Goal: Task Accomplishment & Management: Manage account settings

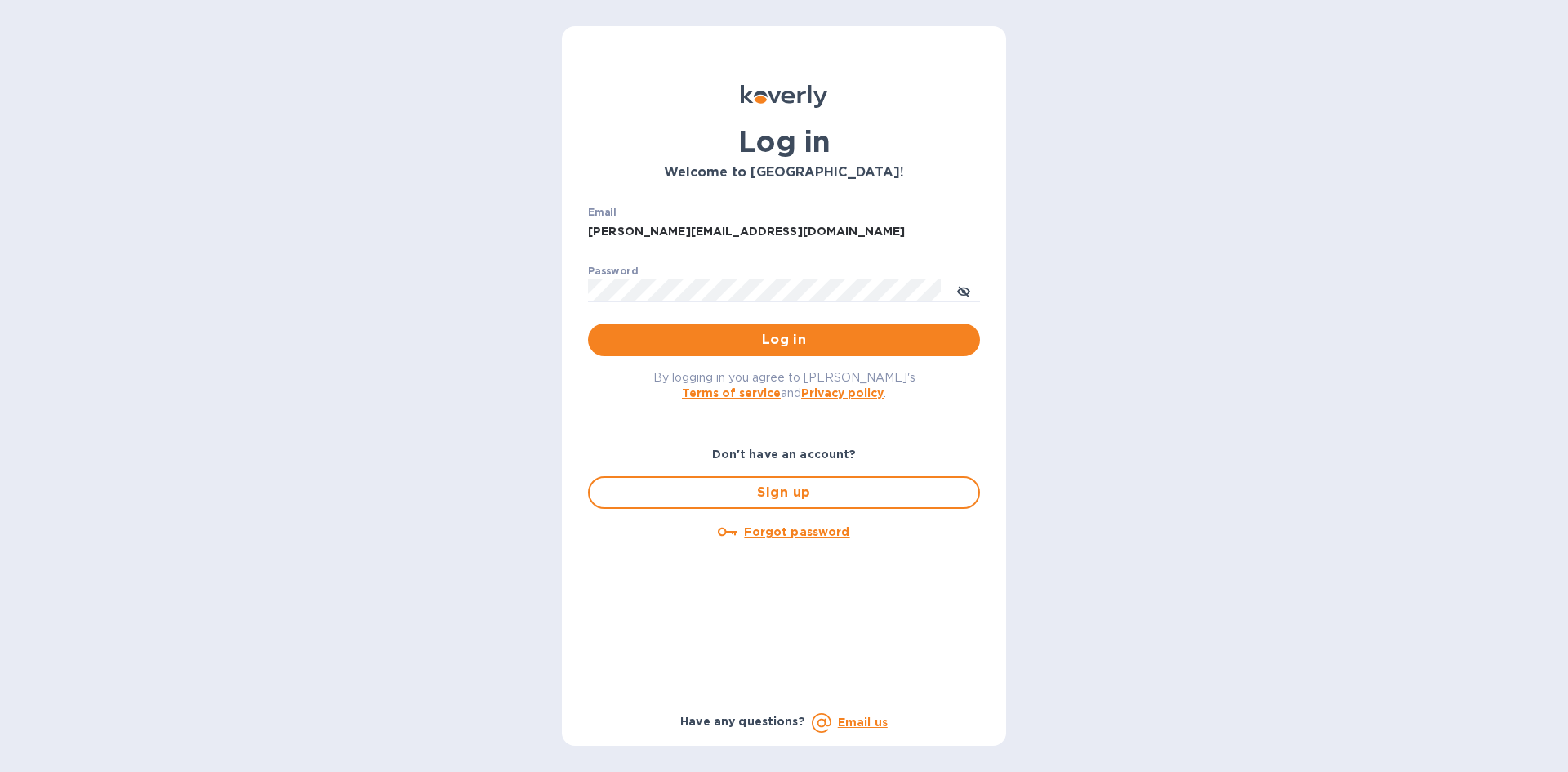
click at [675, 227] on input "barry@energydirect1.com" at bounding box center [784, 232] width 392 height 25
click at [758, 231] on input "barry@energydirect1.com" at bounding box center [784, 232] width 392 height 25
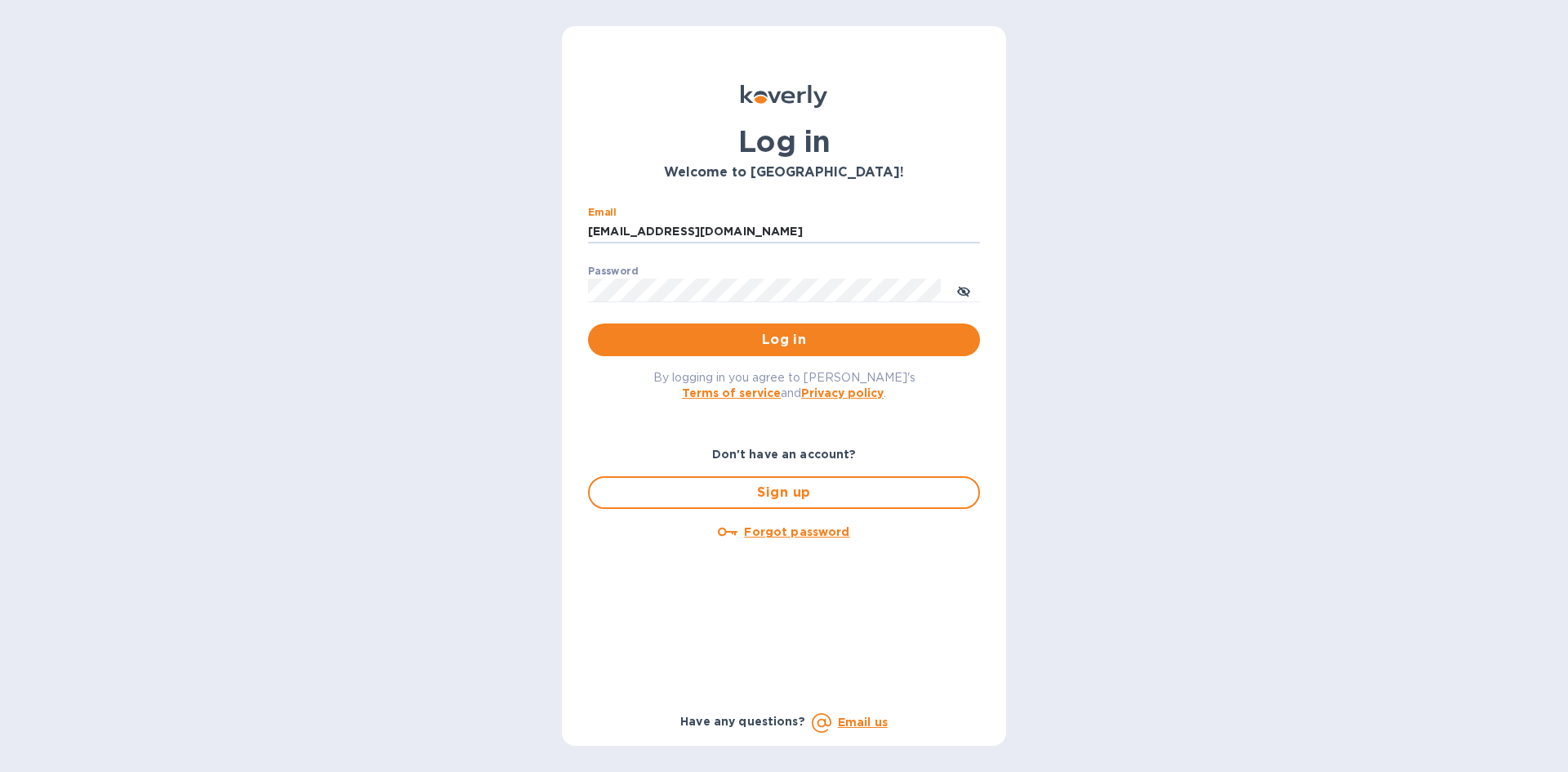
type input "[EMAIL_ADDRESS][DOMAIN_NAME]"
click at [701, 221] on input "[EMAIL_ADDRESS][DOMAIN_NAME]" at bounding box center [784, 232] width 392 height 25
click at [691, 231] on input "[EMAIL_ADDRESS][DOMAIN_NAME]" at bounding box center [784, 232] width 392 height 25
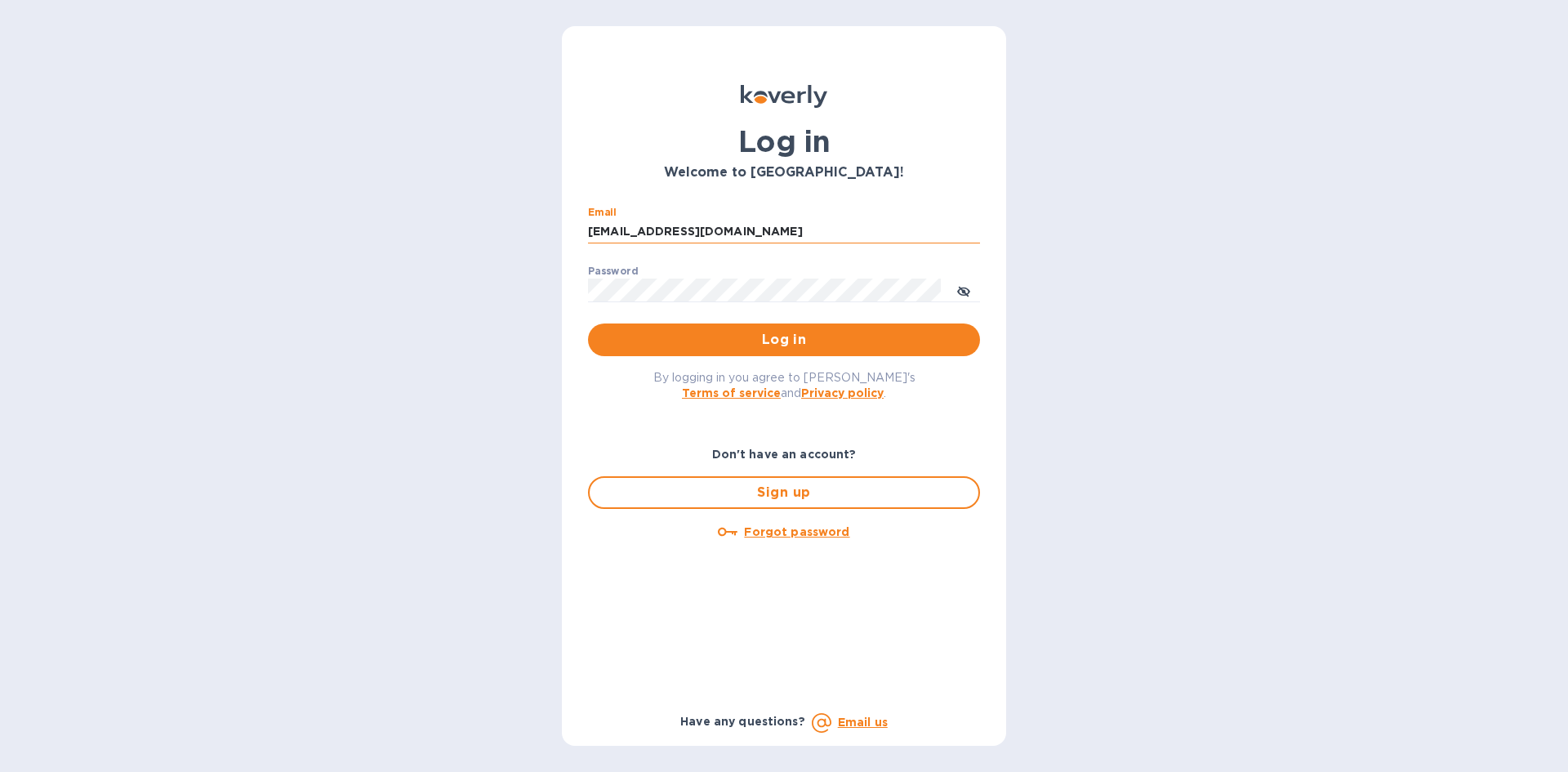
click at [691, 231] on input "[EMAIL_ADDRESS][DOMAIN_NAME]" at bounding box center [784, 232] width 392 height 25
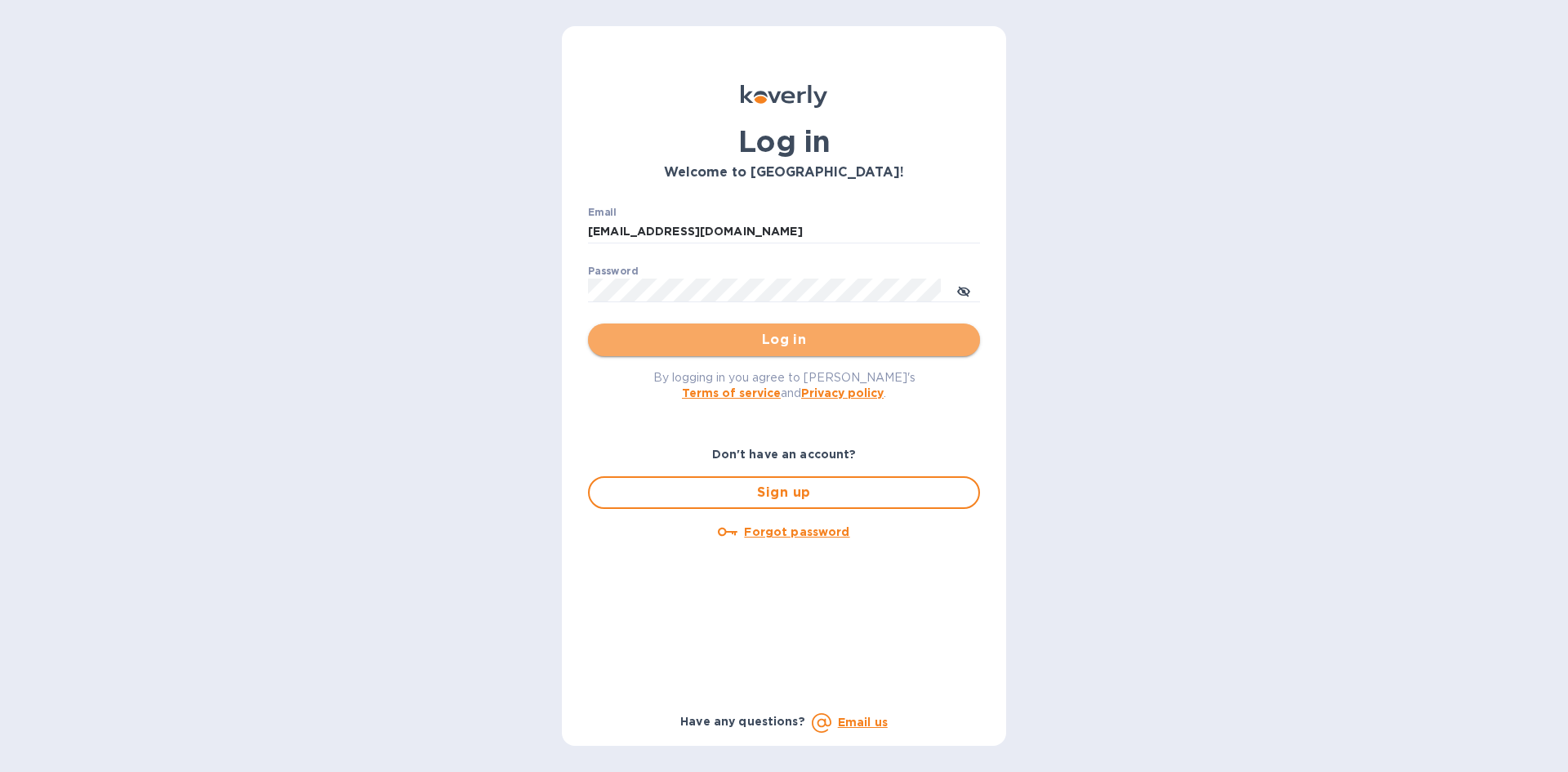
click at [909, 343] on span "Log in" at bounding box center [784, 340] width 366 height 20
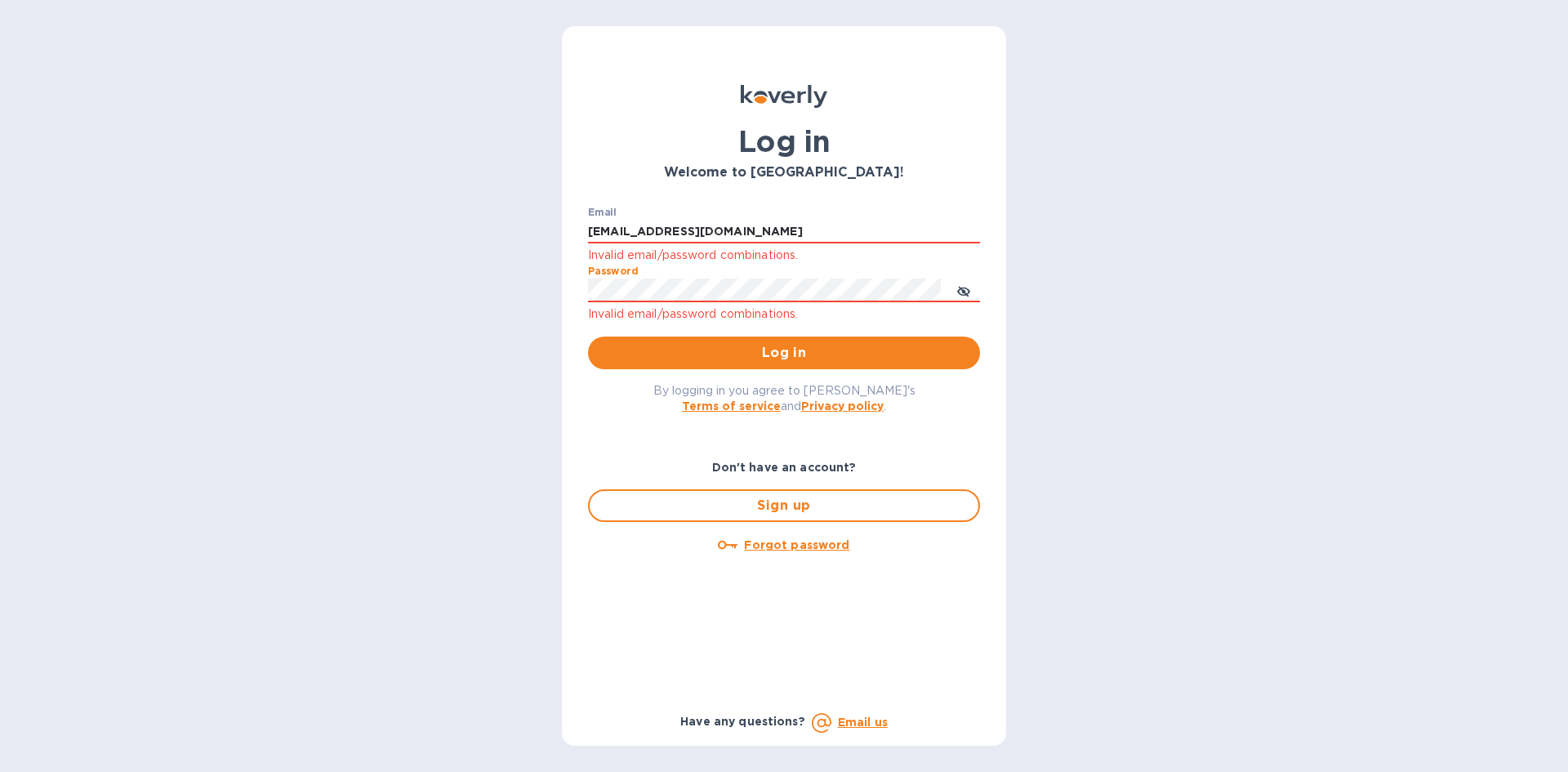
click at [465, 290] on div "Log in Welcome to Koverly! Email brightlighttr@gmail.com Invalid email/password…" at bounding box center [784, 386] width 1568 height 772
click at [620, 346] on span "Log in" at bounding box center [784, 353] width 366 height 20
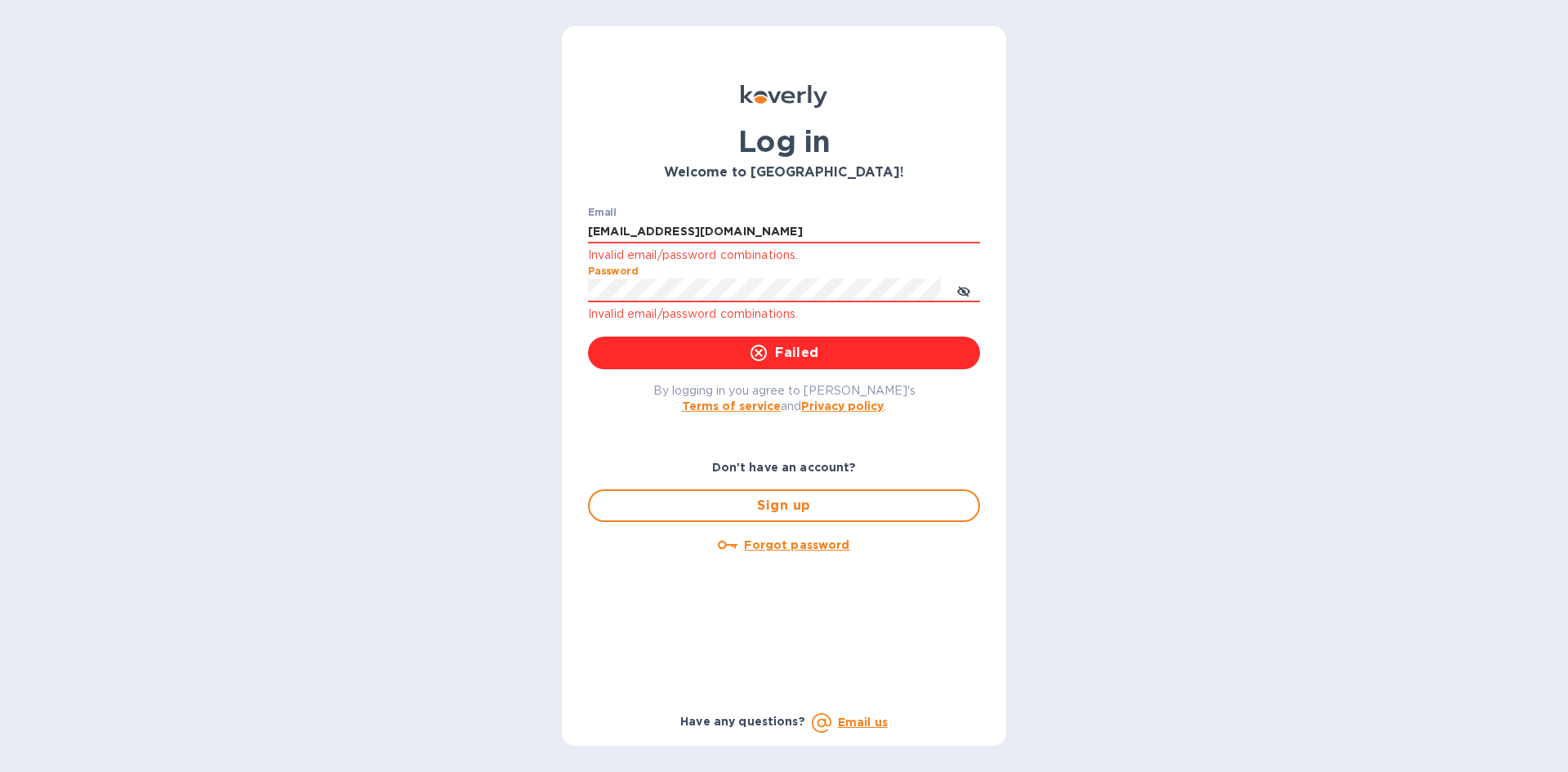
click at [605, 411] on div "By logging in you agree to Koverly's Terms of service and Privacy policy ." at bounding box center [784, 398] width 418 height 57
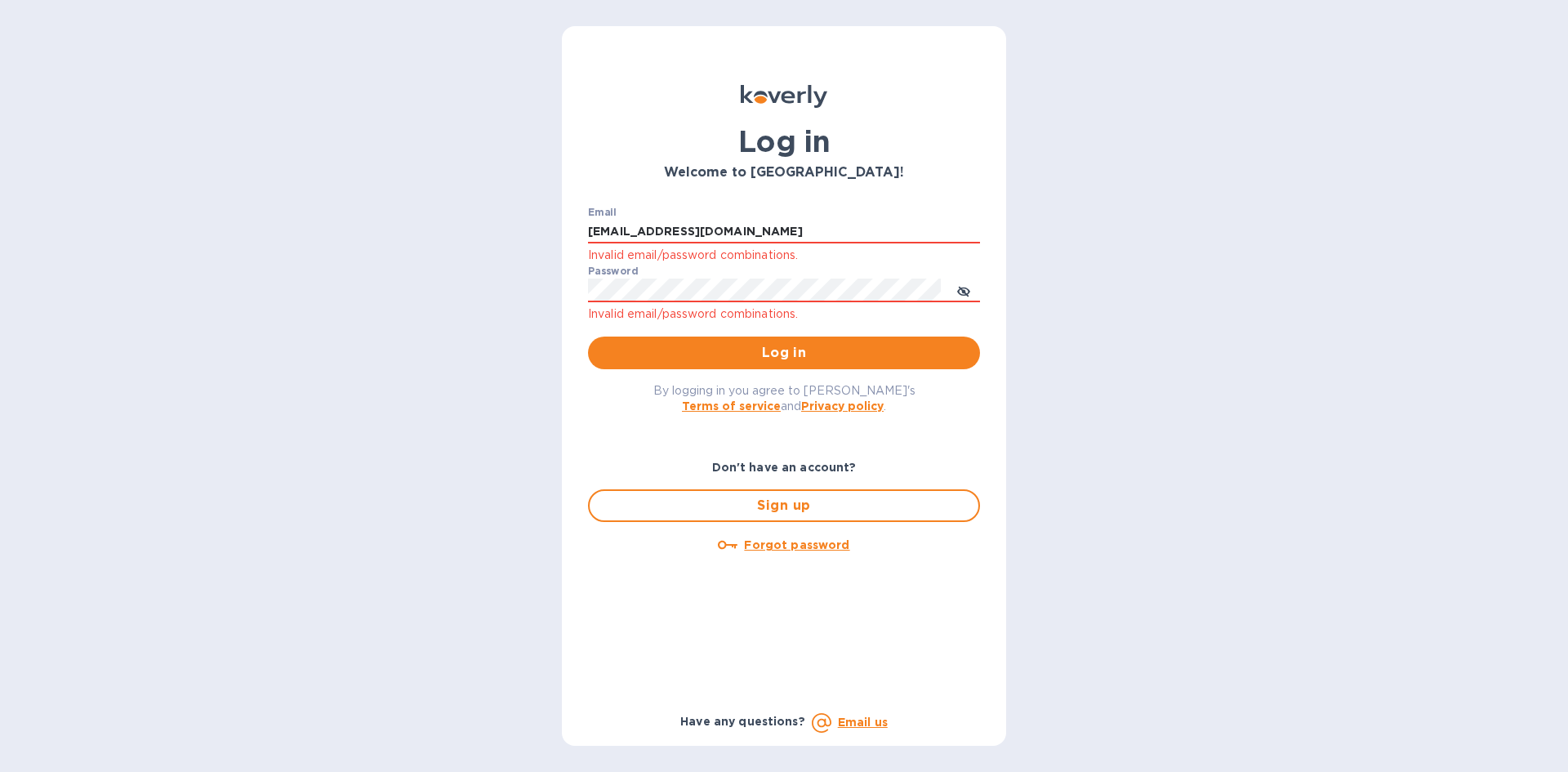
click at [794, 548] on u "Forgot password" at bounding box center [796, 544] width 105 height 13
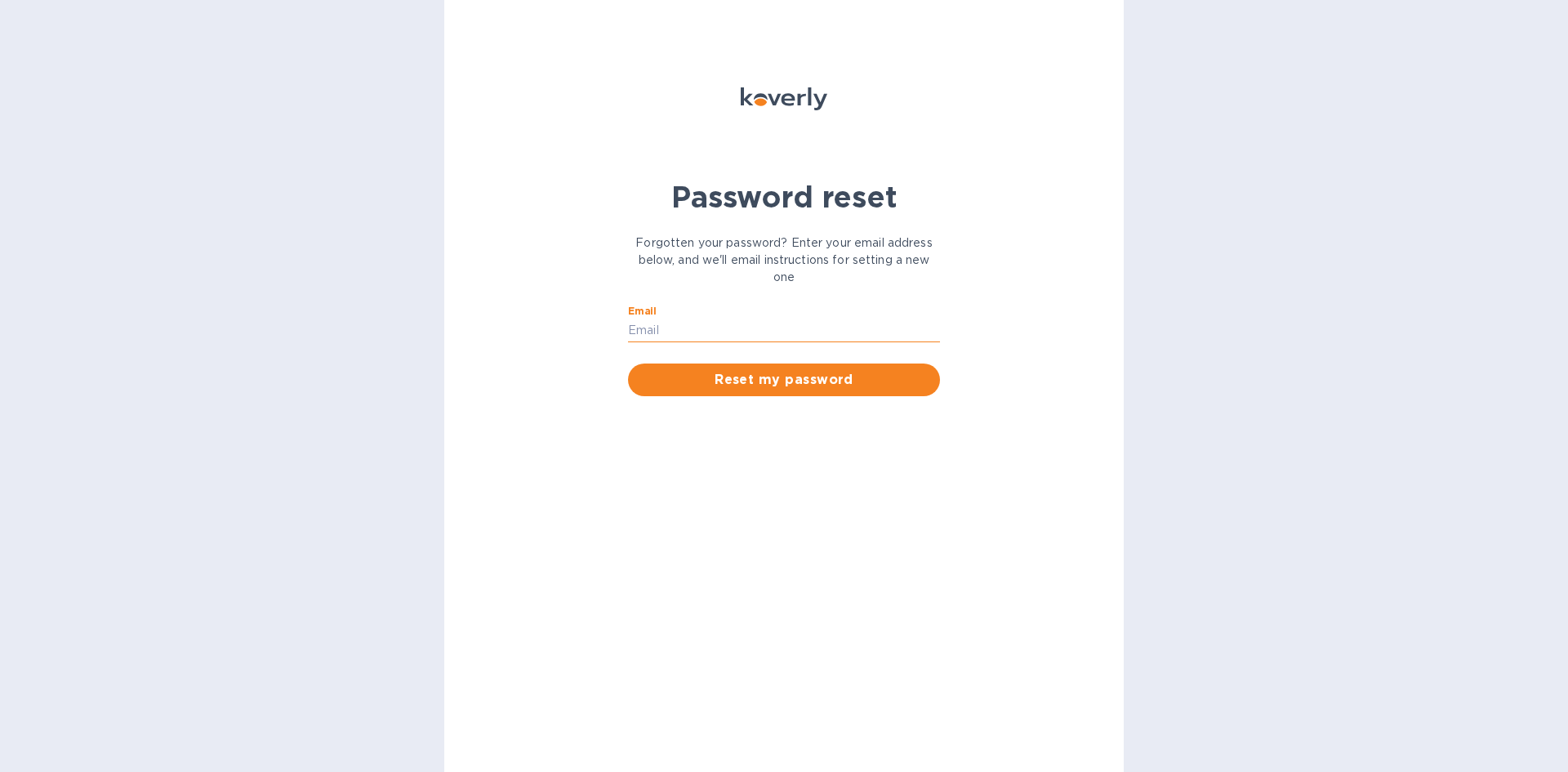
click at [740, 330] on input "Email" at bounding box center [784, 330] width 312 height 25
type input "[EMAIL_ADDRESS][DOMAIN_NAME]"
click at [771, 378] on span "Reset my password" at bounding box center [784, 380] width 286 height 20
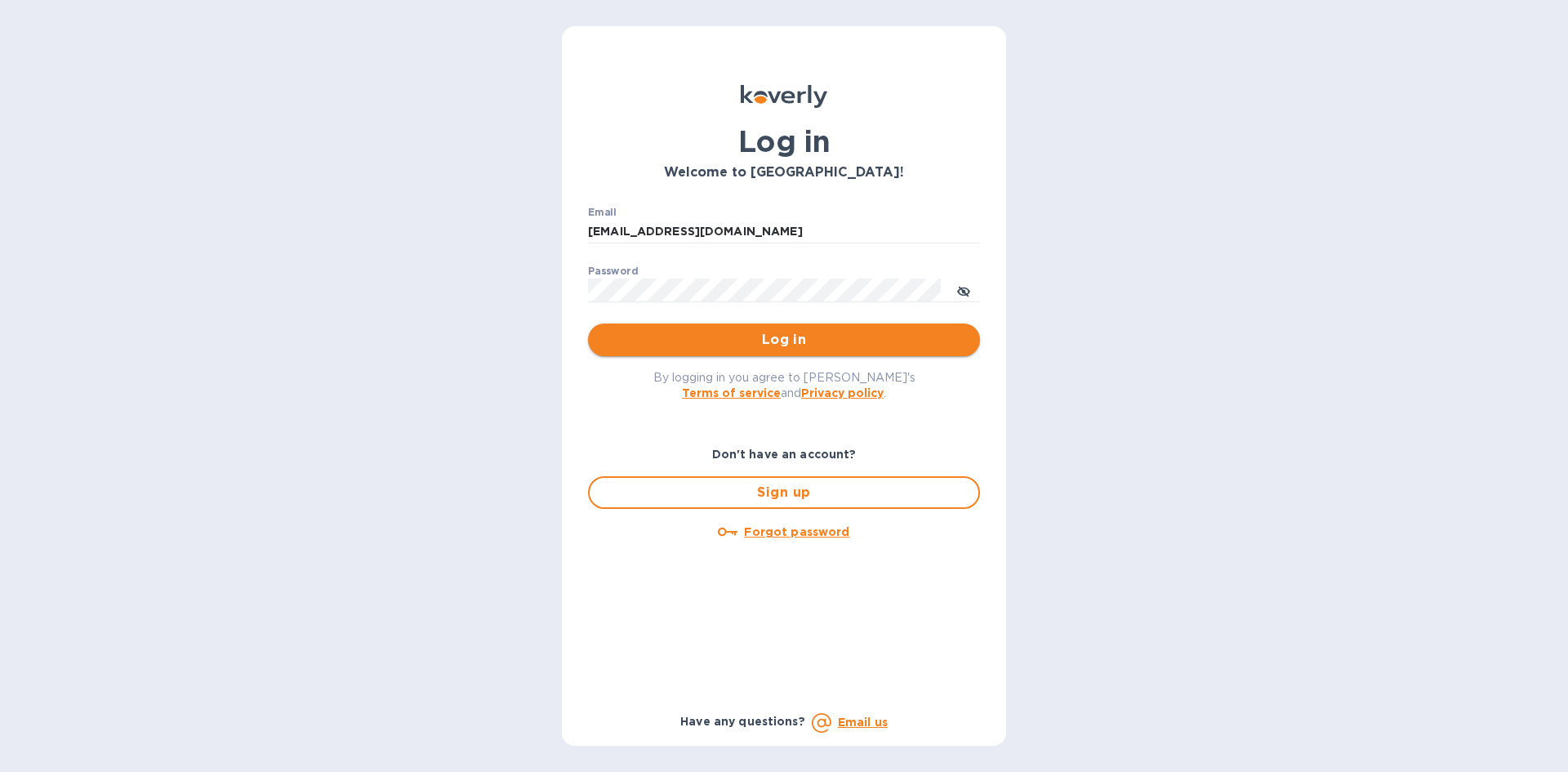
click at [789, 332] on span "Log in" at bounding box center [784, 340] width 366 height 20
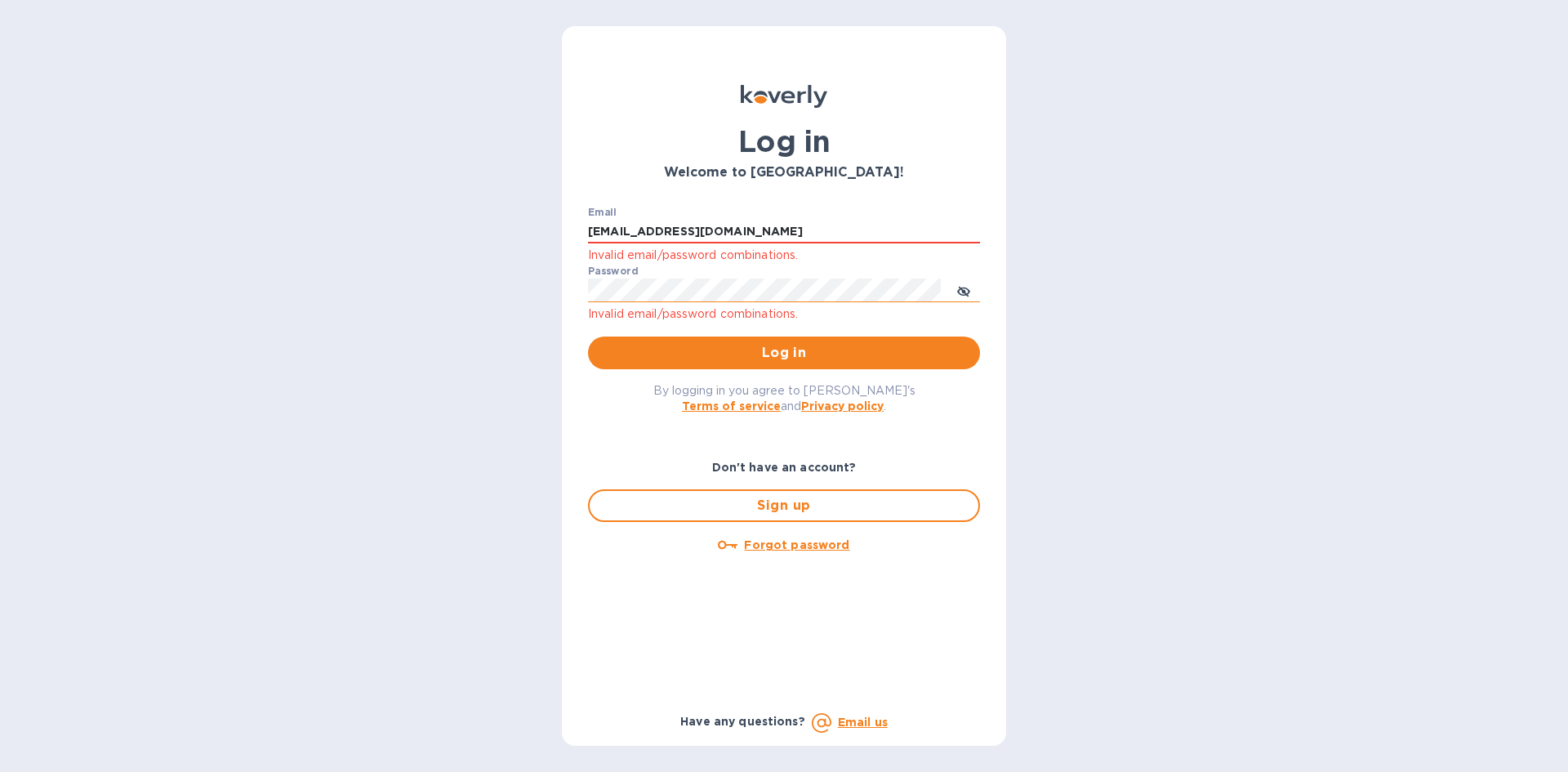
click at [960, 293] on icon "toggle password visibility" at bounding box center [963, 291] width 13 height 13
click at [875, 349] on span "Log in" at bounding box center [784, 353] width 366 height 20
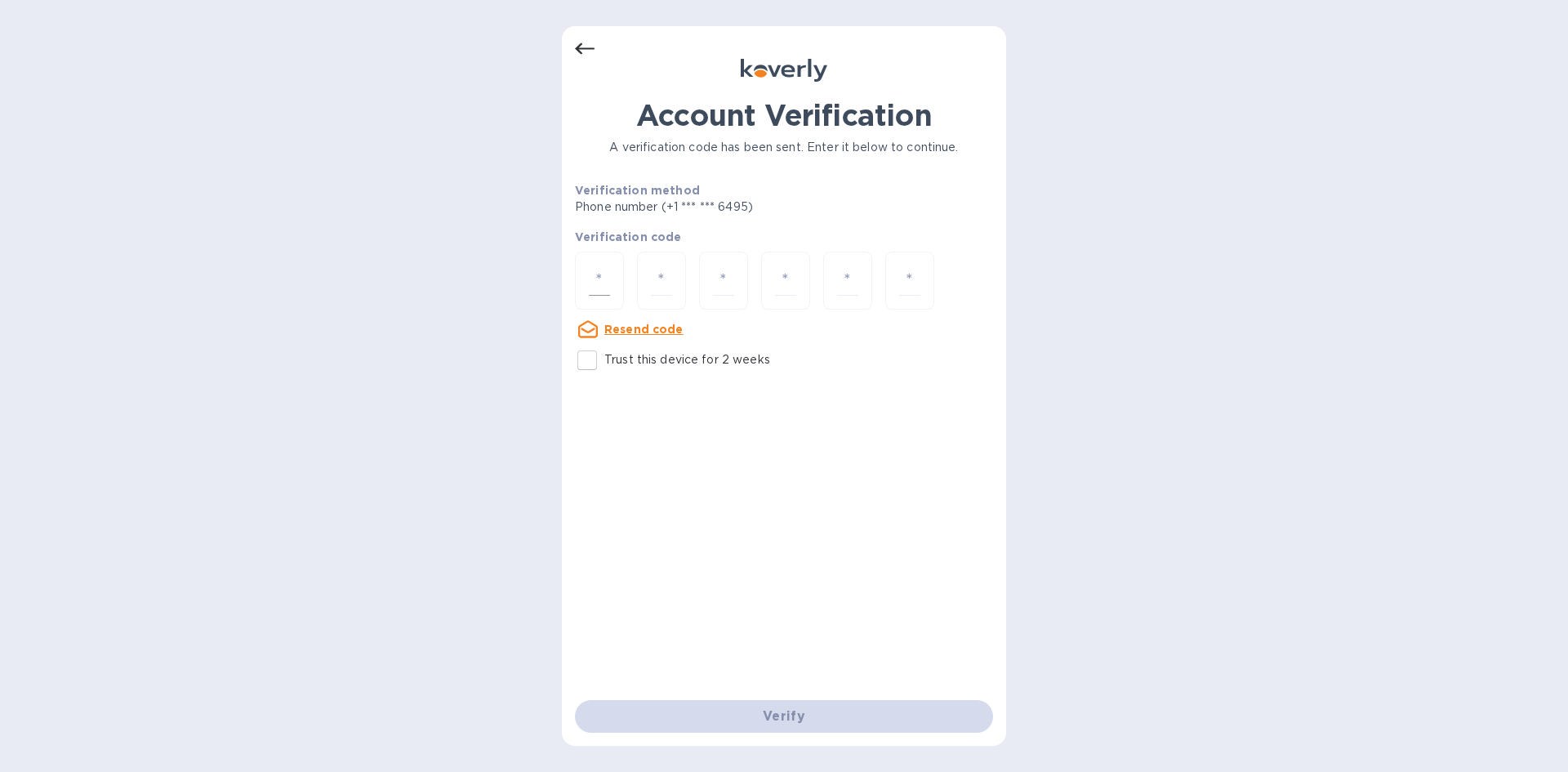
click at [599, 290] on input "number" at bounding box center [600, 280] width 22 height 30
click at [597, 275] on input "number" at bounding box center [600, 280] width 22 height 30
type input "2"
type input "1"
type input "7"
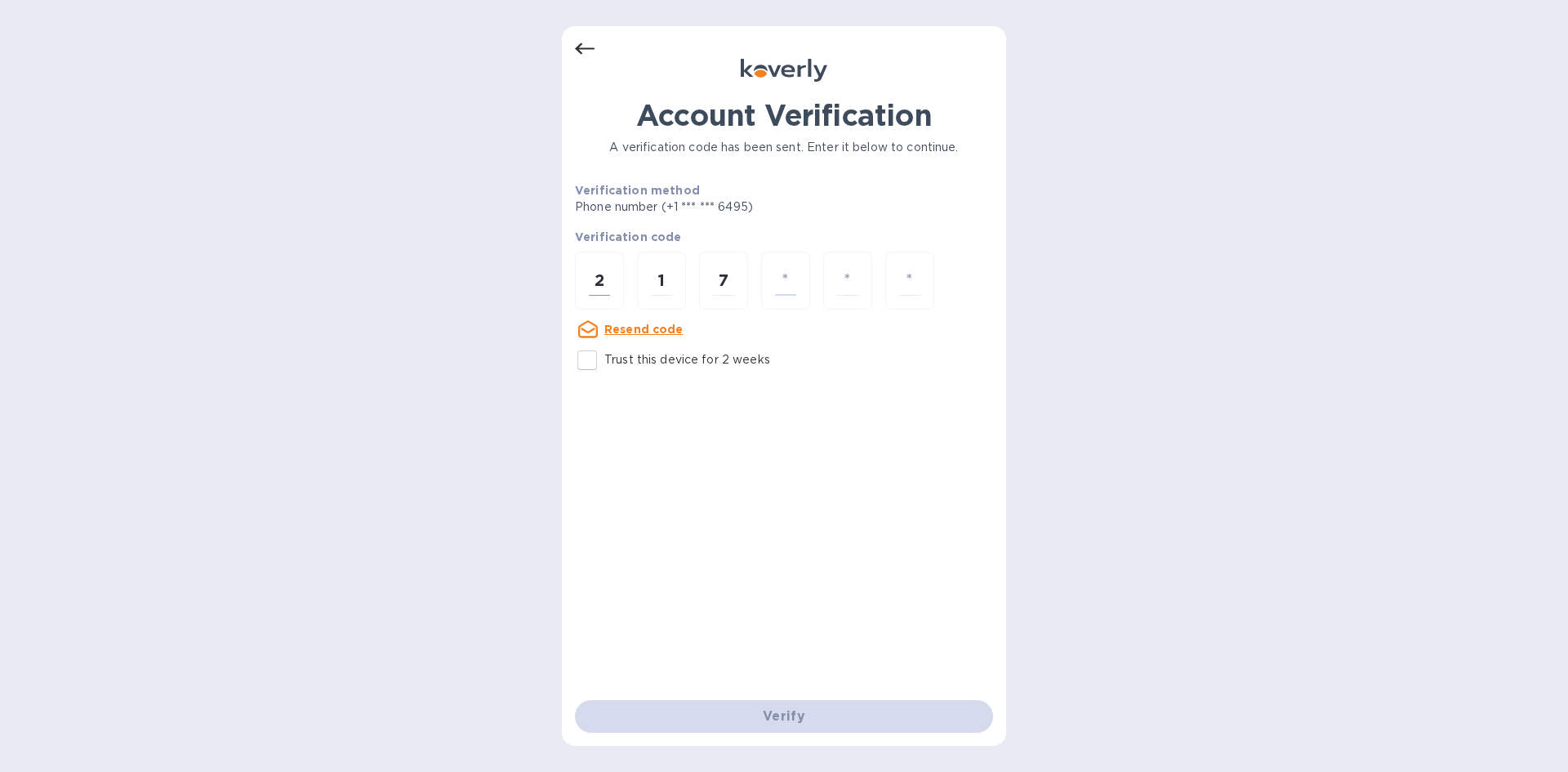
type input "4"
type input "1"
type input "0"
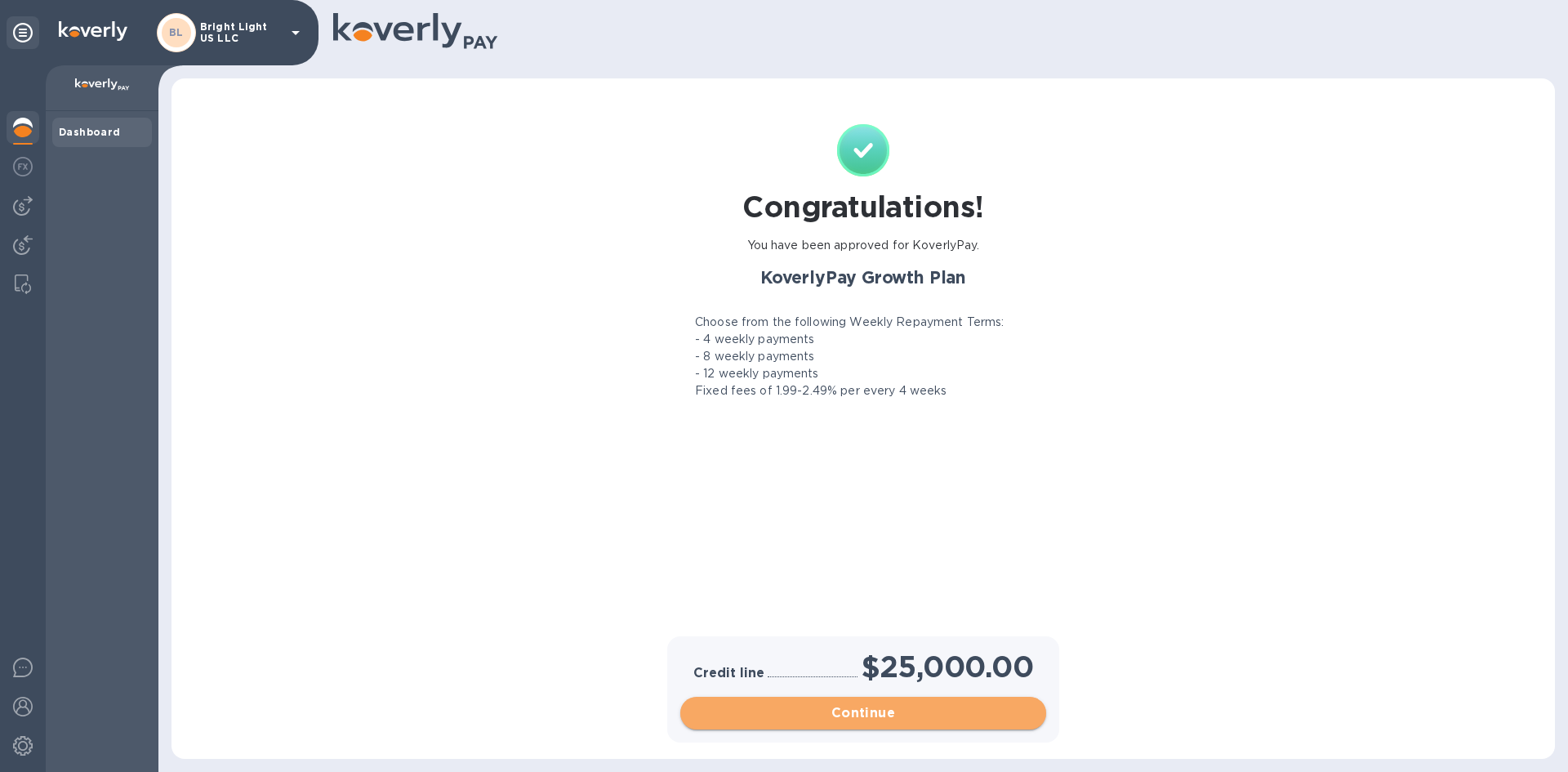
click at [848, 724] on button "Continue" at bounding box center [863, 713] width 366 height 32
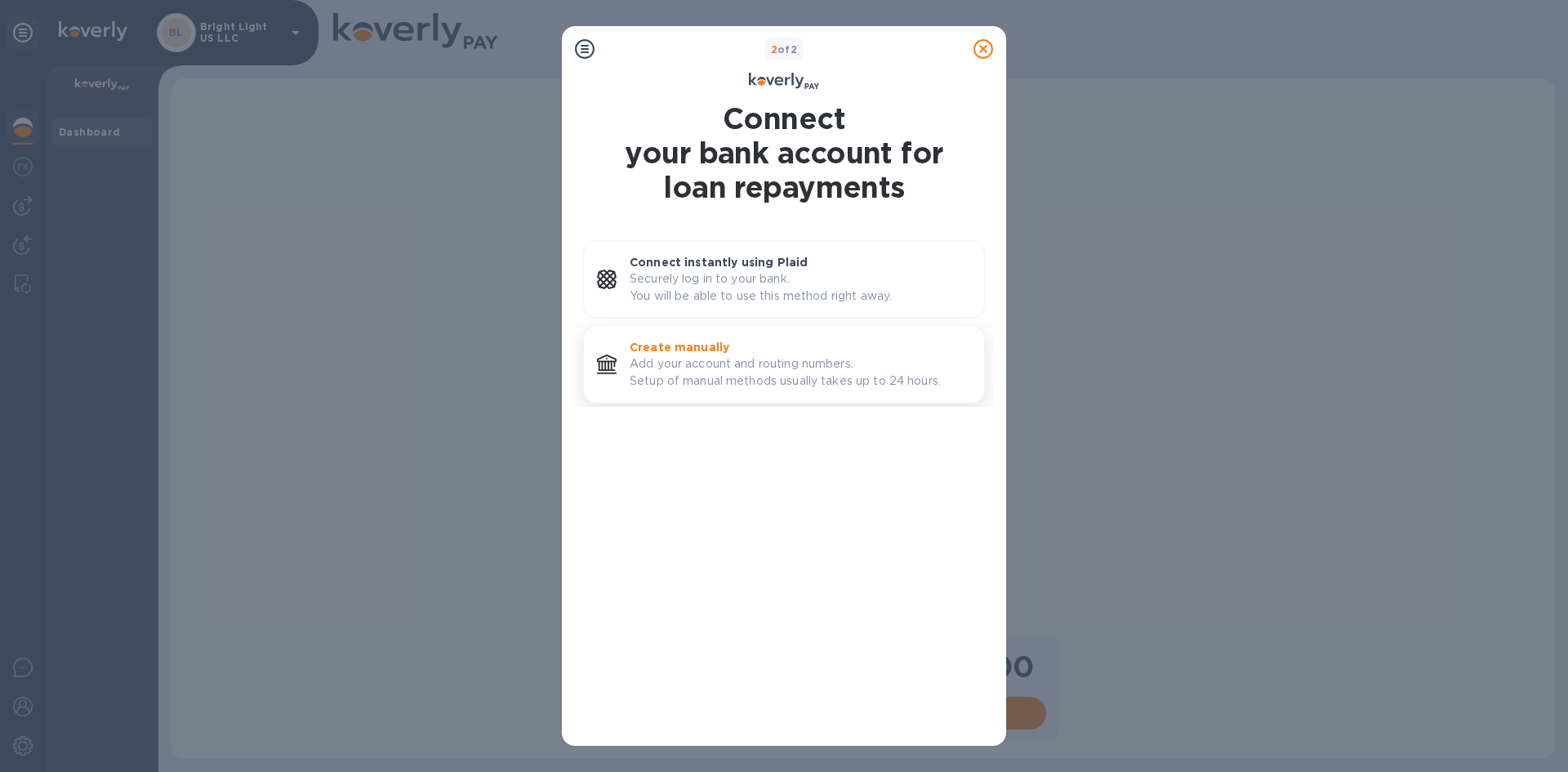
click at [720, 369] on p "Add your account and routing numbers. Setup of manual methods usually takes up …" at bounding box center [800, 372] width 342 height 34
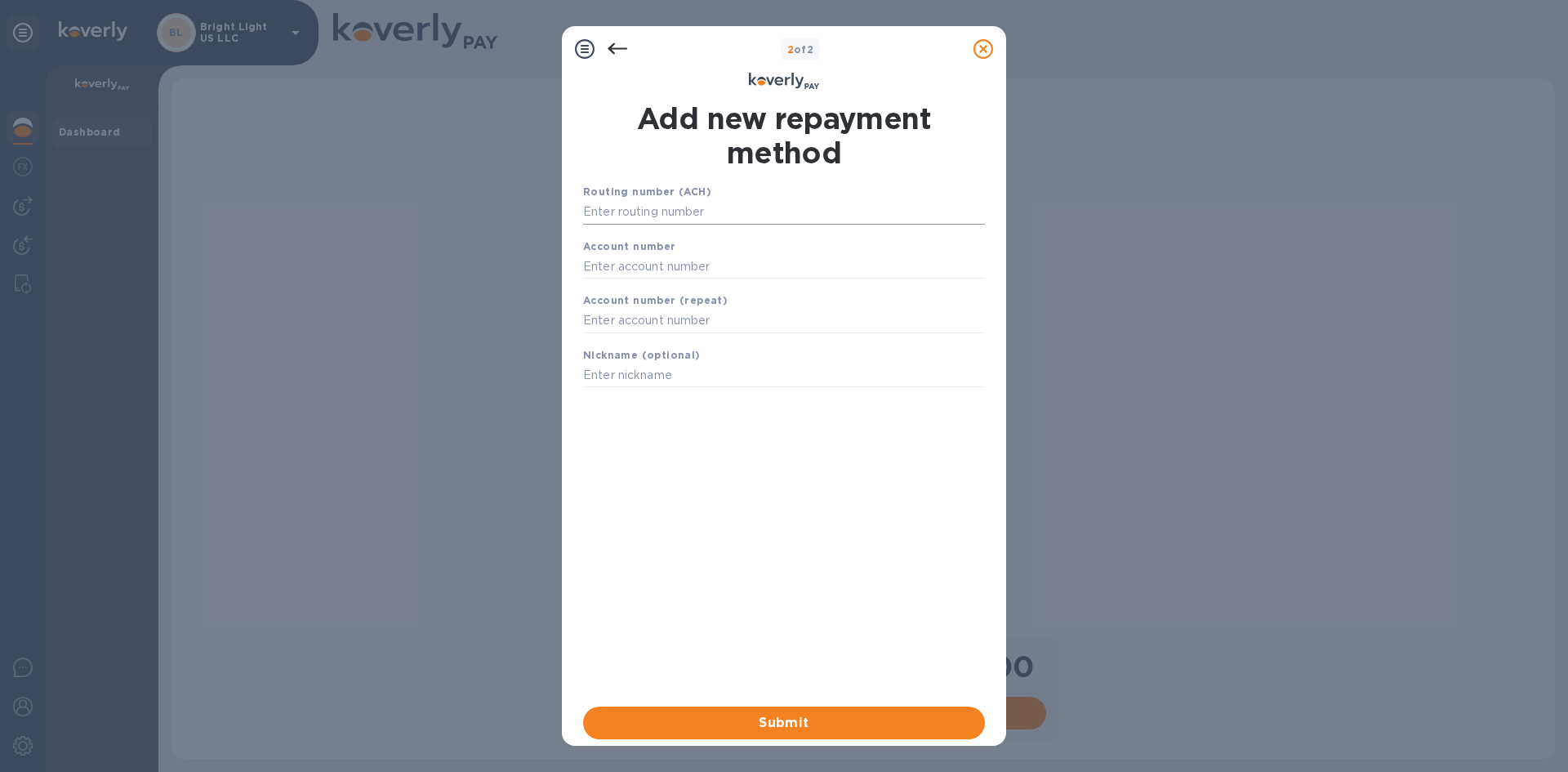
click at [622, 213] on input "text" at bounding box center [784, 212] width 402 height 25
type input "021200025"
click at [636, 283] on input "text" at bounding box center [784, 287] width 402 height 25
click at [620, 286] on input "5366407004" at bounding box center [784, 287] width 402 height 25
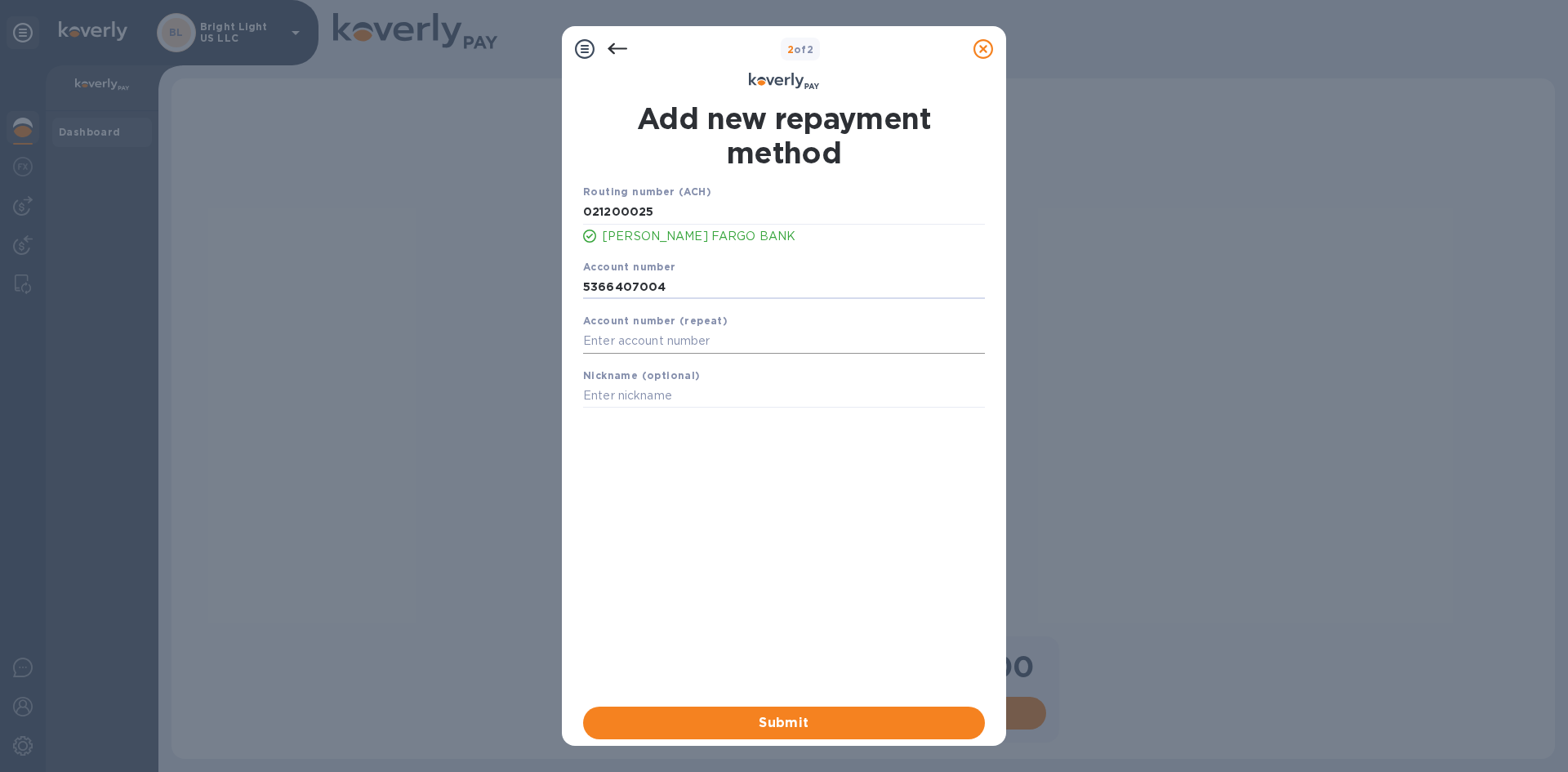
type input "5366407004"
click at [629, 344] on input "text" at bounding box center [784, 341] width 402 height 25
paste input "5366407004"
type input "5366407004"
click at [613, 389] on input "text" at bounding box center [784, 396] width 402 height 25
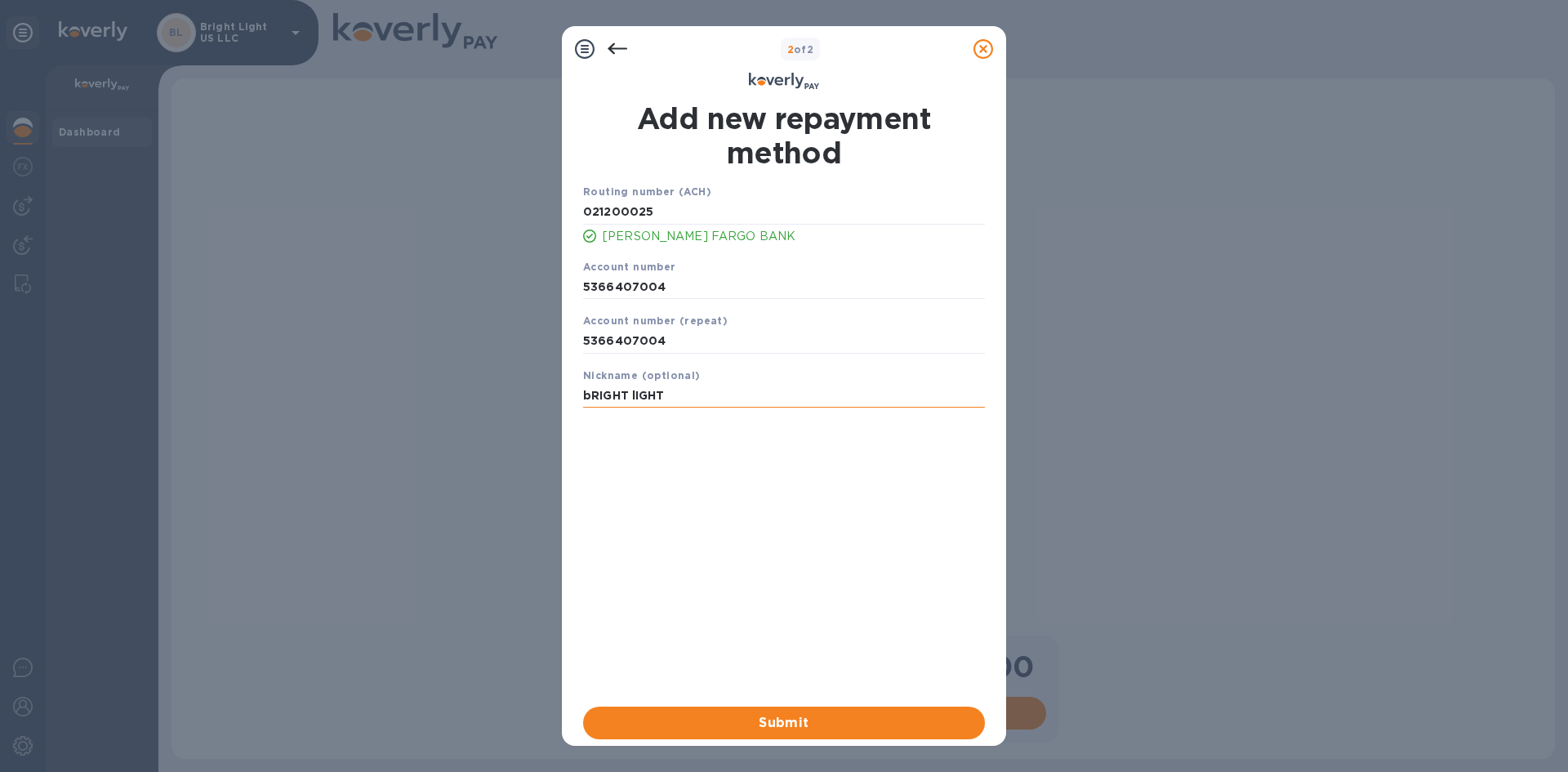
click at [602, 390] on input "bRIGHT lIGHT" at bounding box center [784, 396] width 402 height 25
click at [601, 391] on input "bRIGHT lIGHT" at bounding box center [784, 396] width 402 height 25
type input "Bright Light"
click at [801, 721] on span "Submit" at bounding box center [784, 723] width 376 height 20
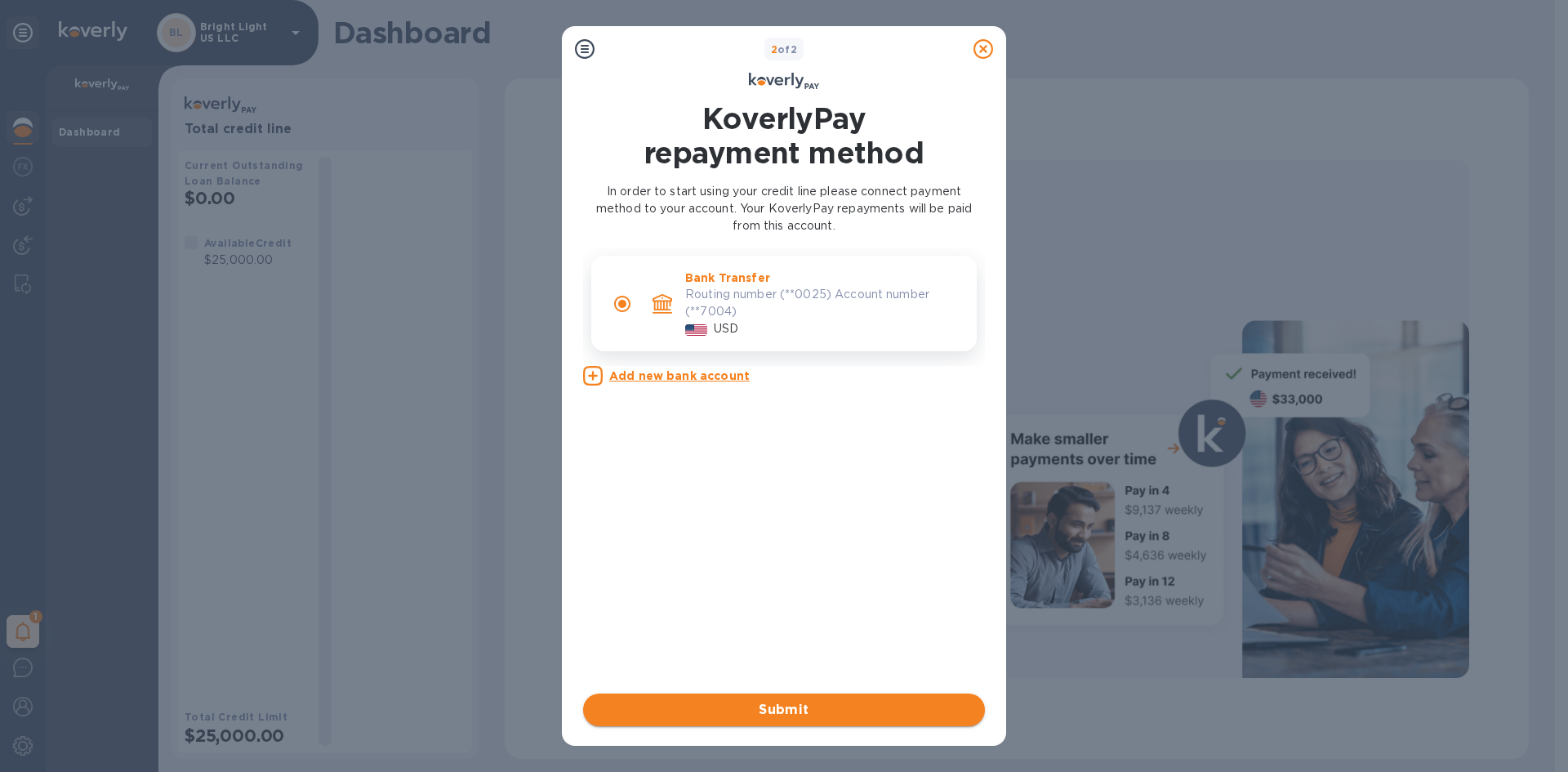
click at [793, 706] on span "Submit" at bounding box center [784, 710] width 376 height 20
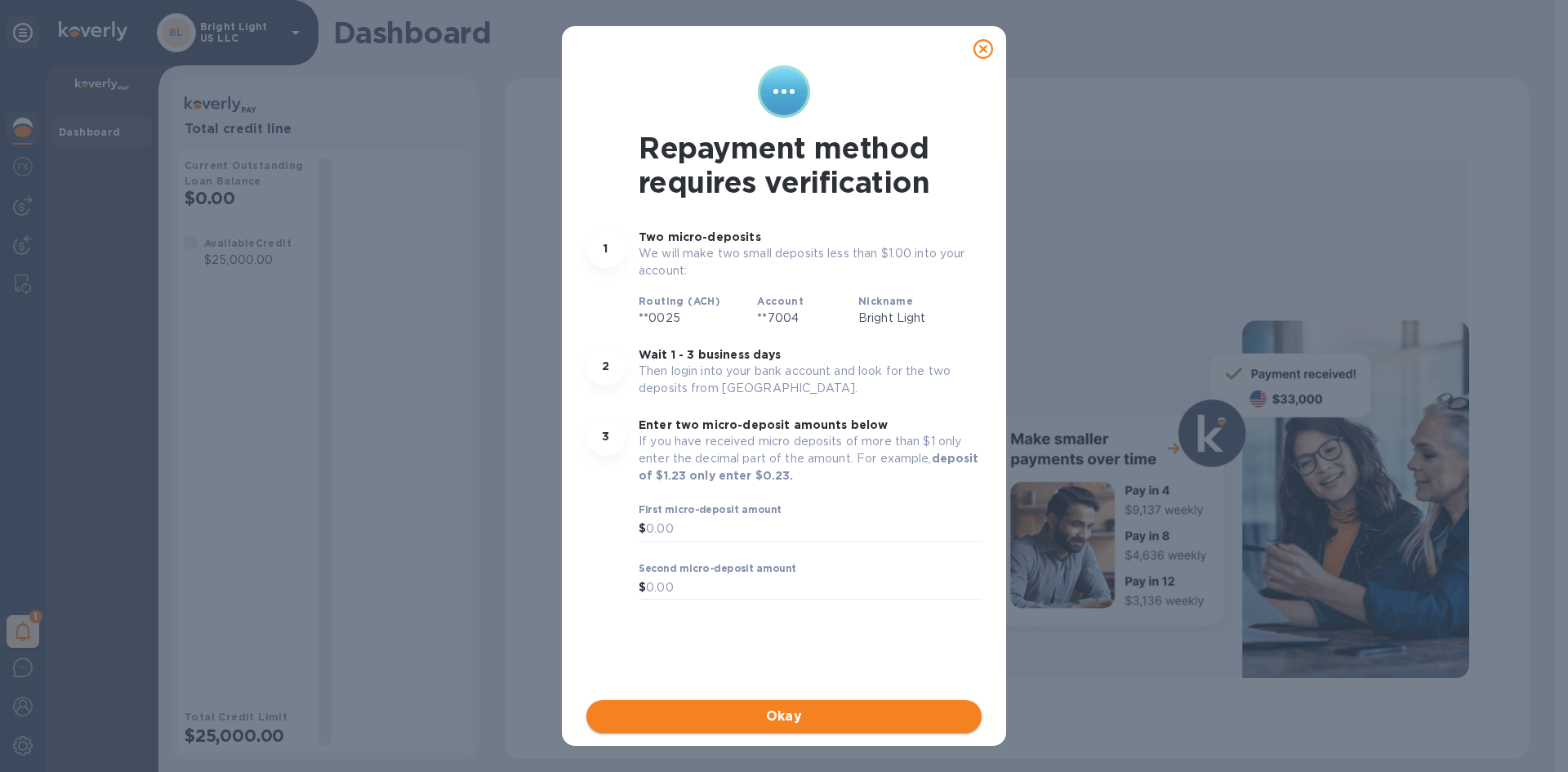
click at [848, 719] on span "Okay" at bounding box center [784, 717] width 369 height 20
click at [711, 529] on input "text" at bounding box center [814, 529] width 336 height 25
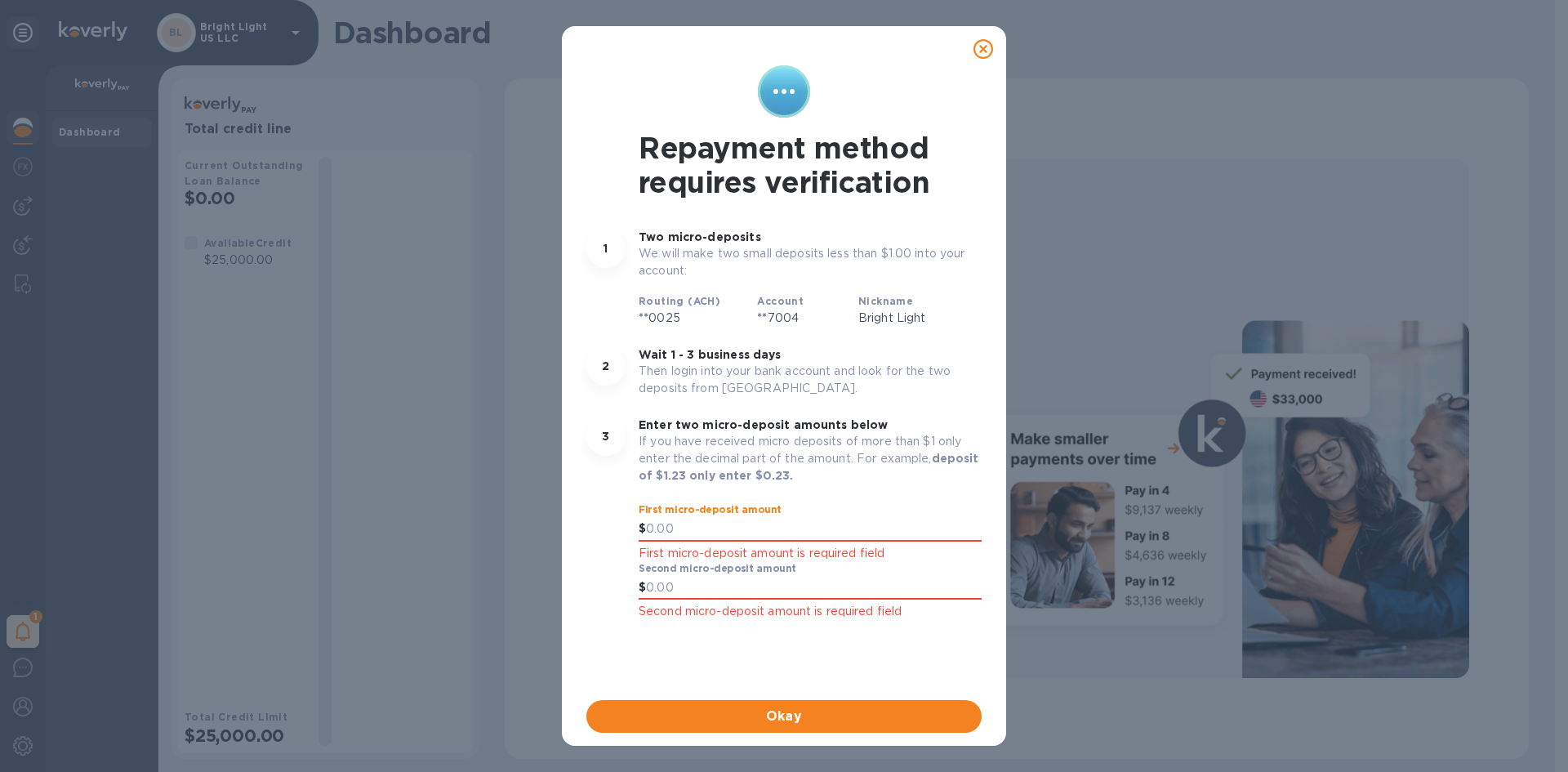
click at [983, 46] on icon at bounding box center [984, 49] width 20 height 20
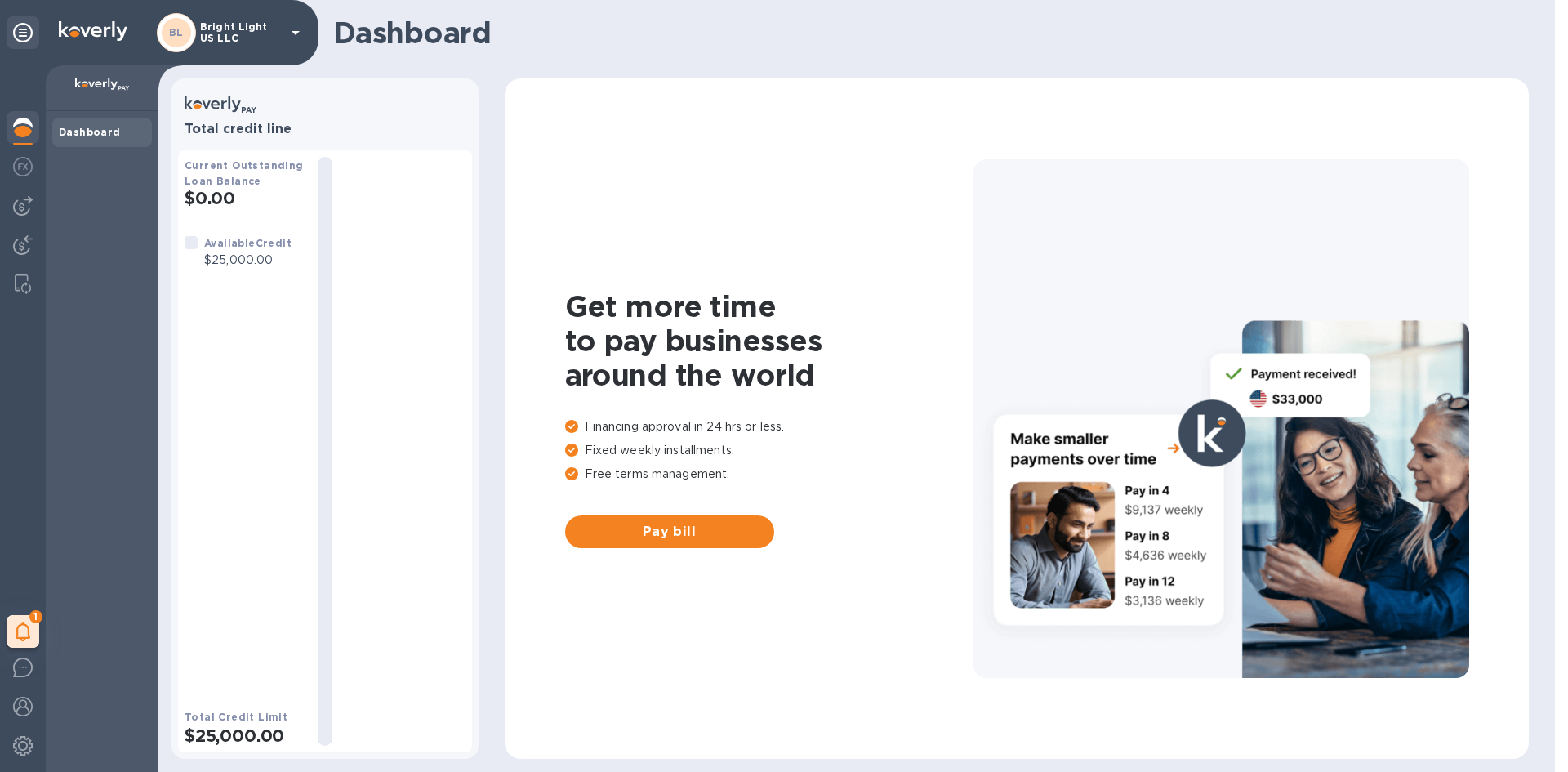
click at [26, 29] on icon at bounding box center [23, 32] width 20 height 20
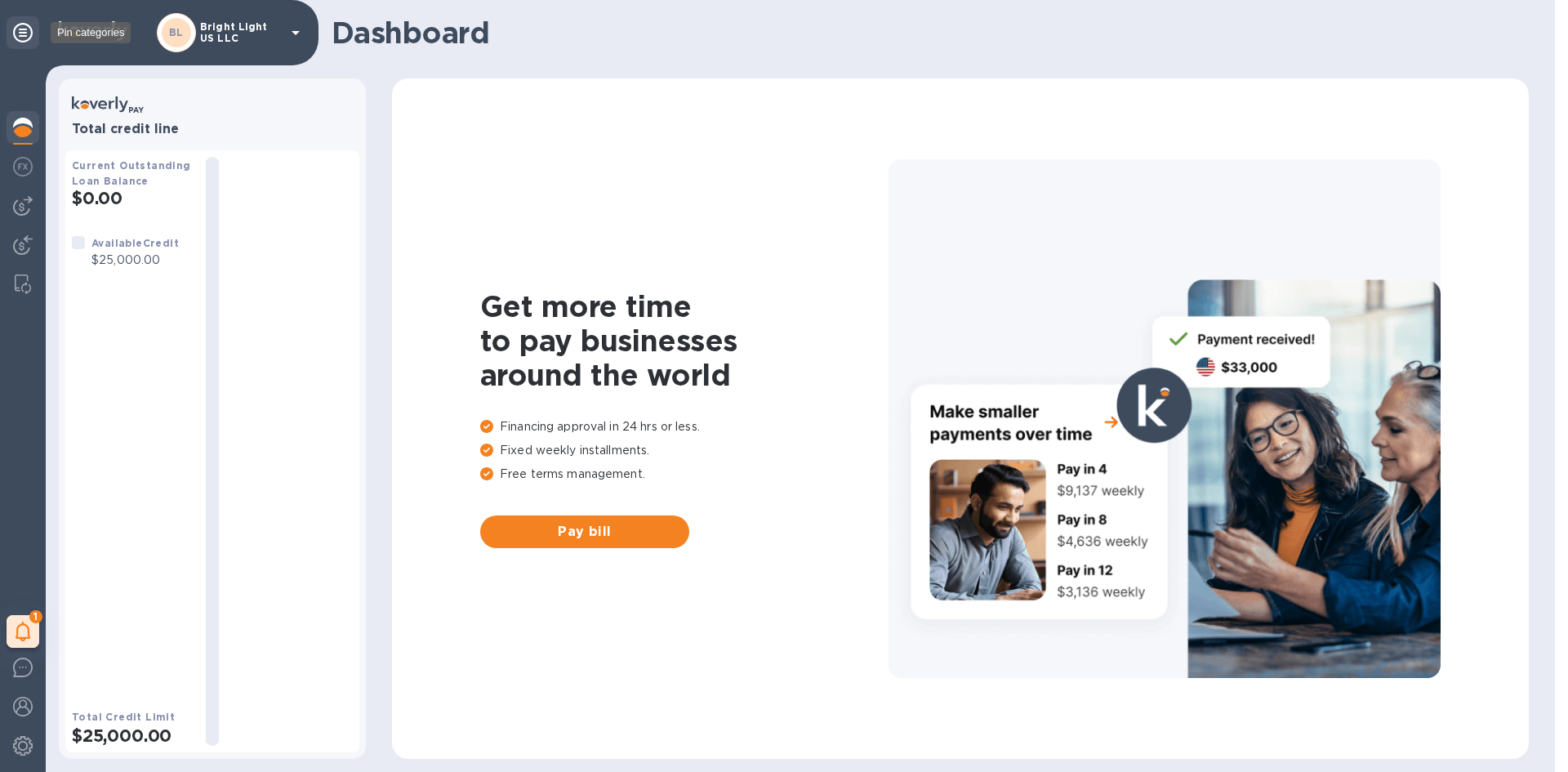
click at [26, 29] on icon at bounding box center [23, 32] width 20 height 20
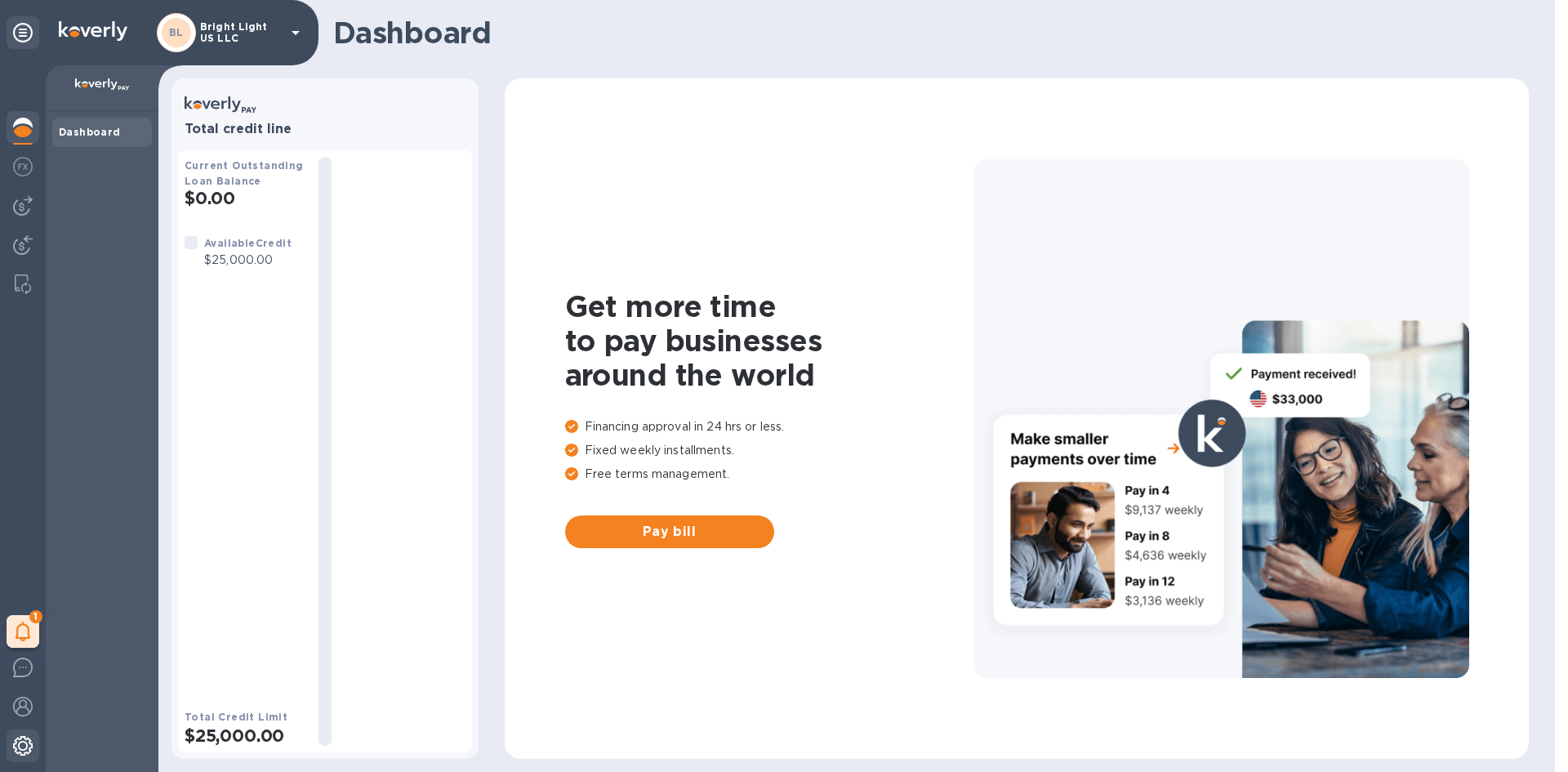
click at [24, 748] on img at bounding box center [23, 746] width 20 height 20
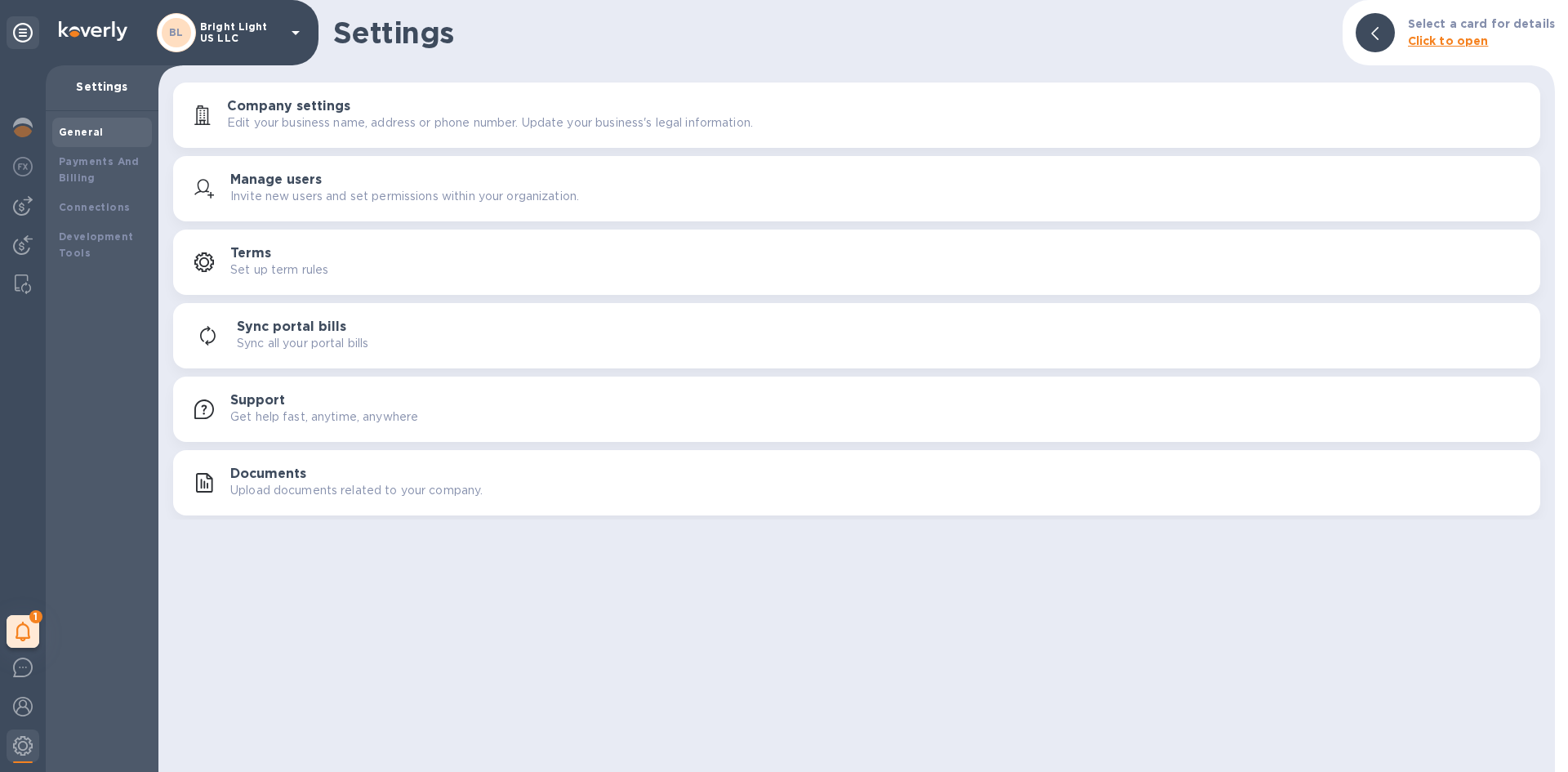
click at [266, 124] on p "Edit your business name, address or phone number. Update your business's legal …" at bounding box center [490, 122] width 526 height 17
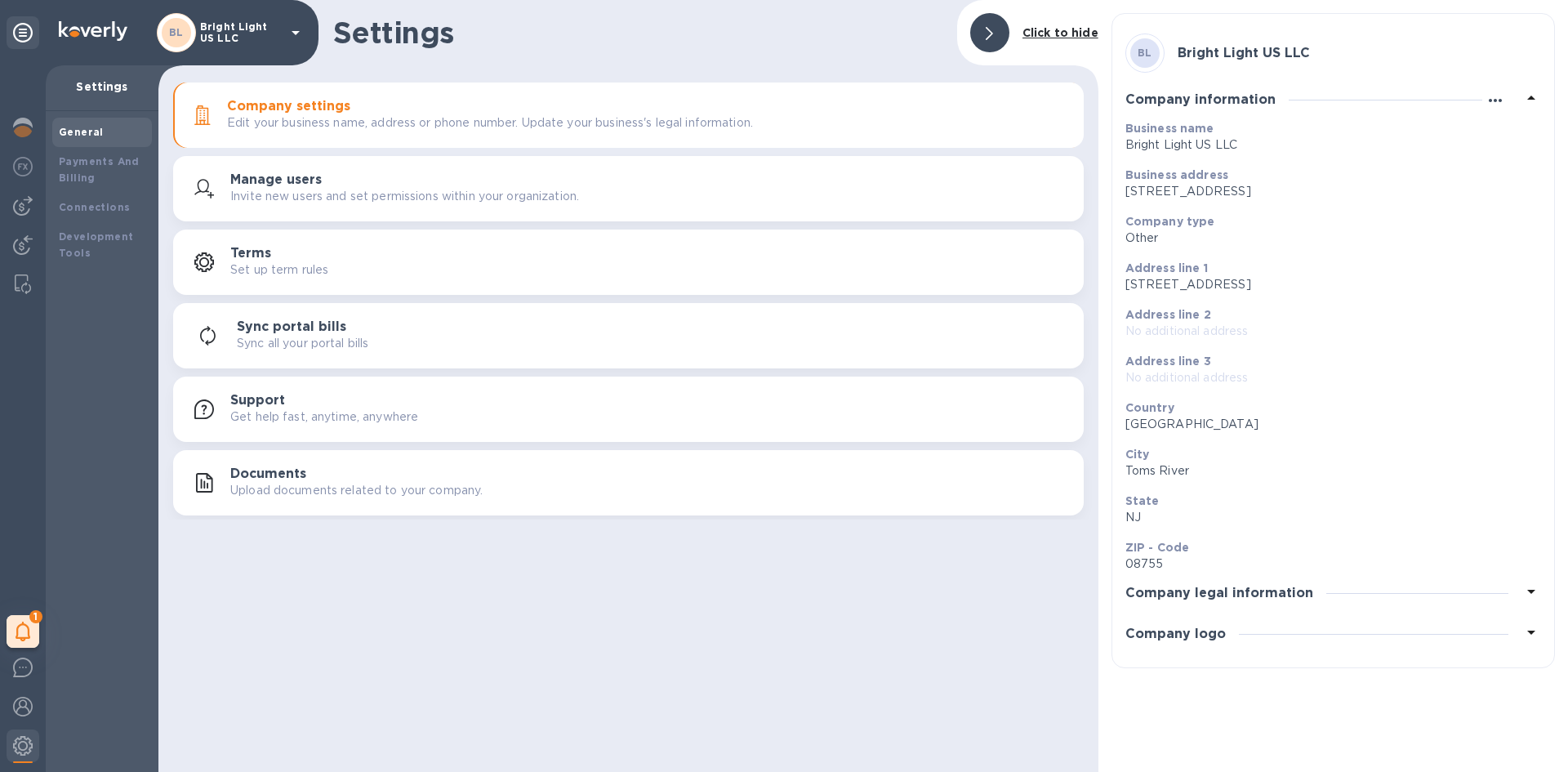
click at [1498, 97] on icon "button" at bounding box center [1495, 100] width 20 height 20
click at [1504, 131] on p "Edit" at bounding box center [1515, 134] width 26 height 17
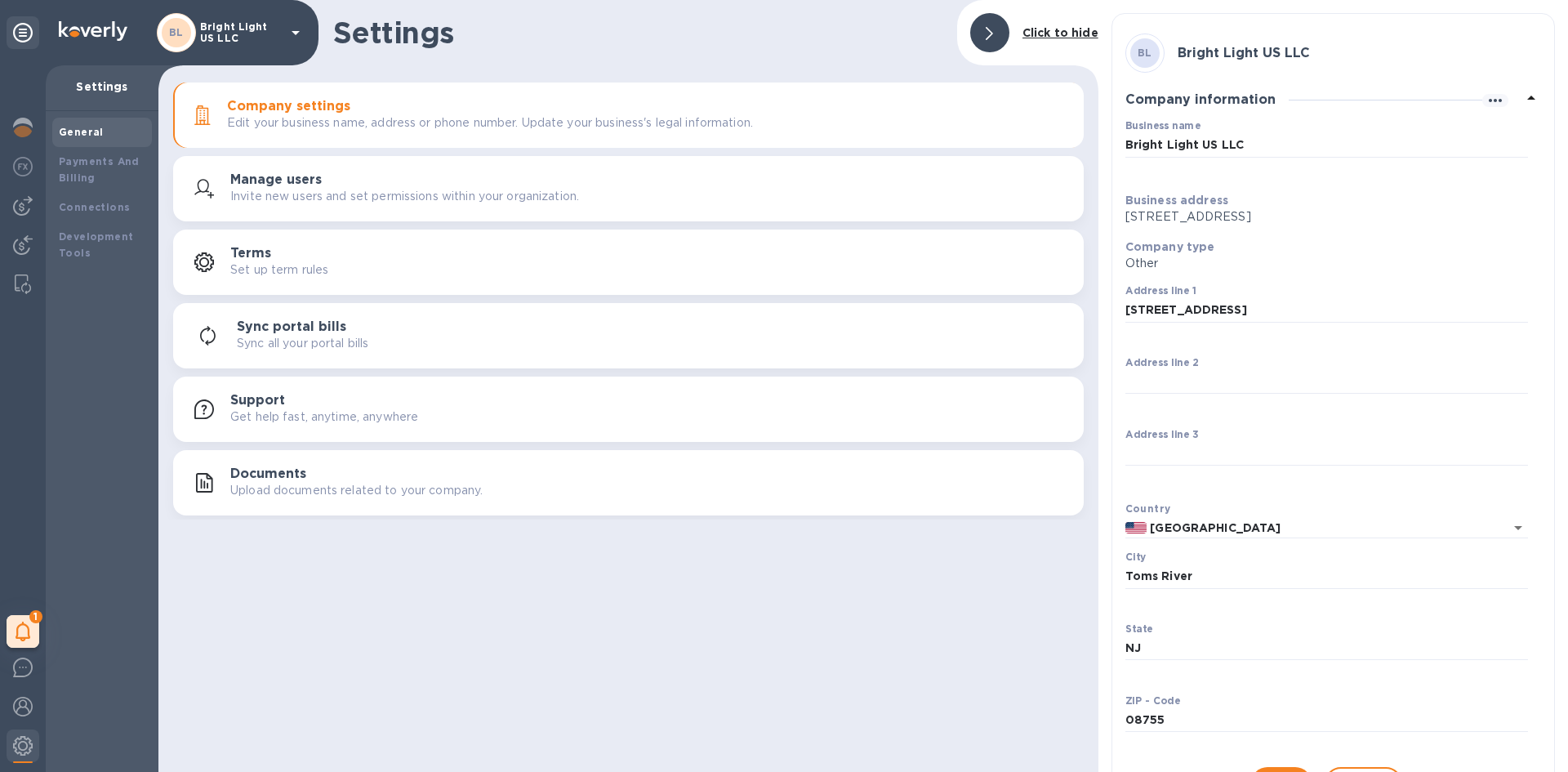
scroll to position [137, 0]
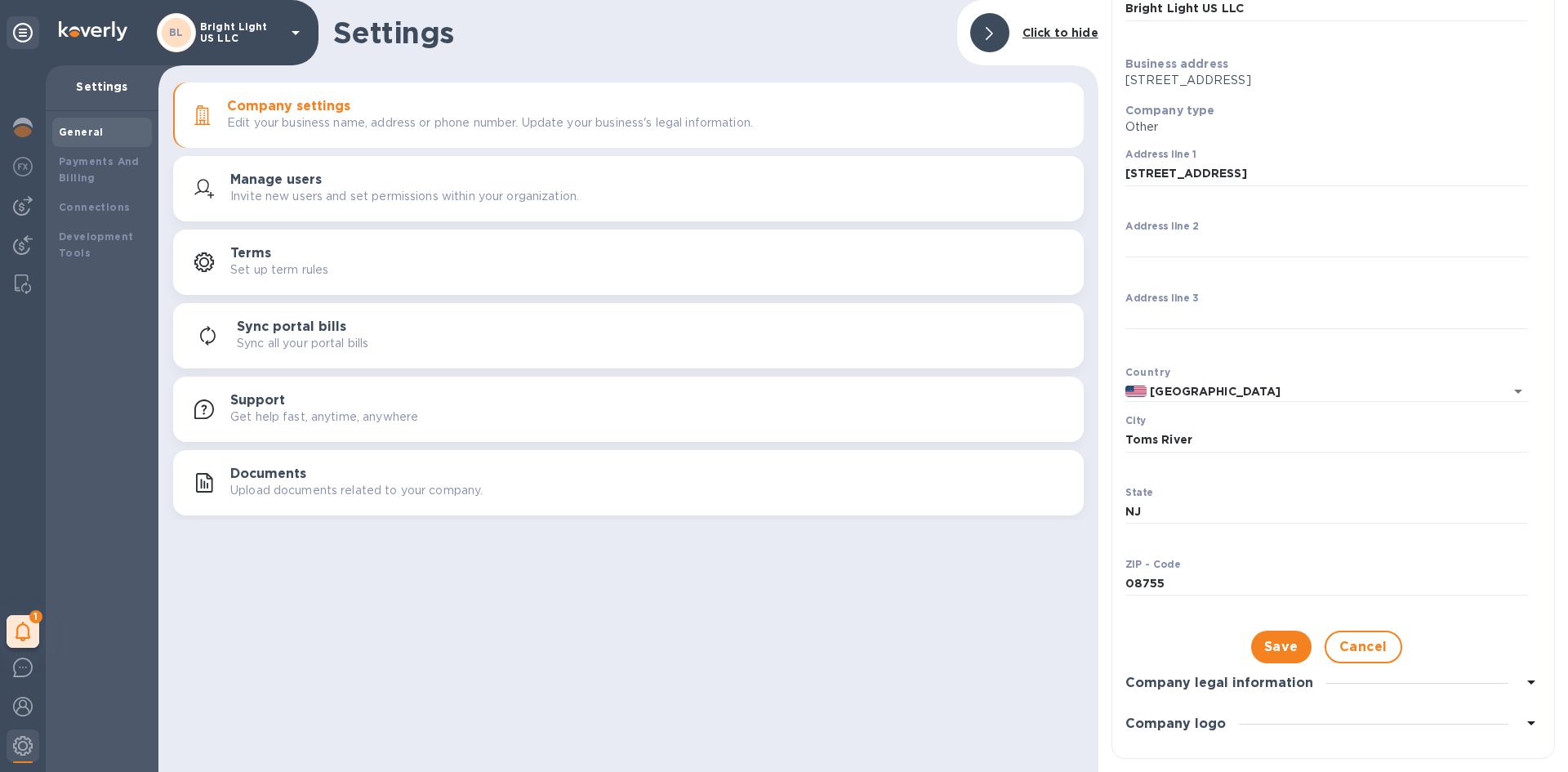
click at [1356, 642] on span "Cancel" at bounding box center [1363, 647] width 48 height 20
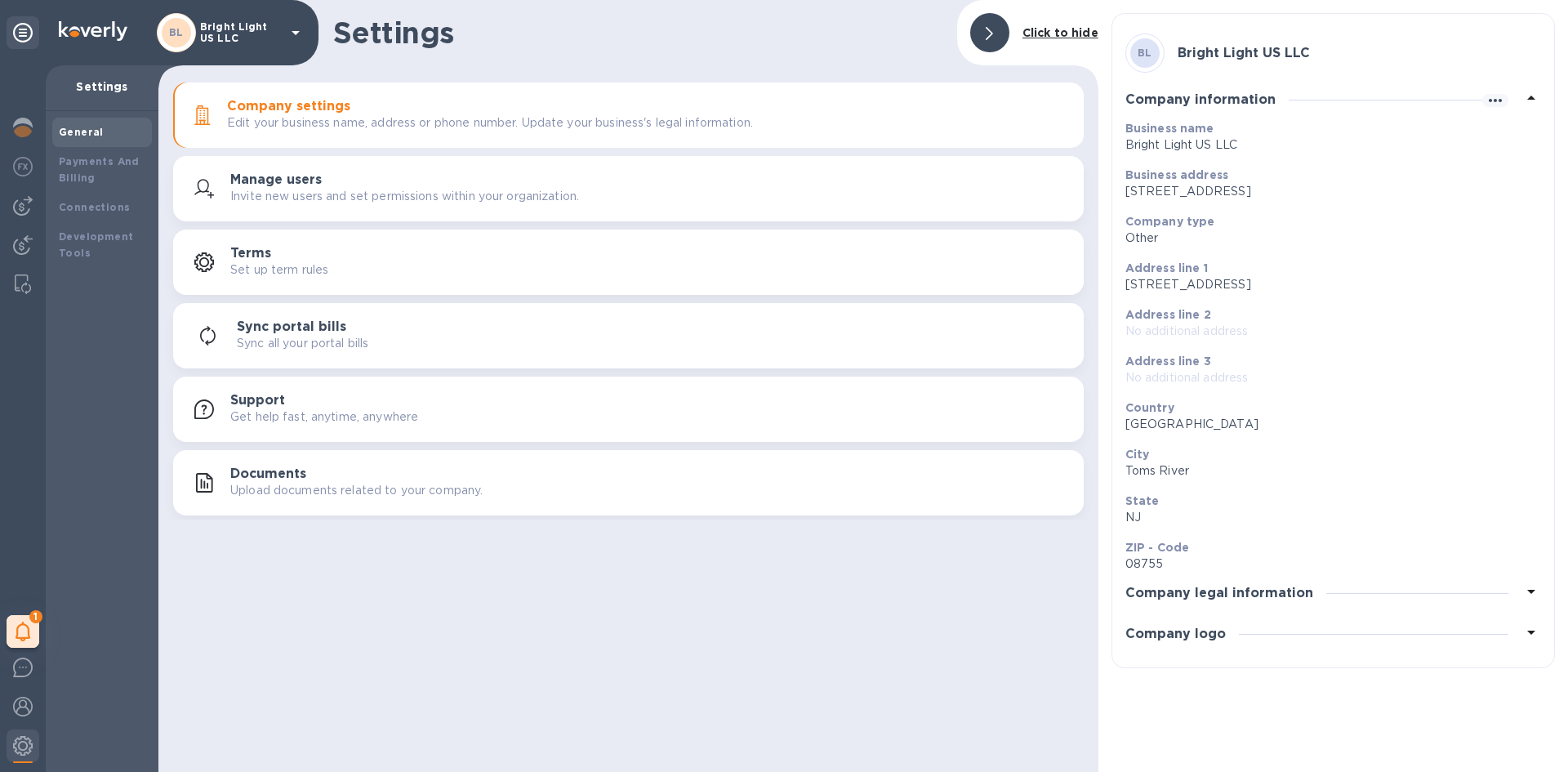
click at [1536, 586] on icon at bounding box center [1532, 591] width 20 height 20
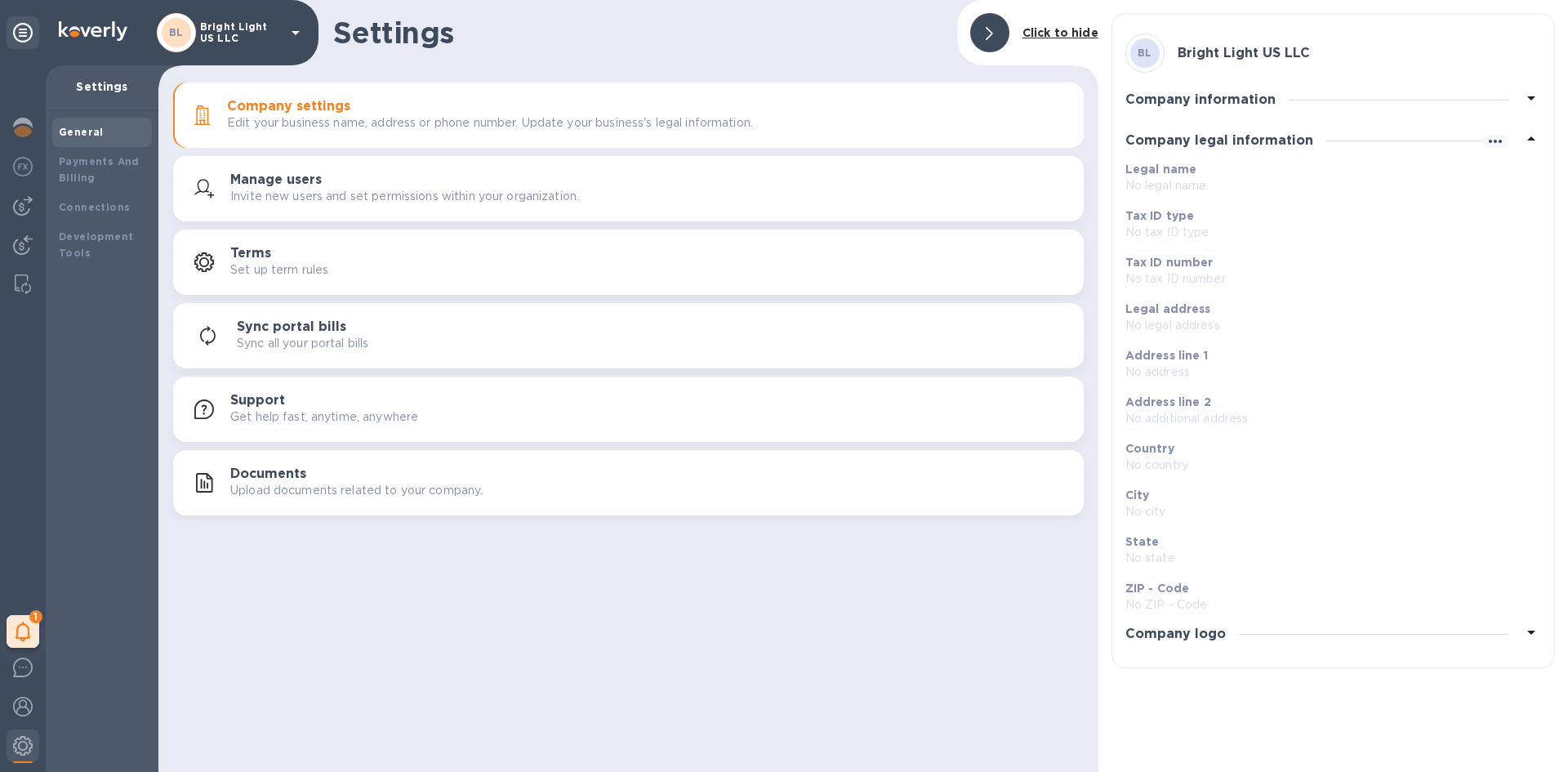
click at [1534, 630] on icon at bounding box center [1532, 633] width 20 height 20
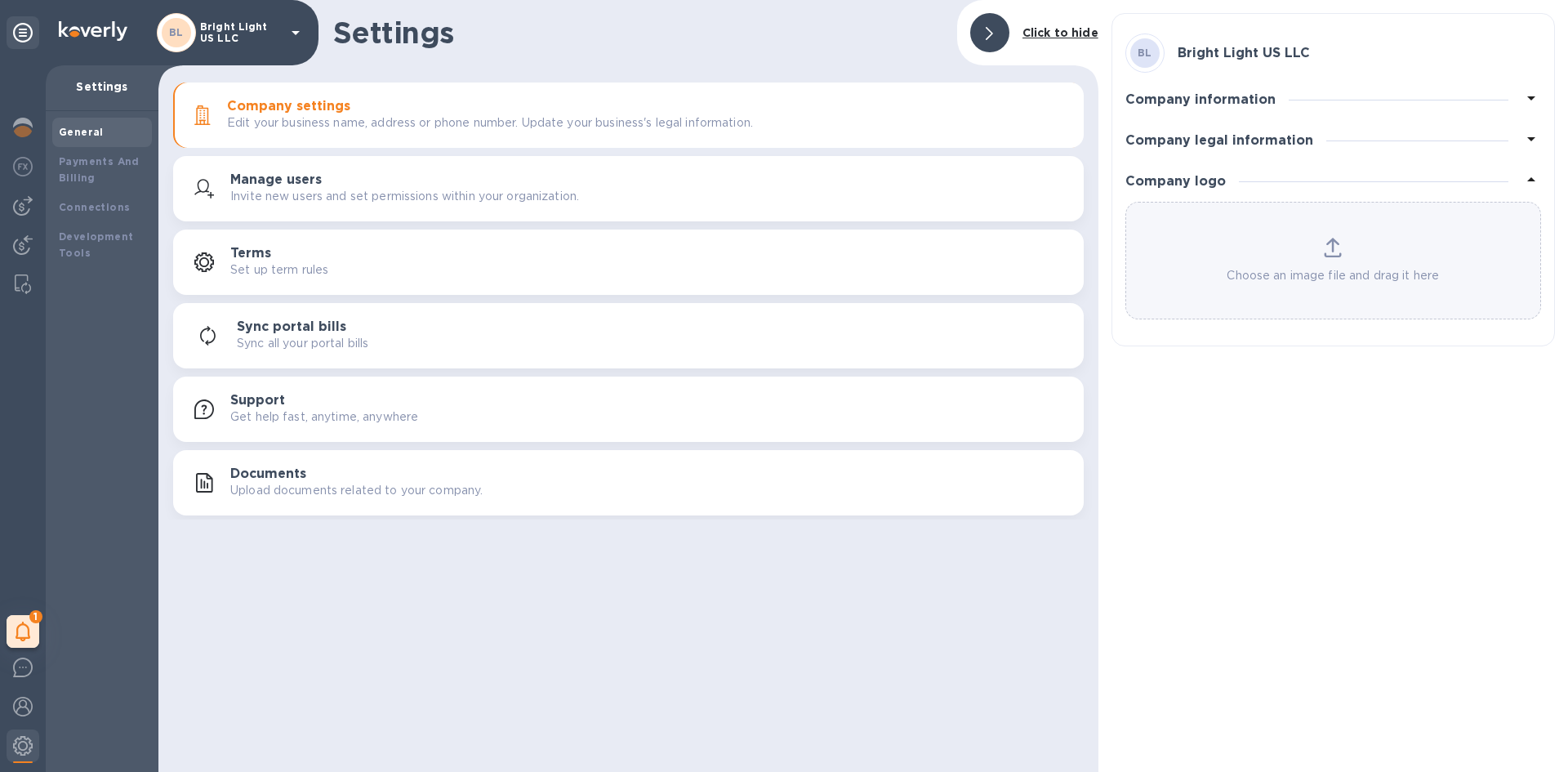
click at [278, 189] on p "Invite new users and set permissions within your organization." at bounding box center [405, 195] width 349 height 17
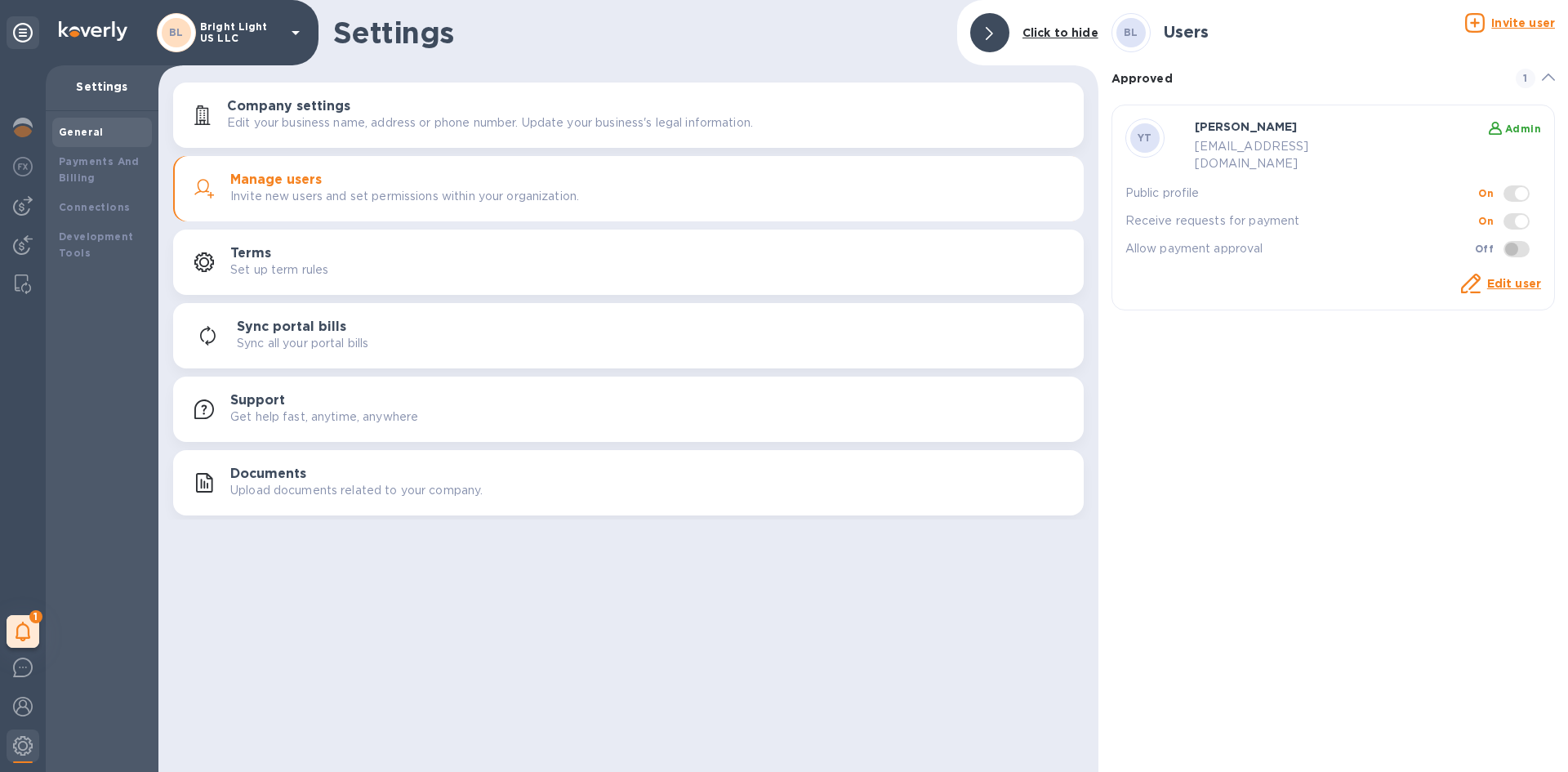
click at [1499, 277] on link "Edit user" at bounding box center [1514, 283] width 54 height 13
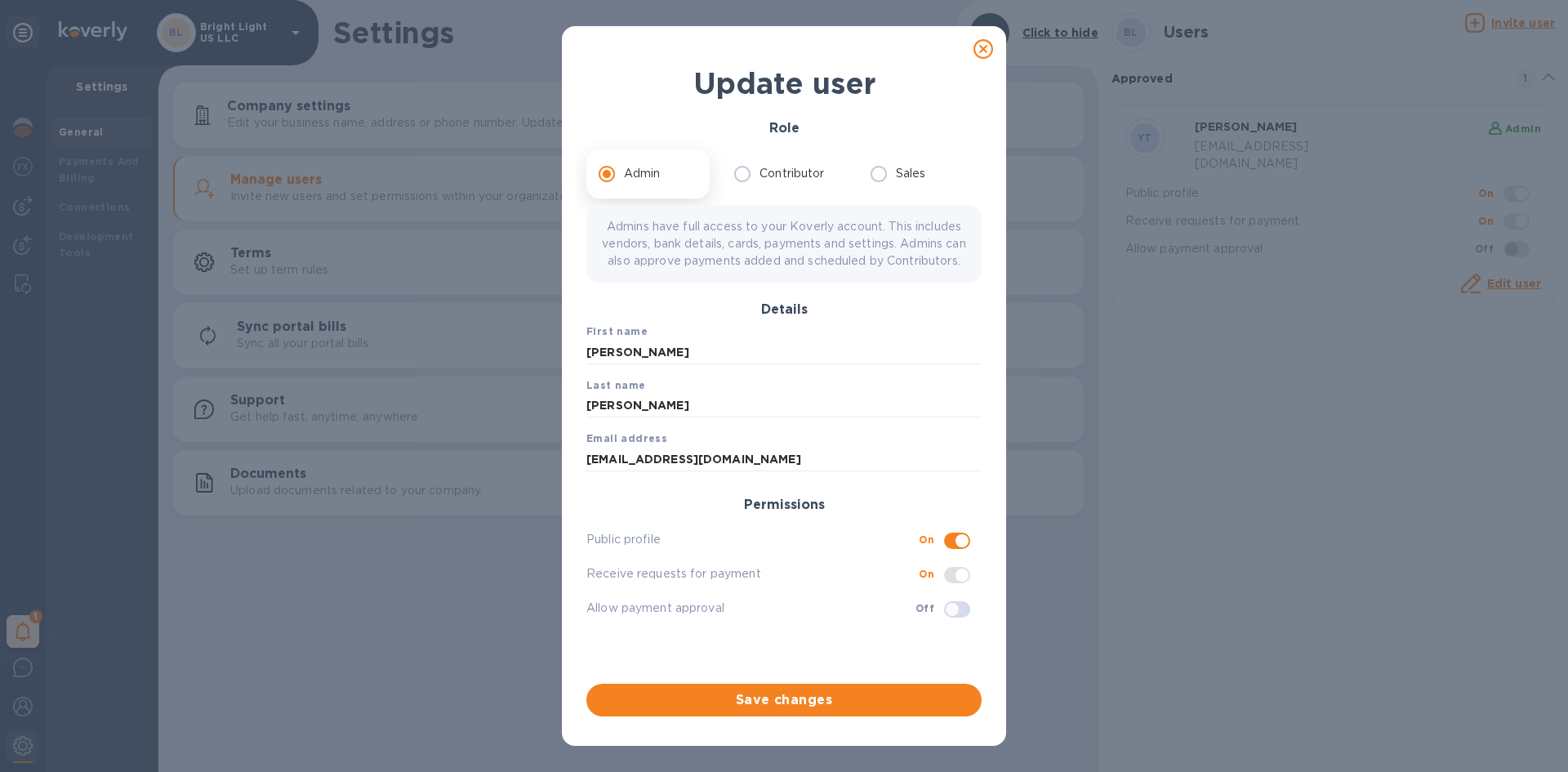
click at [981, 51] on icon at bounding box center [984, 49] width 20 height 20
checkbox input "false"
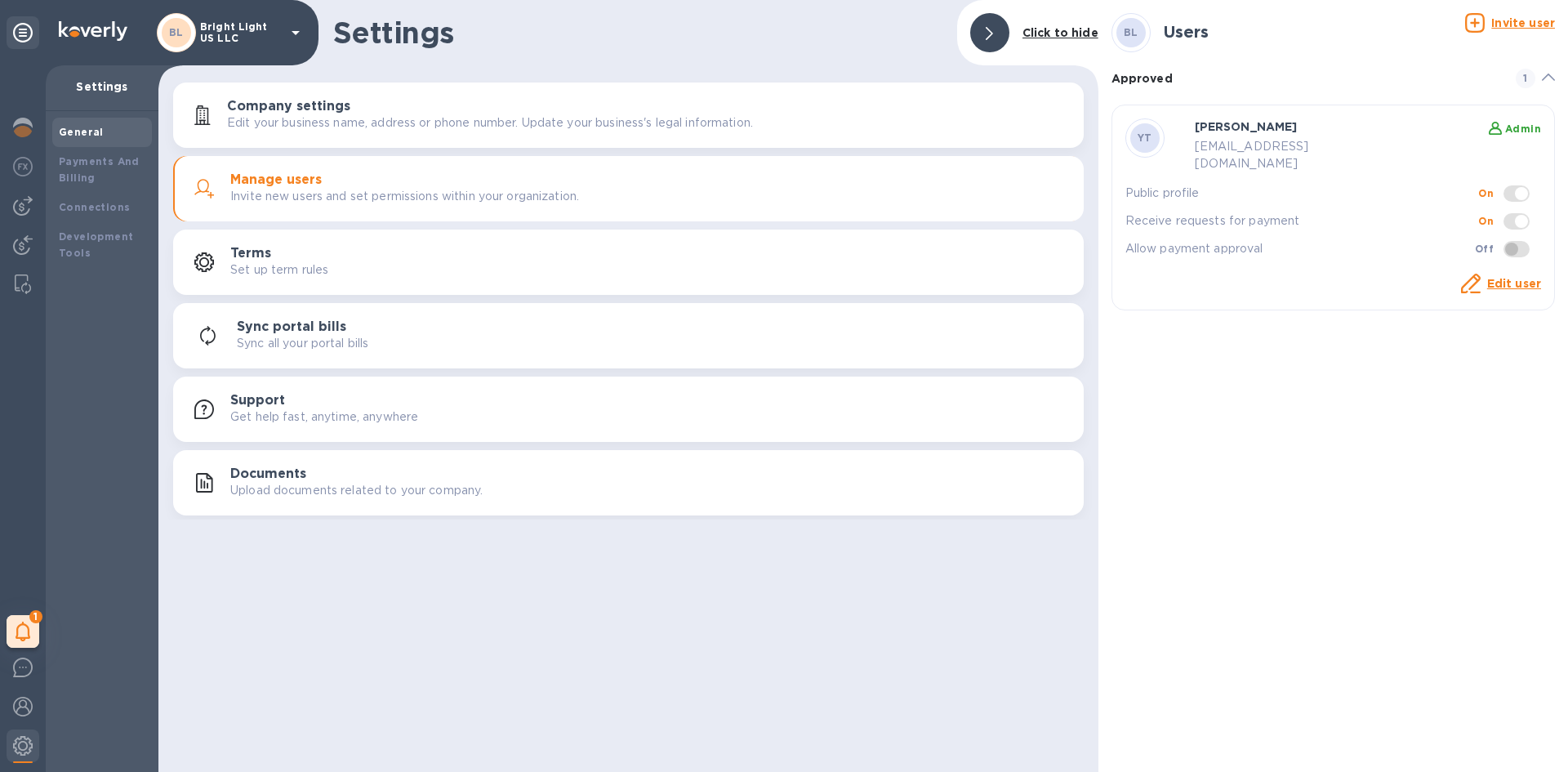
click at [295, 28] on icon at bounding box center [296, 32] width 20 height 20
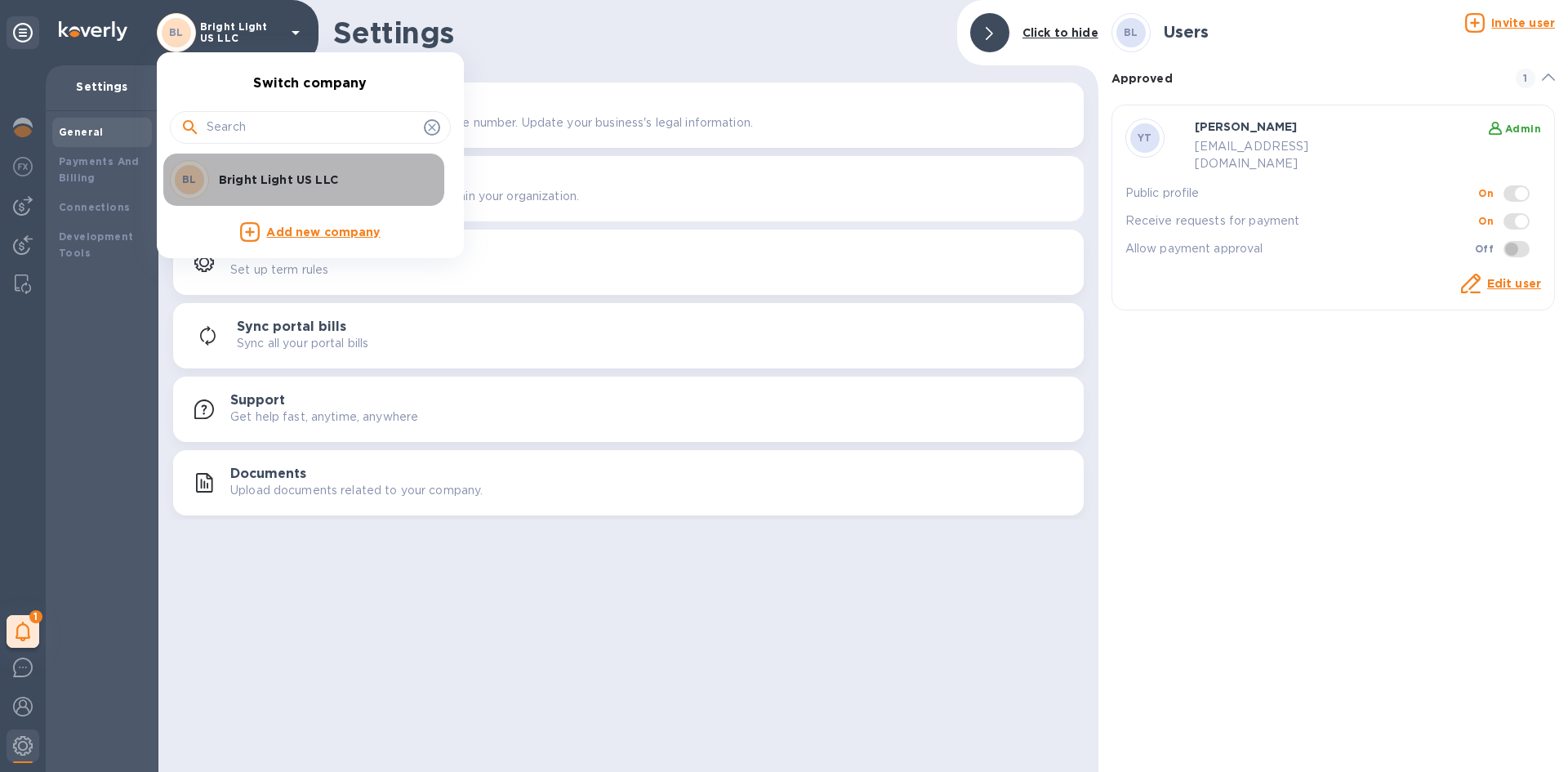
click at [280, 179] on p "Bright Light US LLC" at bounding box center [322, 180] width 206 height 17
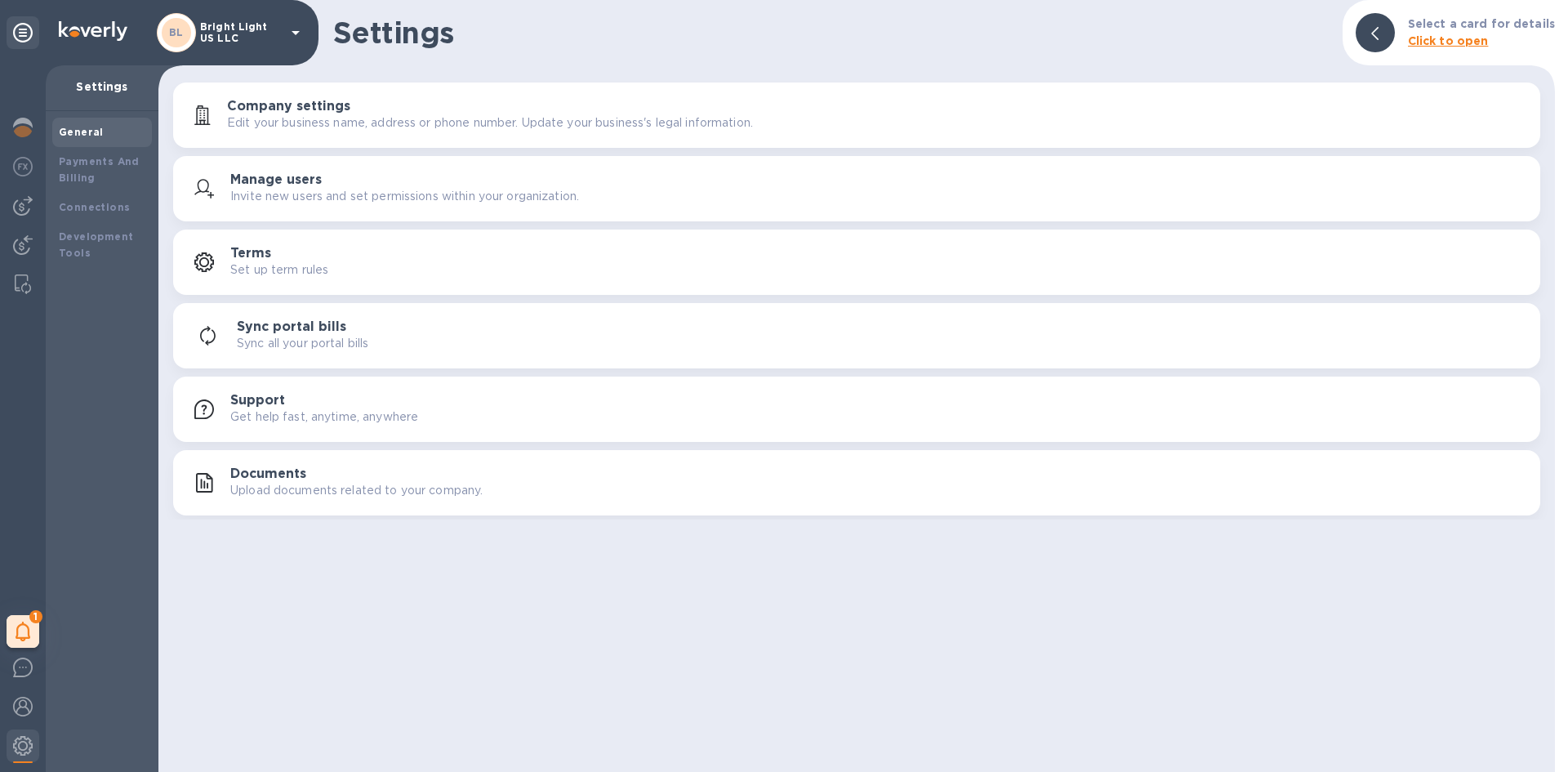
click at [353, 422] on p "Get help fast, anytime, anywhere" at bounding box center [324, 416] width 188 height 17
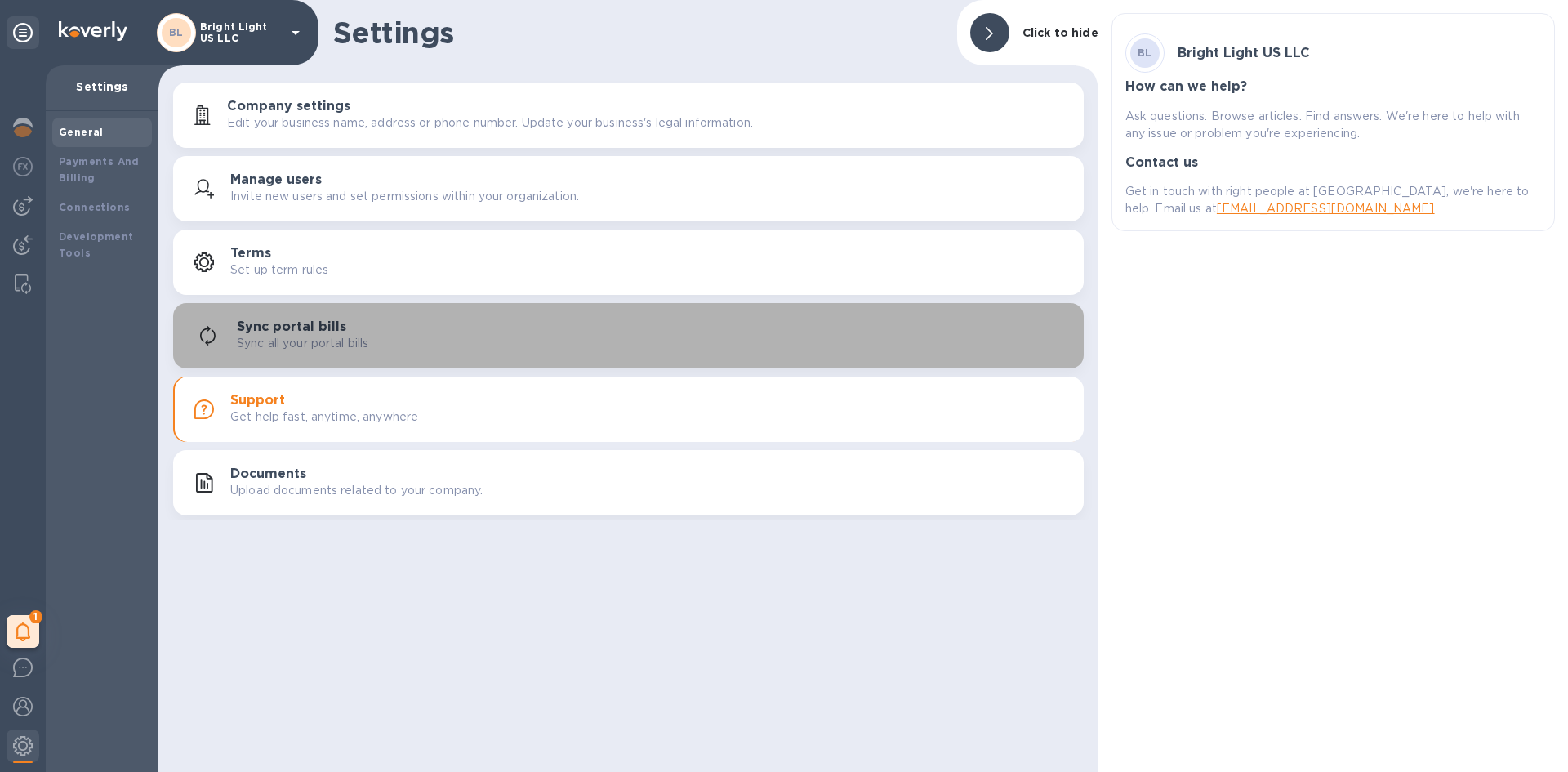
click at [345, 353] on div "Sync portal bills Sync all your portal bills" at bounding box center [628, 336] width 892 height 39
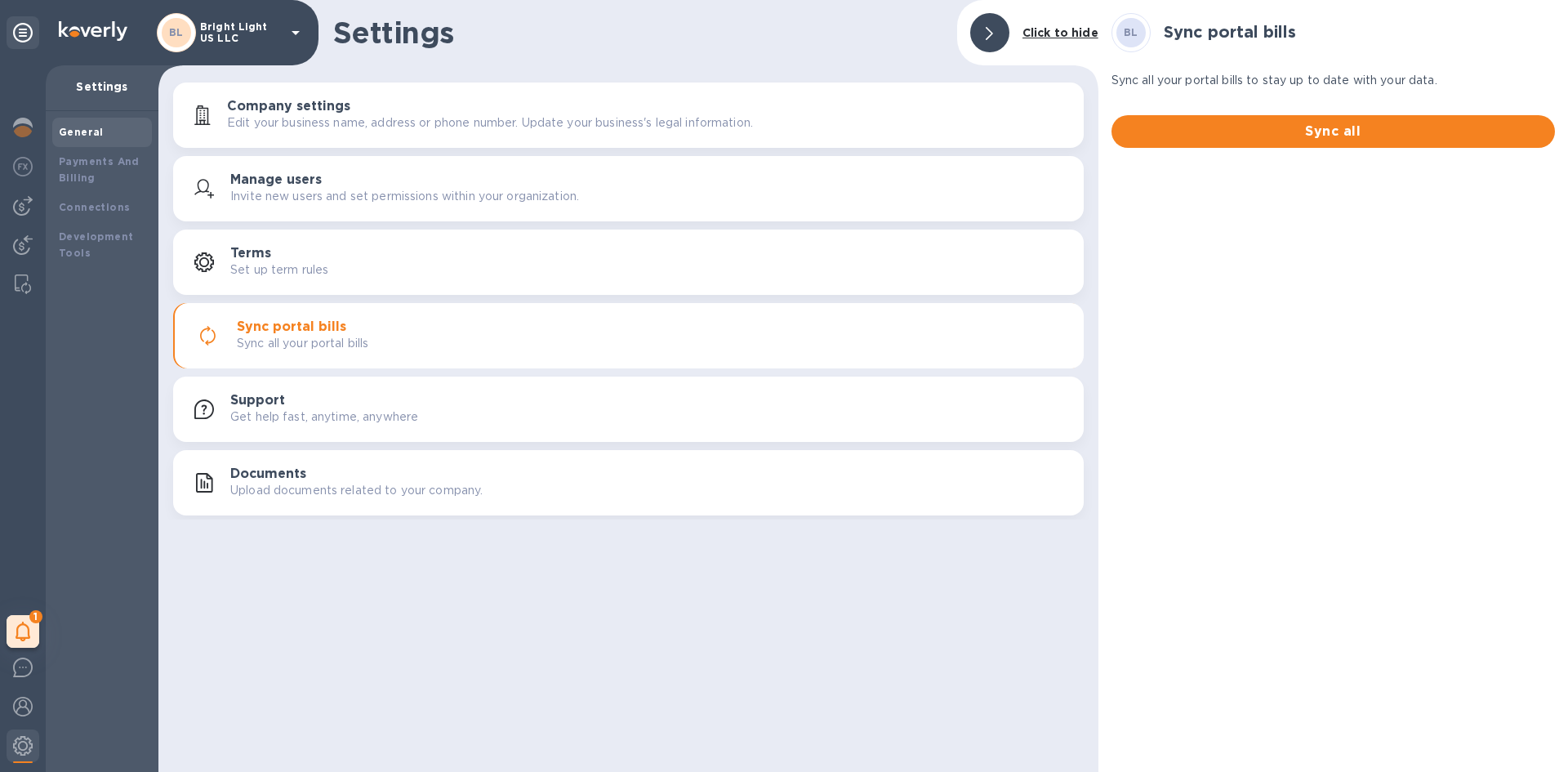
click at [320, 291] on button "Terms Set up term rules" at bounding box center [628, 262] width 911 height 66
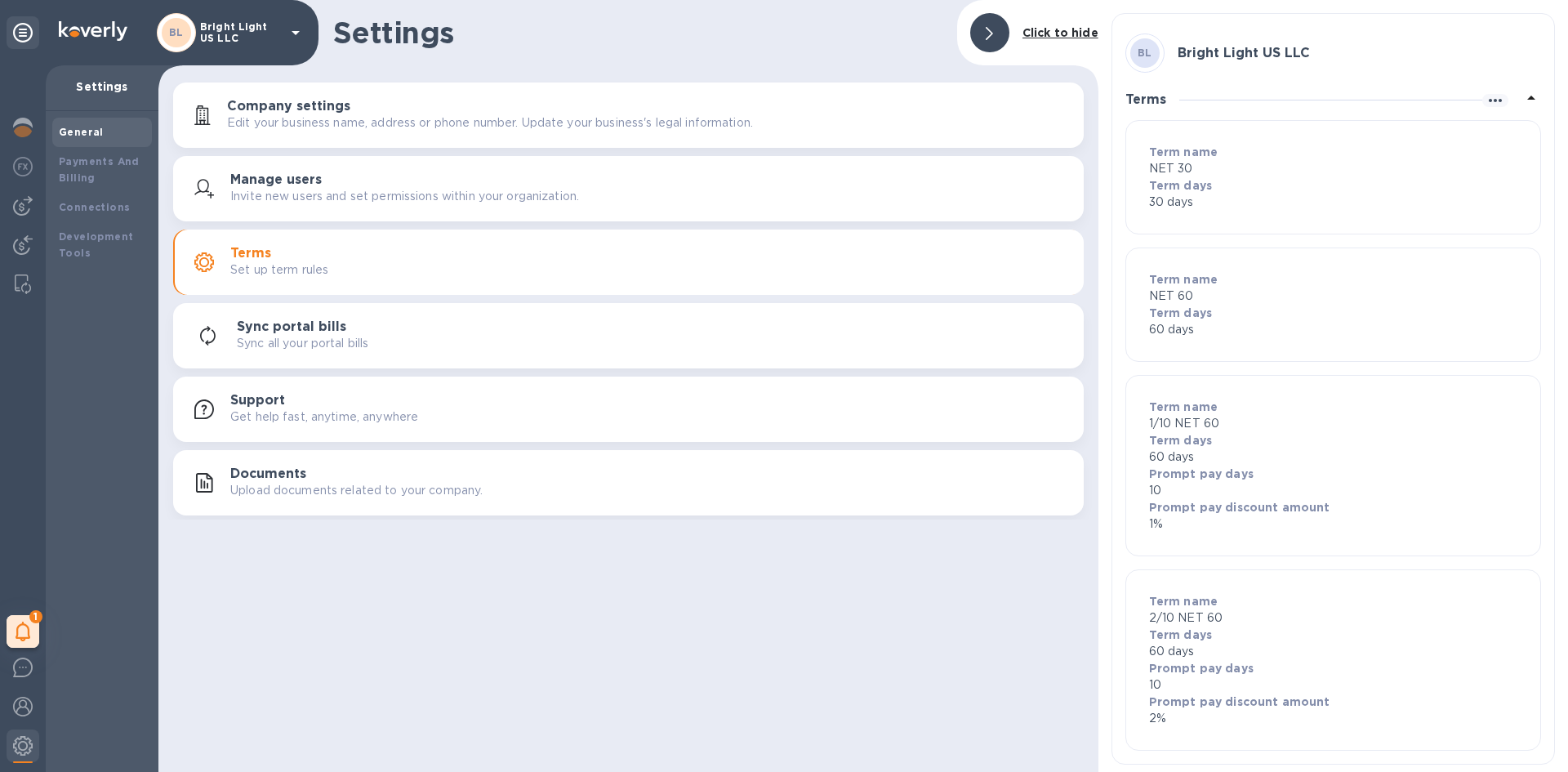
click at [327, 185] on div "Manage users Invite new users and set permissions within your organization." at bounding box center [651, 189] width 840 height 32
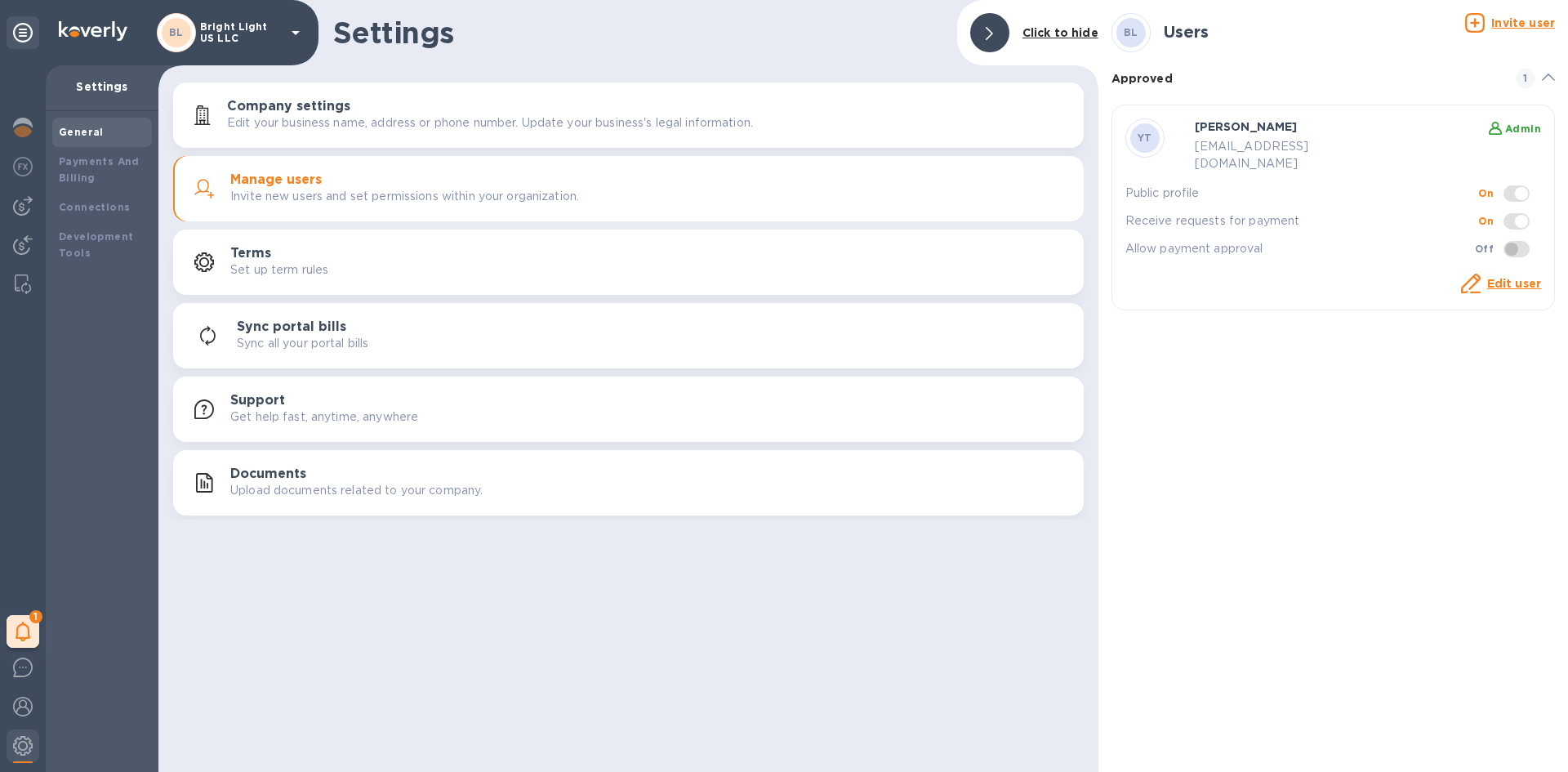
click at [336, 135] on button "Company settings Edit your business name, address or phone number. Update your …" at bounding box center [628, 115] width 911 height 66
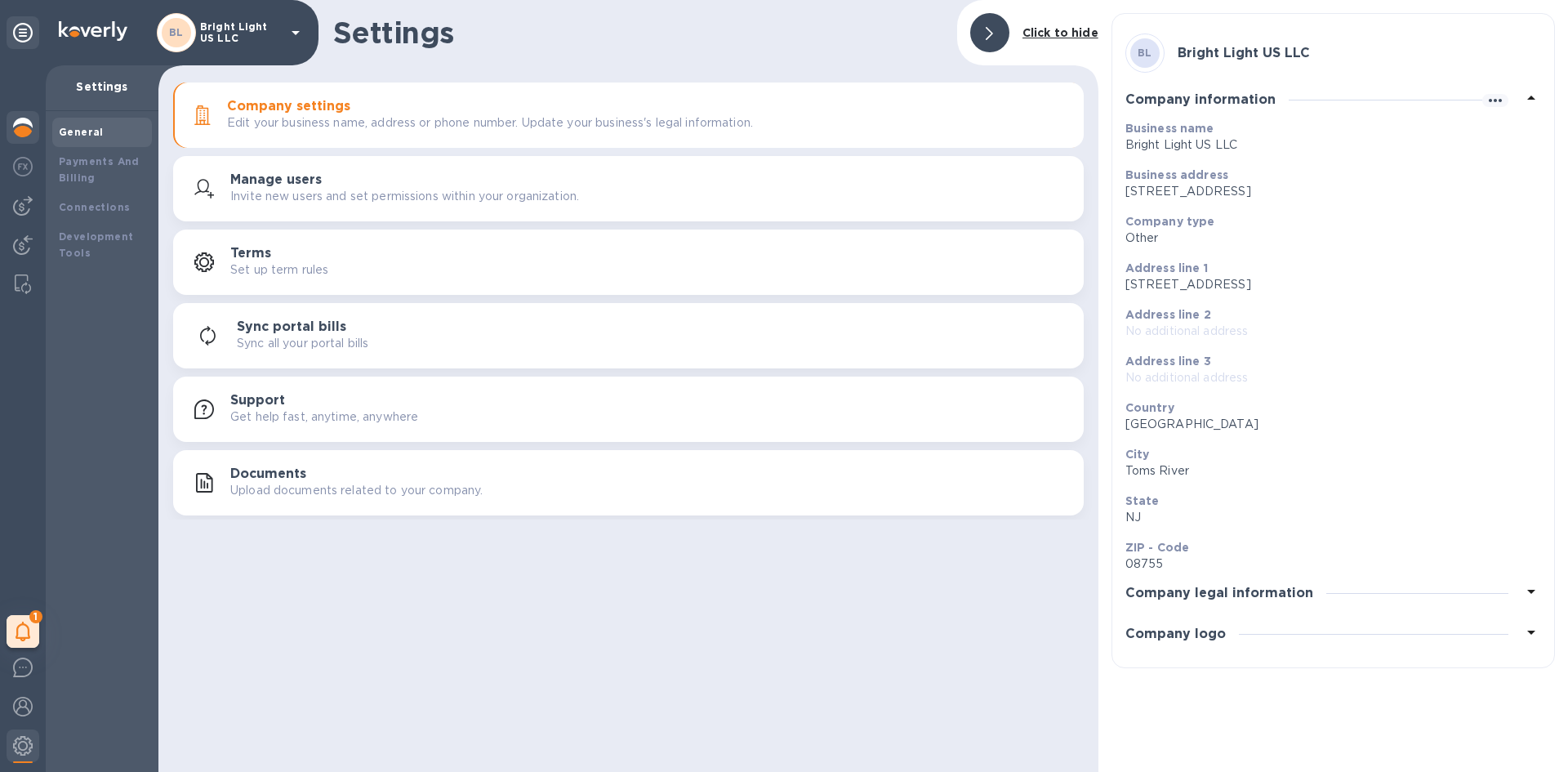
click at [13, 126] on img at bounding box center [23, 128] width 20 height 20
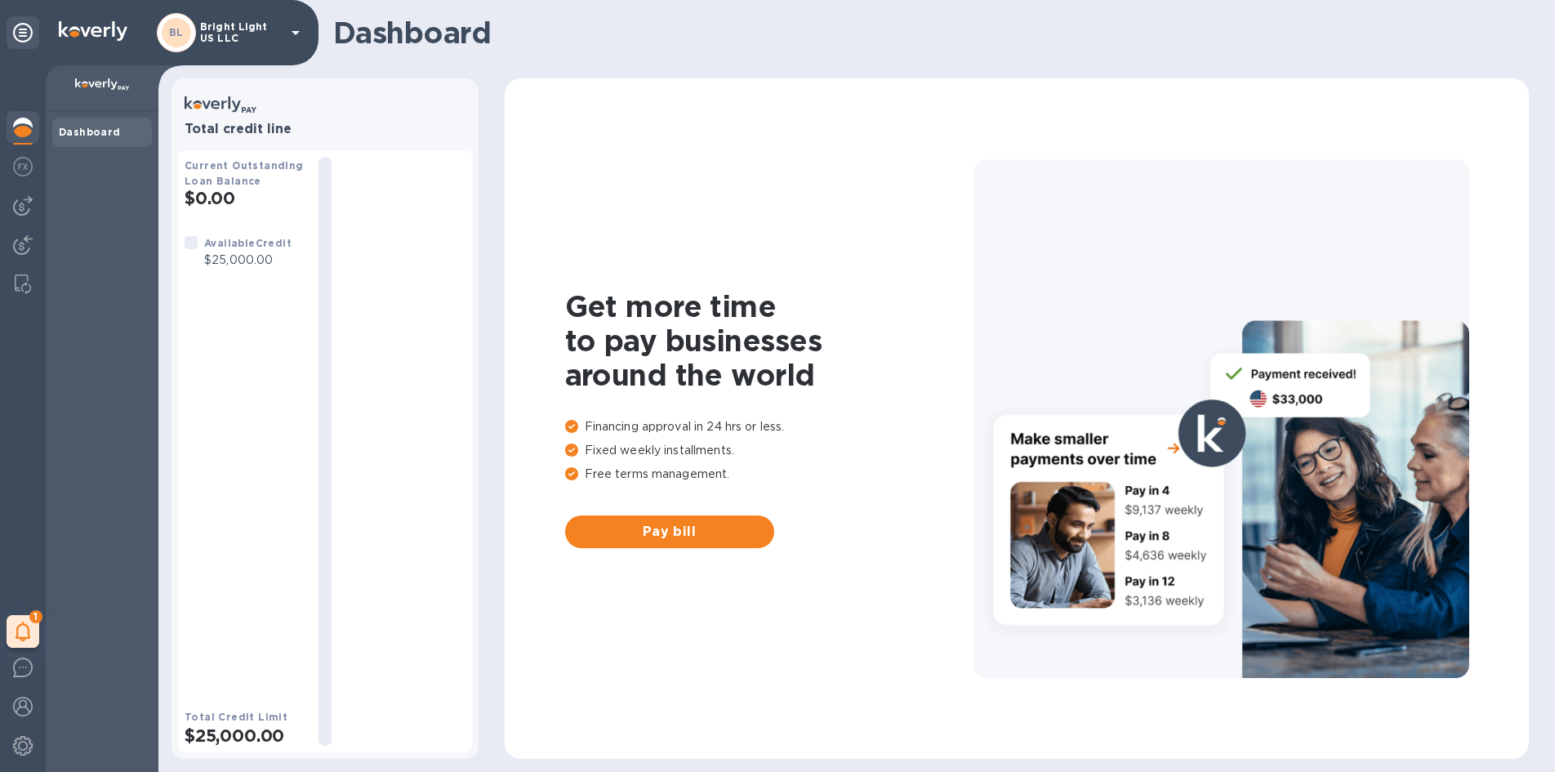
click at [297, 32] on icon at bounding box center [296, 33] width 8 height 4
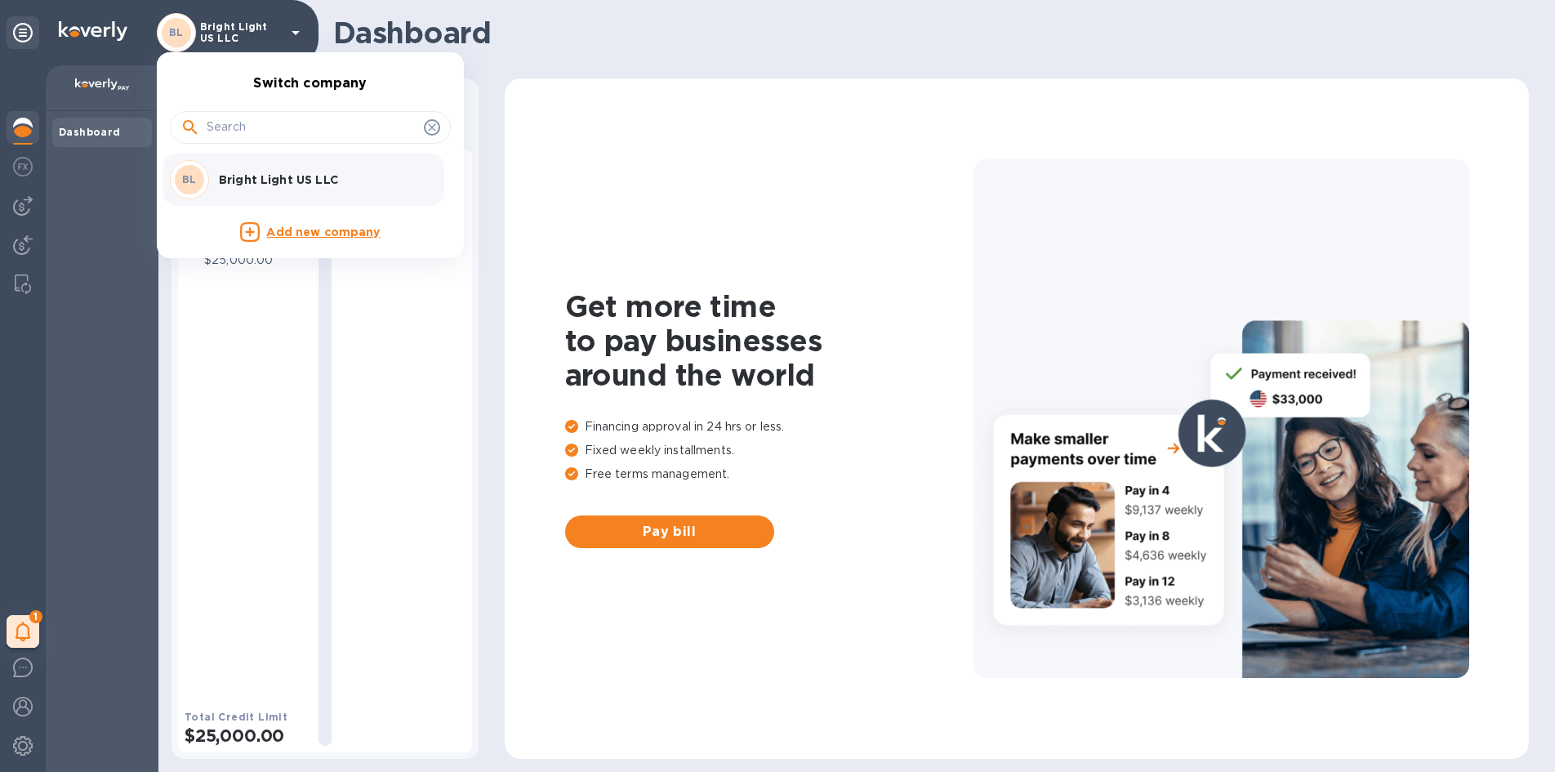
click at [316, 181] on p "Bright Light US LLC" at bounding box center [322, 180] width 206 height 17
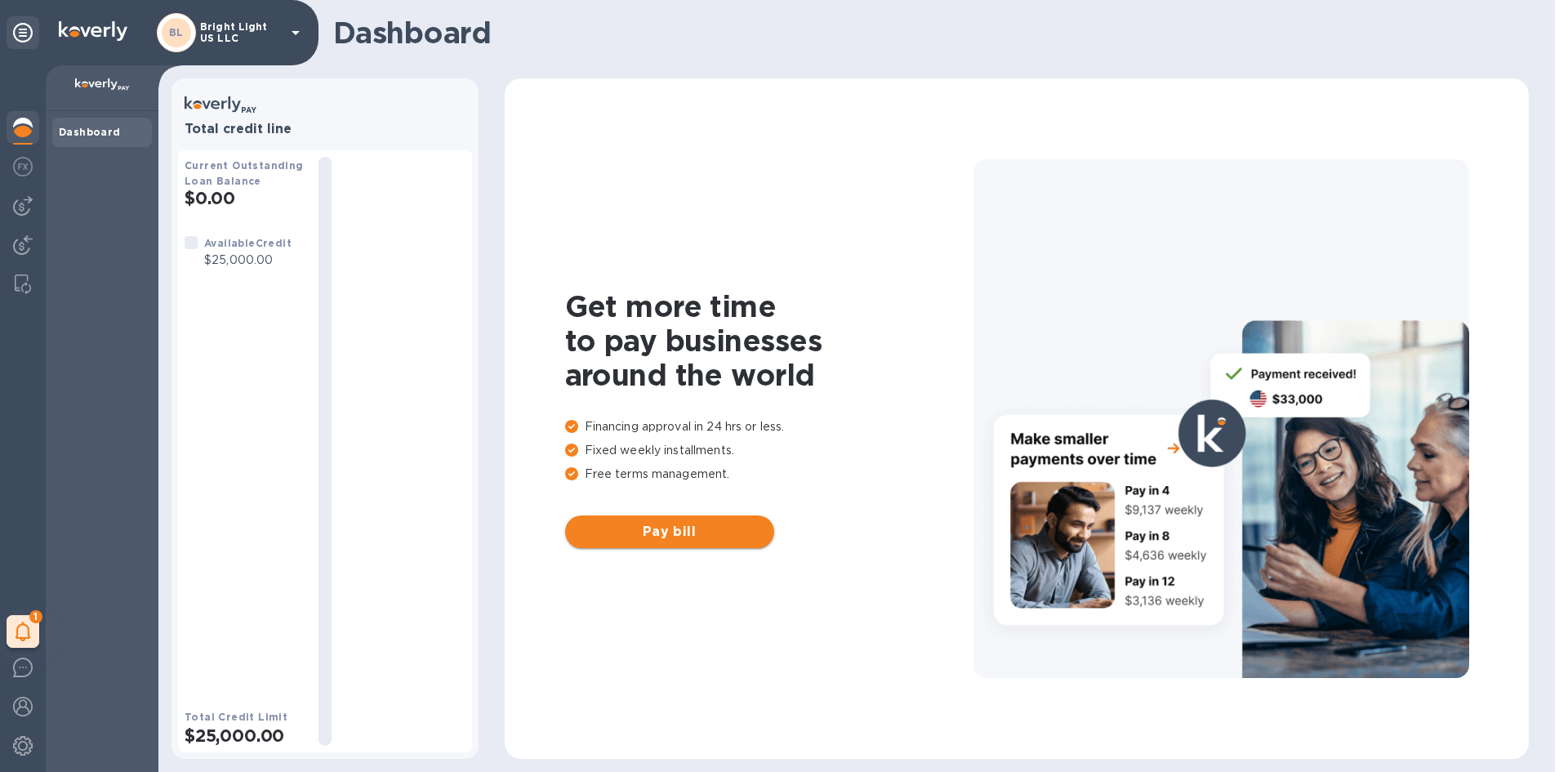
click at [659, 531] on span "Pay bill" at bounding box center [670, 532] width 183 height 20
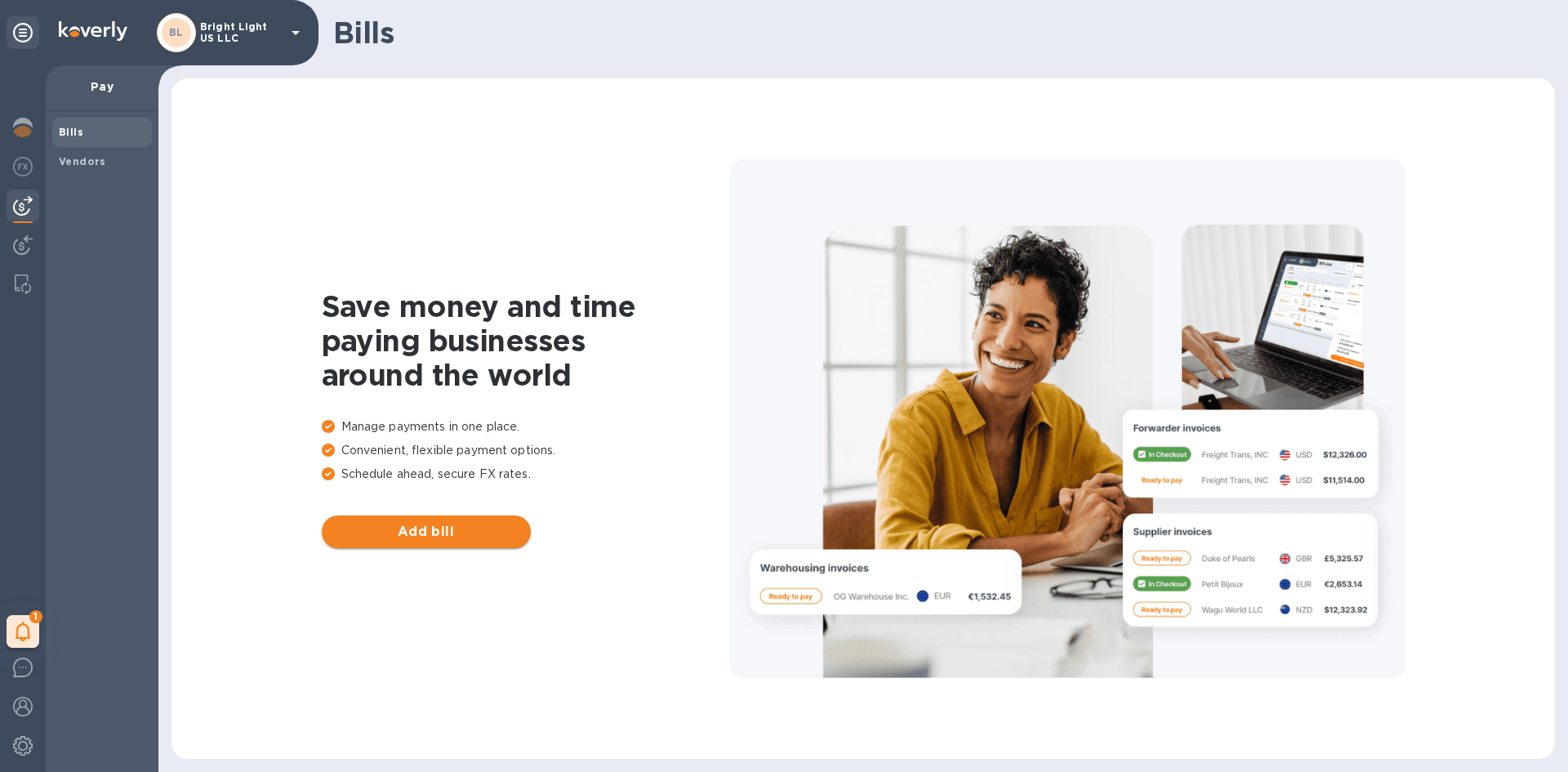
click at [435, 529] on span "Add bill" at bounding box center [426, 532] width 183 height 20
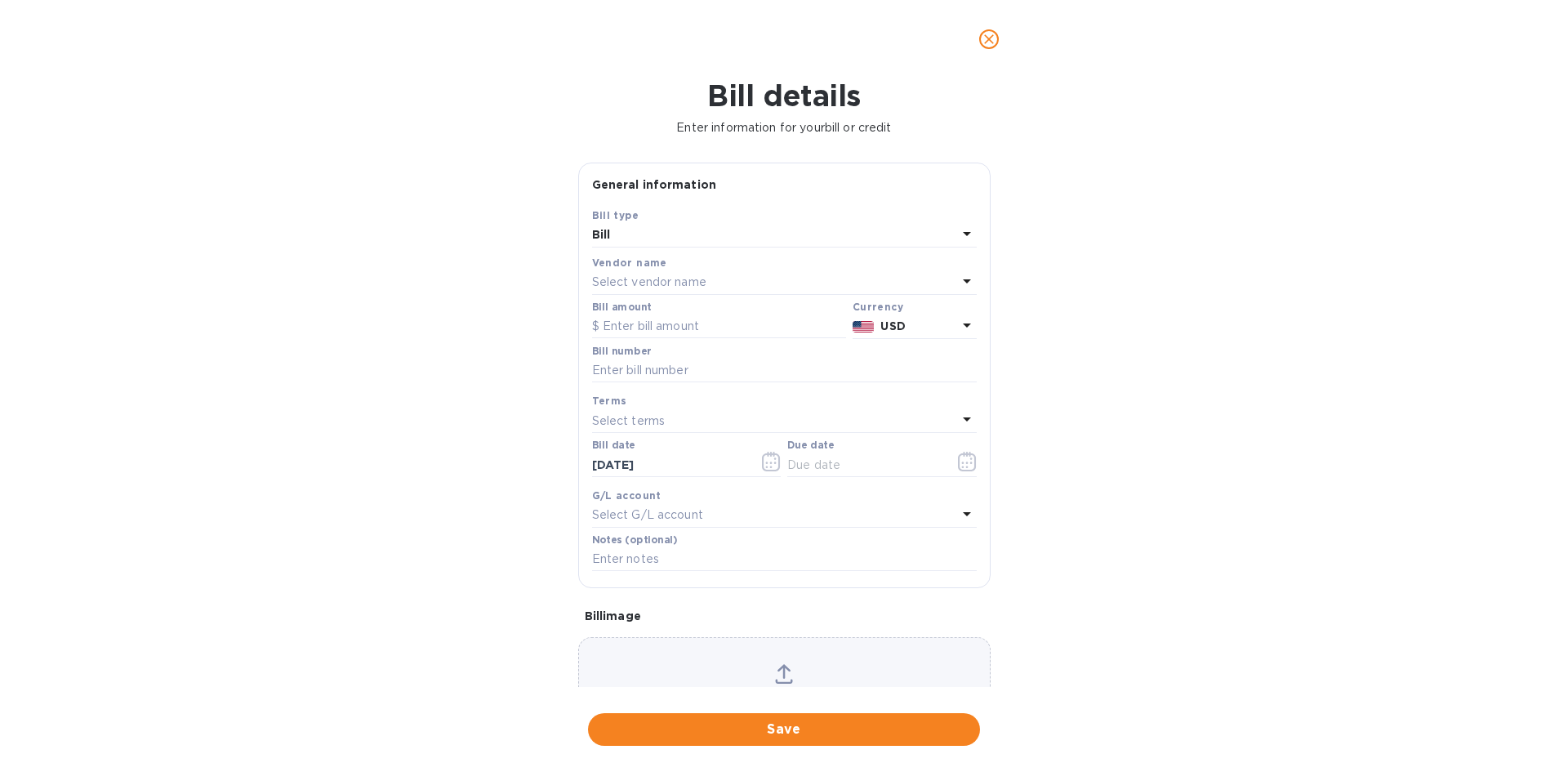
click at [646, 282] on p "Select vendor name" at bounding box center [649, 282] width 114 height 17
click at [674, 343] on div at bounding box center [784, 328] width 358 height 32
click at [676, 332] on input "text" at bounding box center [786, 328] width 289 height 25
click at [492, 303] on div "Bill details Enter information for your bill or credit General information Save…" at bounding box center [784, 425] width 1568 height 693
click at [990, 38] on icon "close" at bounding box center [989, 39] width 10 height 10
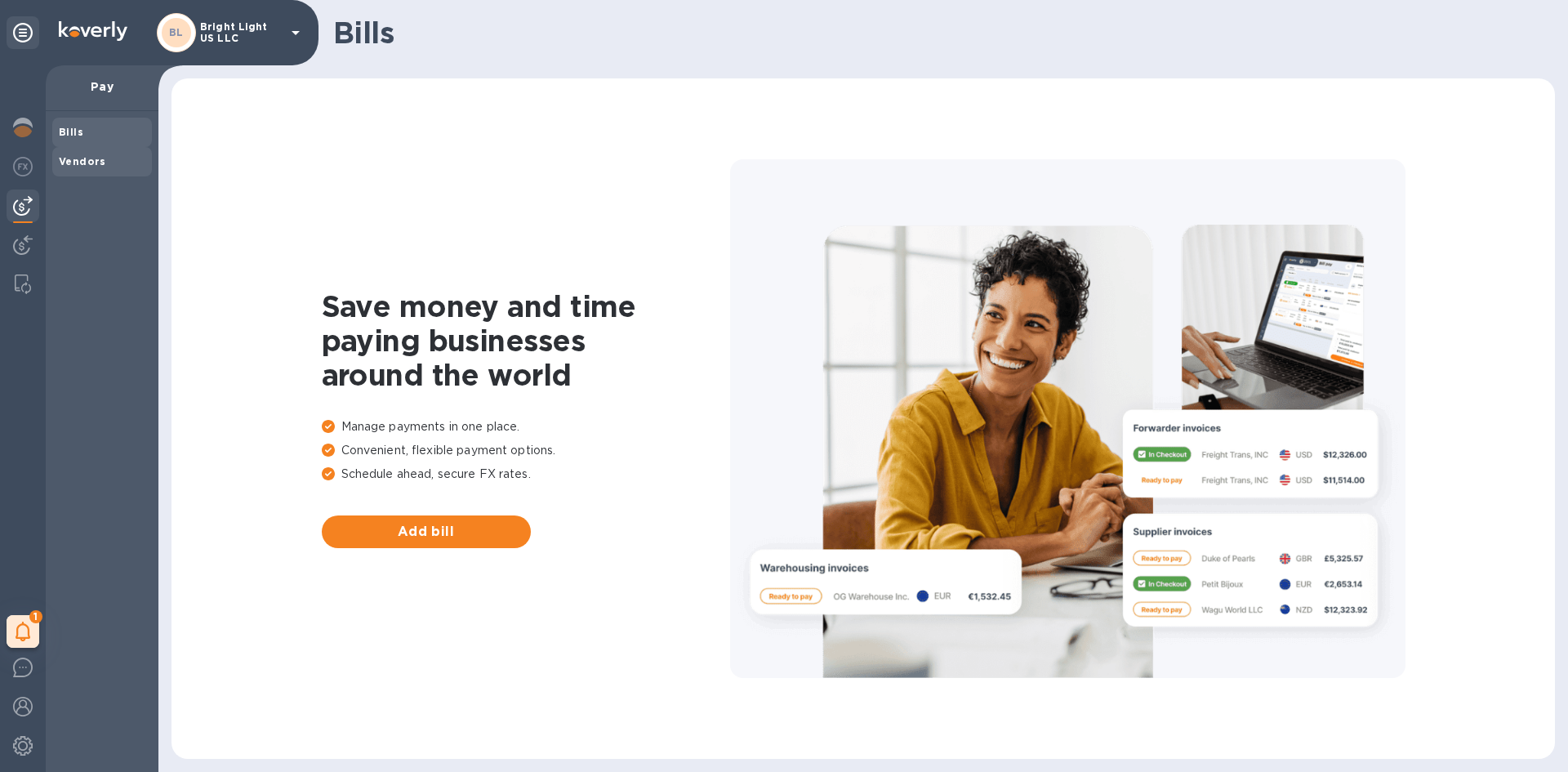
click at [104, 168] on span "Vendors" at bounding box center [102, 161] width 86 height 17
click at [433, 523] on button "Add vendor" at bounding box center [426, 531] width 209 height 32
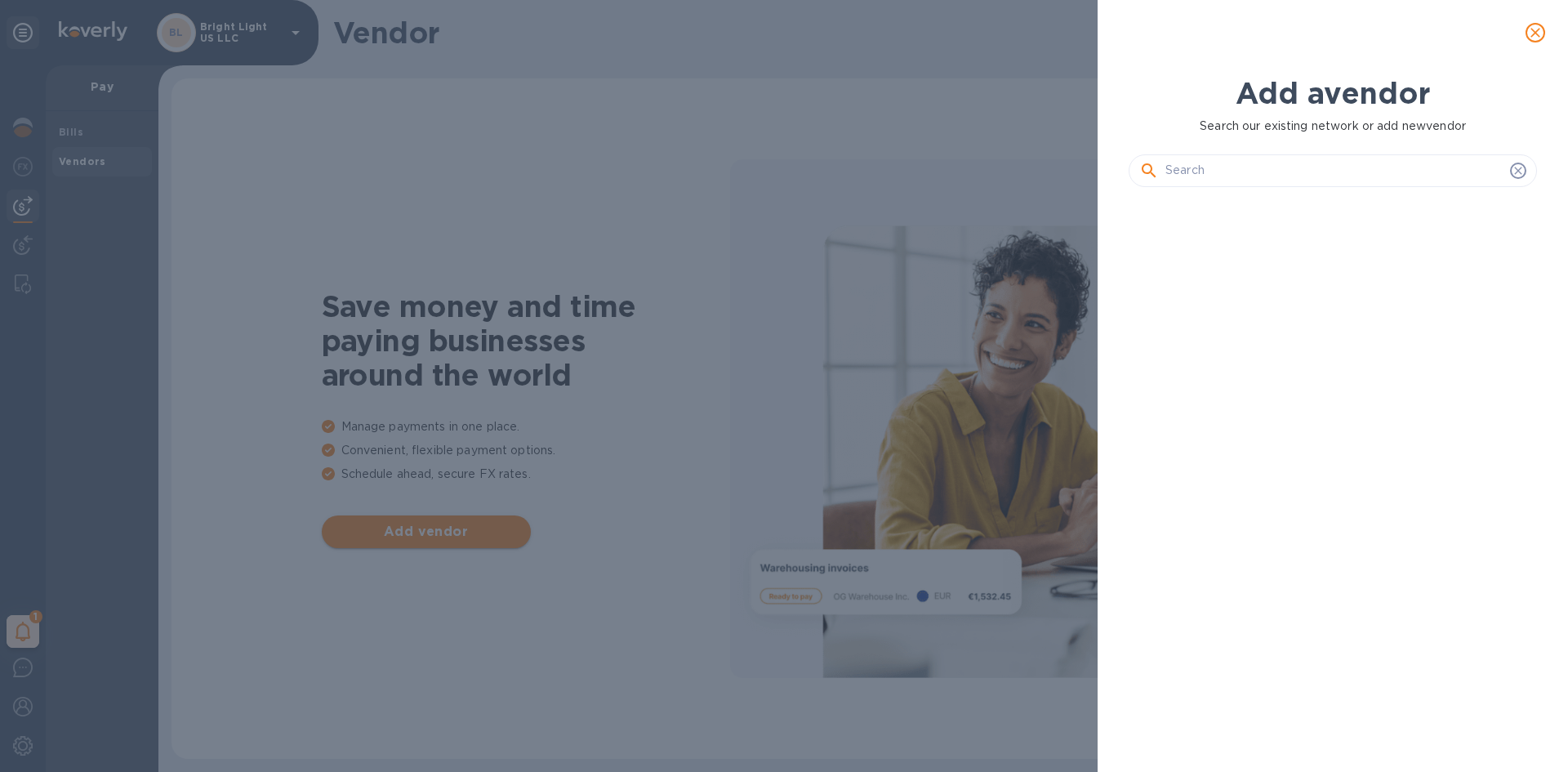
scroll to position [517, 415]
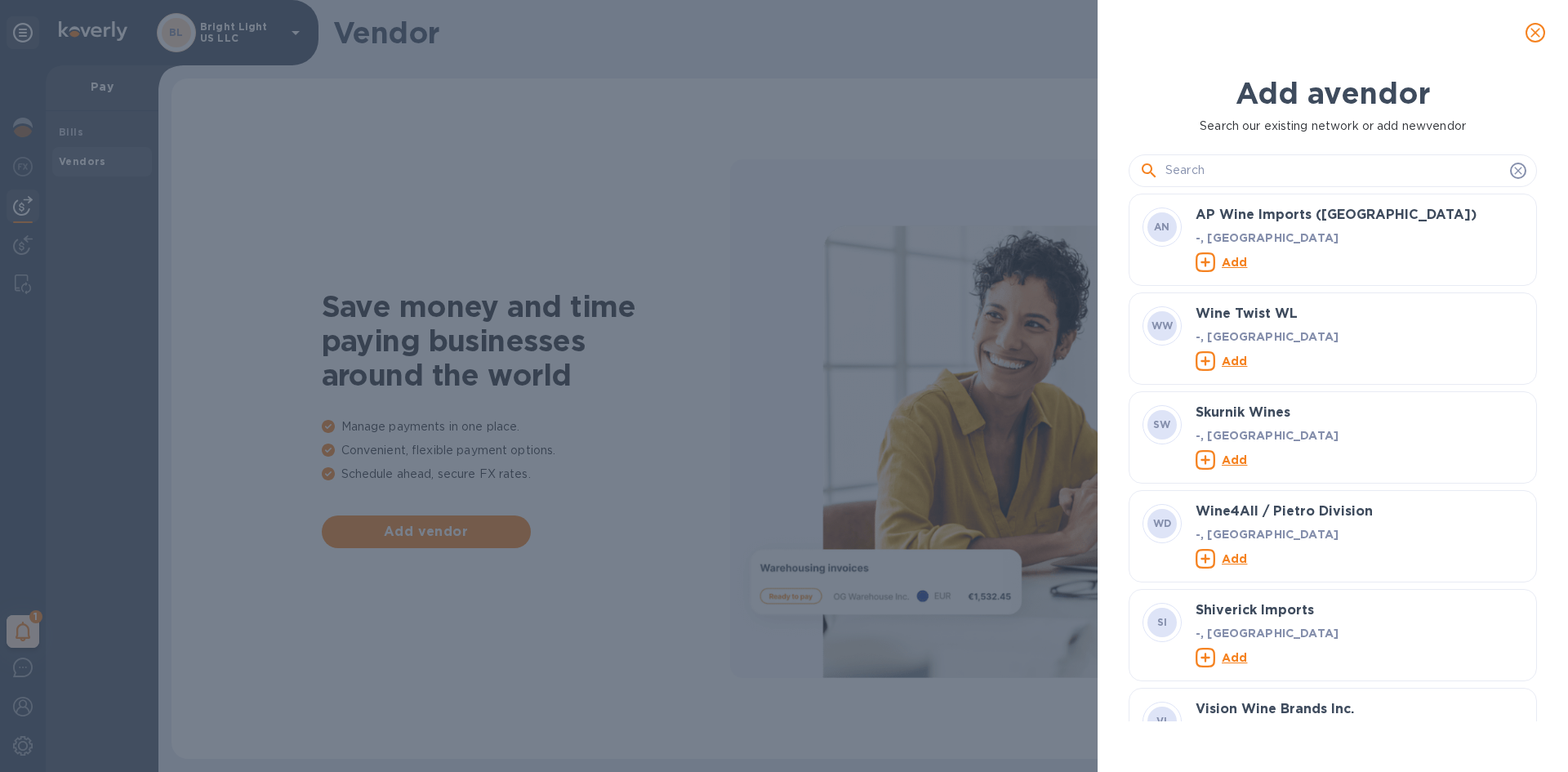
click at [1197, 168] on input "text" at bounding box center [1334, 170] width 338 height 25
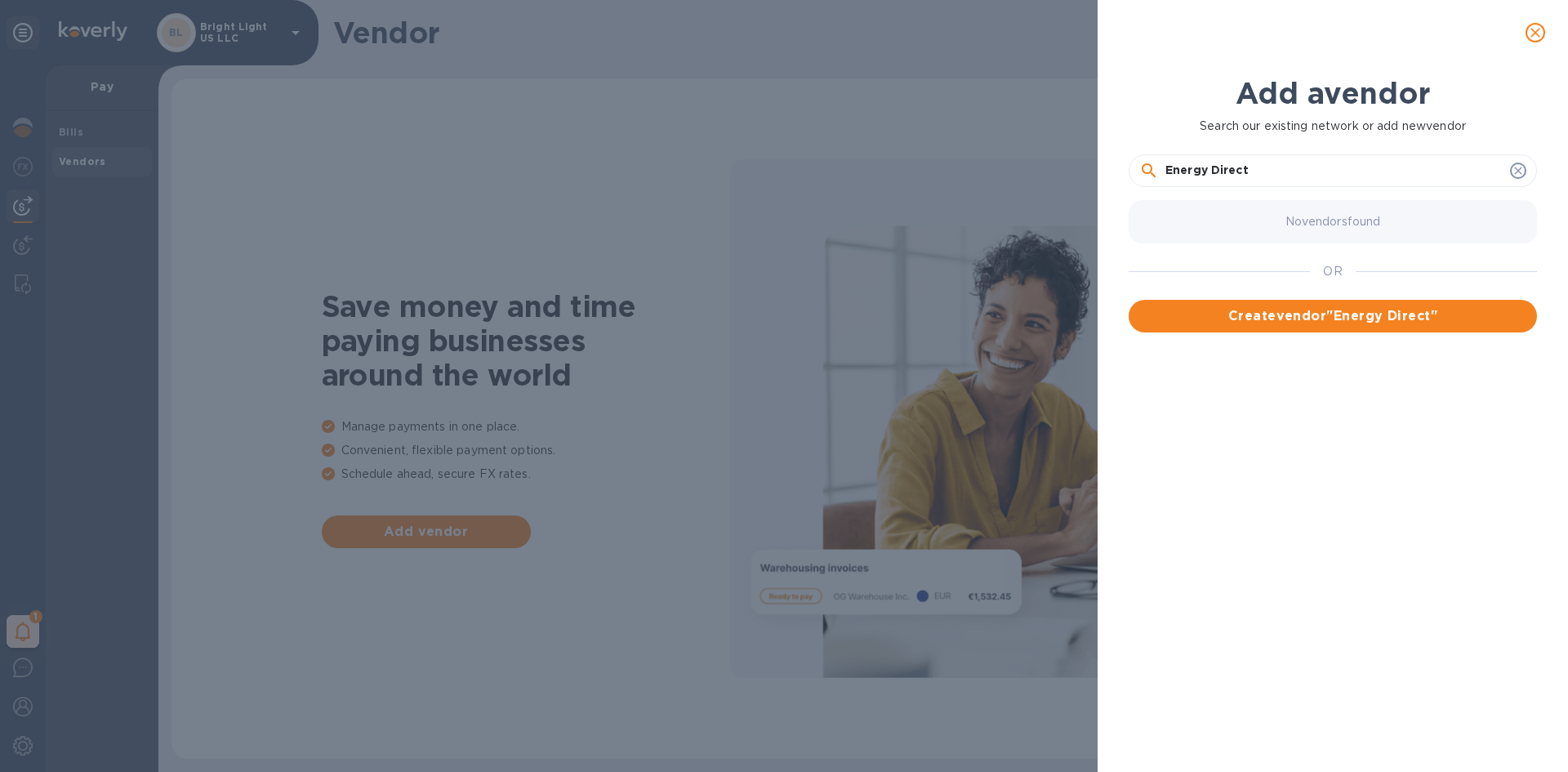
drag, startPoint x: 1300, startPoint y: 174, endPoint x: 1018, endPoint y: 172, distance: 282.0
click at [1018, 172] on div "Add a vendor Search our existing network or add new vendor Energy Direct No ven…" at bounding box center [784, 386] width 1568 height 772
type input "Energy Direct"
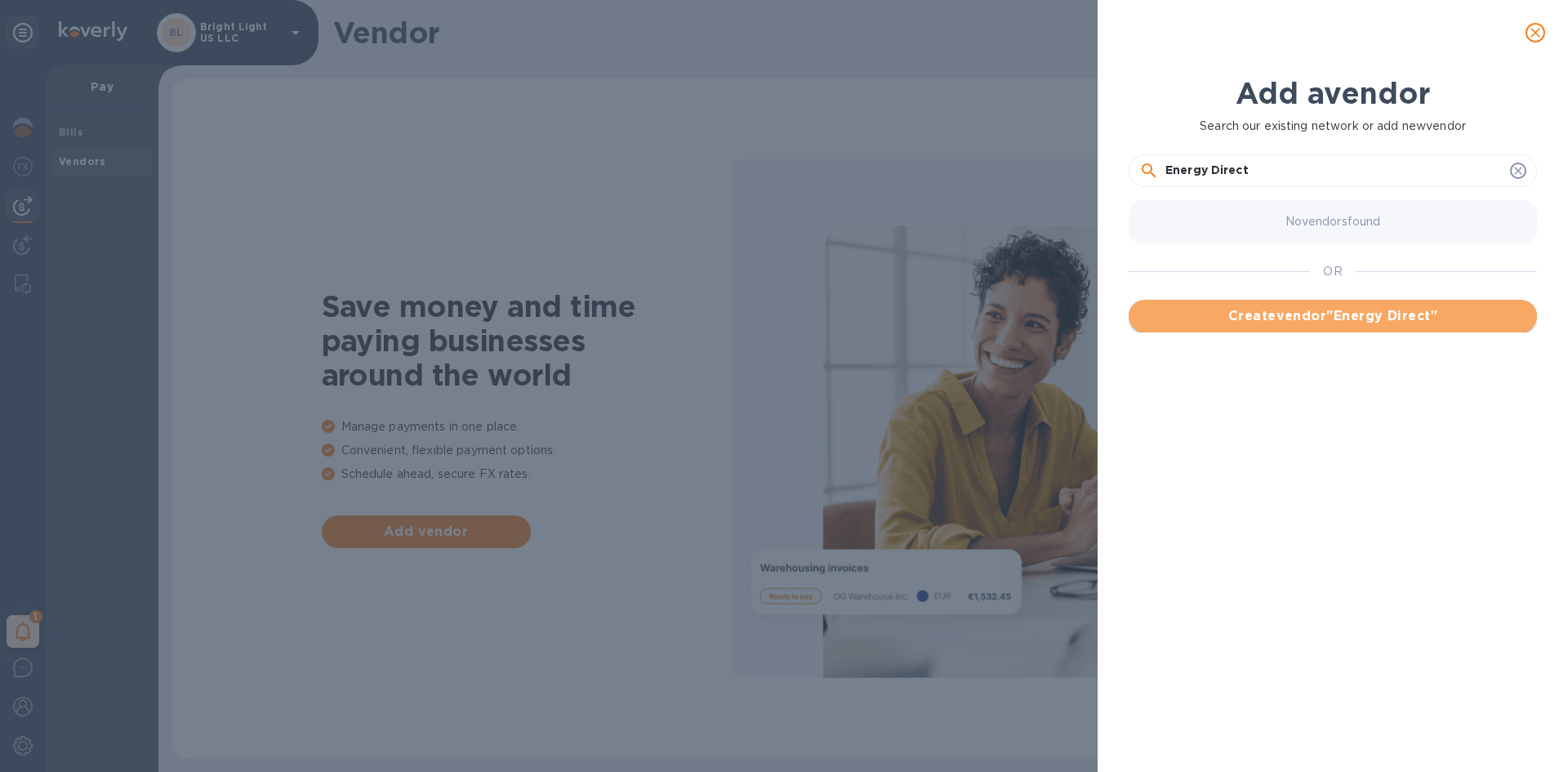
click at [1329, 308] on span "Create vendor " Energy Direct "" at bounding box center [1332, 316] width 382 height 20
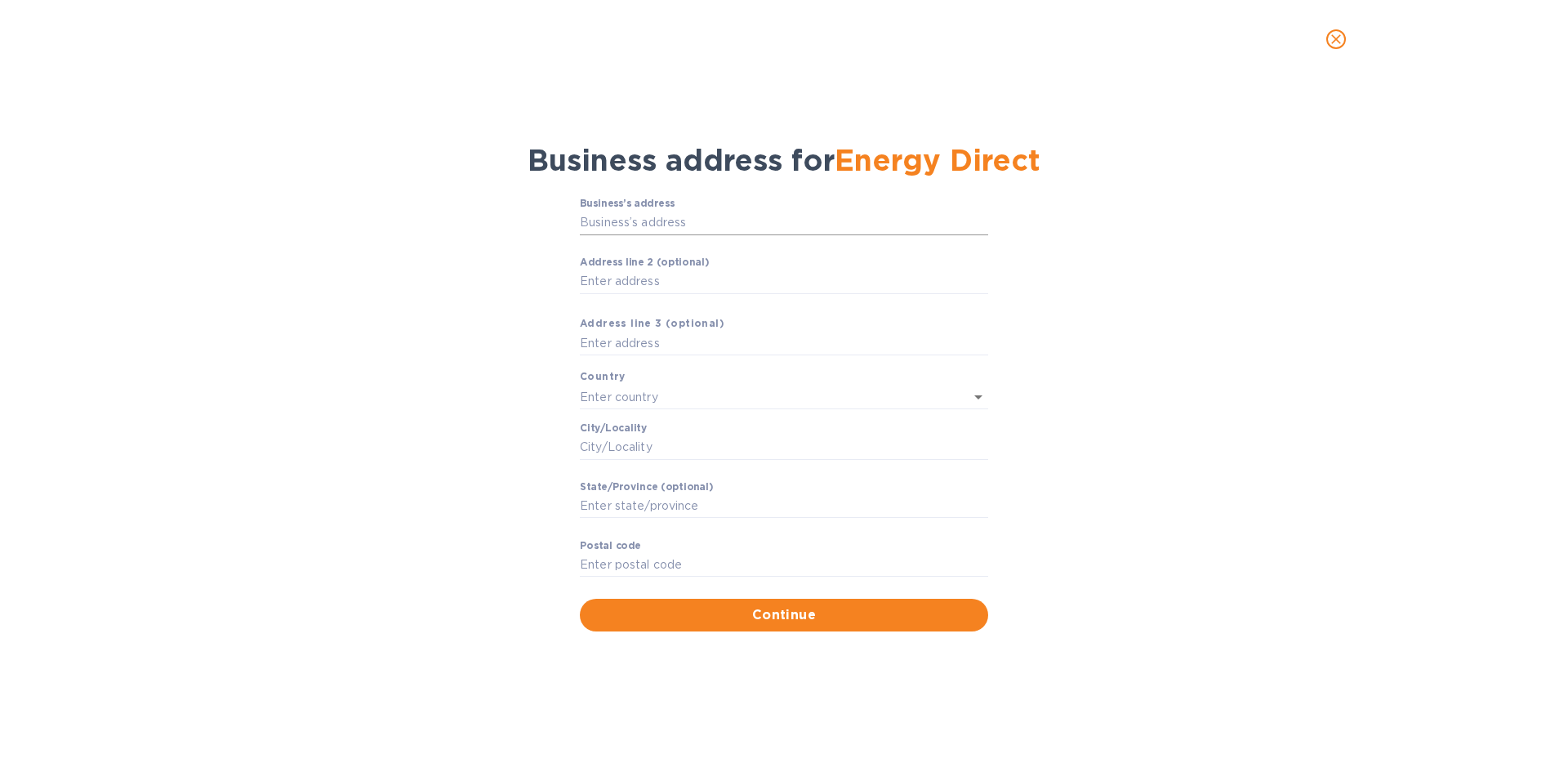
click at [659, 218] on input "Business’s аddress" at bounding box center [784, 223] width 408 height 25
click at [1330, 38] on icon "close" at bounding box center [1336, 39] width 17 height 17
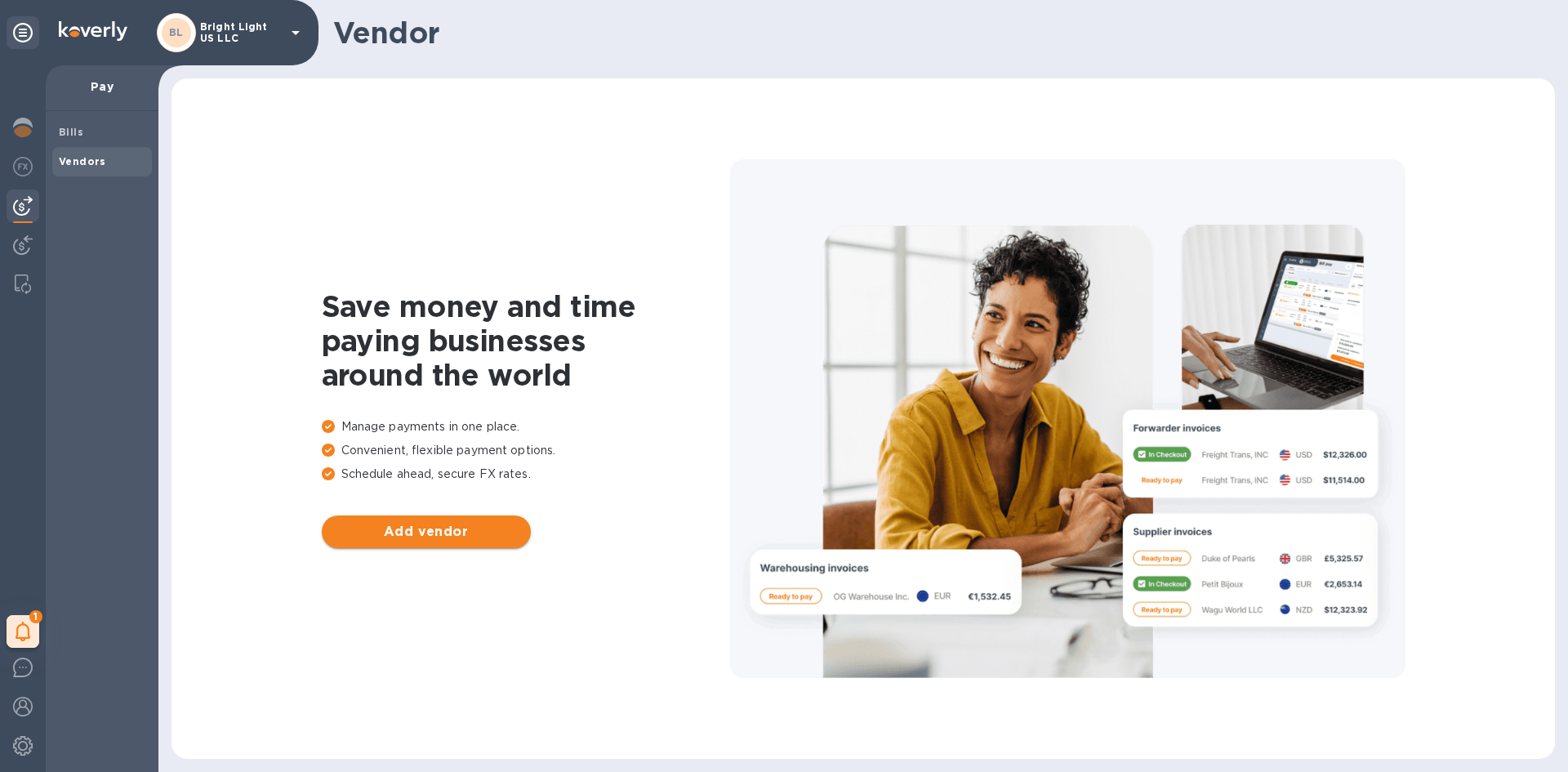
click at [438, 531] on span "Add vendor" at bounding box center [426, 532] width 183 height 20
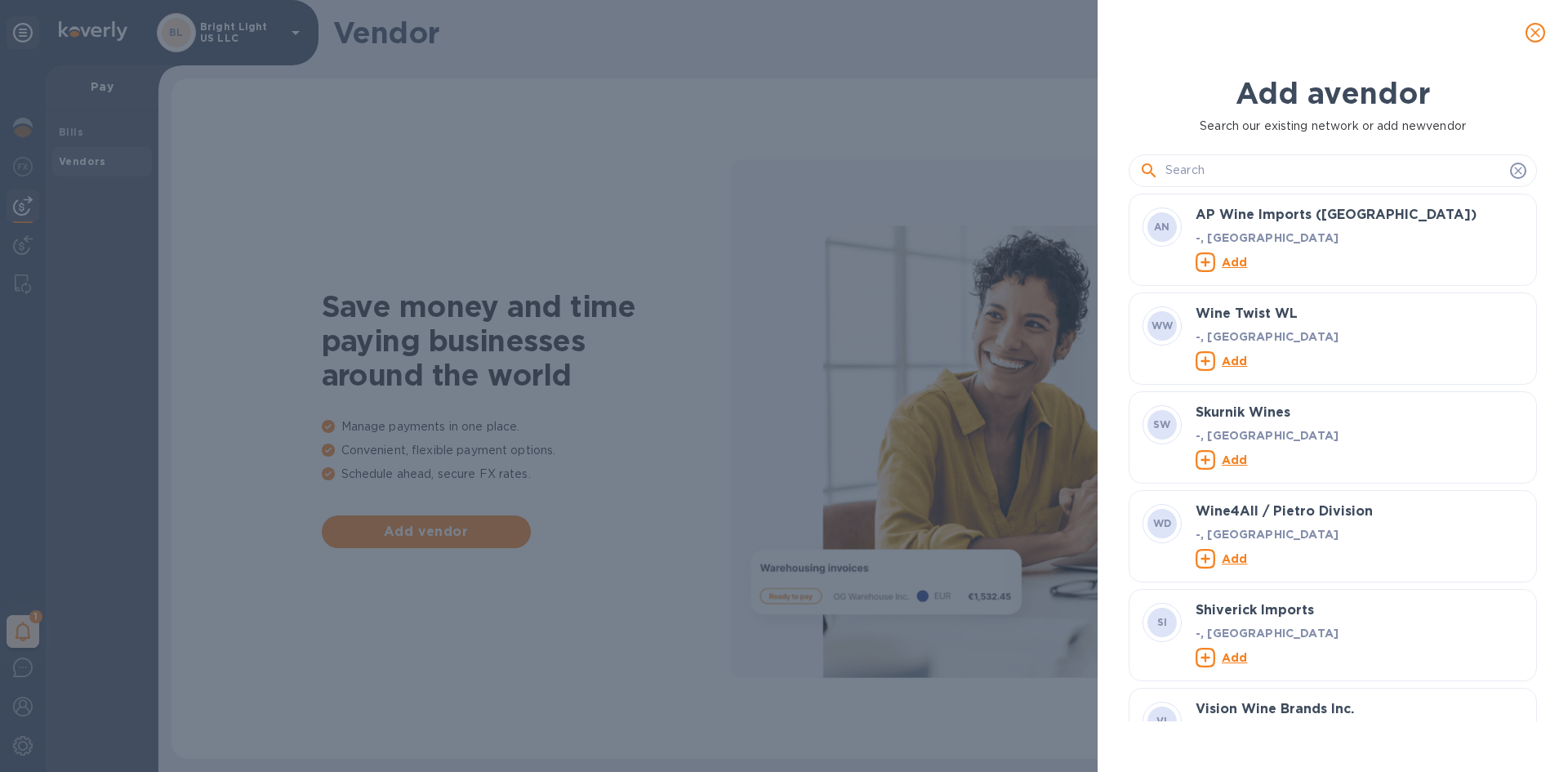
click at [1203, 173] on input "text" at bounding box center [1334, 170] width 338 height 25
click at [1534, 41] on span "close" at bounding box center [1536, 32] width 20 height 20
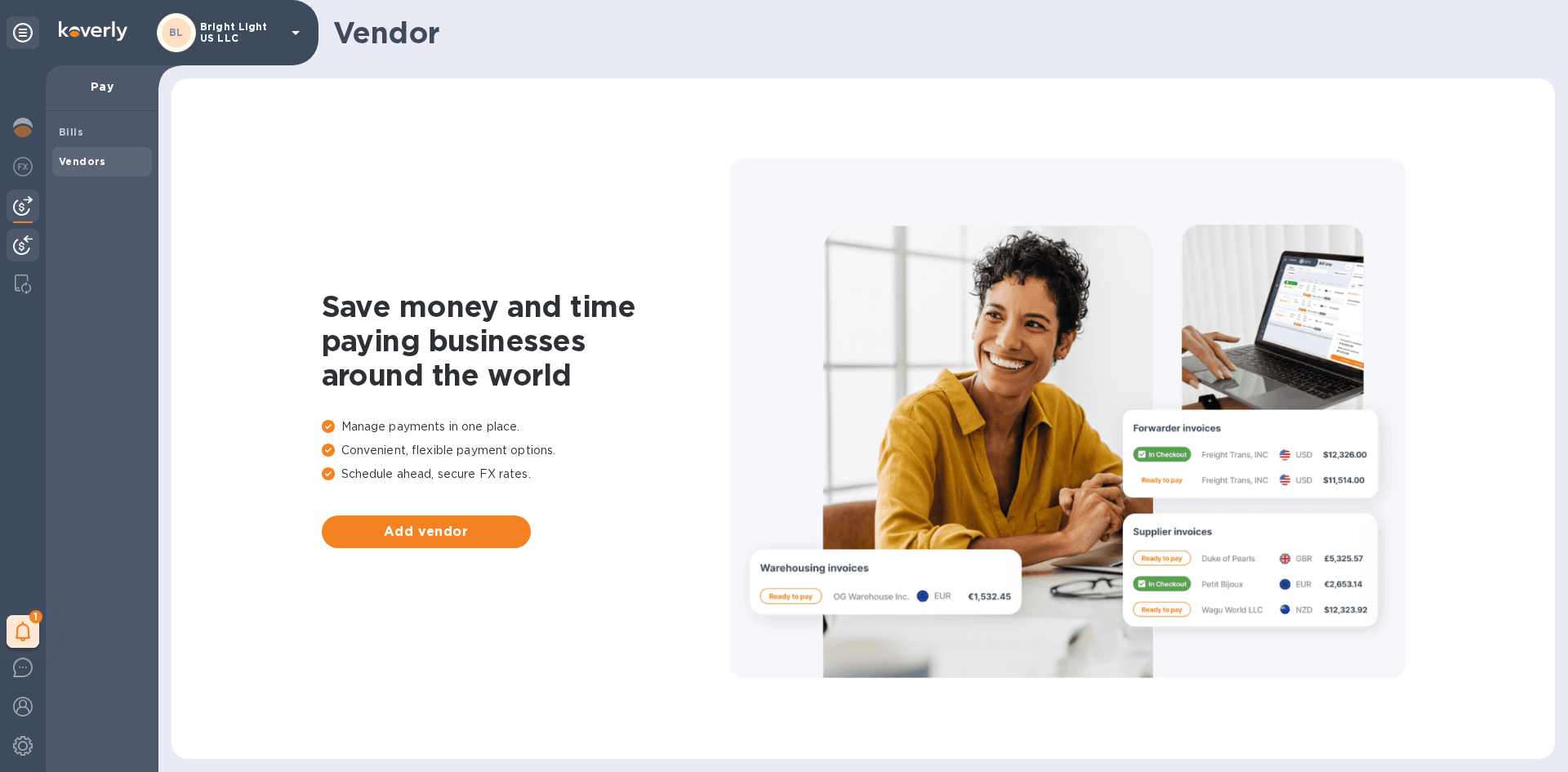
click at [28, 248] on img at bounding box center [23, 246] width 20 height 20
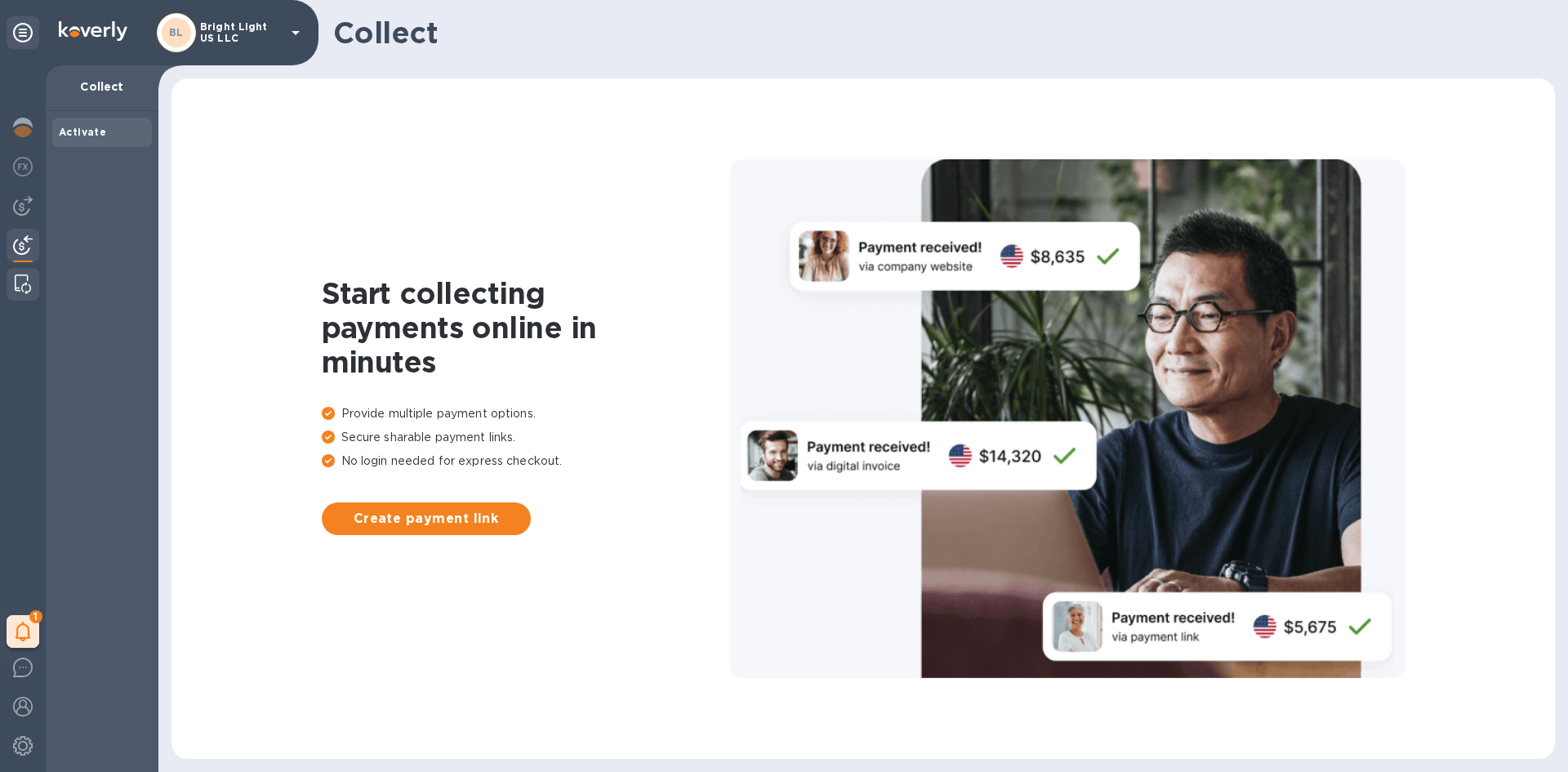
click at [27, 282] on img at bounding box center [23, 285] width 17 height 20
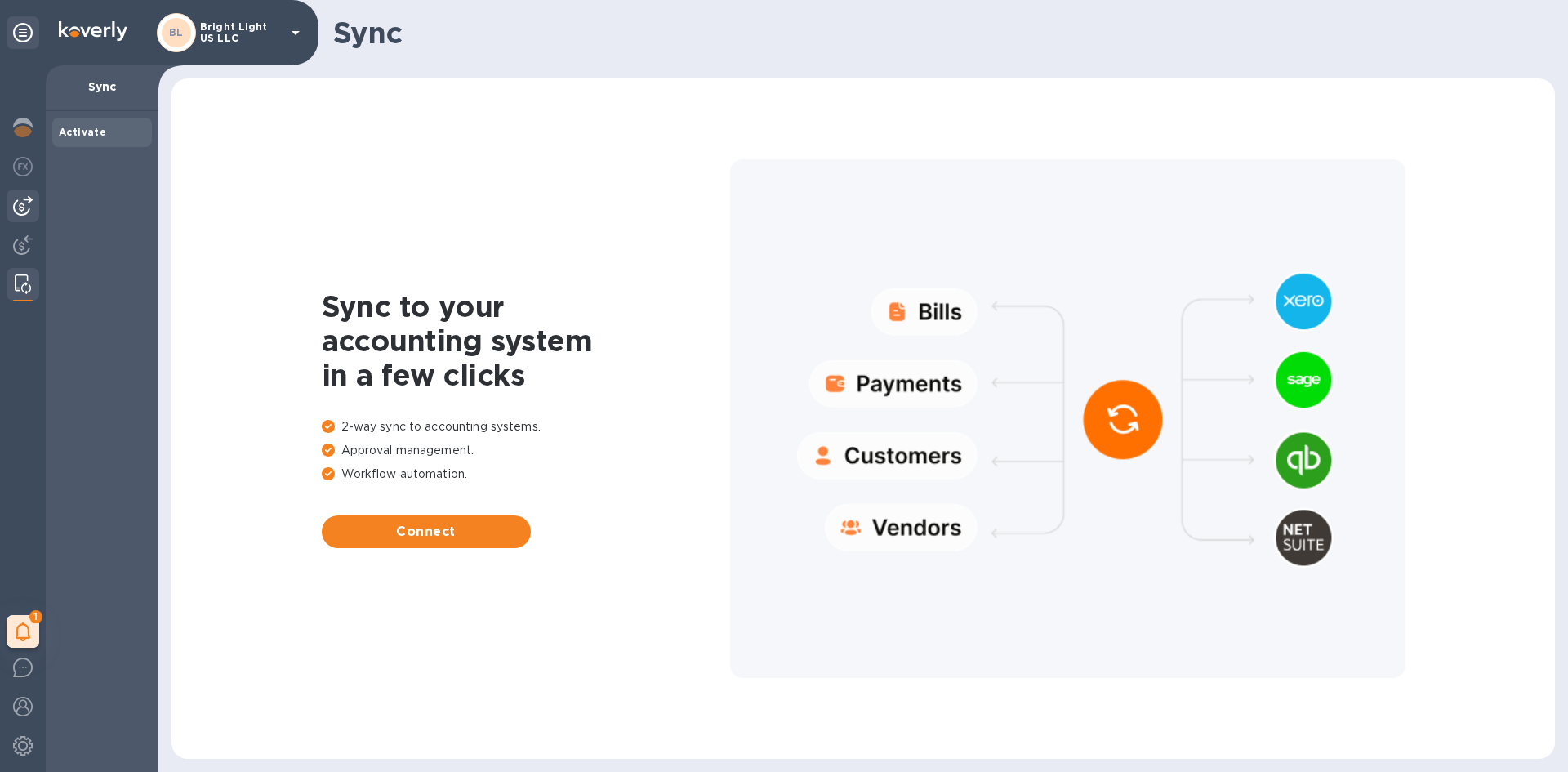
click at [27, 207] on img at bounding box center [23, 206] width 20 height 20
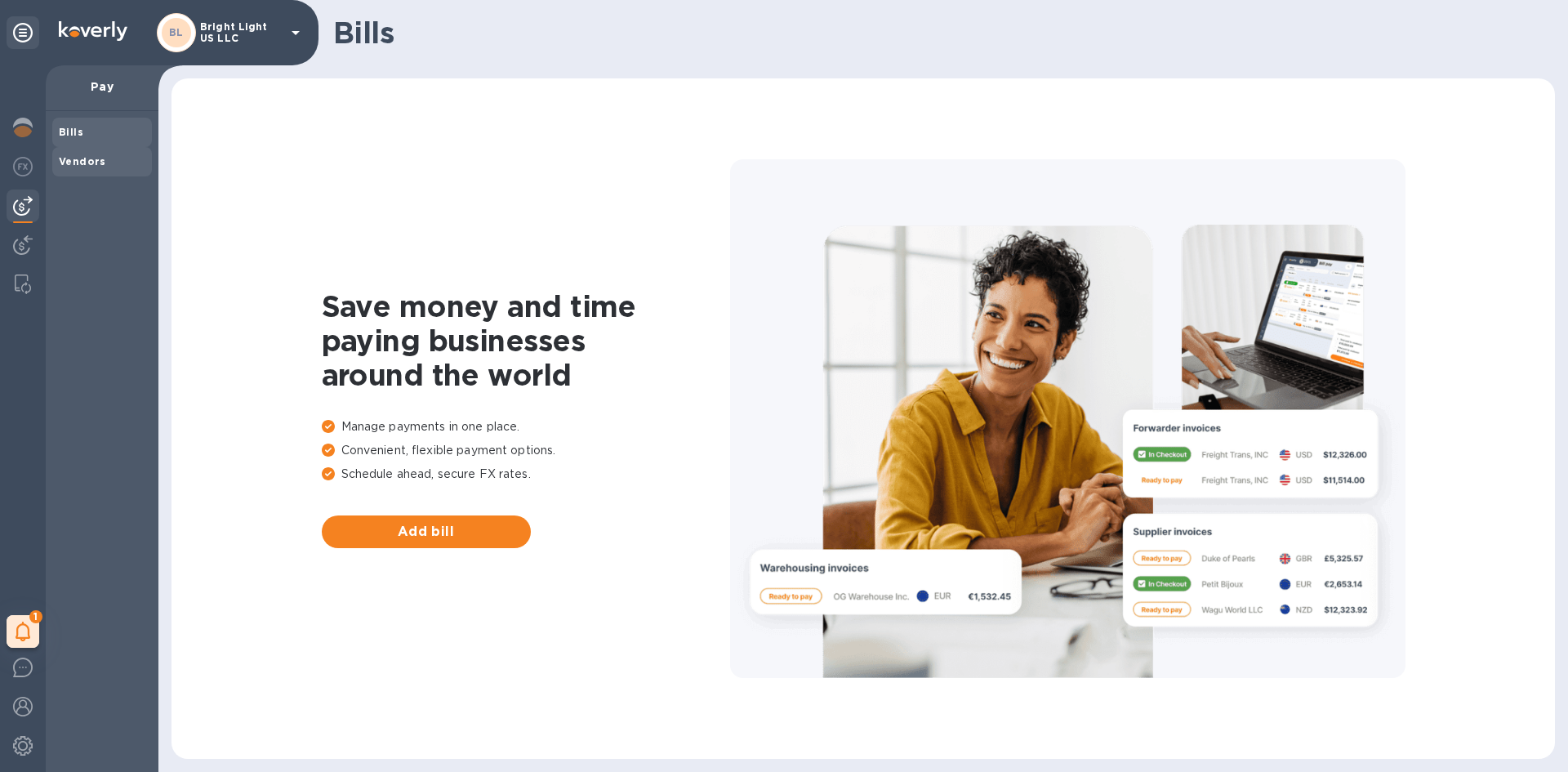
click at [89, 158] on b "Vendors" at bounding box center [82, 161] width 47 height 12
click at [360, 521] on button "Add vendor" at bounding box center [426, 531] width 209 height 32
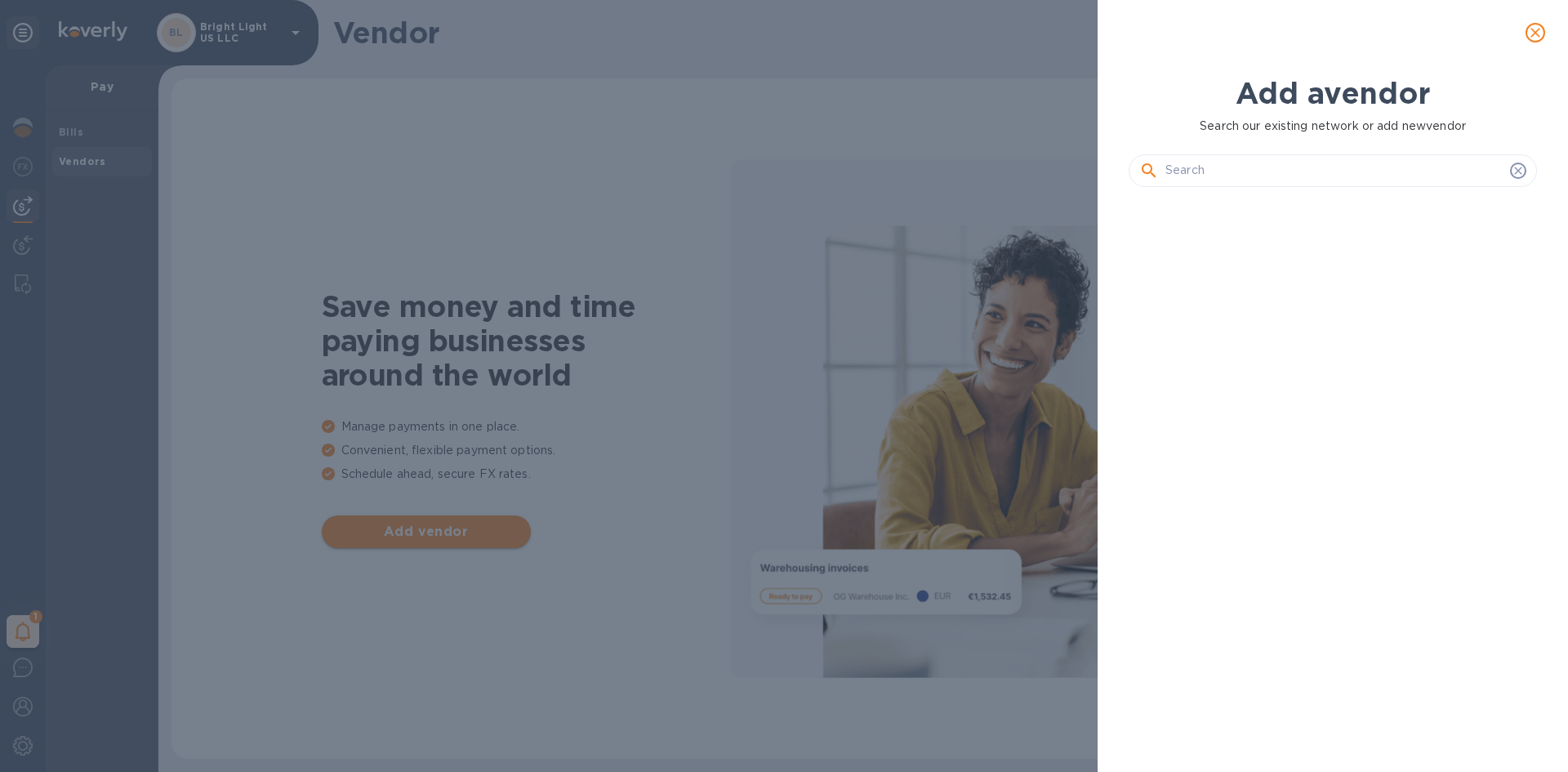
scroll to position [517, 415]
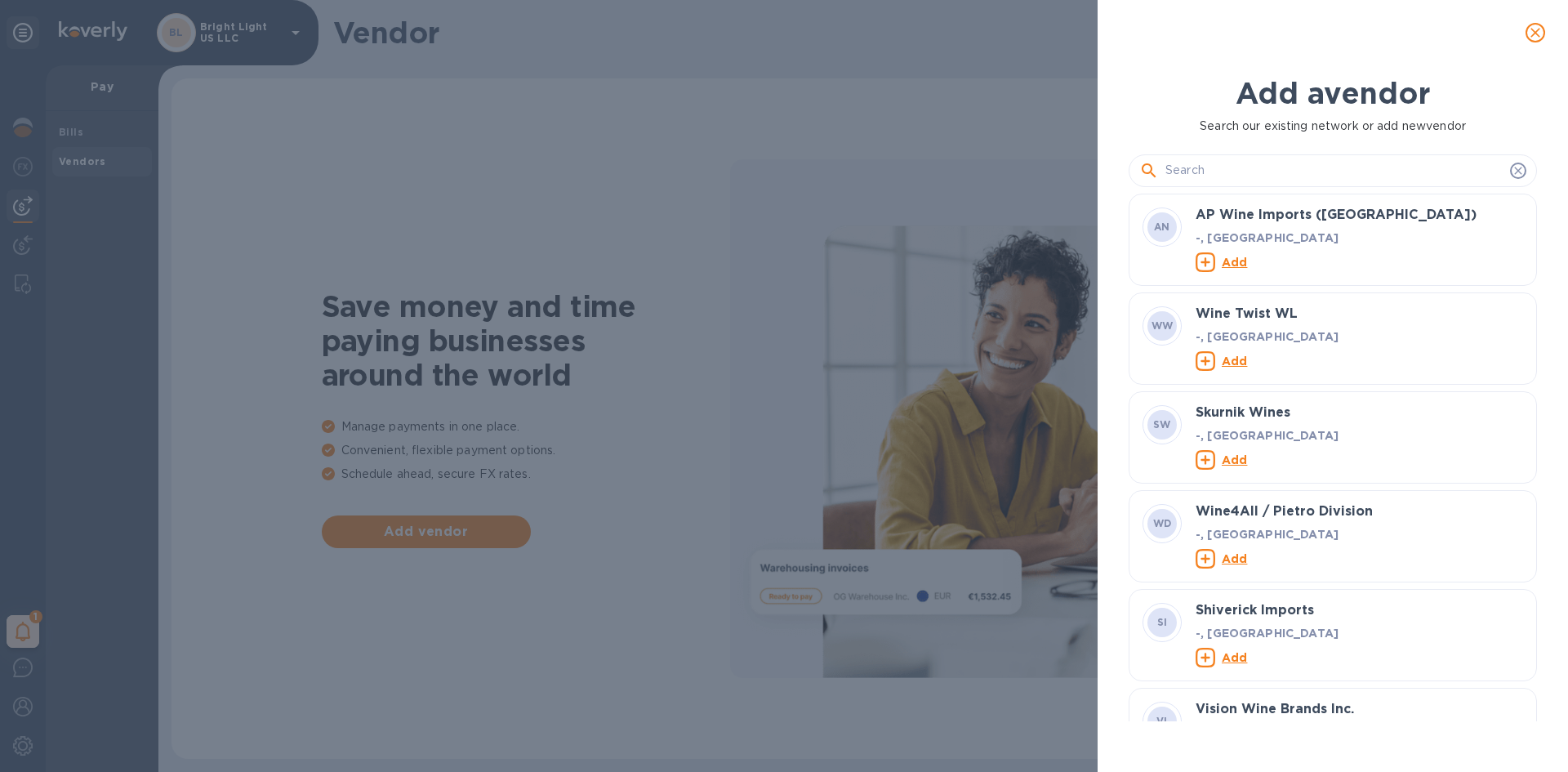
click at [1242, 179] on input "text" at bounding box center [1334, 170] width 338 height 25
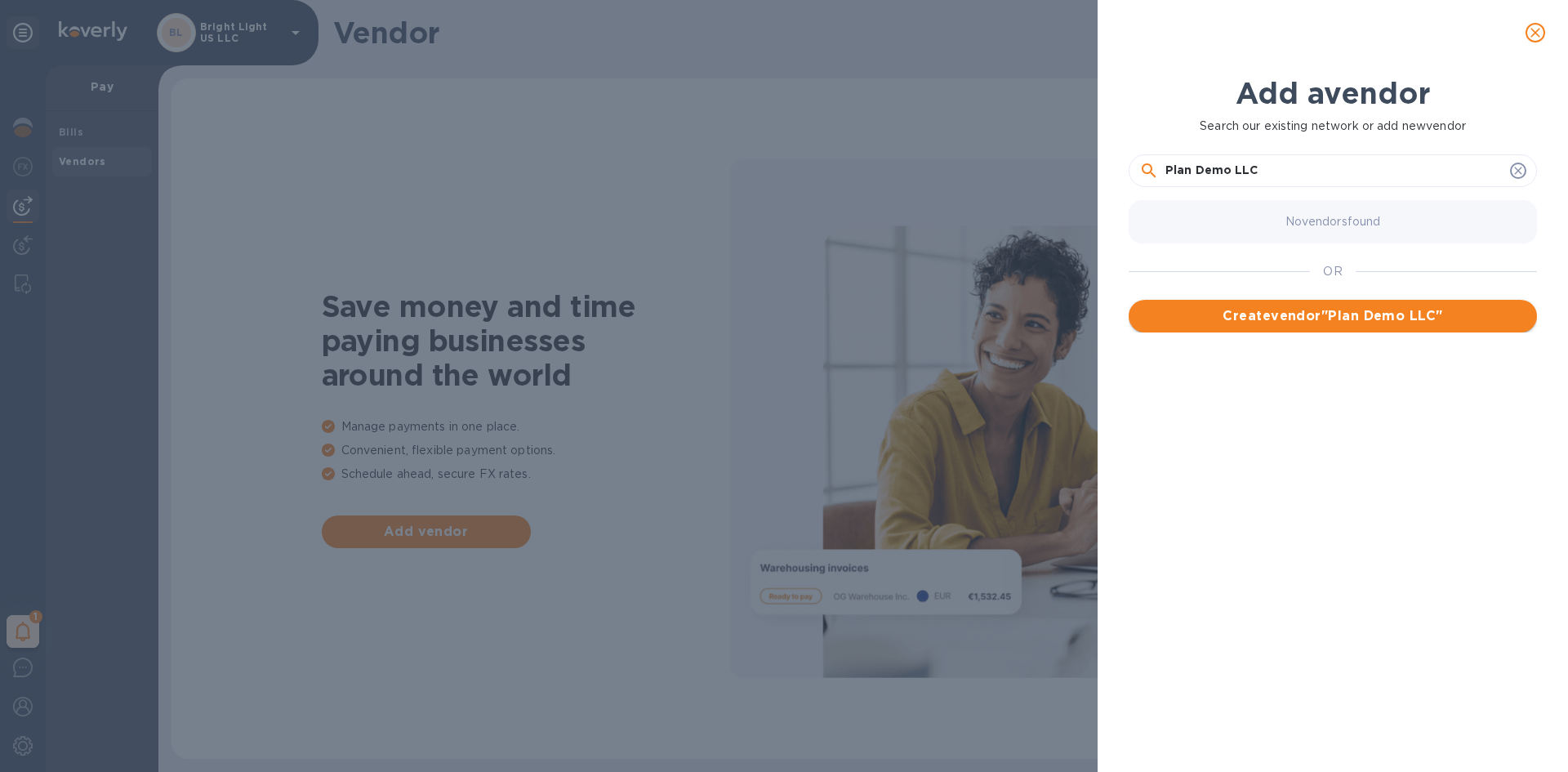
type input "Plan Demo LLC"
click at [1313, 325] on span "Create vendor " Plan Demo LLC "" at bounding box center [1332, 316] width 382 height 20
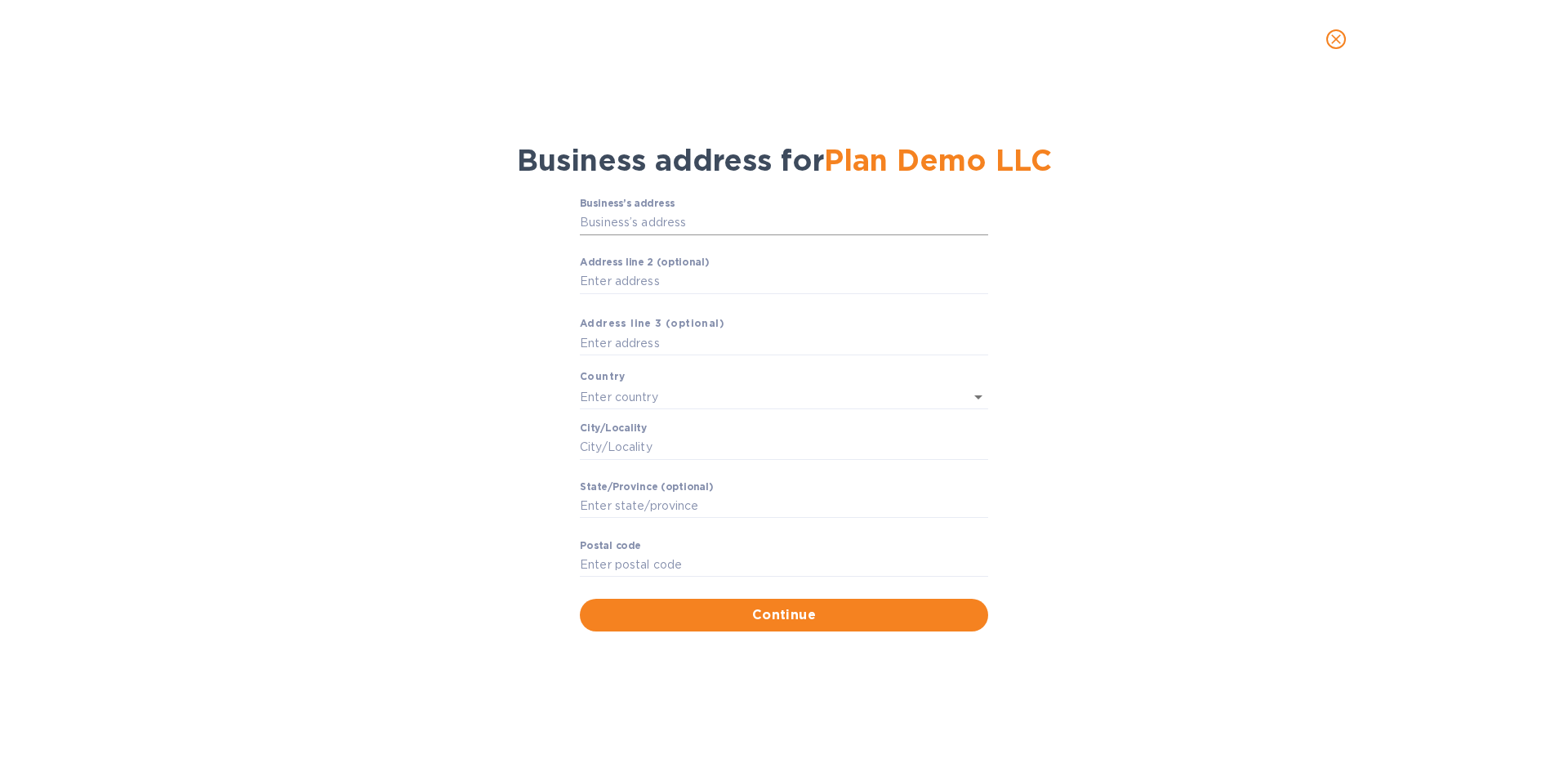
click at [670, 223] on input "Business’s аddress" at bounding box center [784, 223] width 408 height 25
type input "[STREET_ADDRESS]"
type input "[GEOGRAPHIC_DATA]"
type input "Lakewood"
type input "NJ"
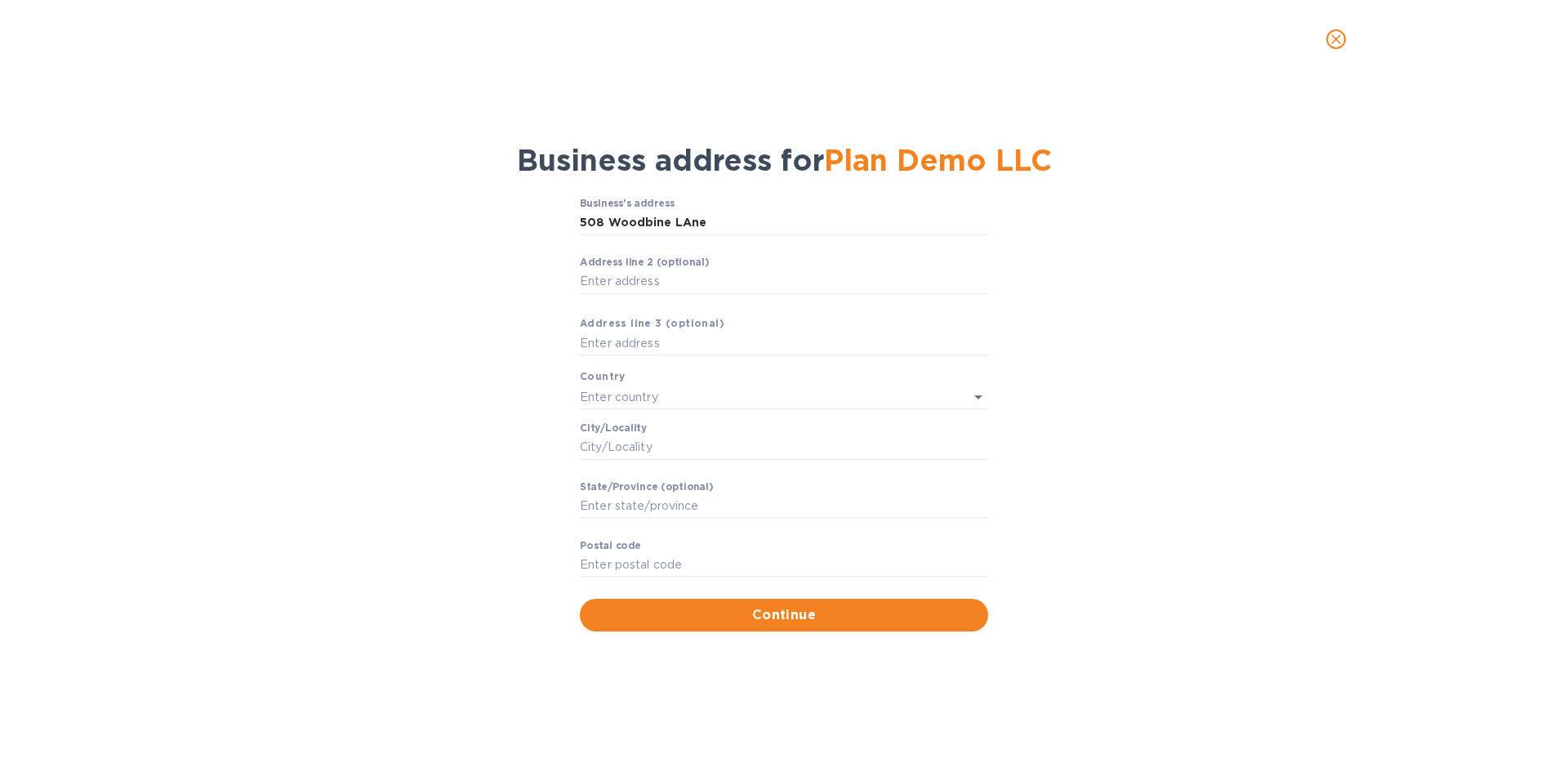
type input "08701"
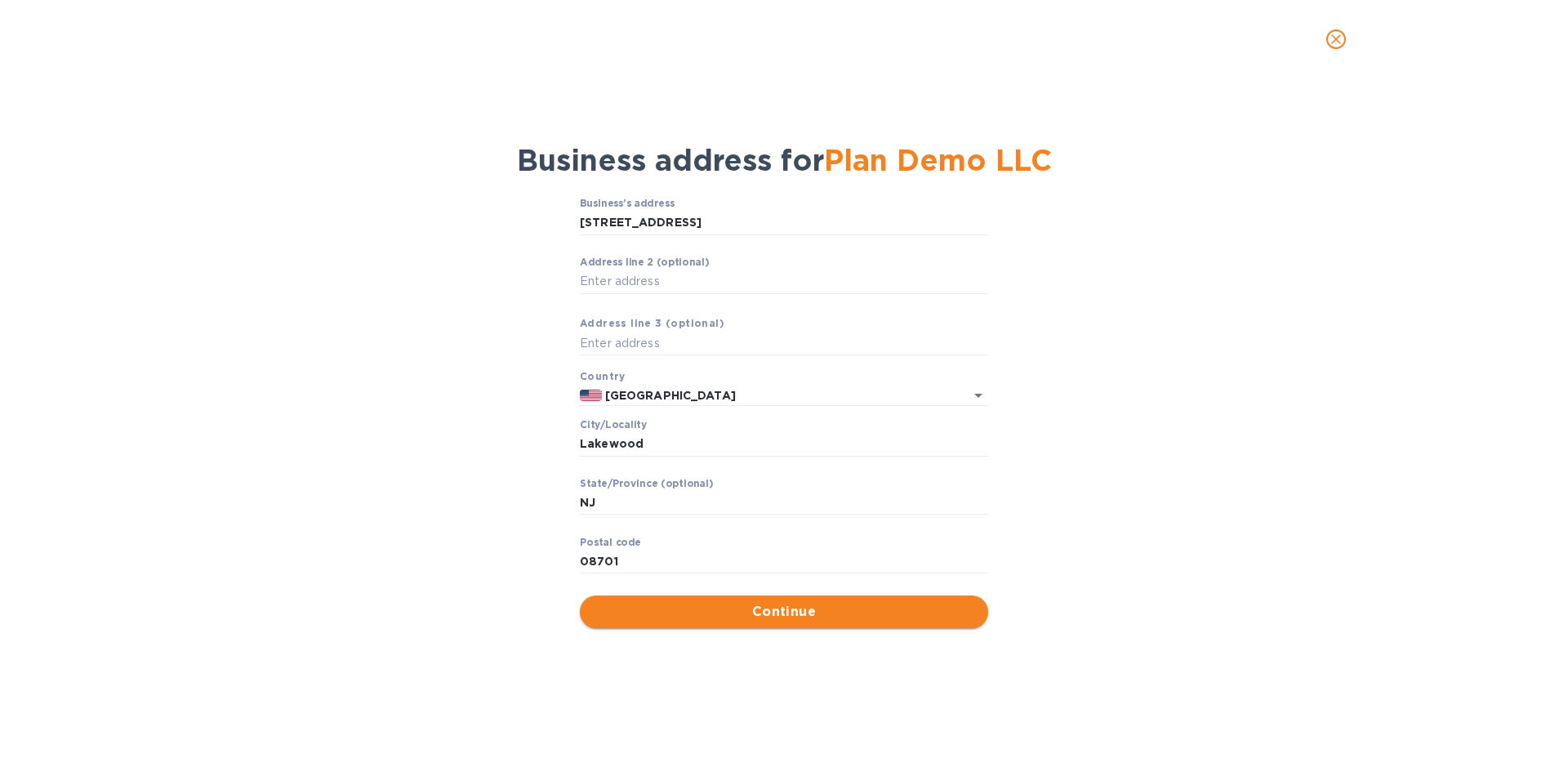
click at [739, 609] on span "Continue" at bounding box center [784, 612] width 382 height 20
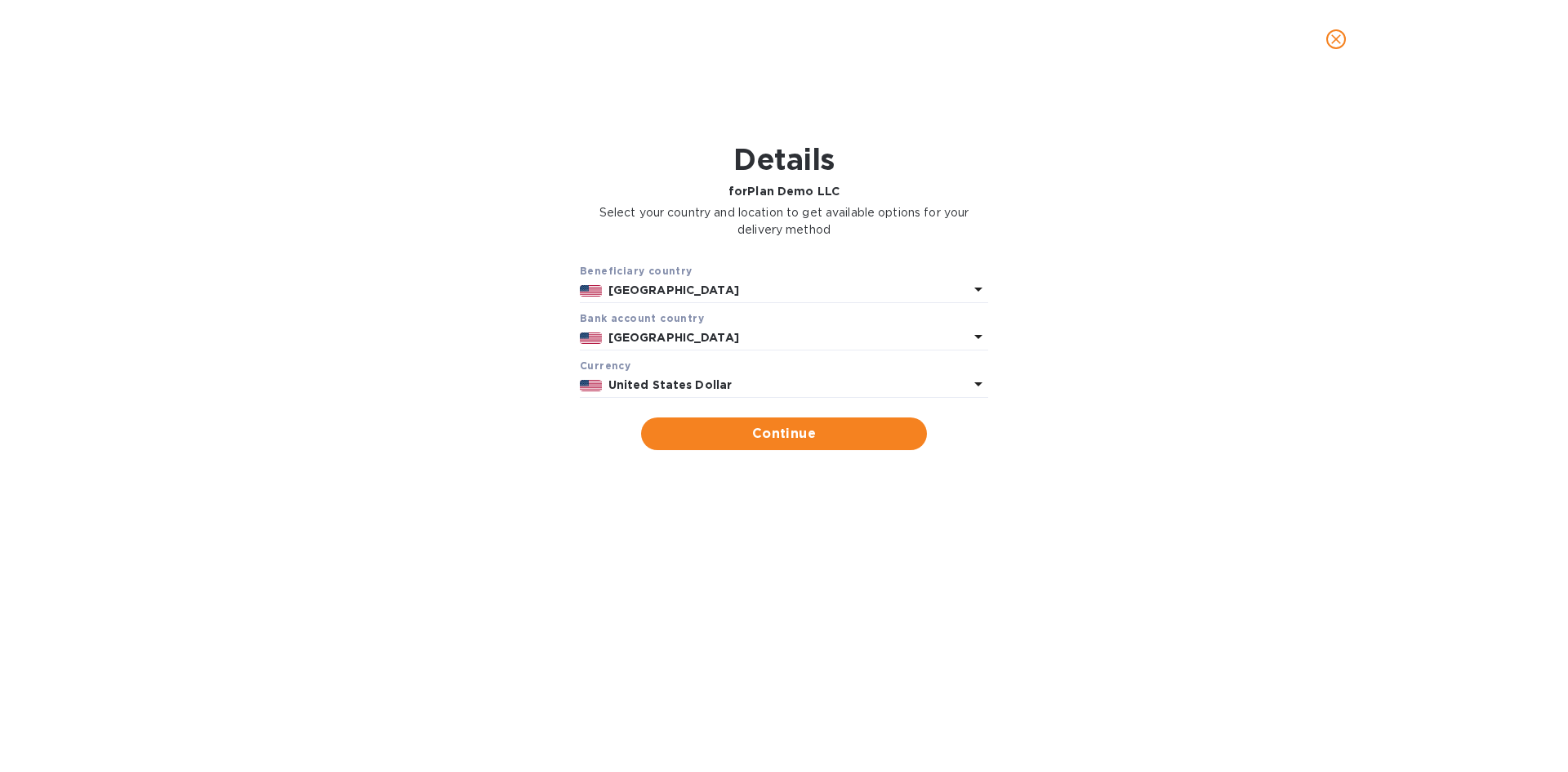
click at [665, 287] on b "[GEOGRAPHIC_DATA]" at bounding box center [674, 290] width 131 height 13
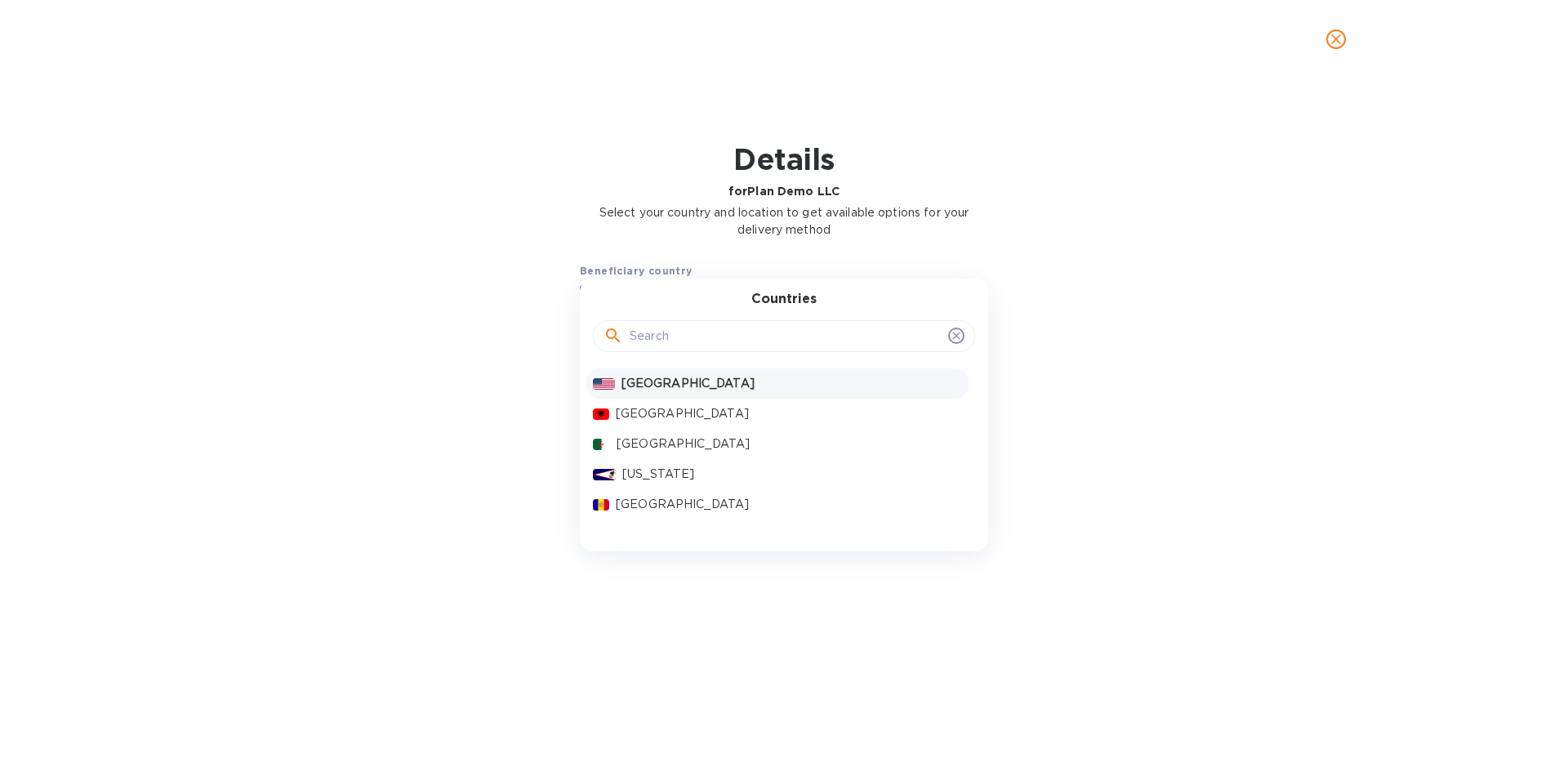
click at [674, 385] on p "[GEOGRAPHIC_DATA]" at bounding box center [791, 383] width 341 height 17
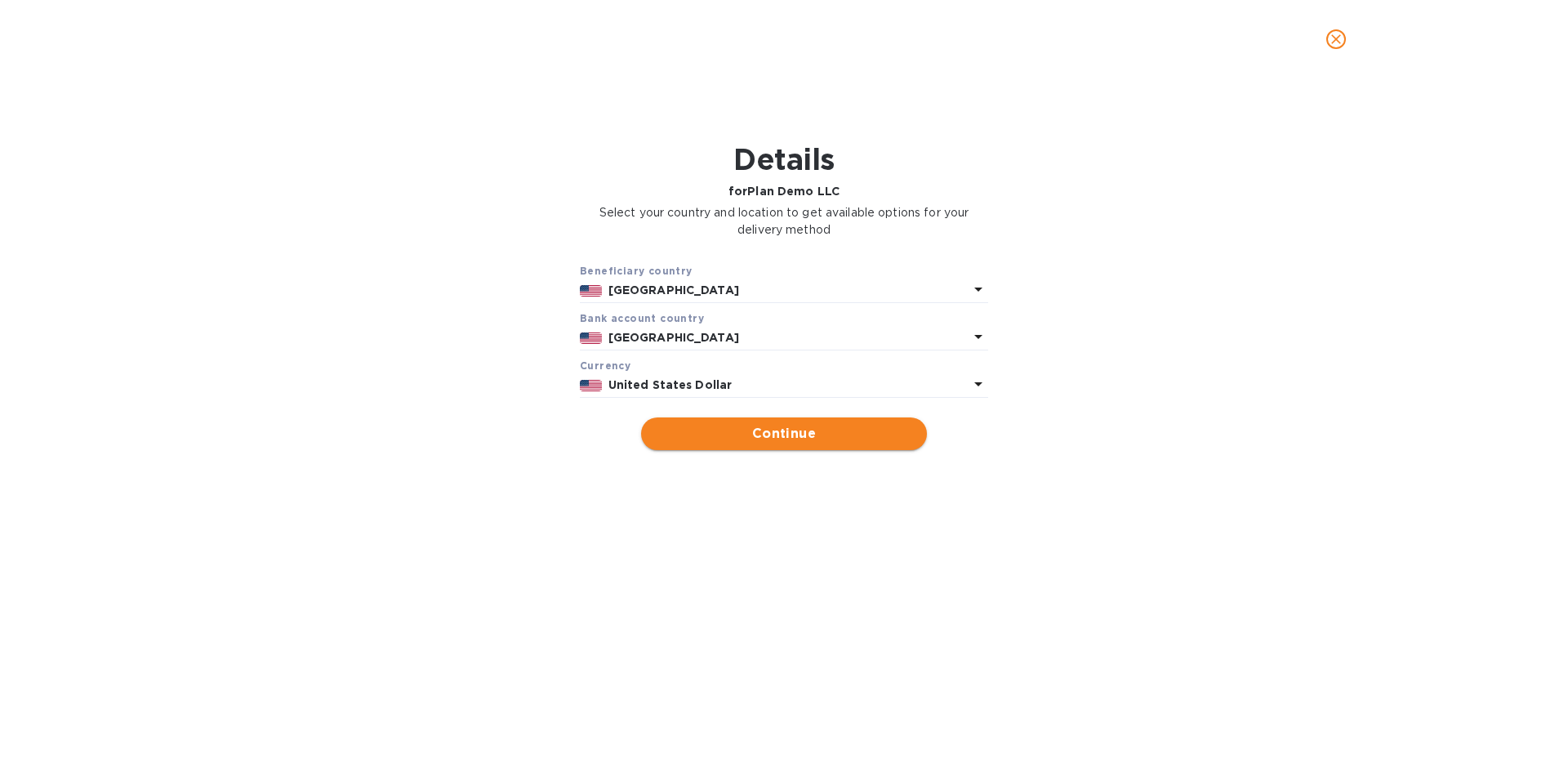
click at [710, 445] on button "Continue" at bounding box center [784, 433] width 286 height 32
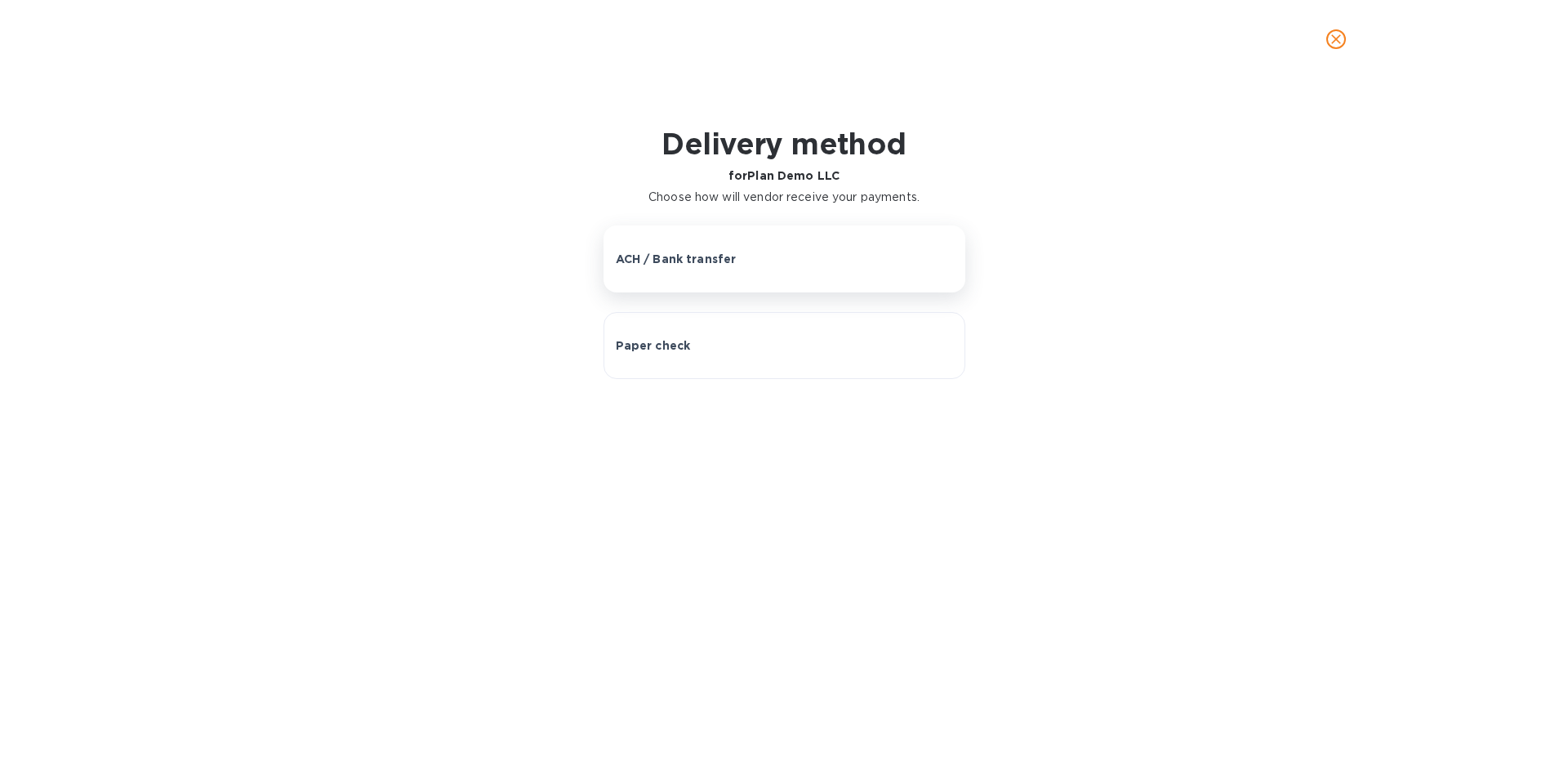
click at [669, 258] on p "ACH / Bank transfer" at bounding box center [676, 258] width 121 height 17
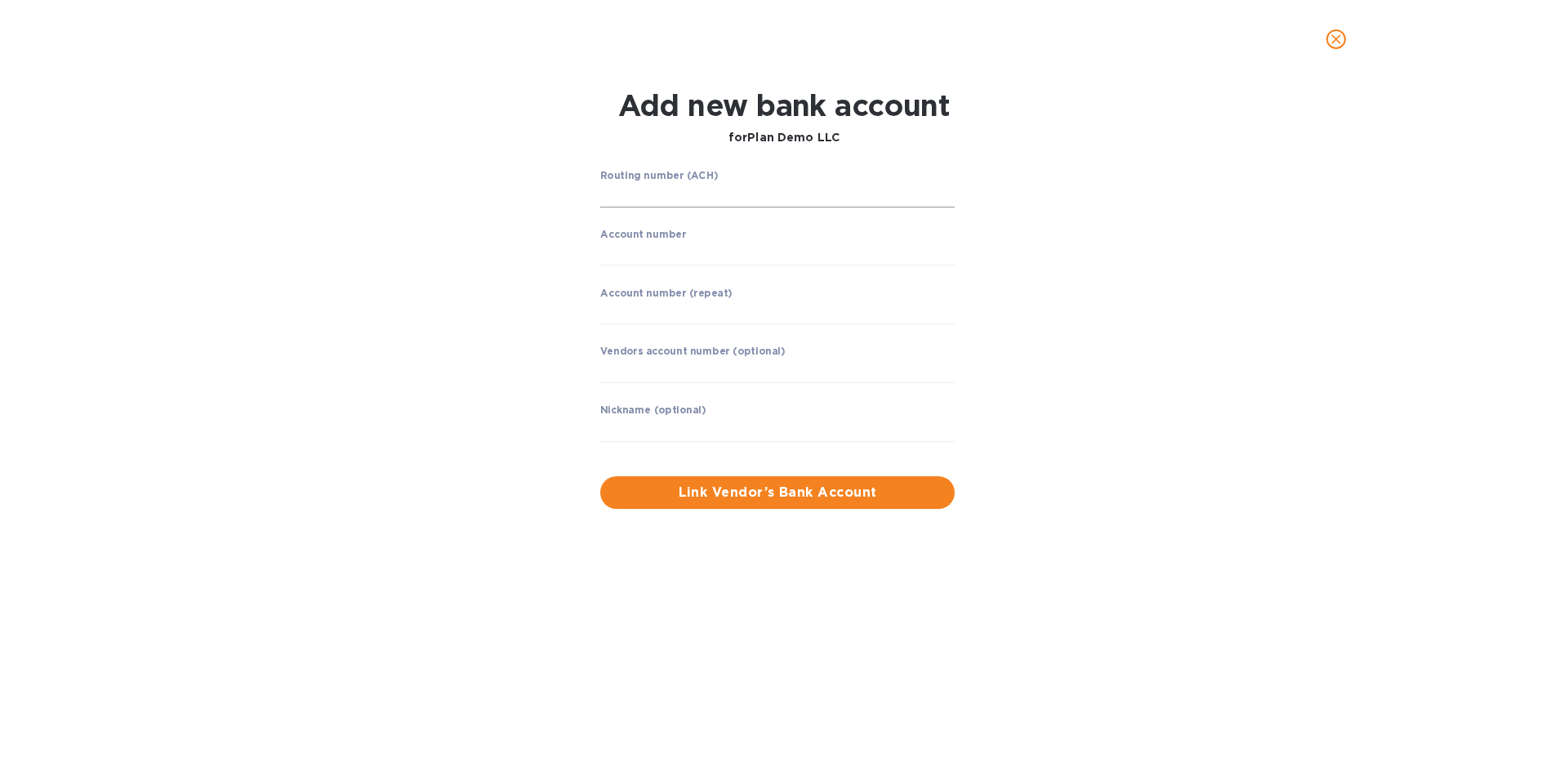
click at [639, 201] on input "string" at bounding box center [777, 194] width 354 height 25
click at [629, 193] on input "string" at bounding box center [777, 194] width 354 height 25
type input "021000021"
click at [666, 248] on input "string" at bounding box center [777, 252] width 354 height 25
type input "630377817"
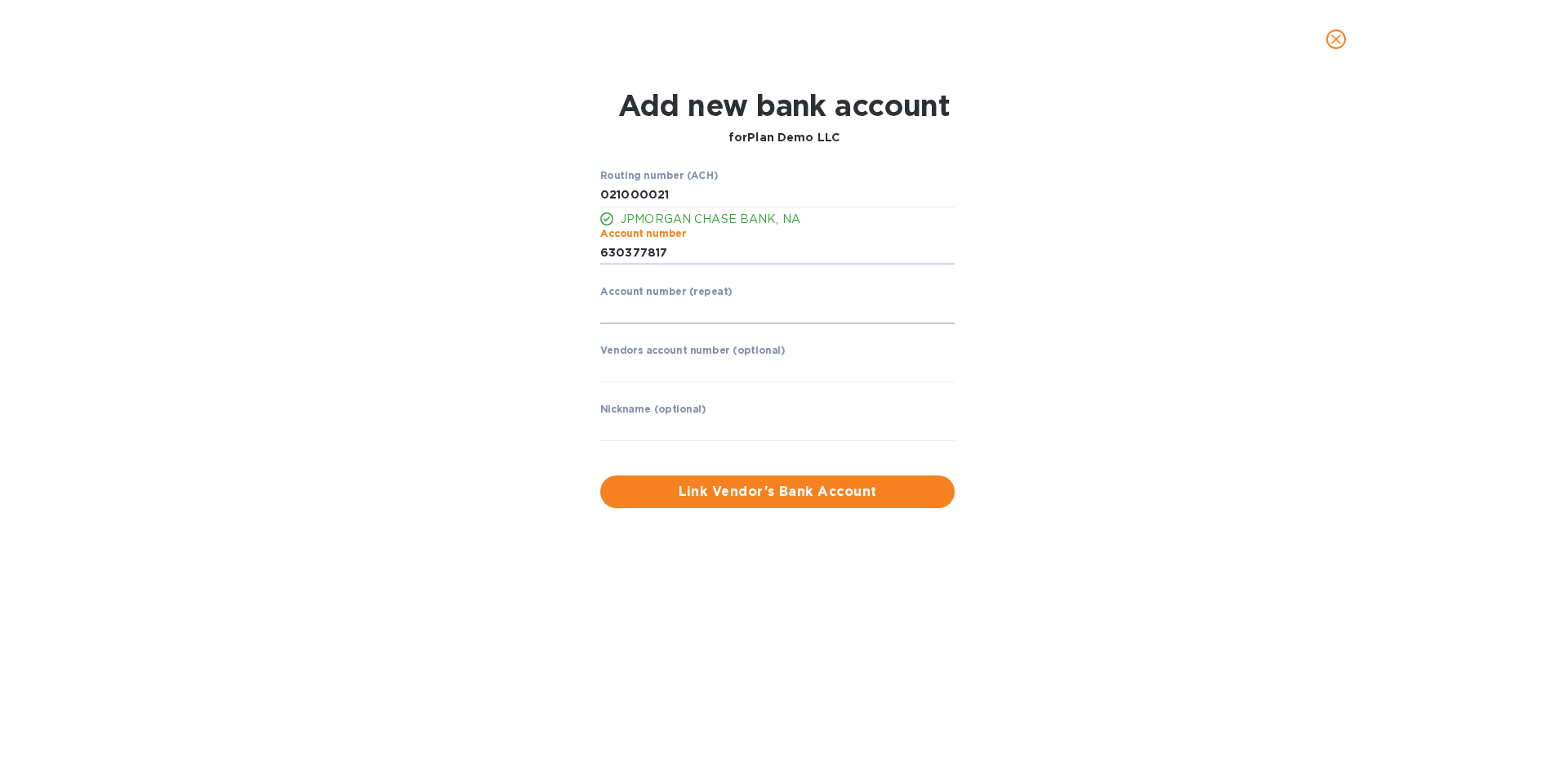
click at [669, 313] on input "string" at bounding box center [777, 310] width 354 height 25
type input "630377817"
click at [647, 369] on input "text" at bounding box center [777, 369] width 354 height 25
click at [648, 434] on input "text" at bounding box center [777, 428] width 354 height 25
type input "[PERSON_NAME]"
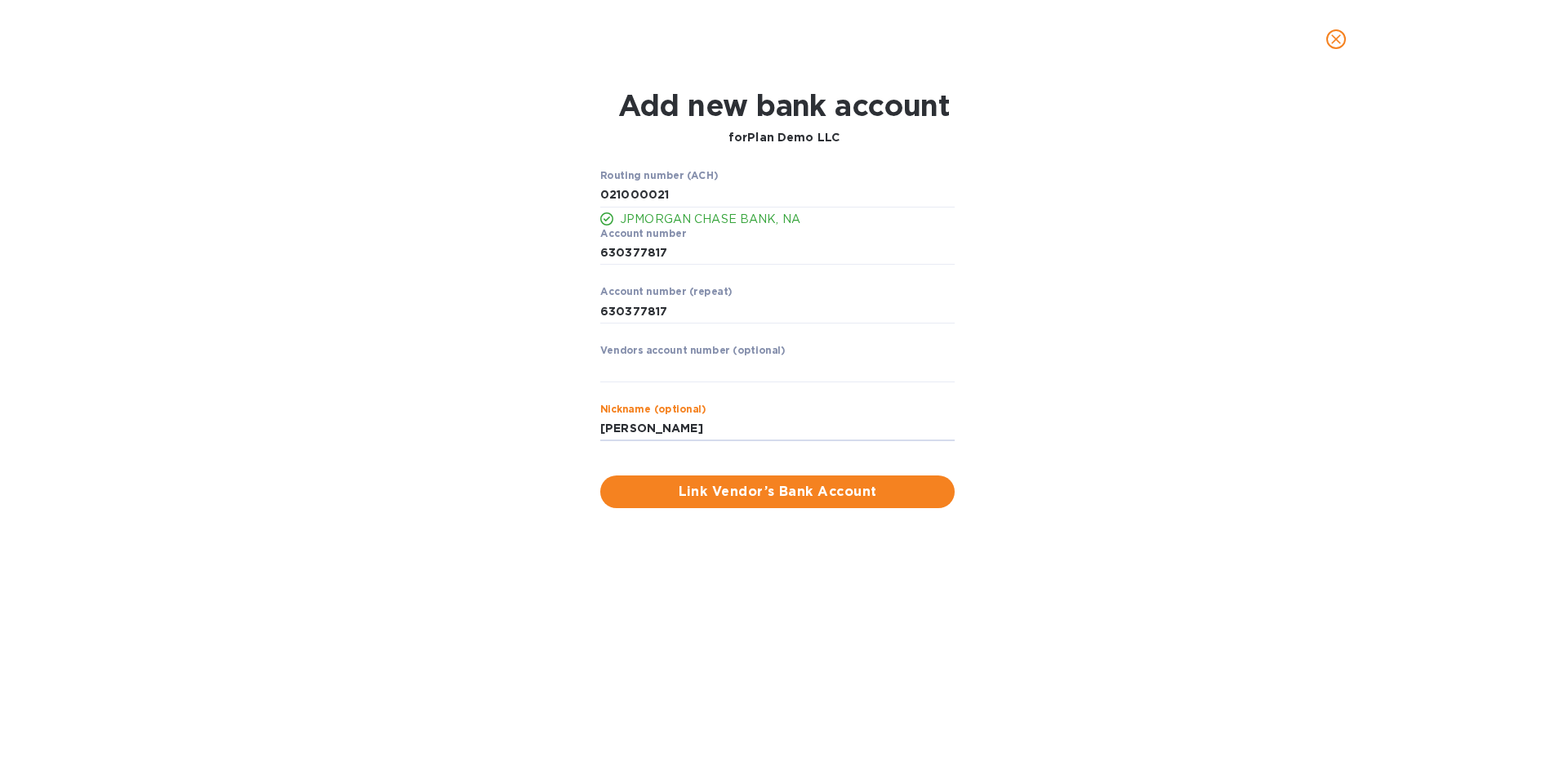
click at [721, 487] on span "Link Vendor’s Bank Account" at bounding box center [778, 492] width 328 height 20
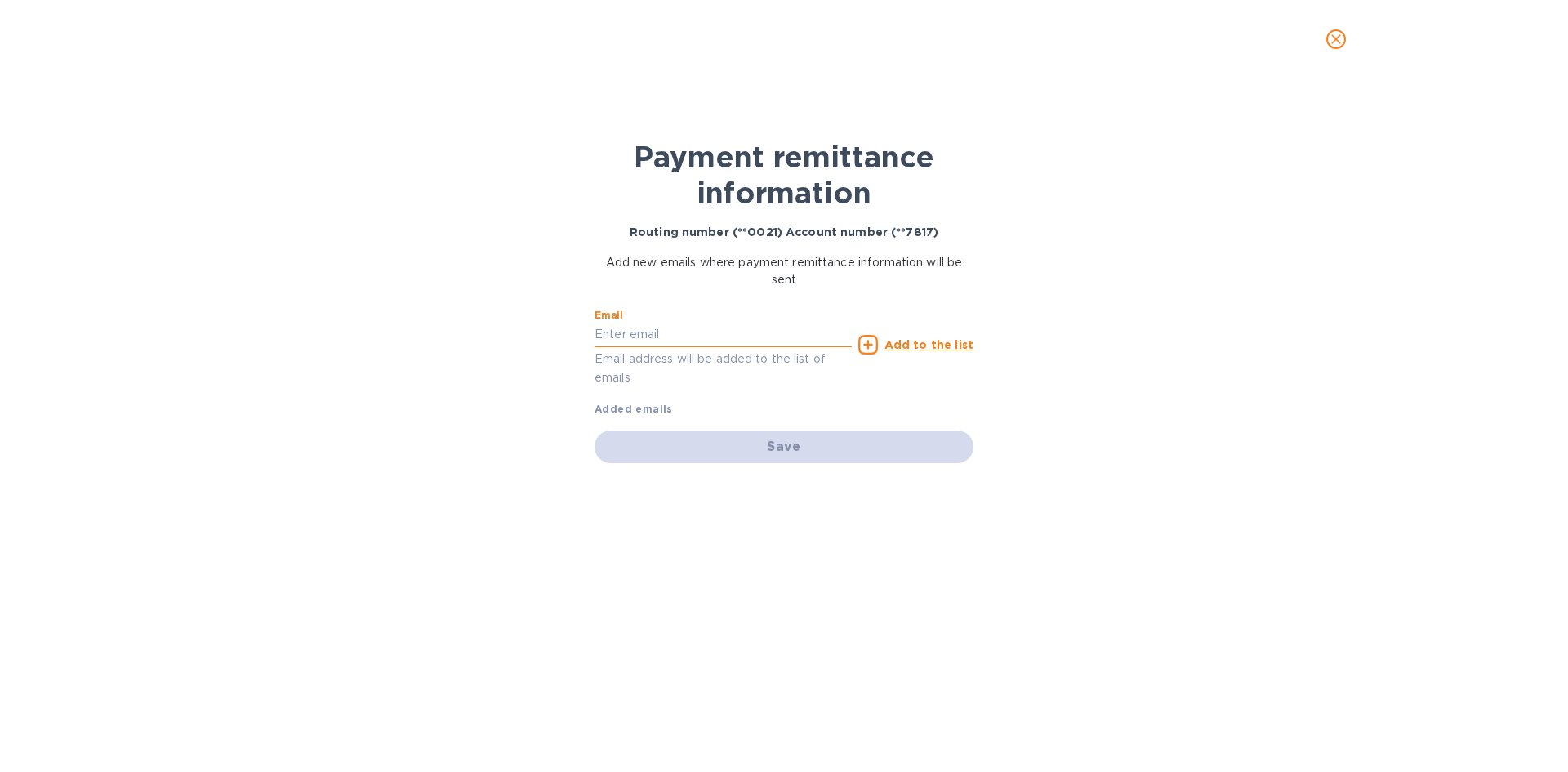
click at [639, 333] on input "text" at bounding box center [724, 335] width 257 height 25
click at [1028, 435] on div "Payment remittance information Routing number (**0021) Account number (**7817) …" at bounding box center [784, 425] width 1568 height 693
click at [676, 333] on input "[EMAIL_ADDRESS][DOMAIN_NAME]" at bounding box center [724, 335] width 257 height 25
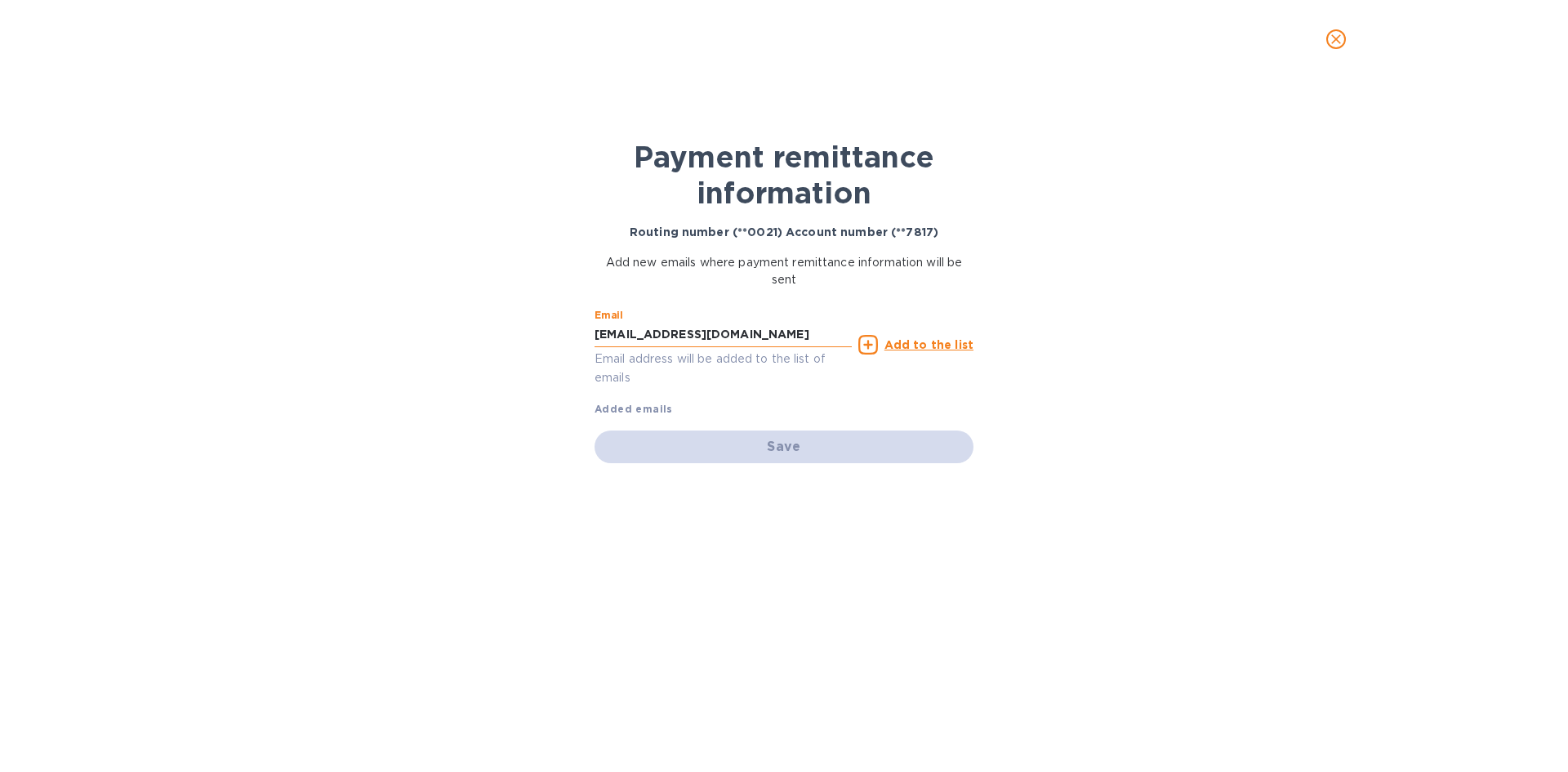
click at [676, 333] on input "[EMAIL_ADDRESS][DOMAIN_NAME]" at bounding box center [724, 335] width 257 height 25
type input "[EMAIL_ADDRESS][DOMAIN_NAME]"
click at [363, 375] on div "Payment remittance information Routing number (**0021) Account number (**7817) …" at bounding box center [784, 425] width 1568 height 693
click at [683, 387] on p "Email address will be added to the list of emails" at bounding box center [724, 368] width 257 height 37
click at [1057, 420] on div "Payment remittance information Routing number (**0021) Account number (**7817) …" at bounding box center [784, 425] width 1568 height 693
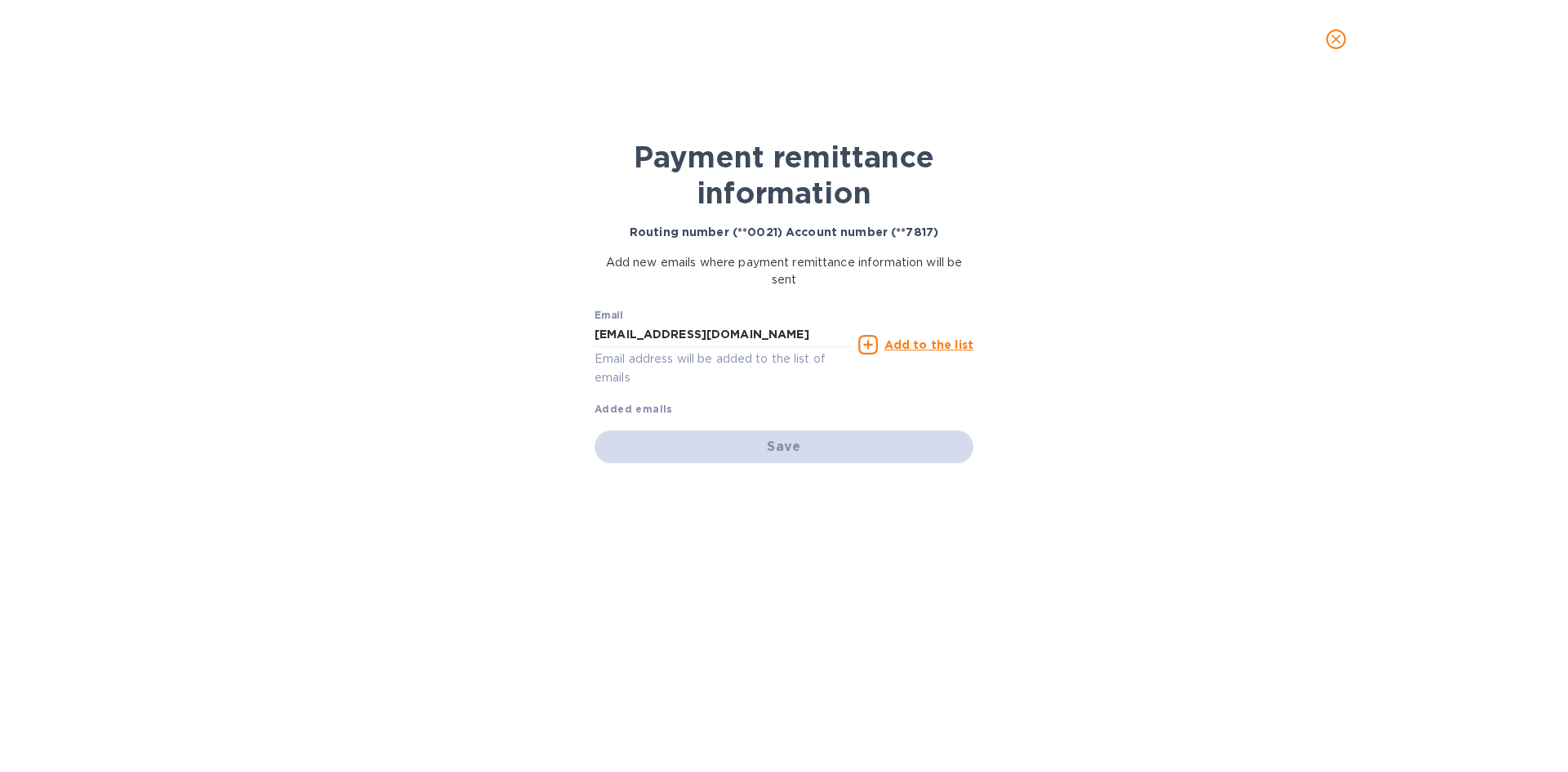
click at [781, 455] on div "Save" at bounding box center [784, 446] width 379 height 32
click at [909, 347] on u "Add to the list" at bounding box center [929, 344] width 89 height 13
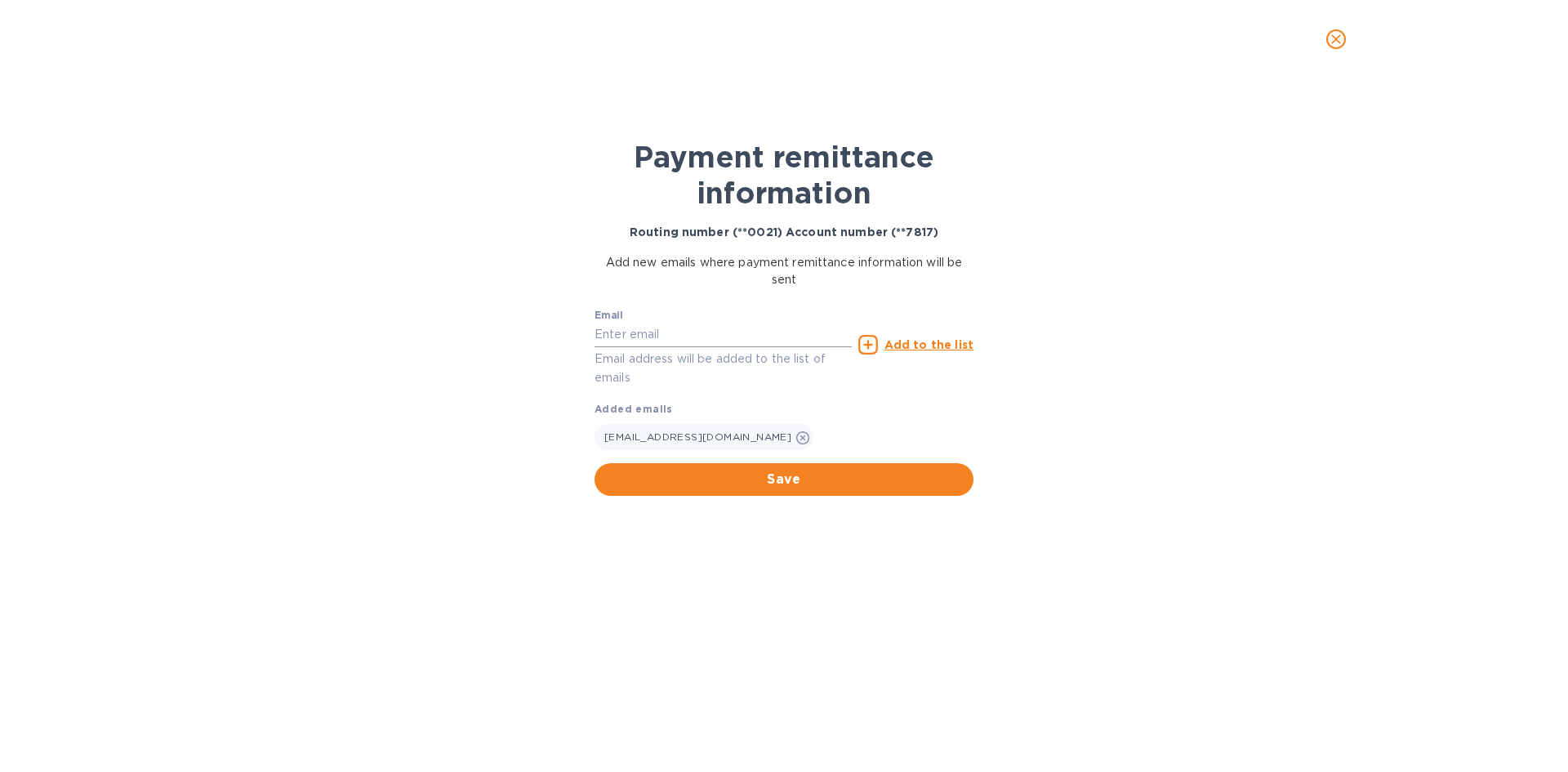
click at [662, 343] on input "text" at bounding box center [724, 335] width 257 height 25
paste input "[EMAIL_ADDRESS][DOMAIN_NAME]"
type input "[EMAIL_ADDRESS][DOMAIN_NAME]"
click at [873, 343] on icon at bounding box center [868, 345] width 20 height 20
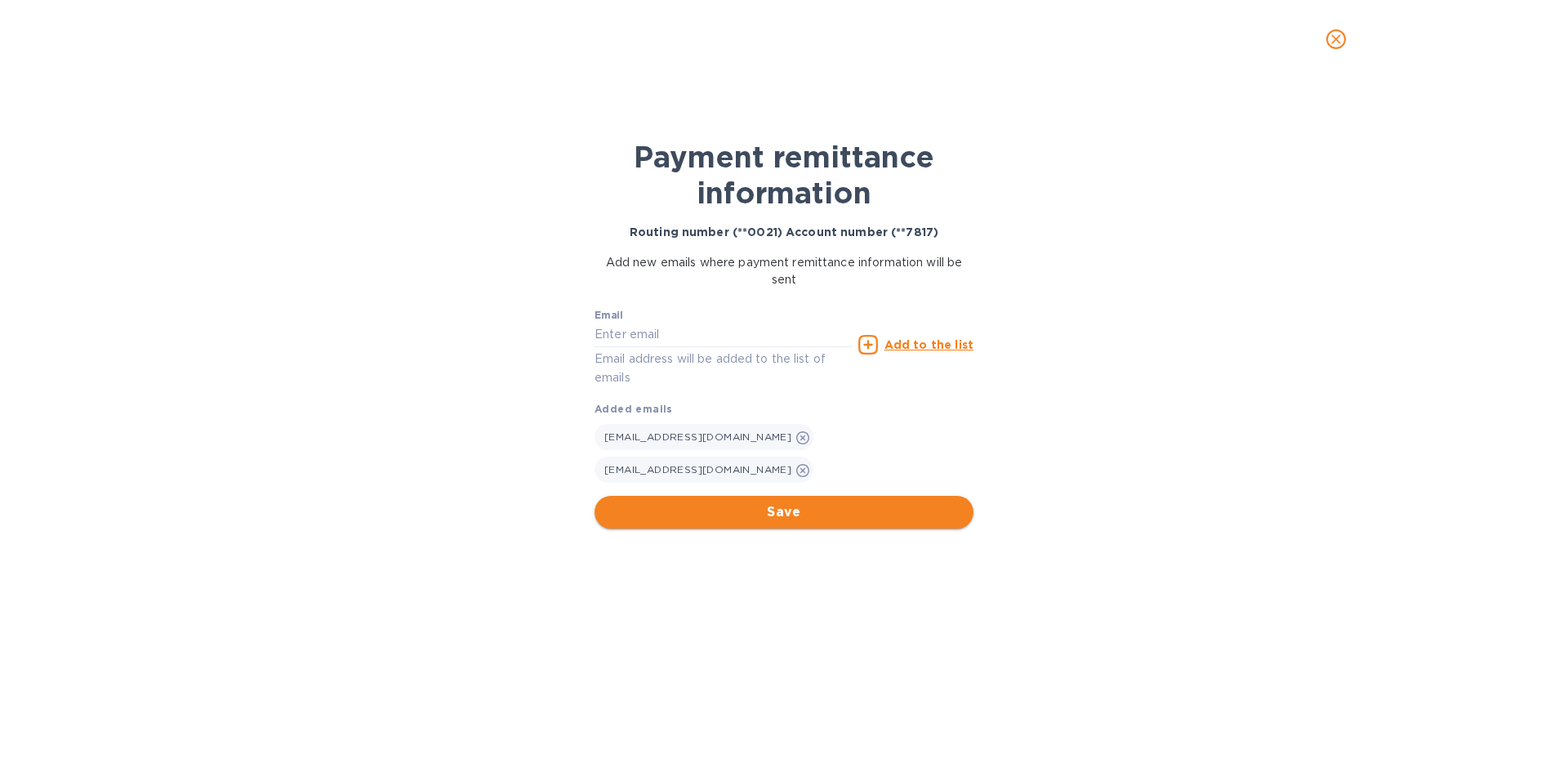
click at [819, 503] on span "Save" at bounding box center [784, 513] width 352 height 20
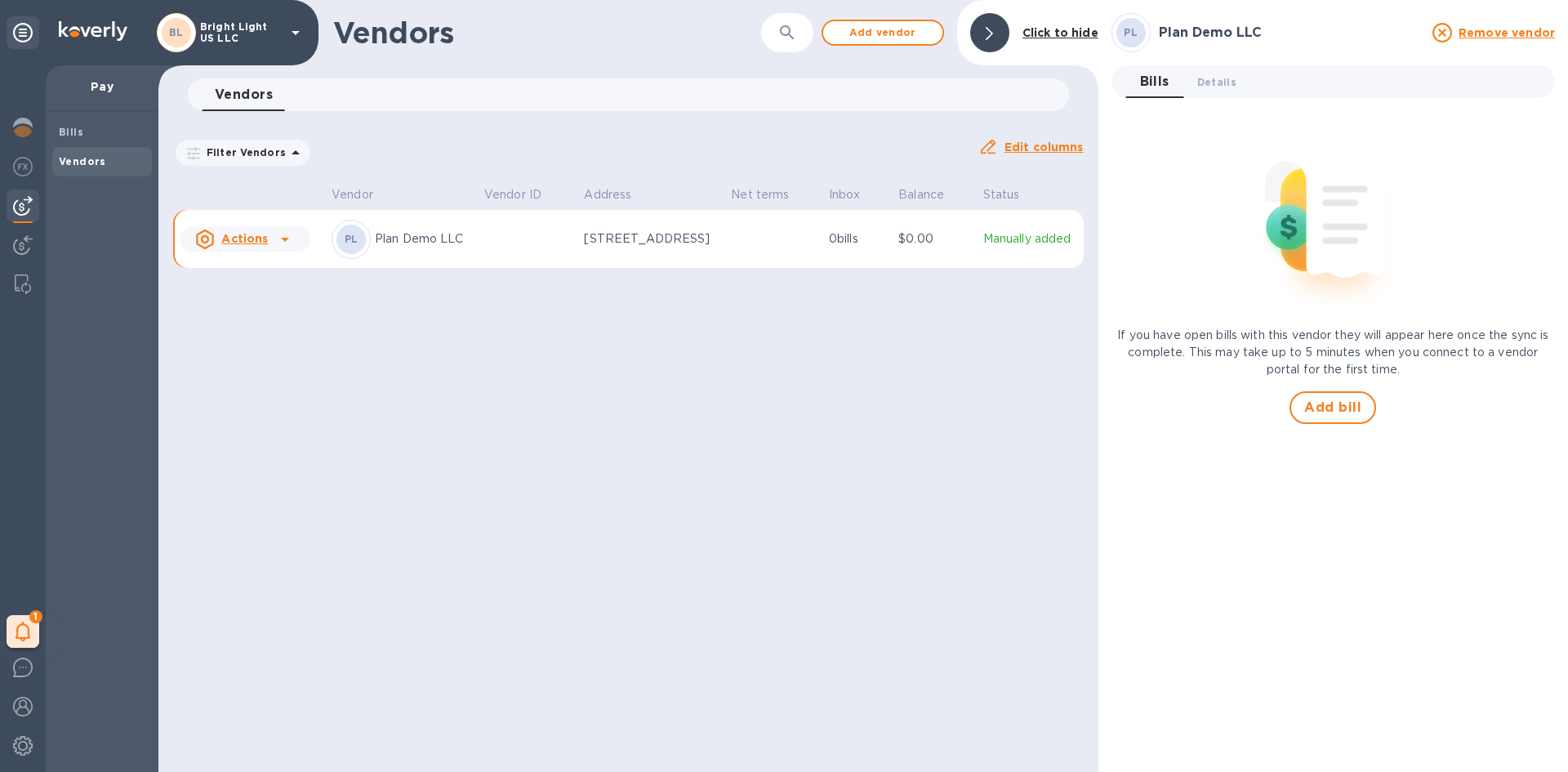
click at [259, 246] on u "Actions" at bounding box center [243, 238] width 46 height 13
click at [279, 304] on b "Add new bill" at bounding box center [263, 304] width 76 height 13
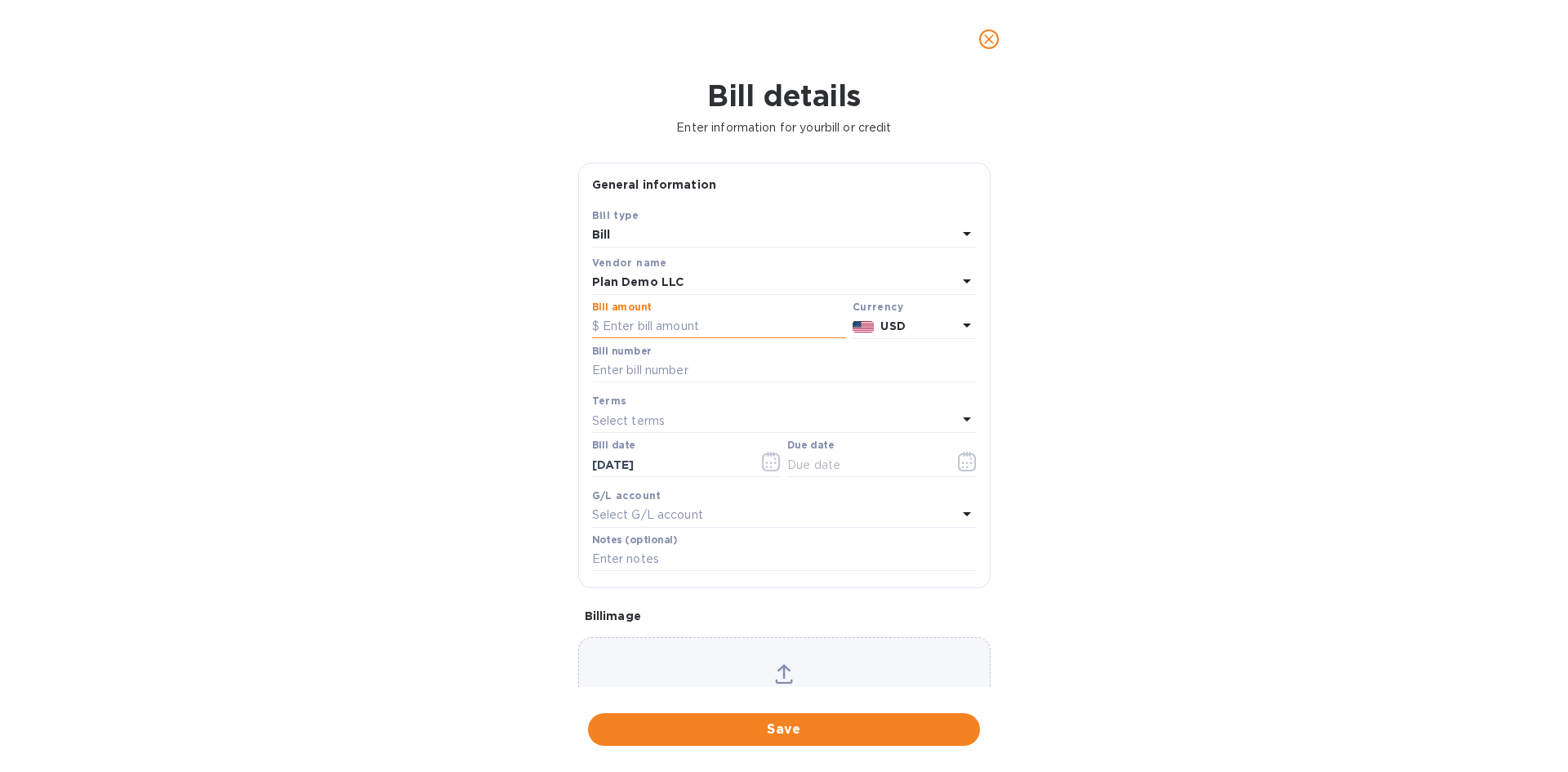
click at [606, 328] on input "text" at bounding box center [719, 326] width 254 height 25
type input "20,000"
click at [657, 382] on input "text" at bounding box center [784, 370] width 385 height 25
click at [643, 415] on p "Select terms" at bounding box center [628, 420] width 74 height 17
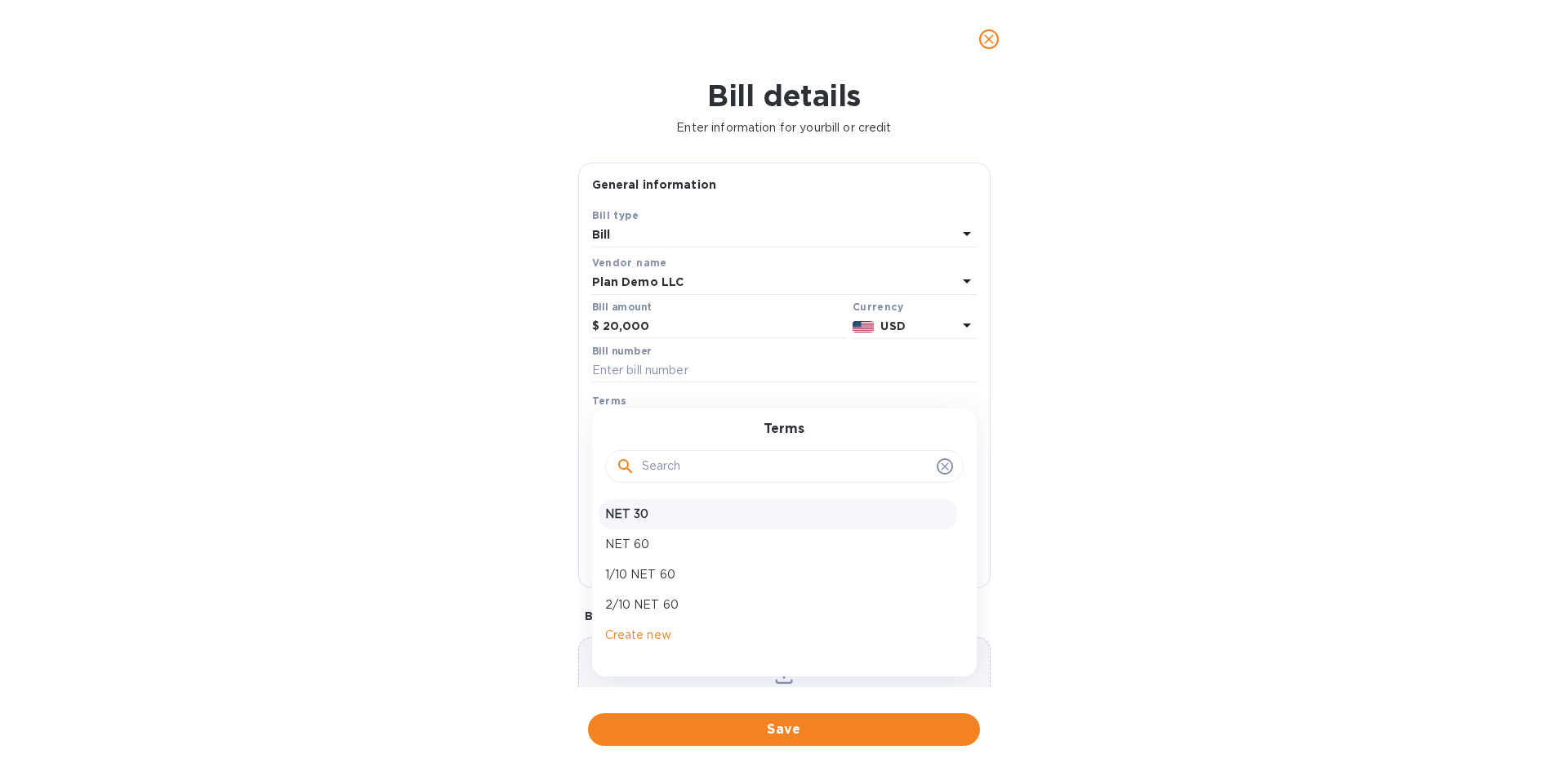
click at [644, 517] on p "NET 30" at bounding box center [778, 514] width 346 height 17
type input "[DATE]"
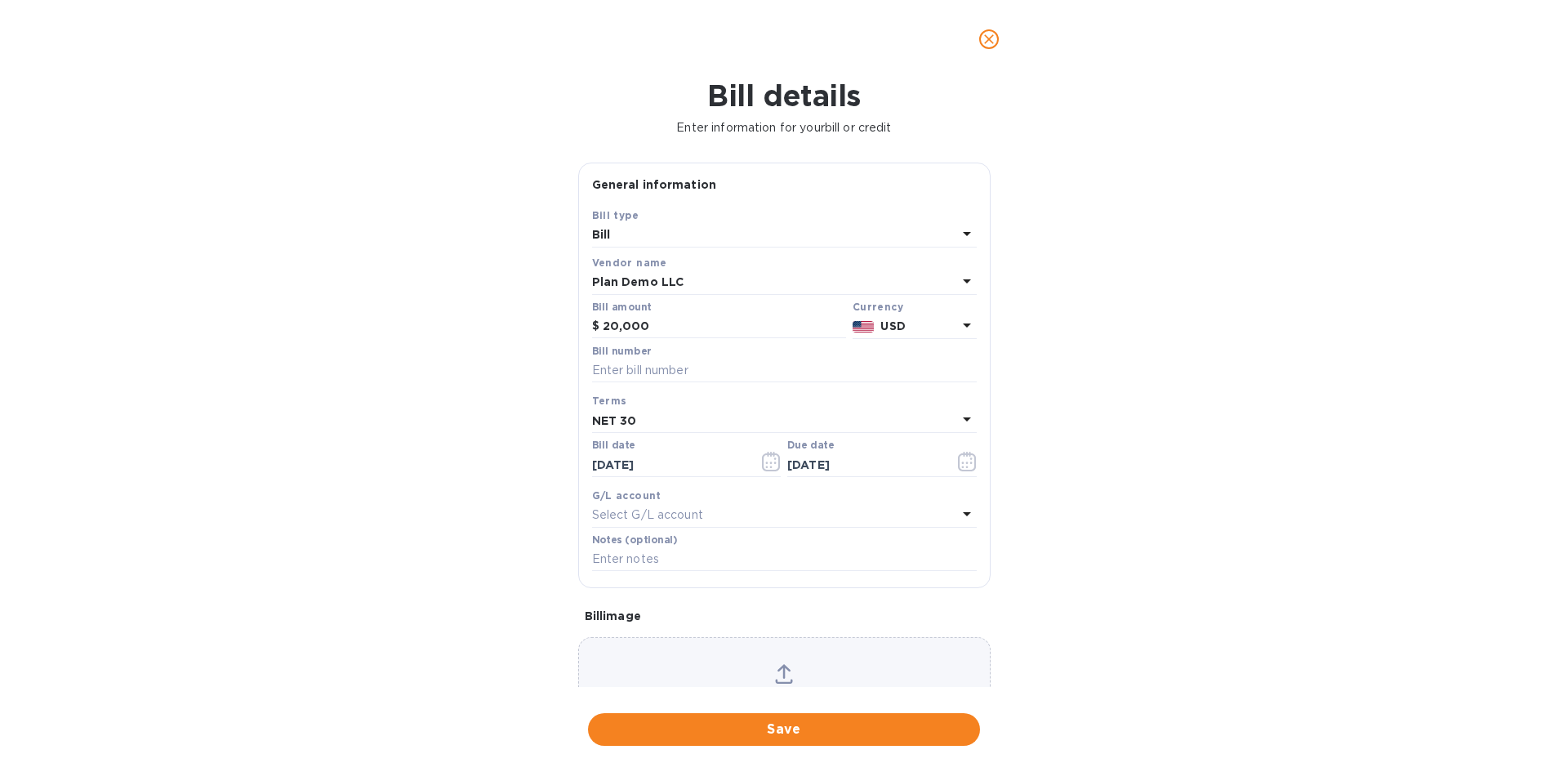
click at [529, 472] on div "Bill details Enter information for your bill or credit General information Save…" at bounding box center [784, 425] width 1568 height 693
click at [638, 458] on input "[DATE]" at bounding box center [669, 465] width 154 height 25
click at [757, 465] on button "button" at bounding box center [771, 462] width 38 height 39
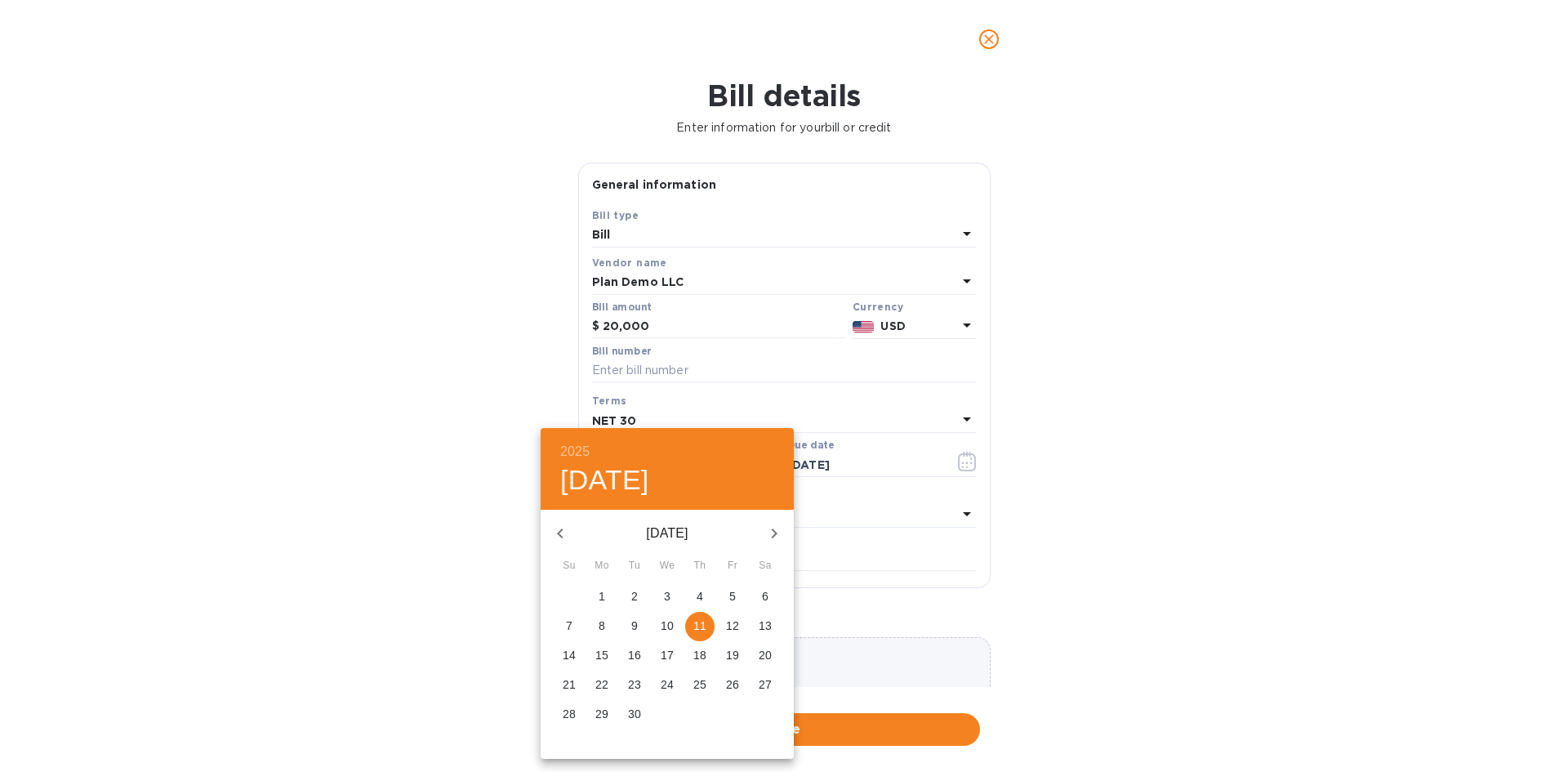
click at [560, 531] on icon "button" at bounding box center [560, 533] width 6 height 10
click at [594, 653] on span "11" at bounding box center [602, 655] width 29 height 17
type input "[DATE]"
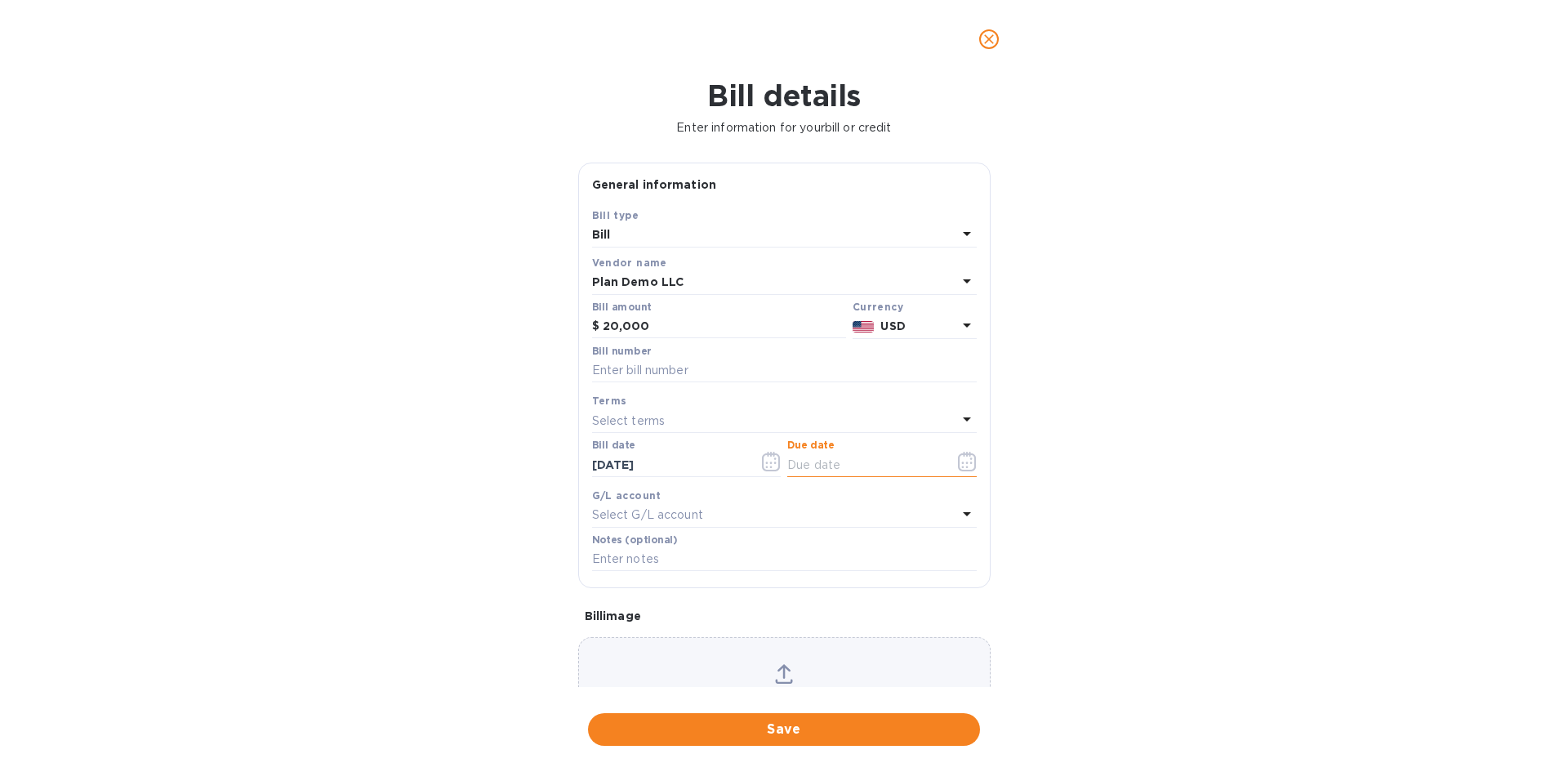
click at [817, 465] on input "text" at bounding box center [864, 465] width 154 height 25
click at [959, 465] on icon "button" at bounding box center [967, 462] width 19 height 20
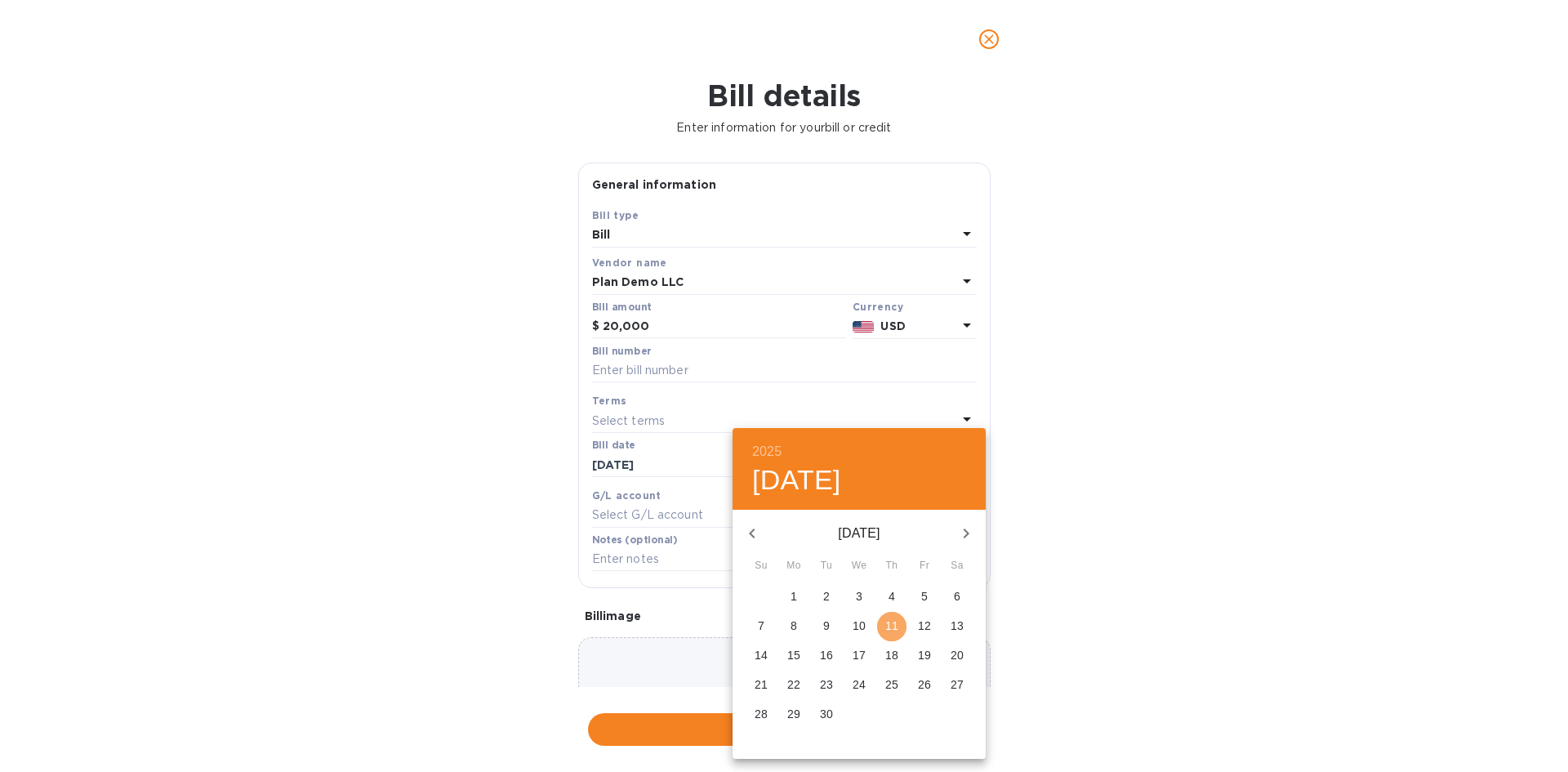
click at [887, 628] on p "11" at bounding box center [892, 626] width 13 height 17
type input "[DATE]"
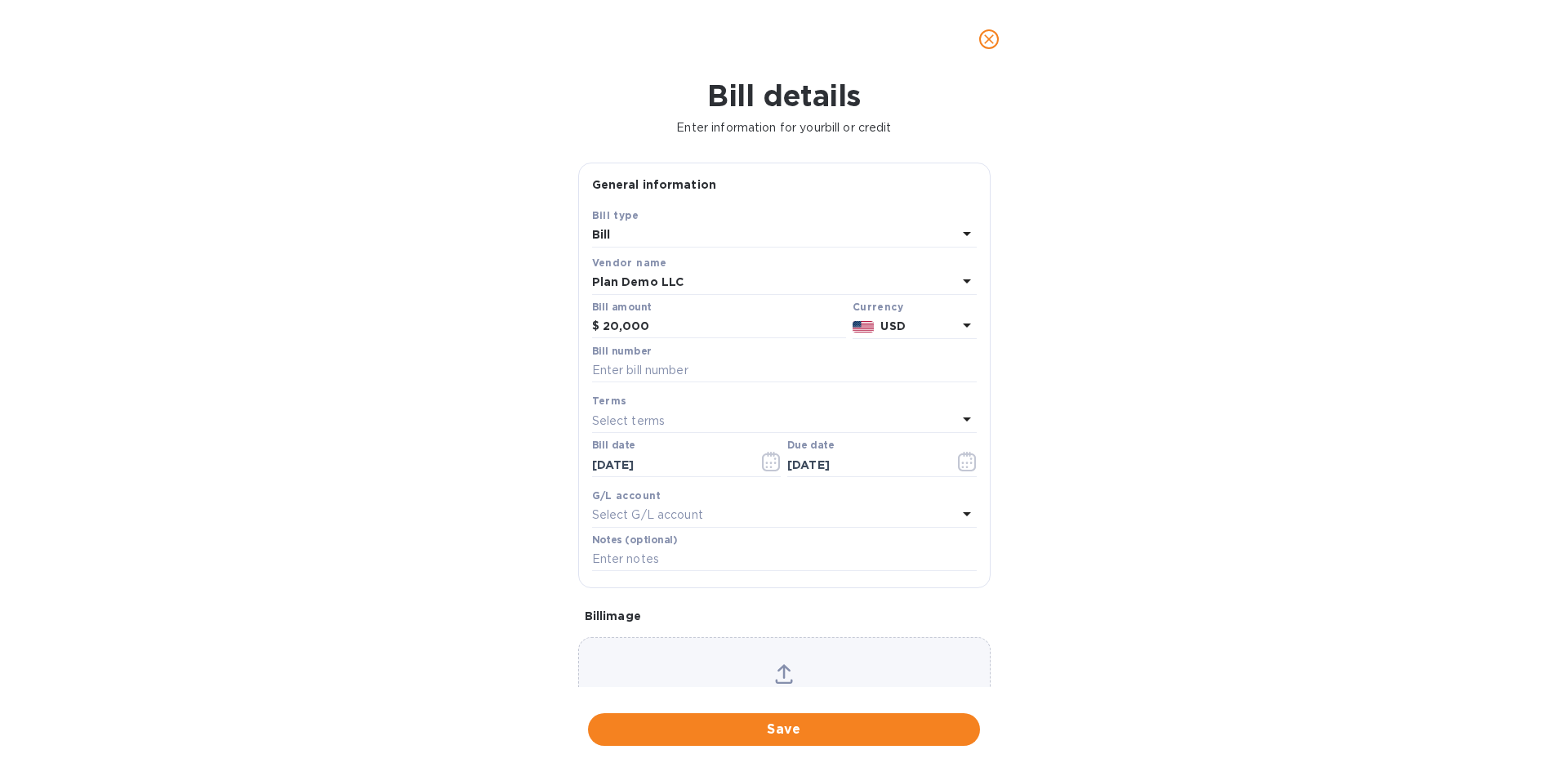
click at [639, 517] on p "Select G/L account" at bounding box center [647, 515] width 111 height 17
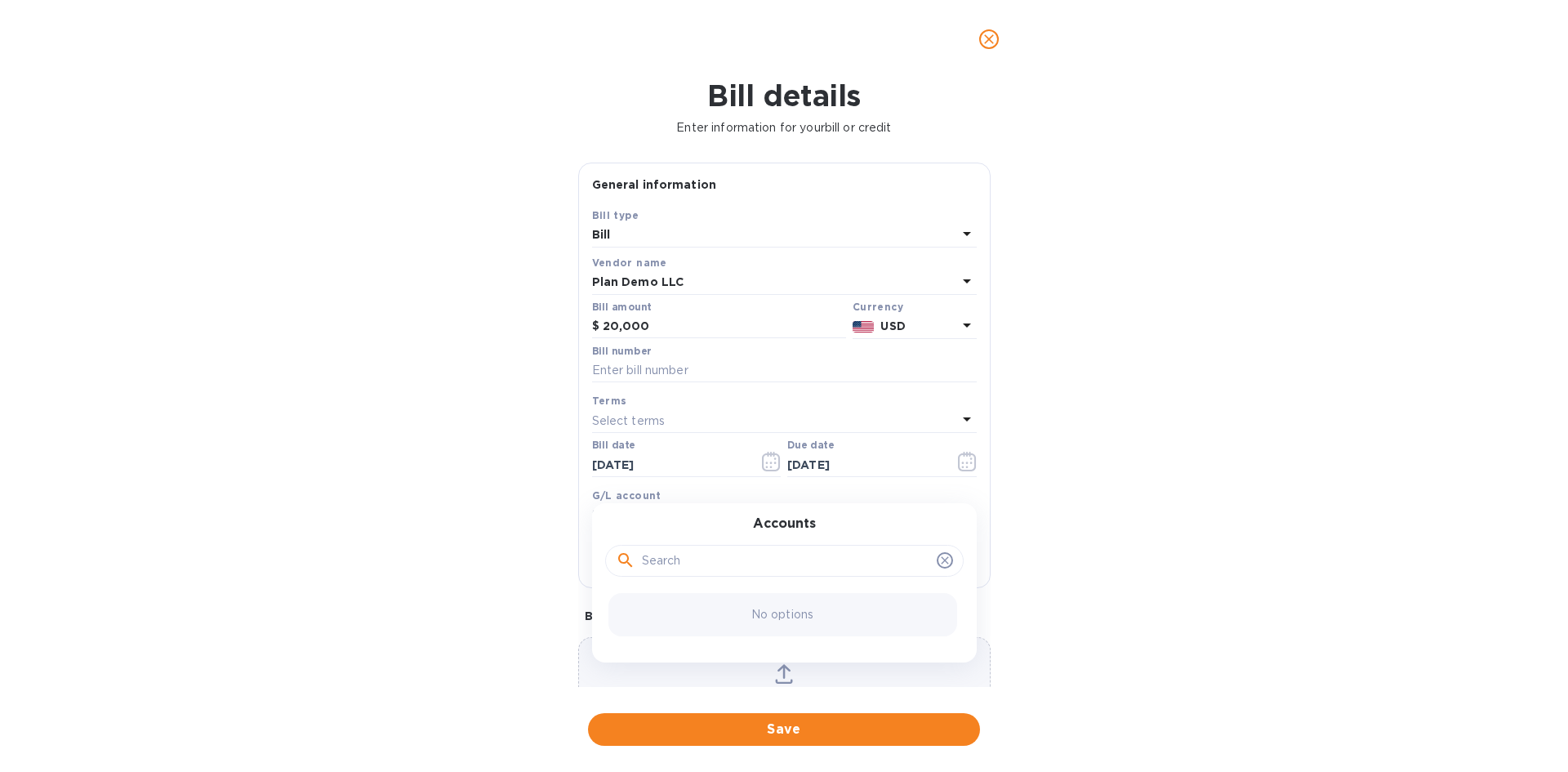
click at [510, 518] on div "Bill details Enter information for your bill or credit General information Save…" at bounding box center [784, 425] width 1568 height 693
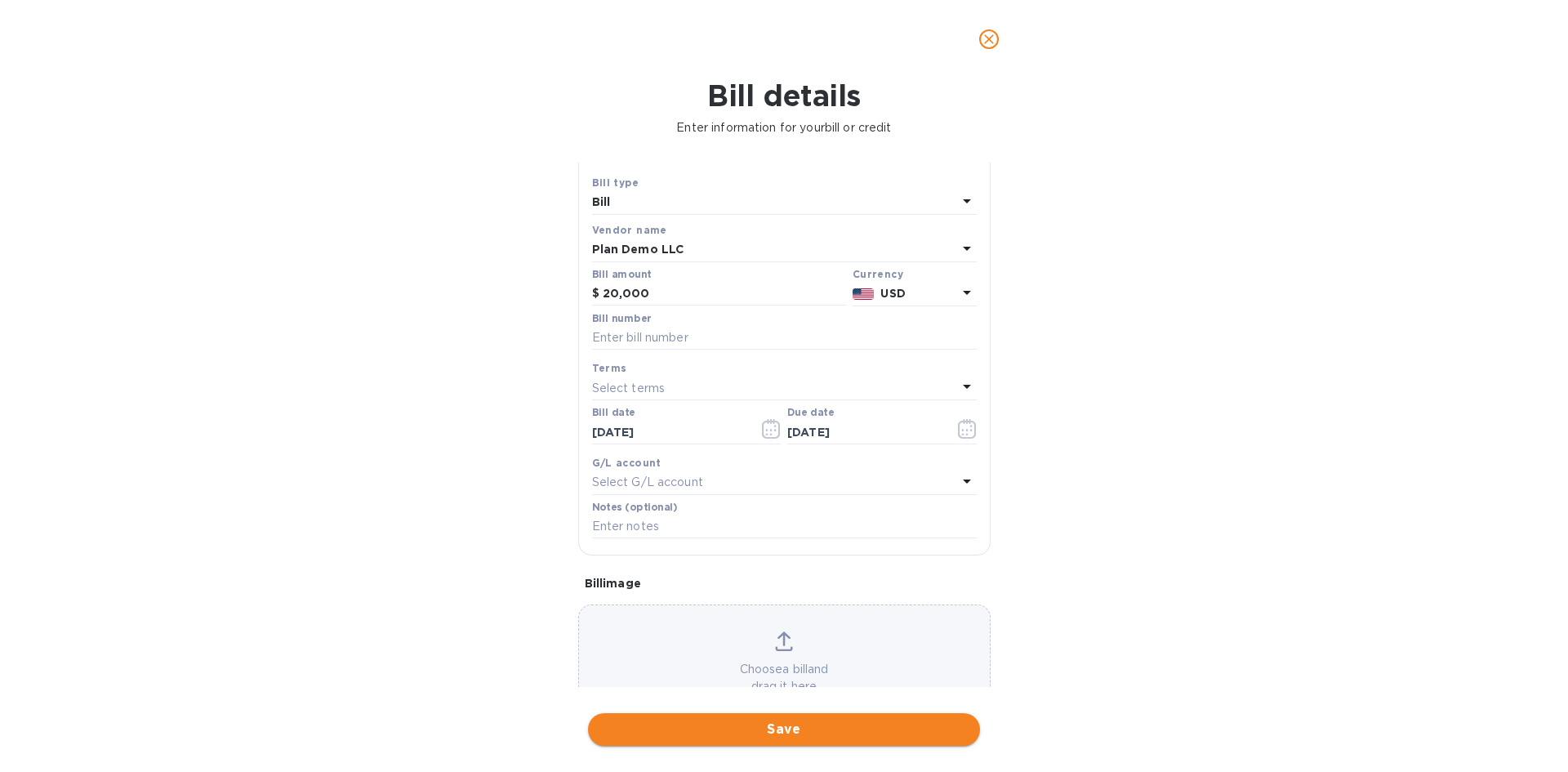
scroll to position [6, 0]
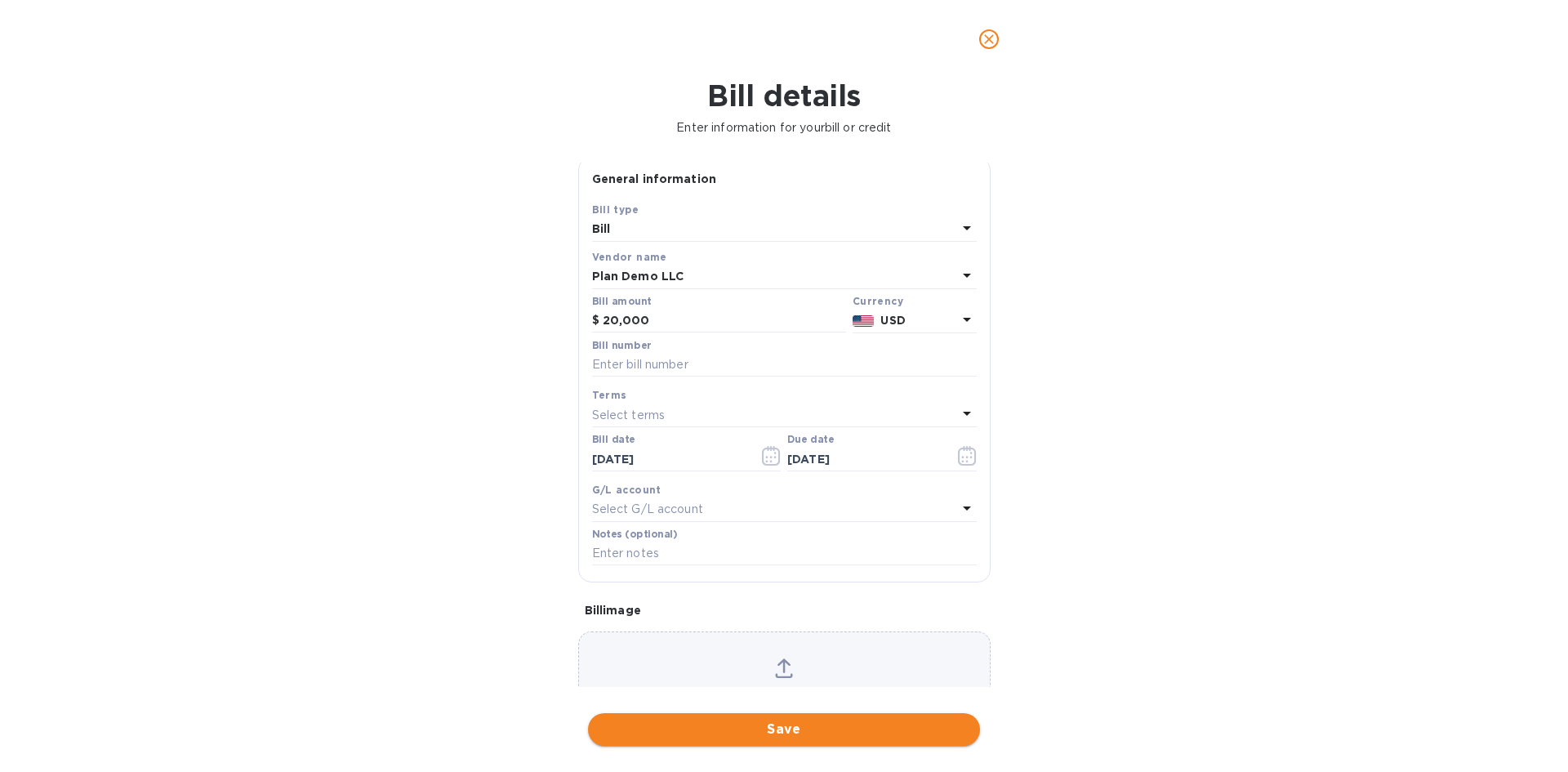
click at [792, 727] on span "Save" at bounding box center [784, 730] width 366 height 20
click at [637, 356] on input "text" at bounding box center [784, 364] width 385 height 25
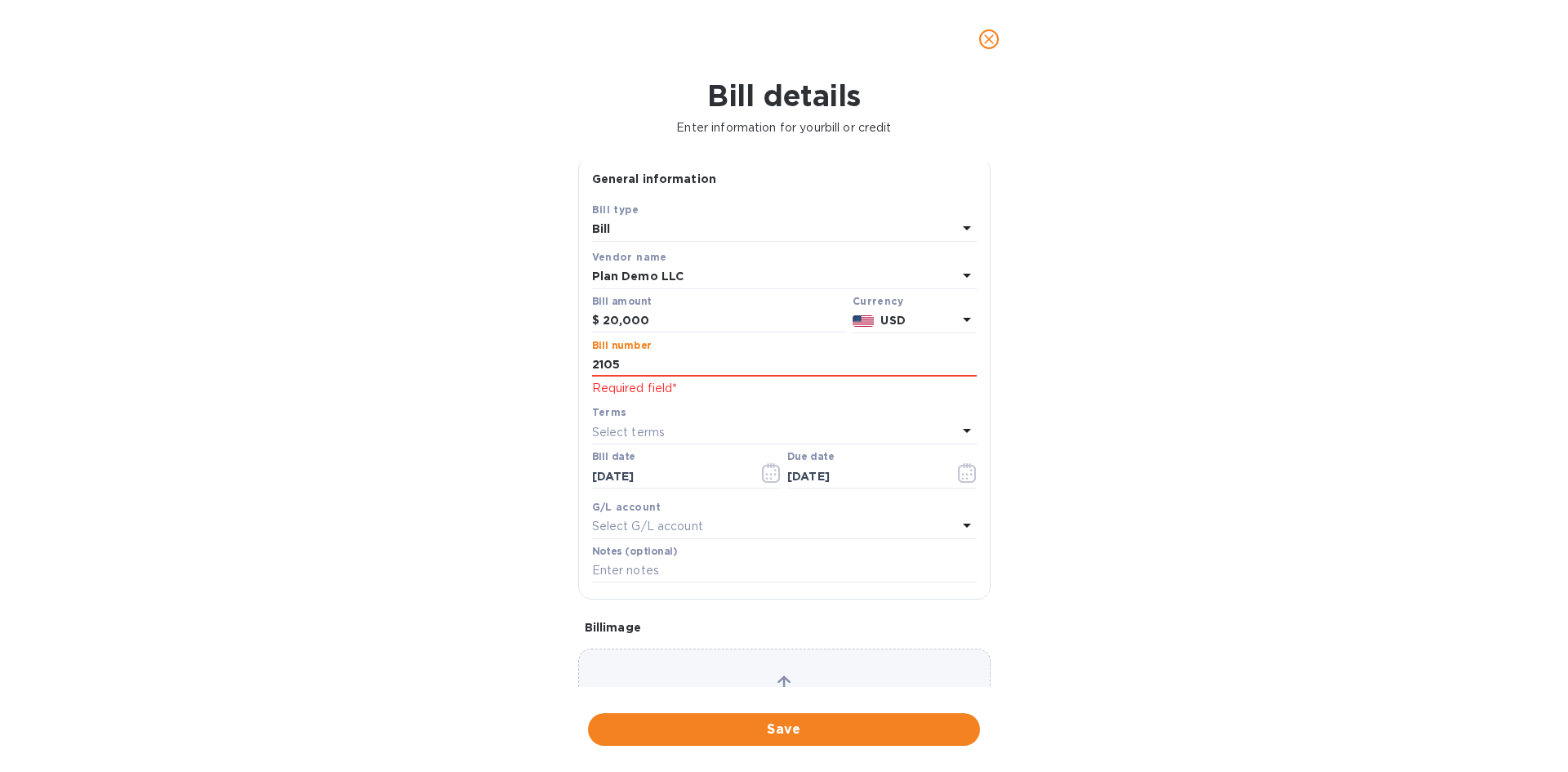
type input "2105"
click at [393, 416] on div "Bill details Enter information for your bill or credit General information Save…" at bounding box center [784, 425] width 1568 height 693
click at [788, 722] on span "Save" at bounding box center [784, 730] width 366 height 20
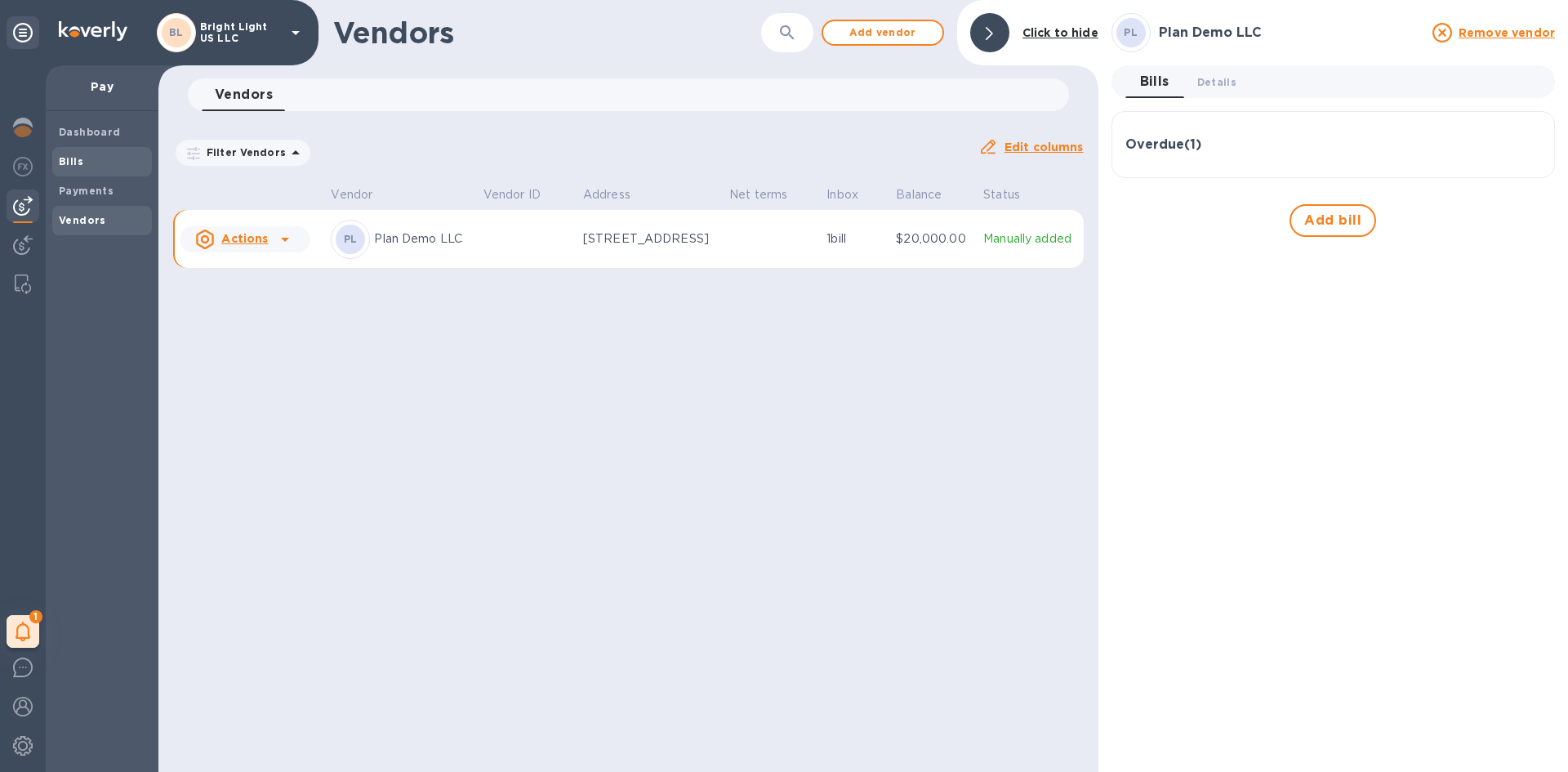
click at [92, 163] on span "Bills" at bounding box center [102, 161] width 86 height 17
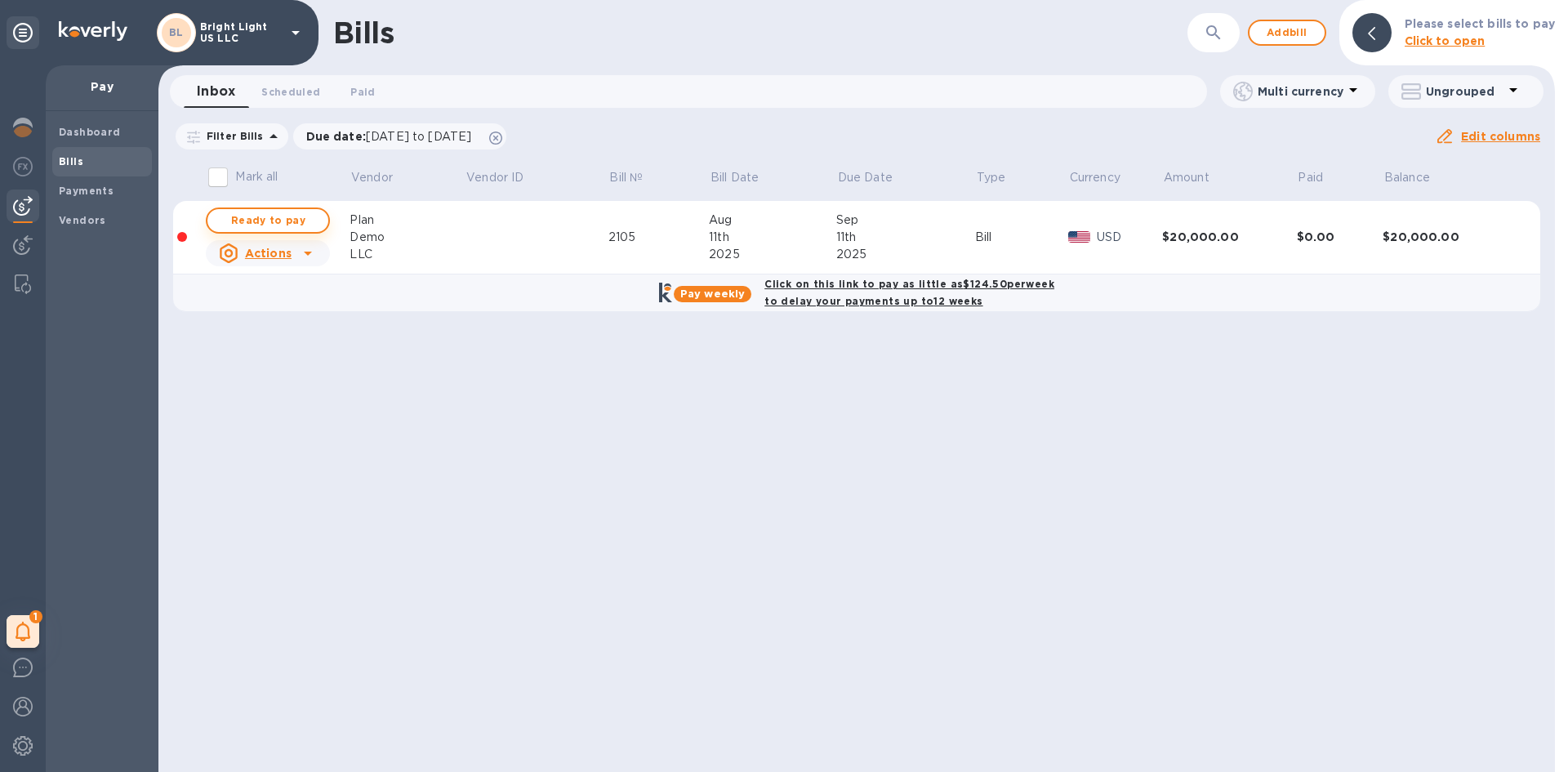
click at [300, 224] on span "Ready to pay" at bounding box center [268, 221] width 95 height 20
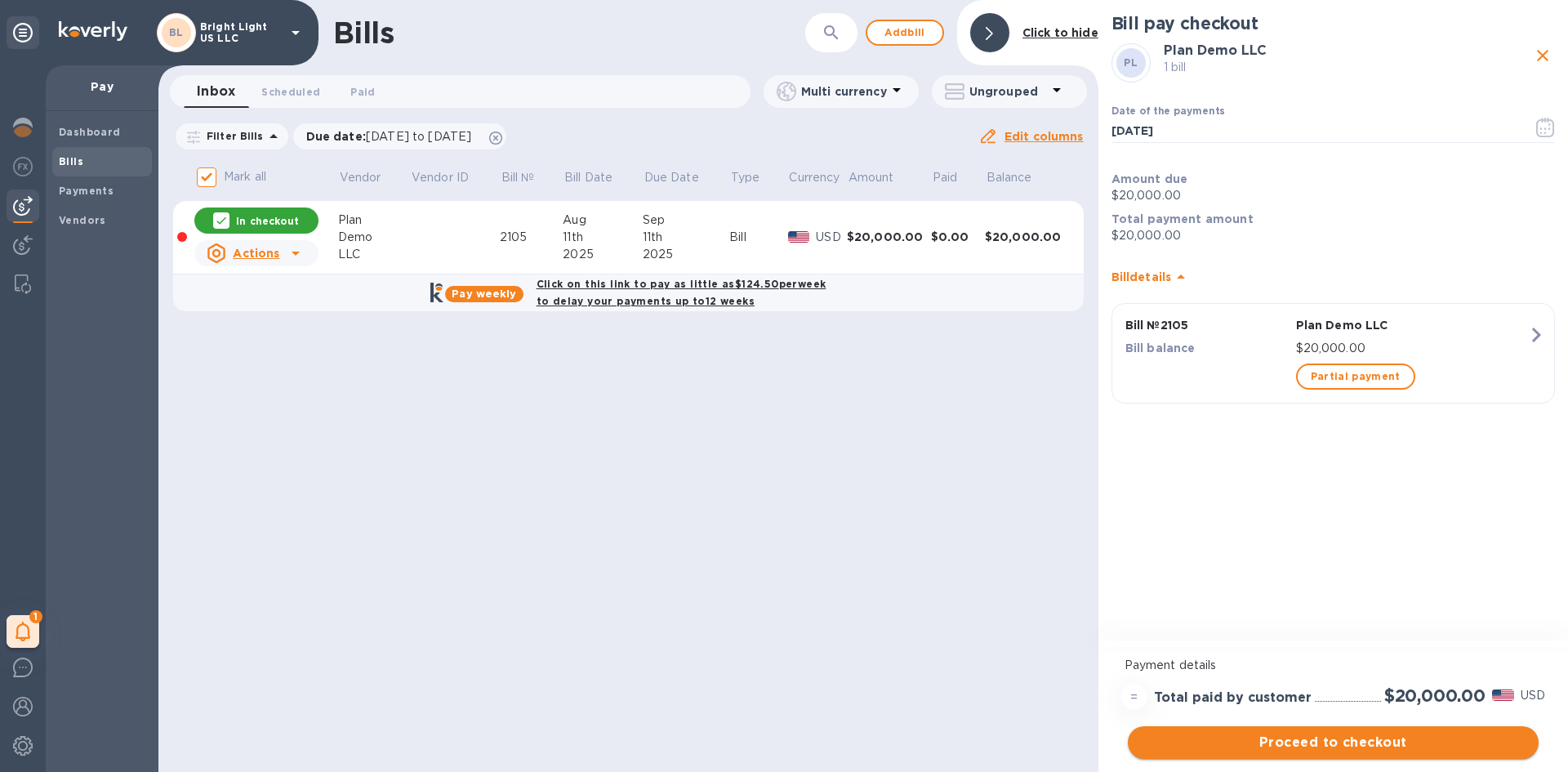
click at [1410, 756] on button "Proceed to checkout" at bounding box center [1333, 743] width 410 height 32
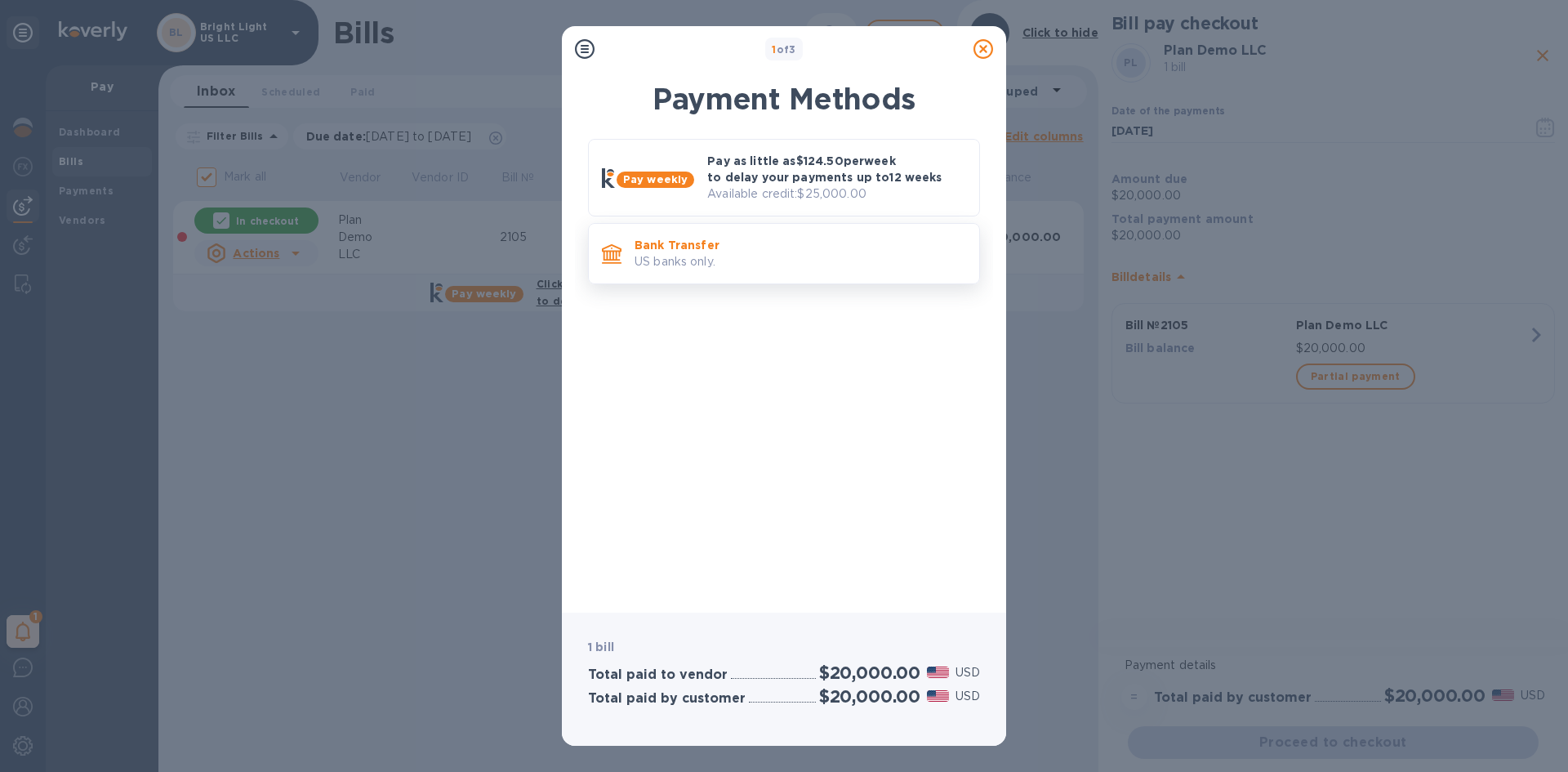
click at [755, 269] on p "US banks only." at bounding box center [800, 261] width 332 height 17
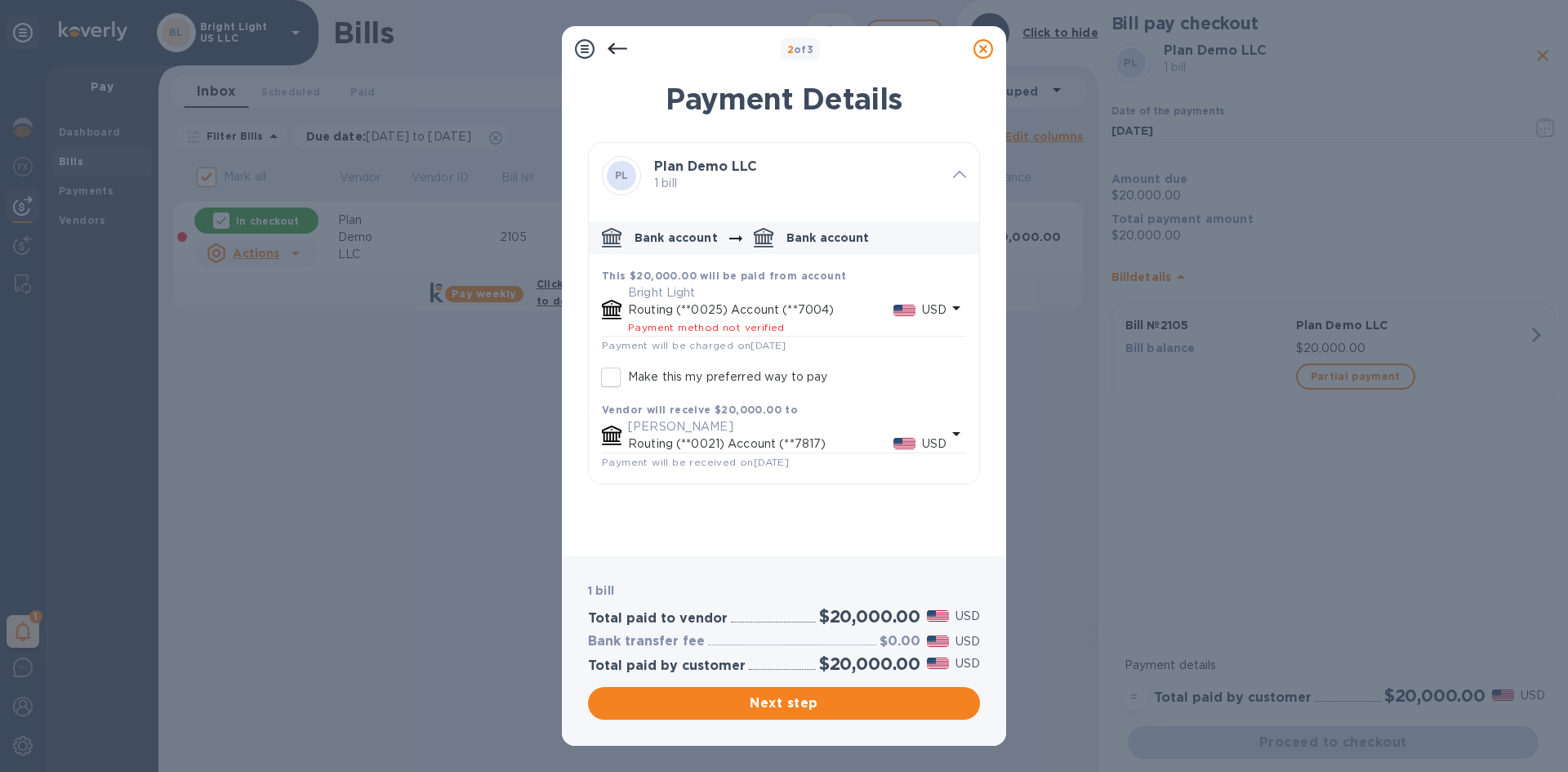
click at [617, 51] on icon at bounding box center [618, 49] width 20 height 20
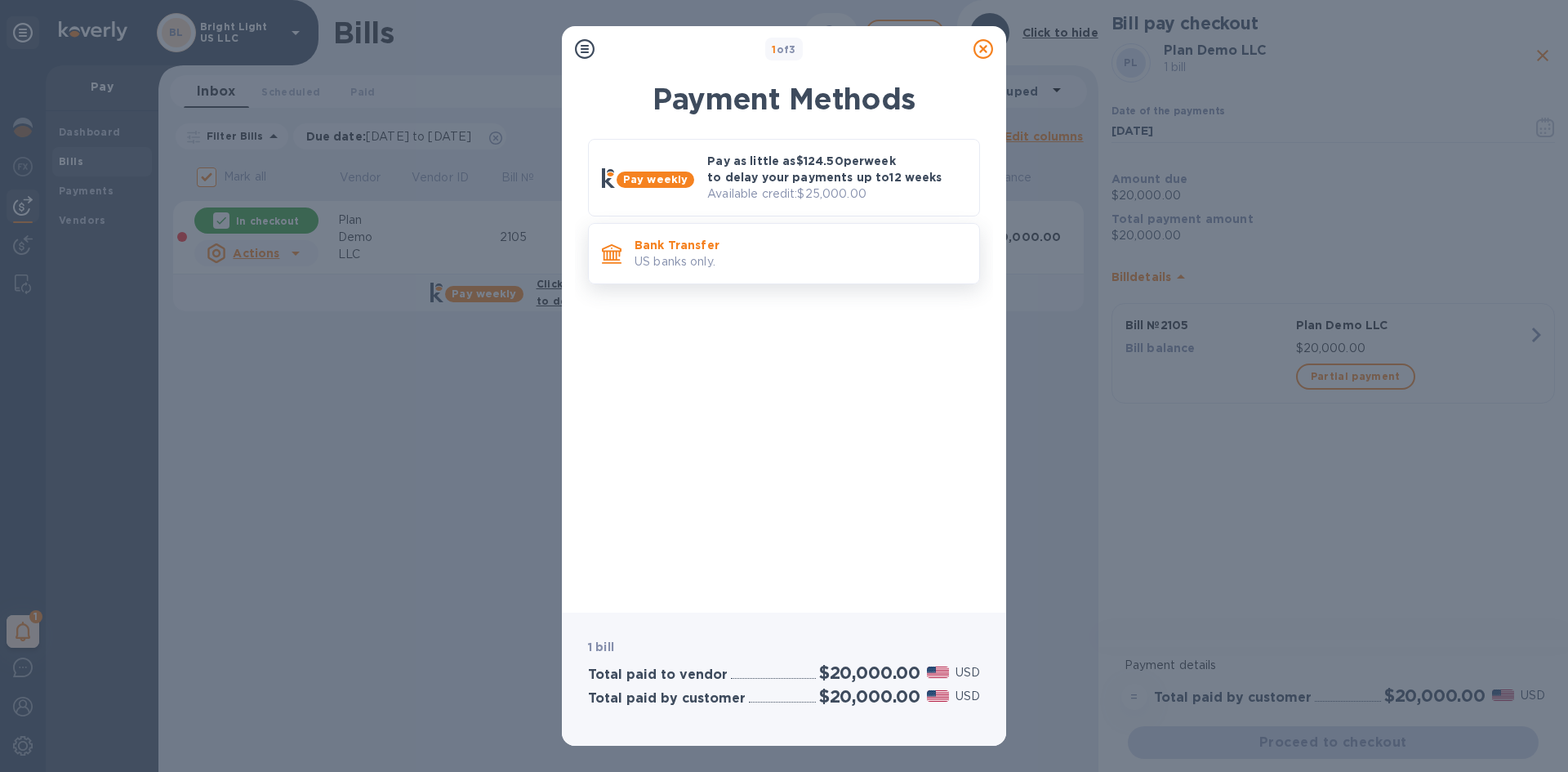
click at [789, 259] on p "US banks only." at bounding box center [800, 261] width 332 height 17
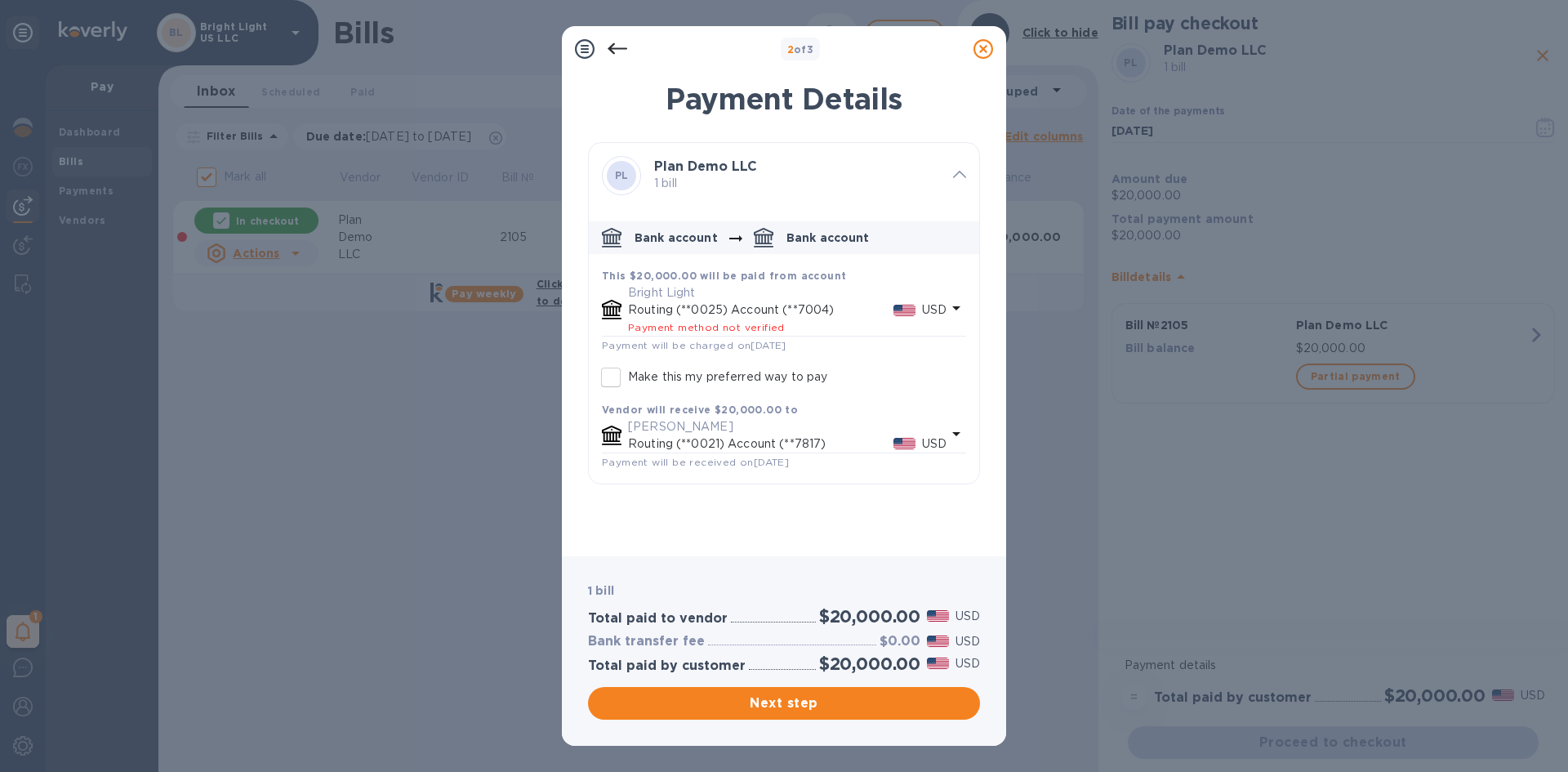
click at [774, 322] on span "Payment method not verified" at bounding box center [707, 327] width 157 height 12
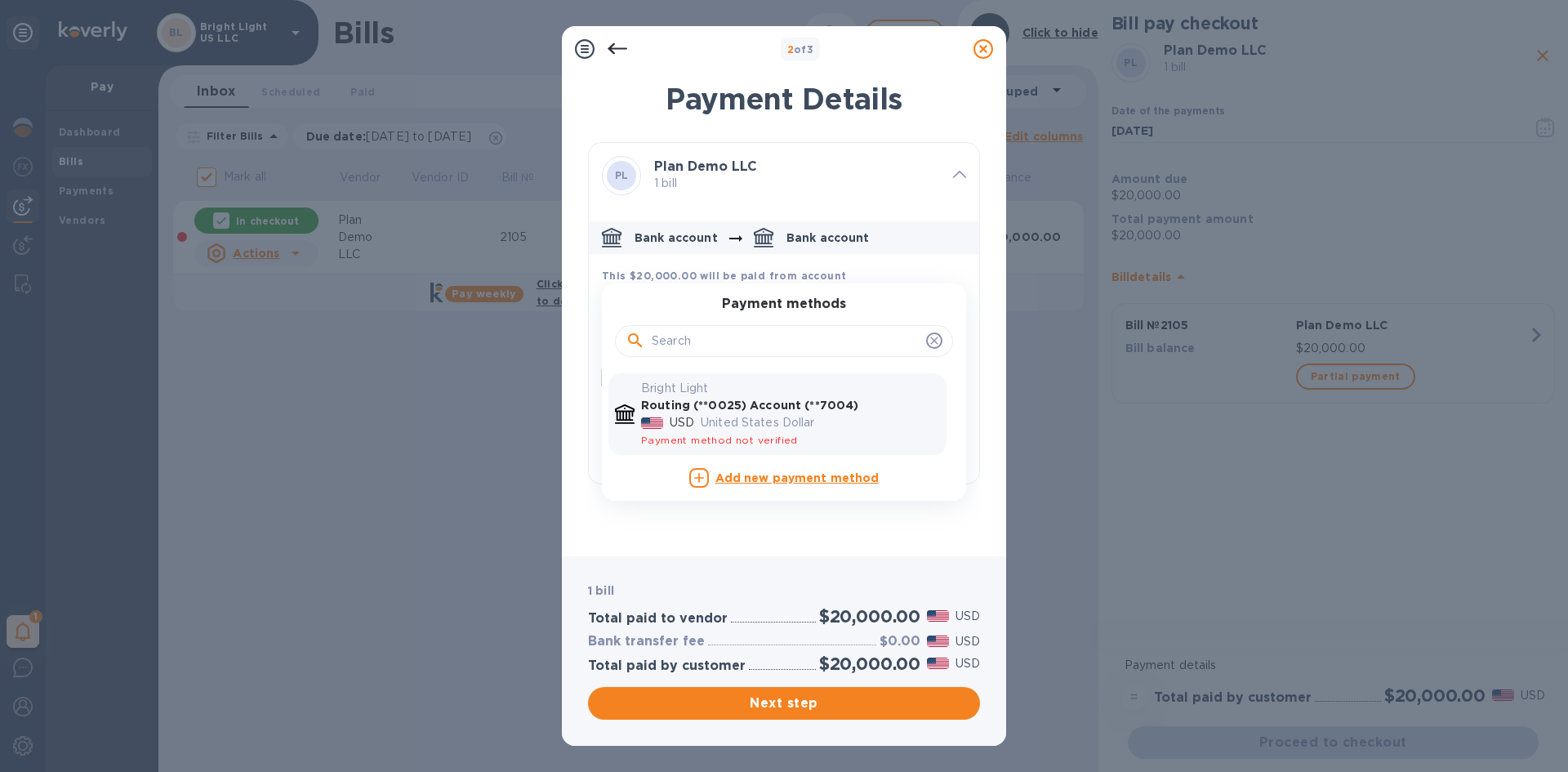
click at [942, 339] on span "default-method" at bounding box center [934, 341] width 17 height 17
click at [934, 341] on icon "default-method" at bounding box center [934, 341] width 7 height 7
click at [771, 508] on div "PL Plan Demo LLC 1 bill Bank account Bank account This $20,000.00 will be paid …" at bounding box center [784, 343] width 392 height 401
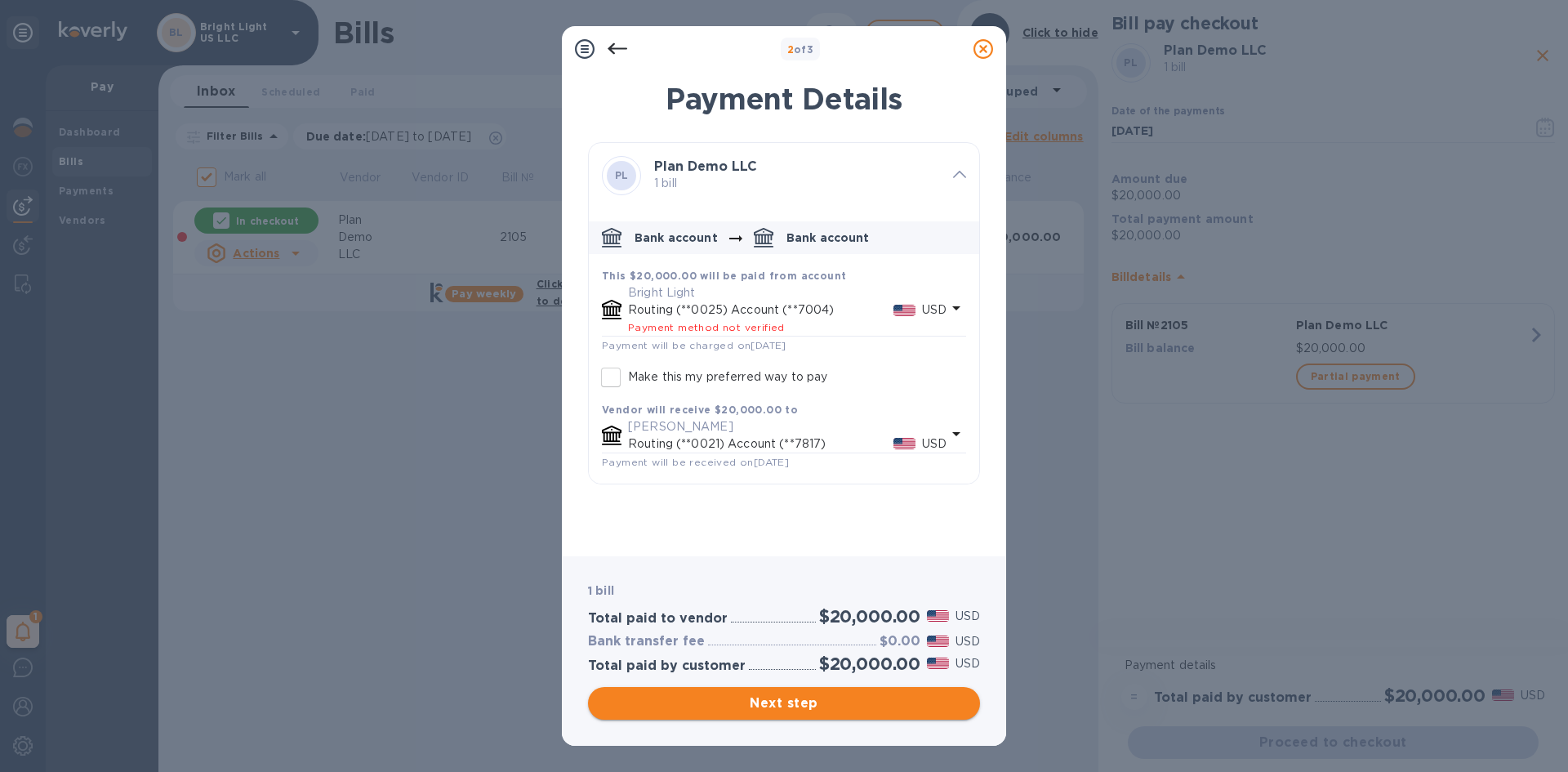
click at [805, 702] on span "Next step" at bounding box center [784, 703] width 366 height 20
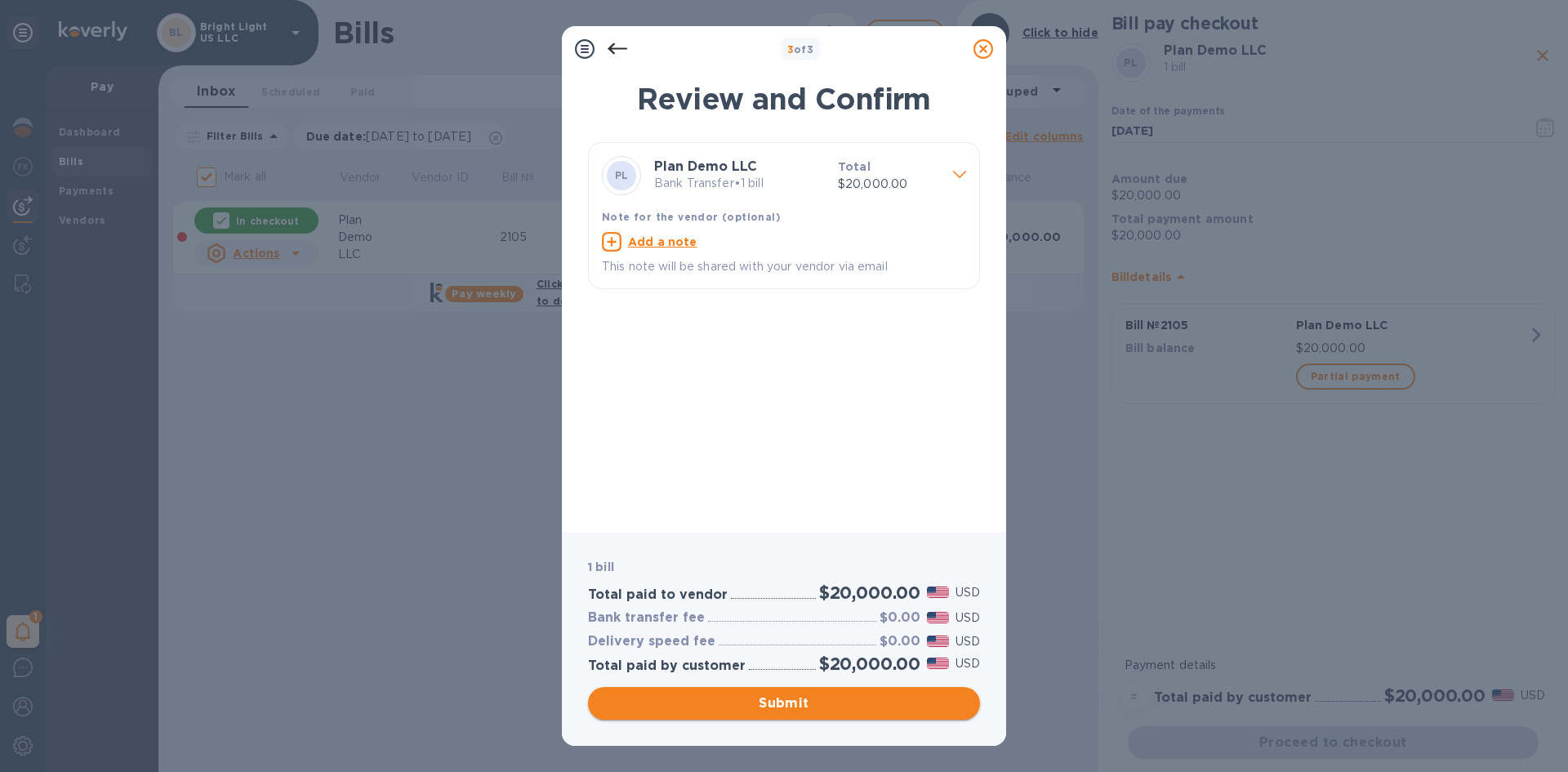
click at [807, 701] on span "Submit" at bounding box center [784, 703] width 366 height 20
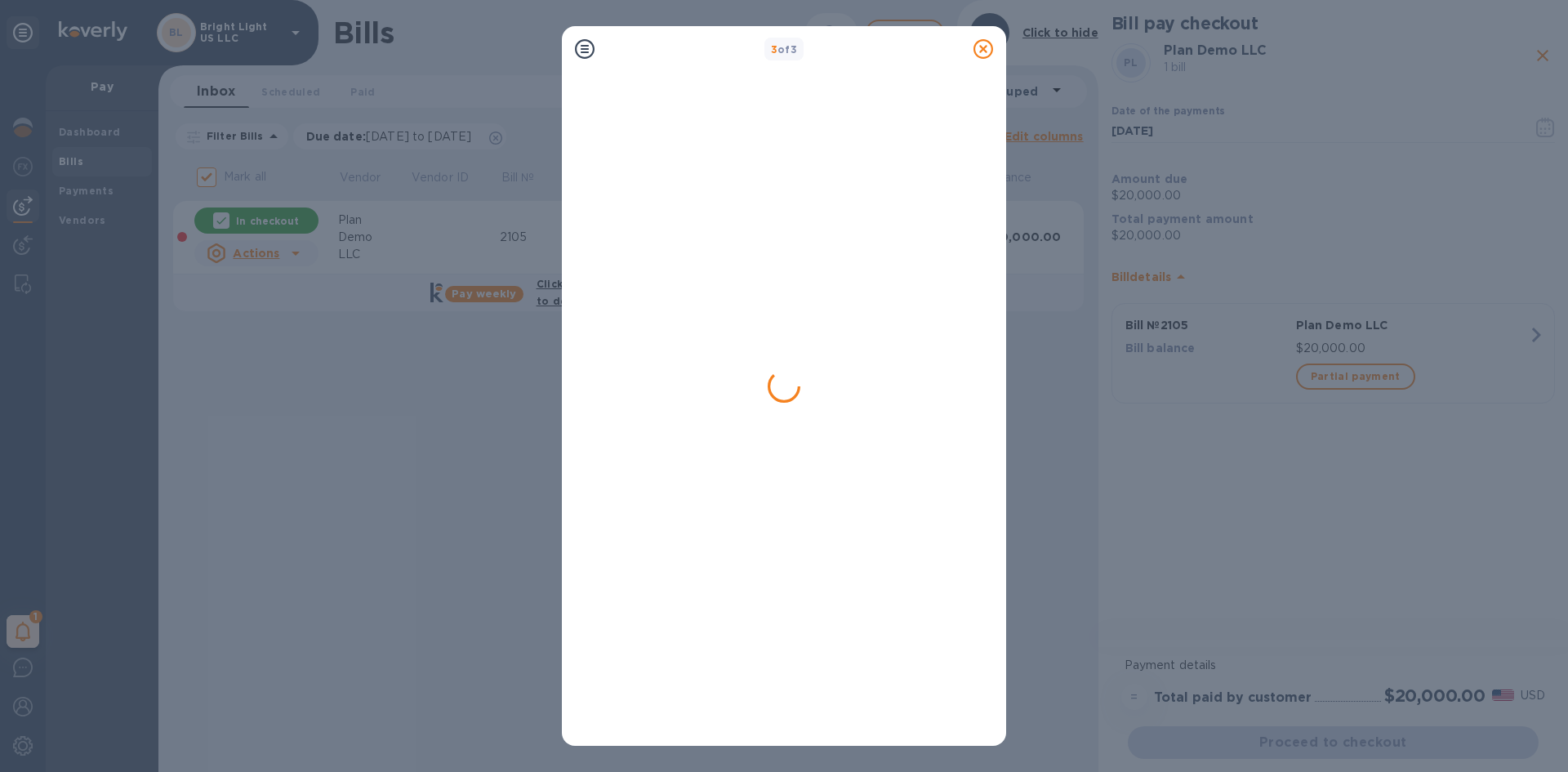
checkbox input "false"
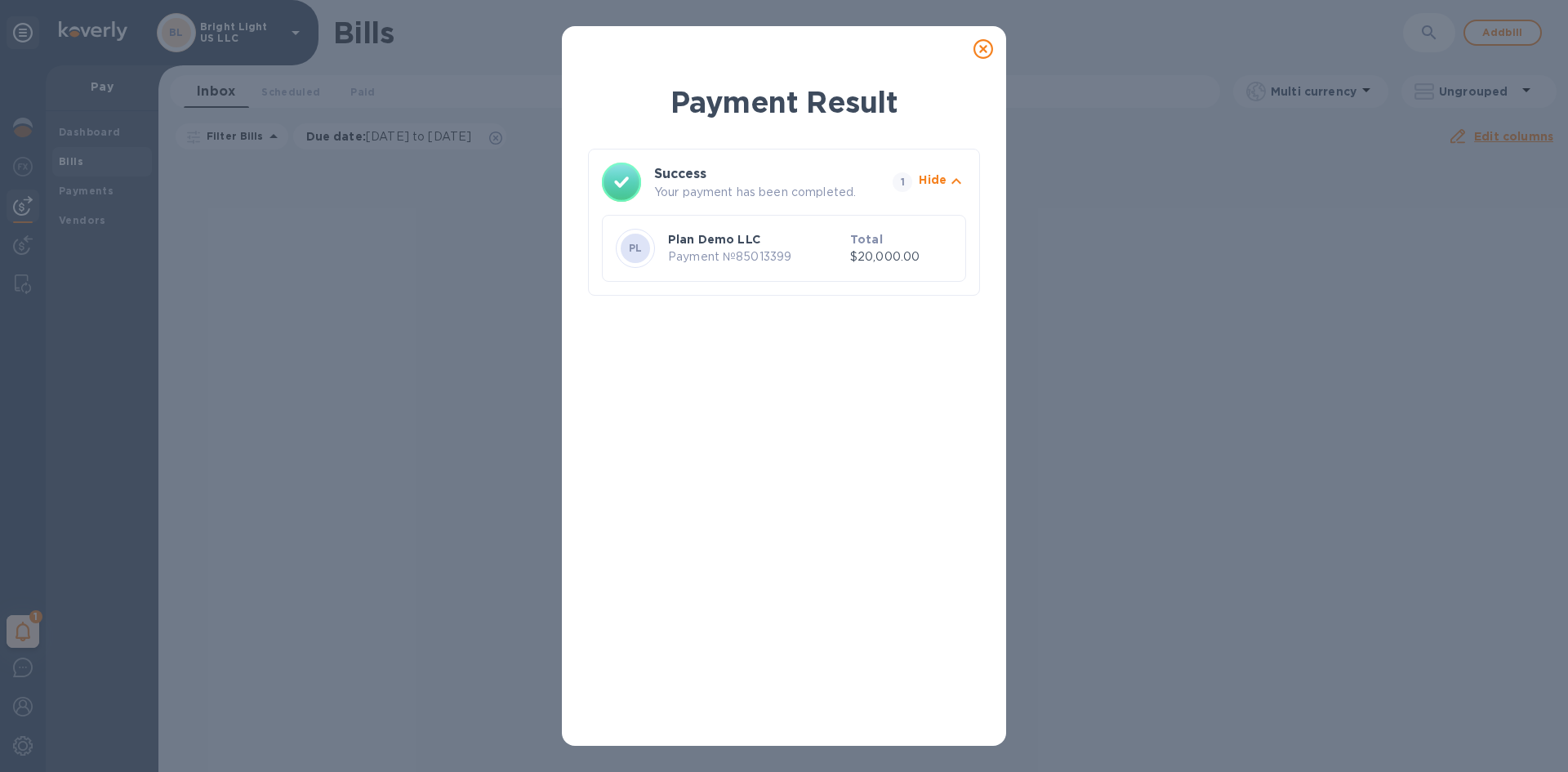
click at [981, 54] on icon at bounding box center [984, 49] width 20 height 20
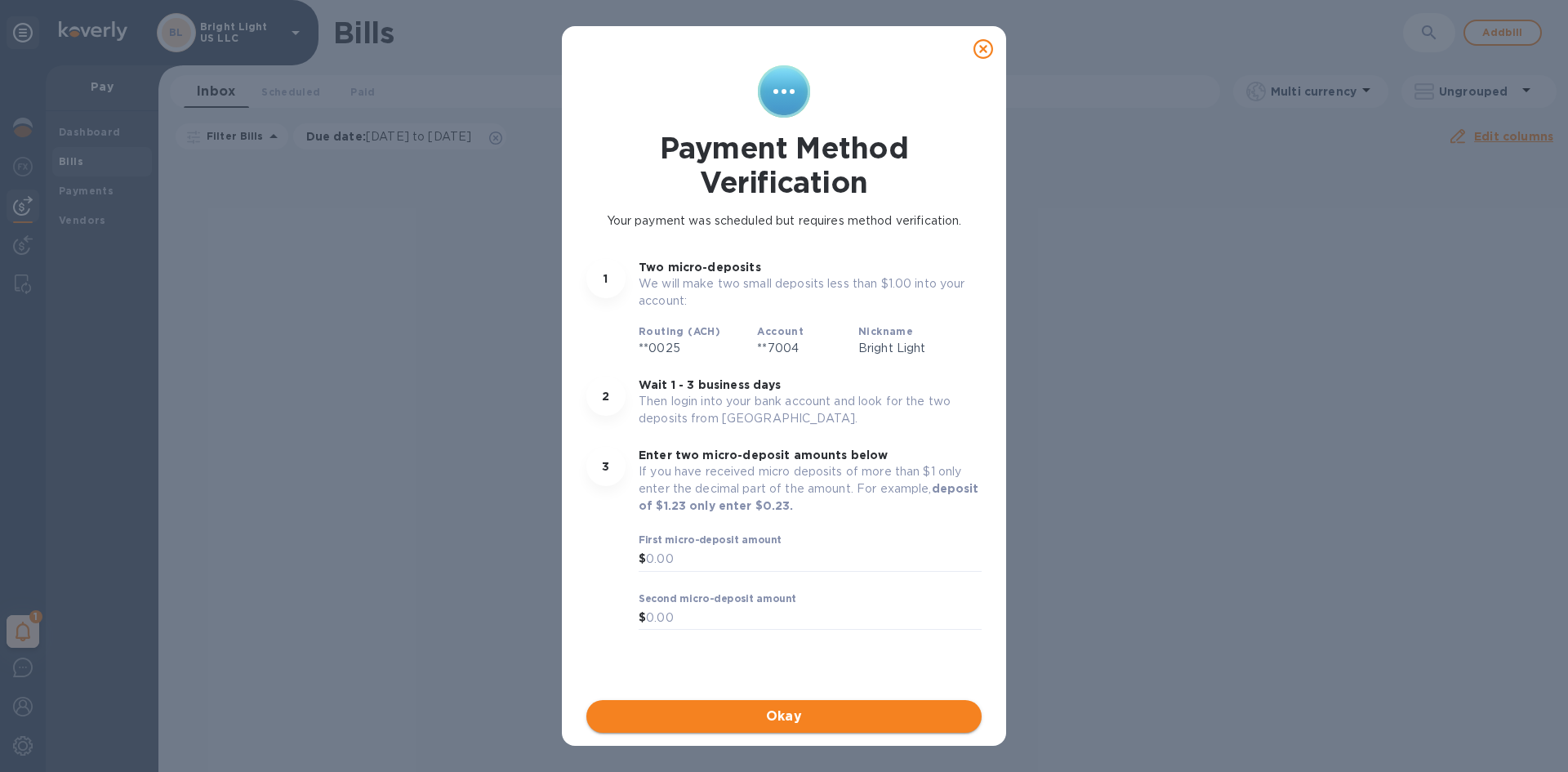
click at [838, 718] on span "Okay" at bounding box center [784, 717] width 369 height 20
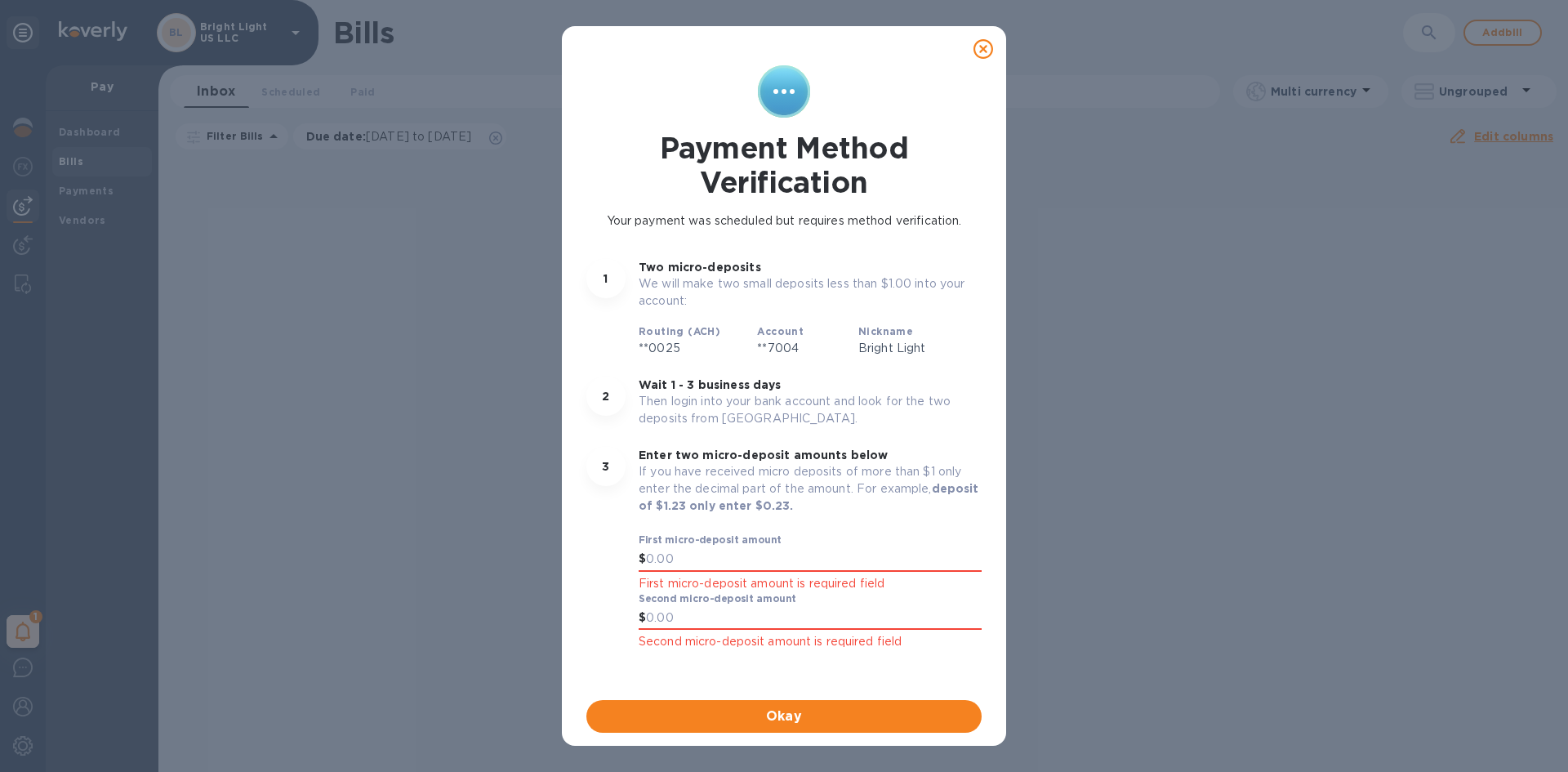
click at [990, 46] on icon at bounding box center [984, 49] width 20 height 20
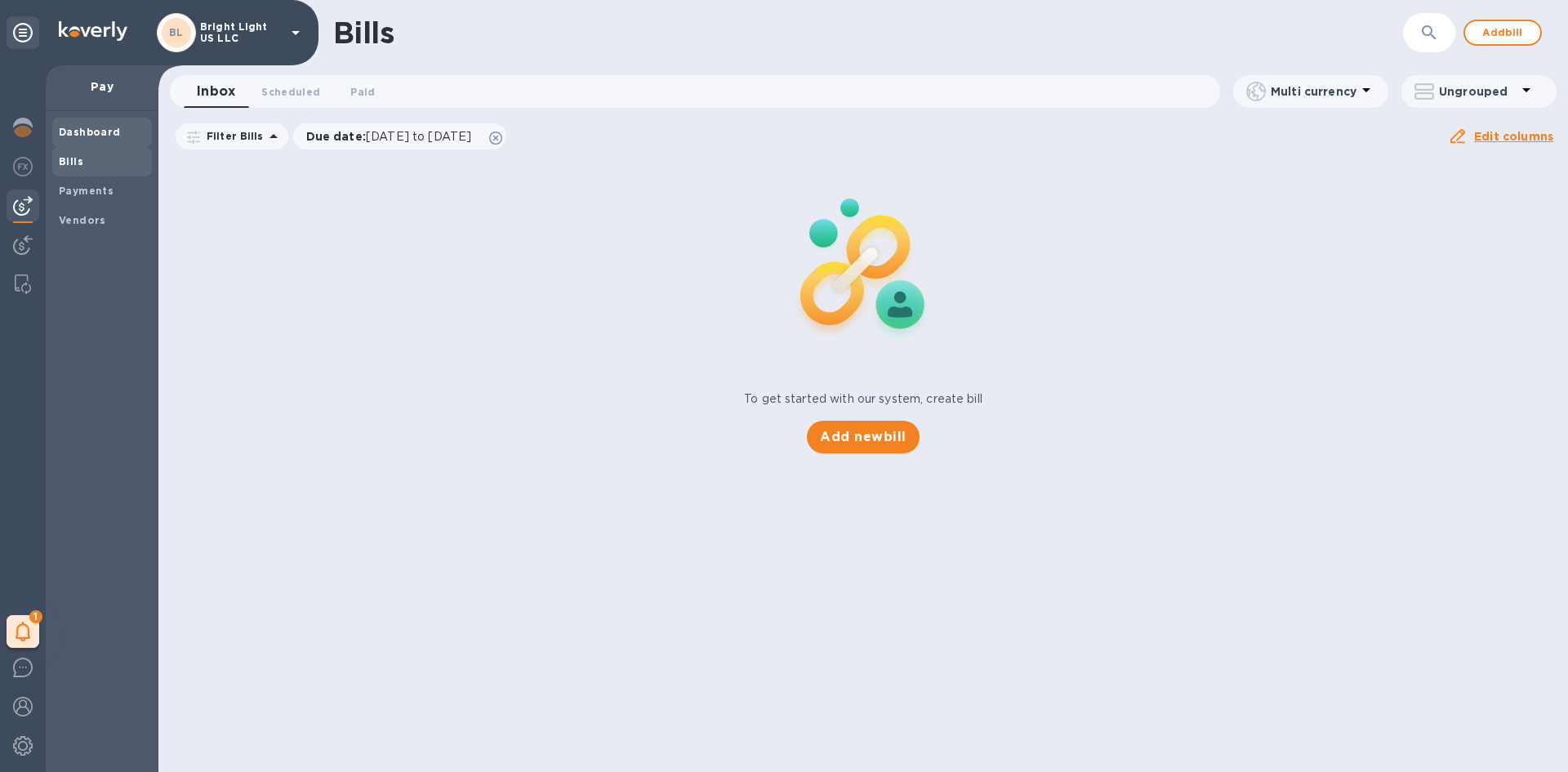
click at [73, 136] on b "Dashboard" at bounding box center [89, 132] width 62 height 12
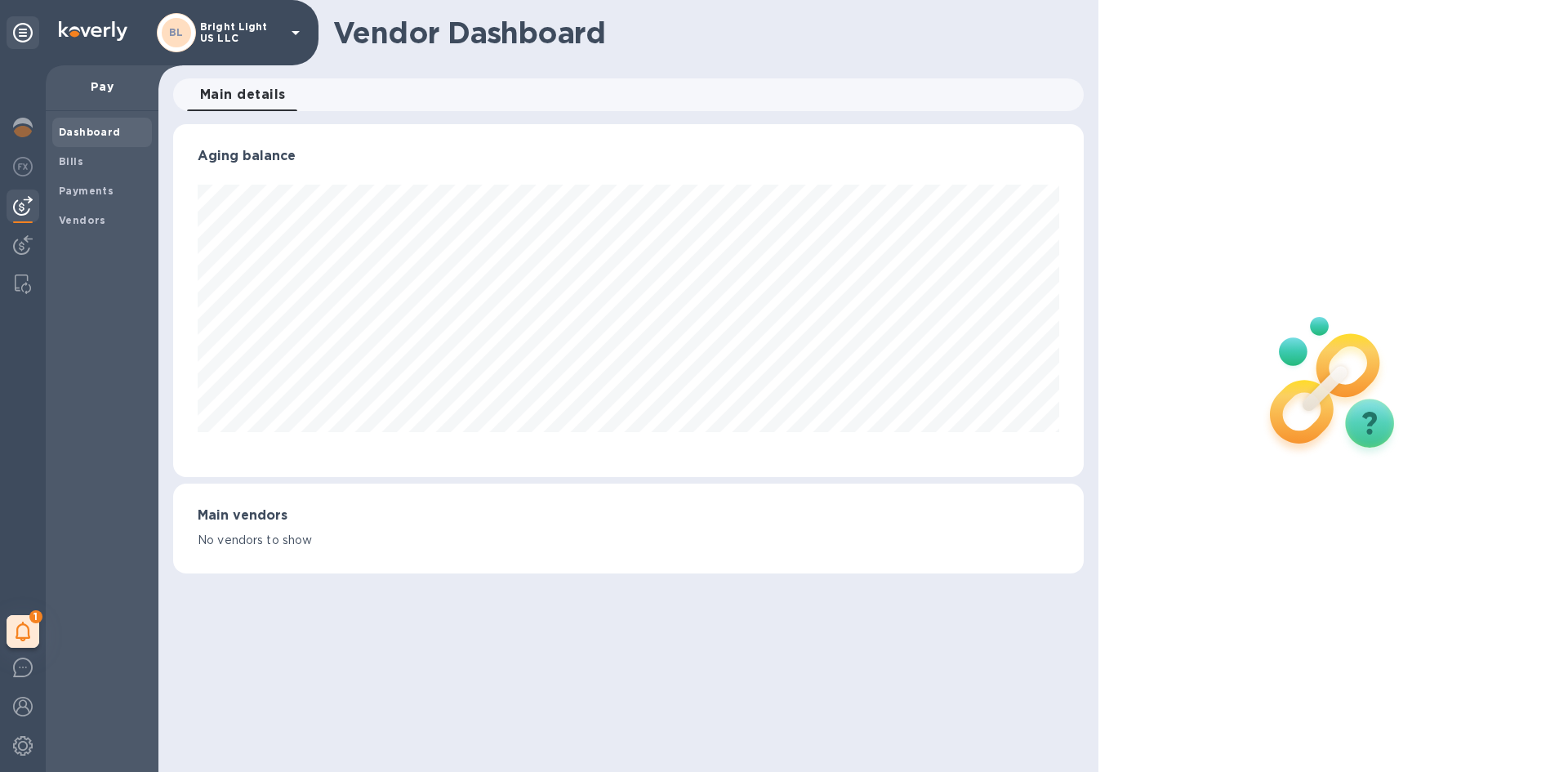
scroll to position [353, 910]
click at [103, 189] on b "Payments" at bounding box center [86, 191] width 55 height 12
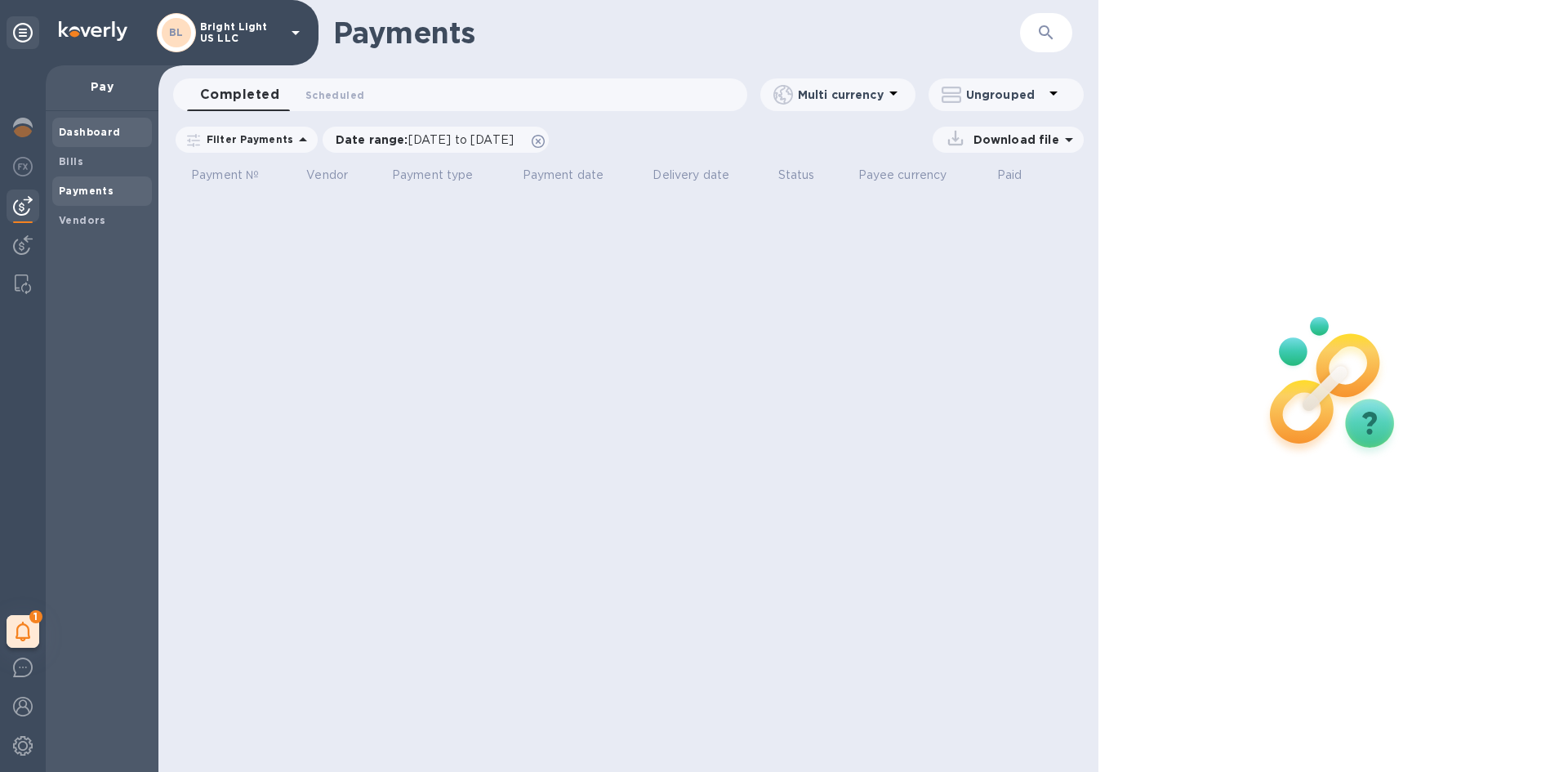
click at [99, 132] on b "Dashboard" at bounding box center [89, 132] width 62 height 12
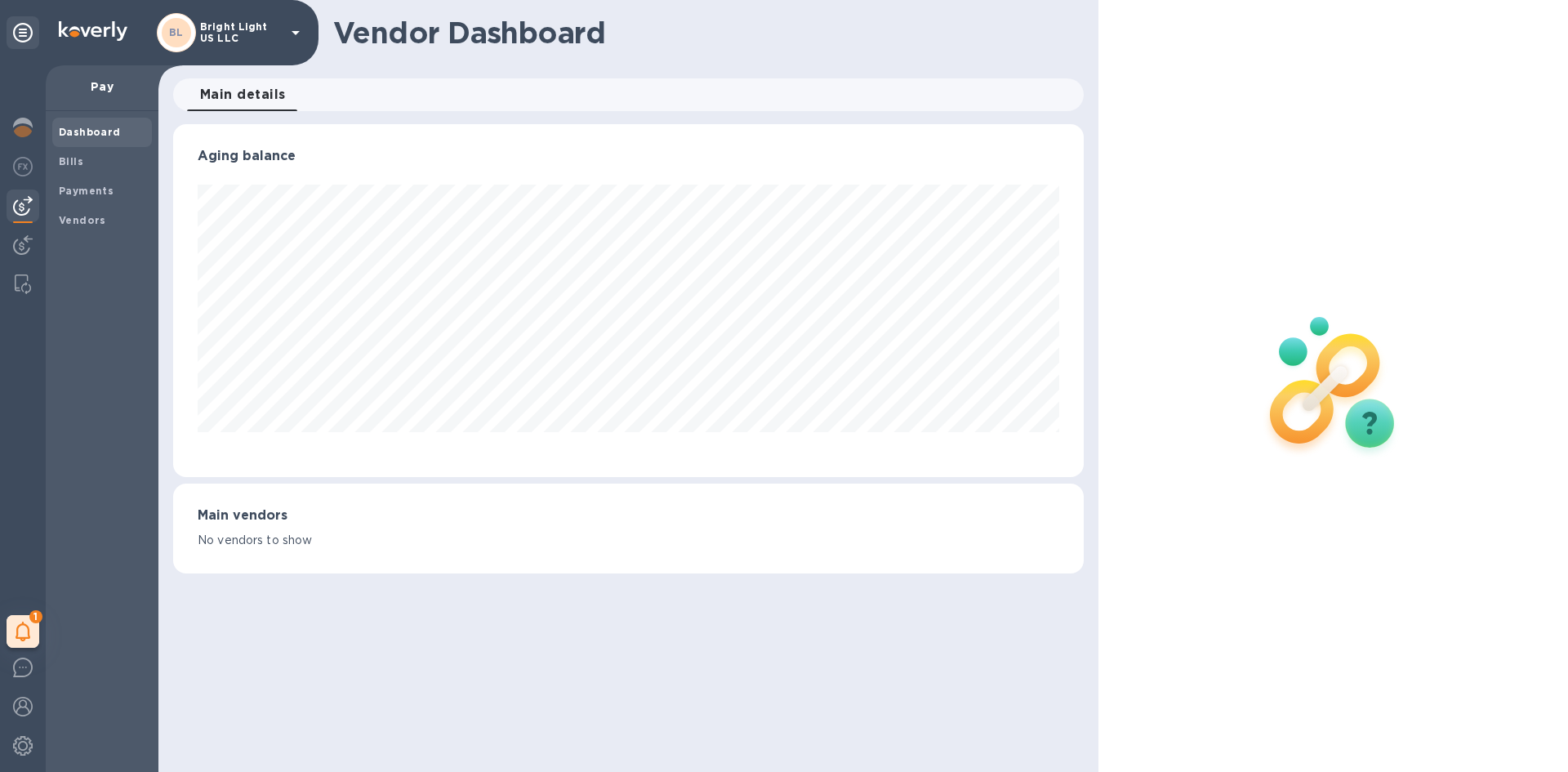
scroll to position [353, 910]
click at [24, 140] on div at bounding box center [23, 129] width 32 height 36
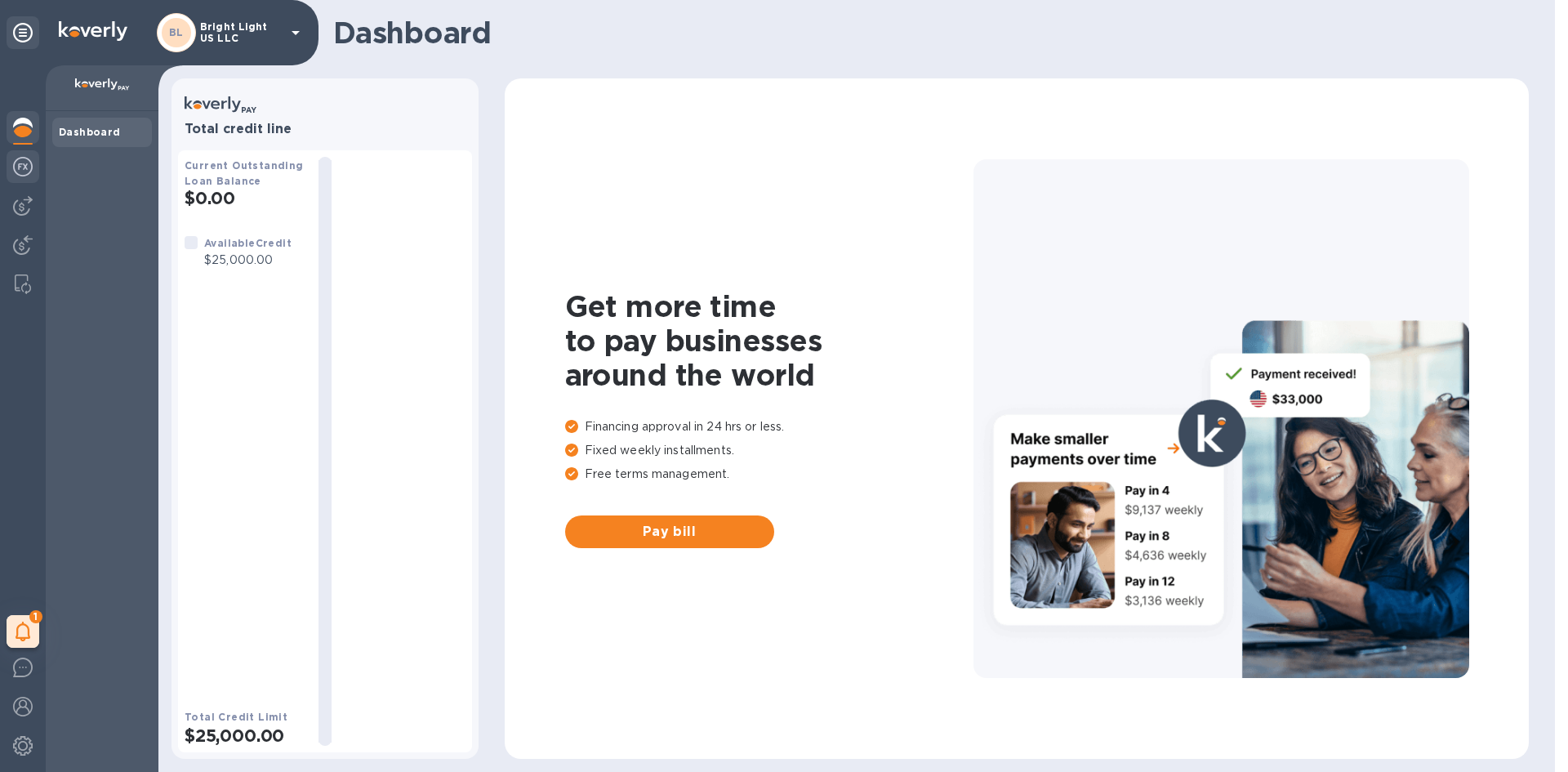
click at [27, 166] on img at bounding box center [23, 167] width 20 height 20
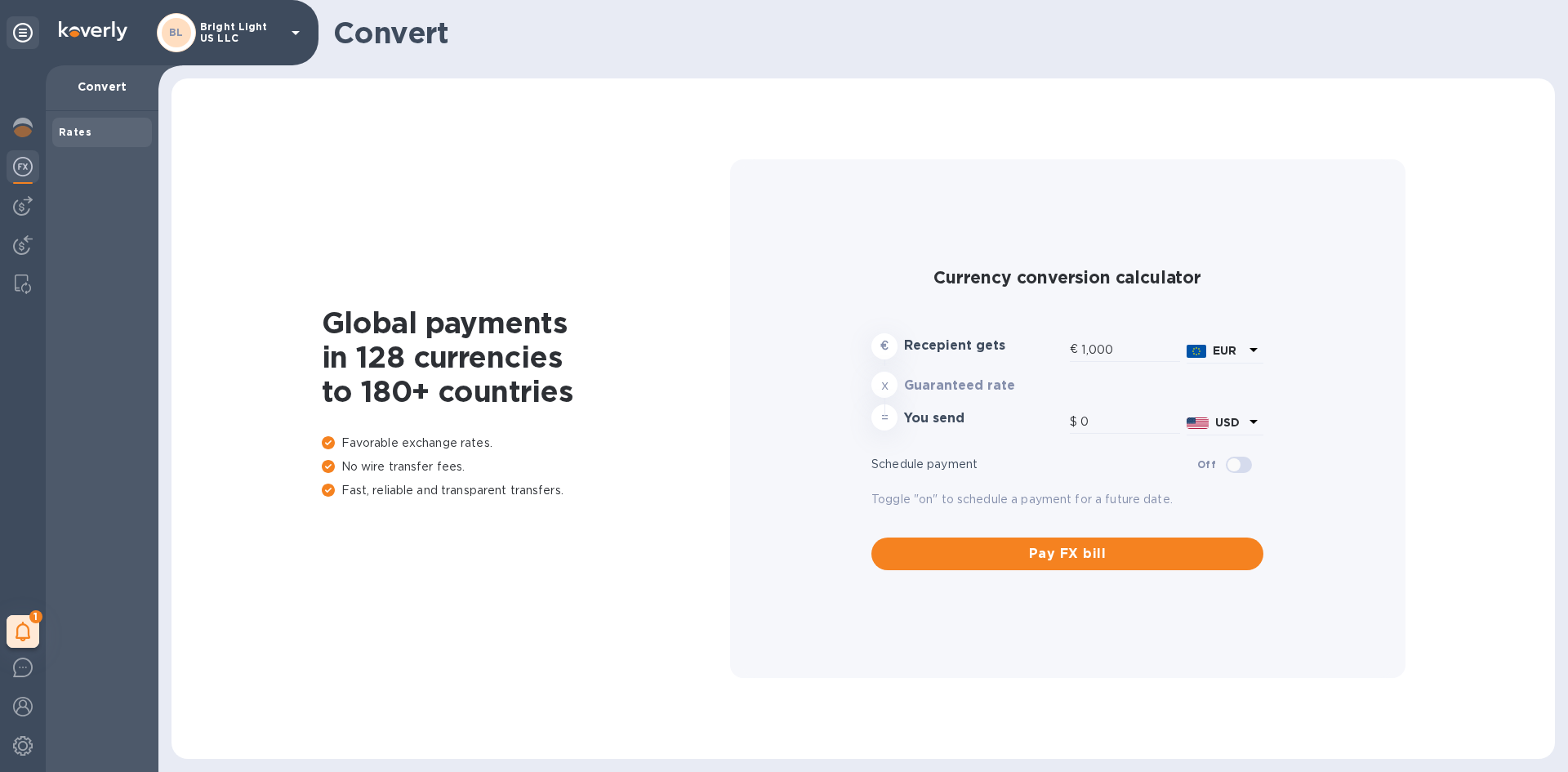
type input "1,180.39"
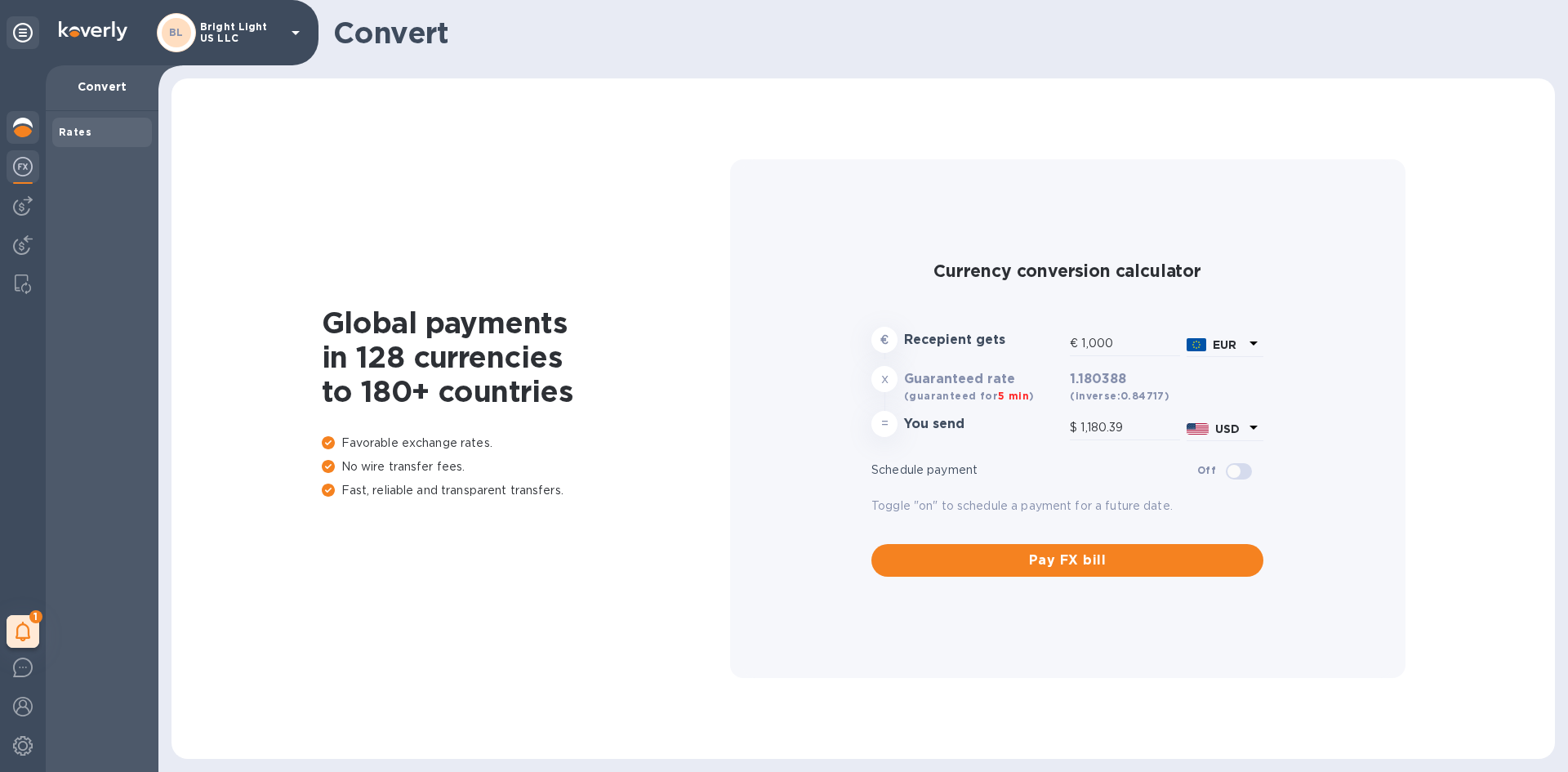
click at [17, 129] on img at bounding box center [23, 128] width 20 height 20
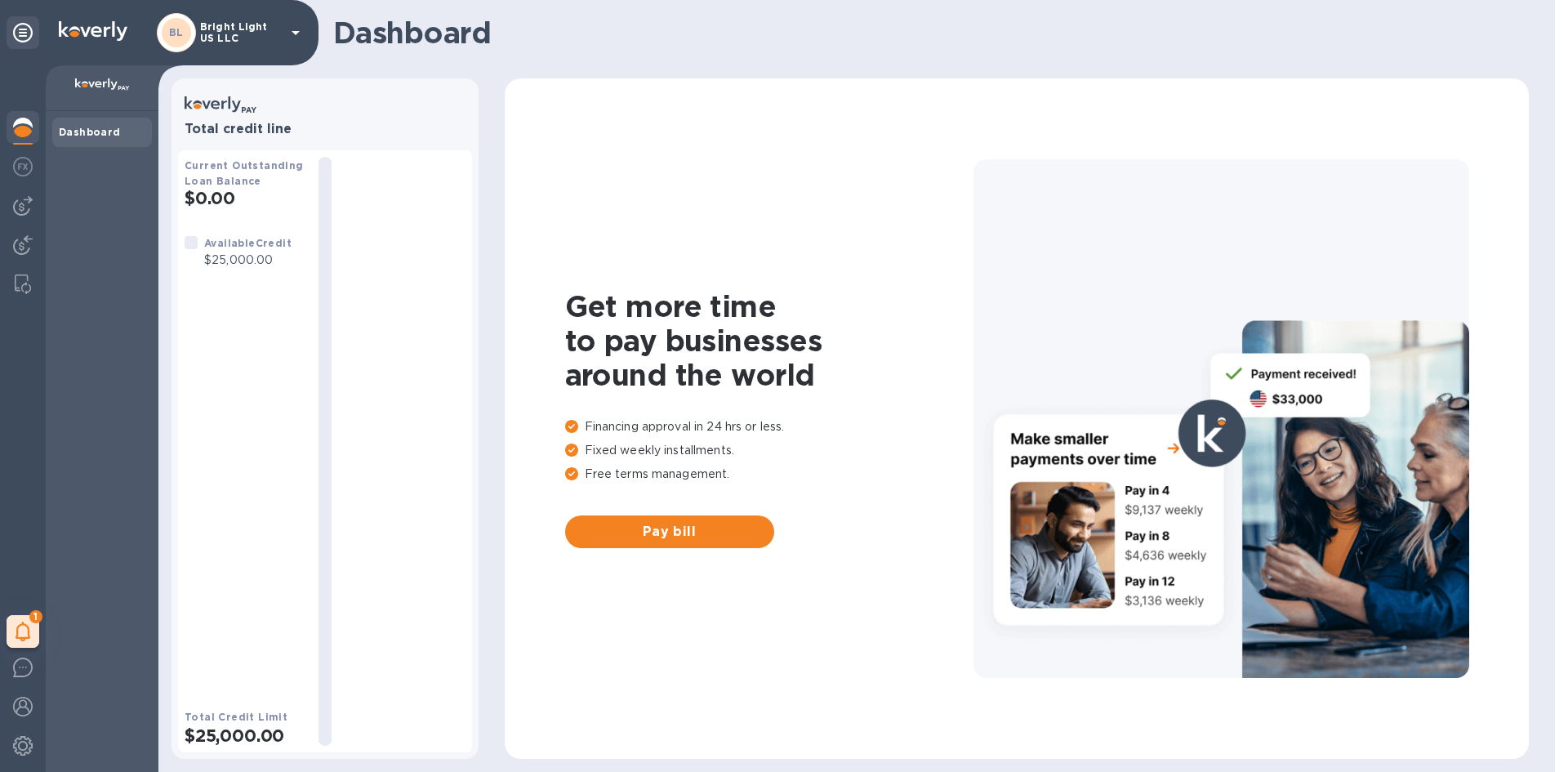
click at [81, 138] on div "Dashboard" at bounding box center [102, 132] width 86 height 17
click at [87, 130] on b "Dashboard" at bounding box center [89, 132] width 62 height 12
click at [260, 256] on p "$25,000.00" at bounding box center [247, 259] width 87 height 17
click at [22, 615] on div "1 My tasks" at bounding box center [23, 419] width 46 height 707
click at [94, 634] on b "My tasks" at bounding box center [72, 631] width 51 height 13
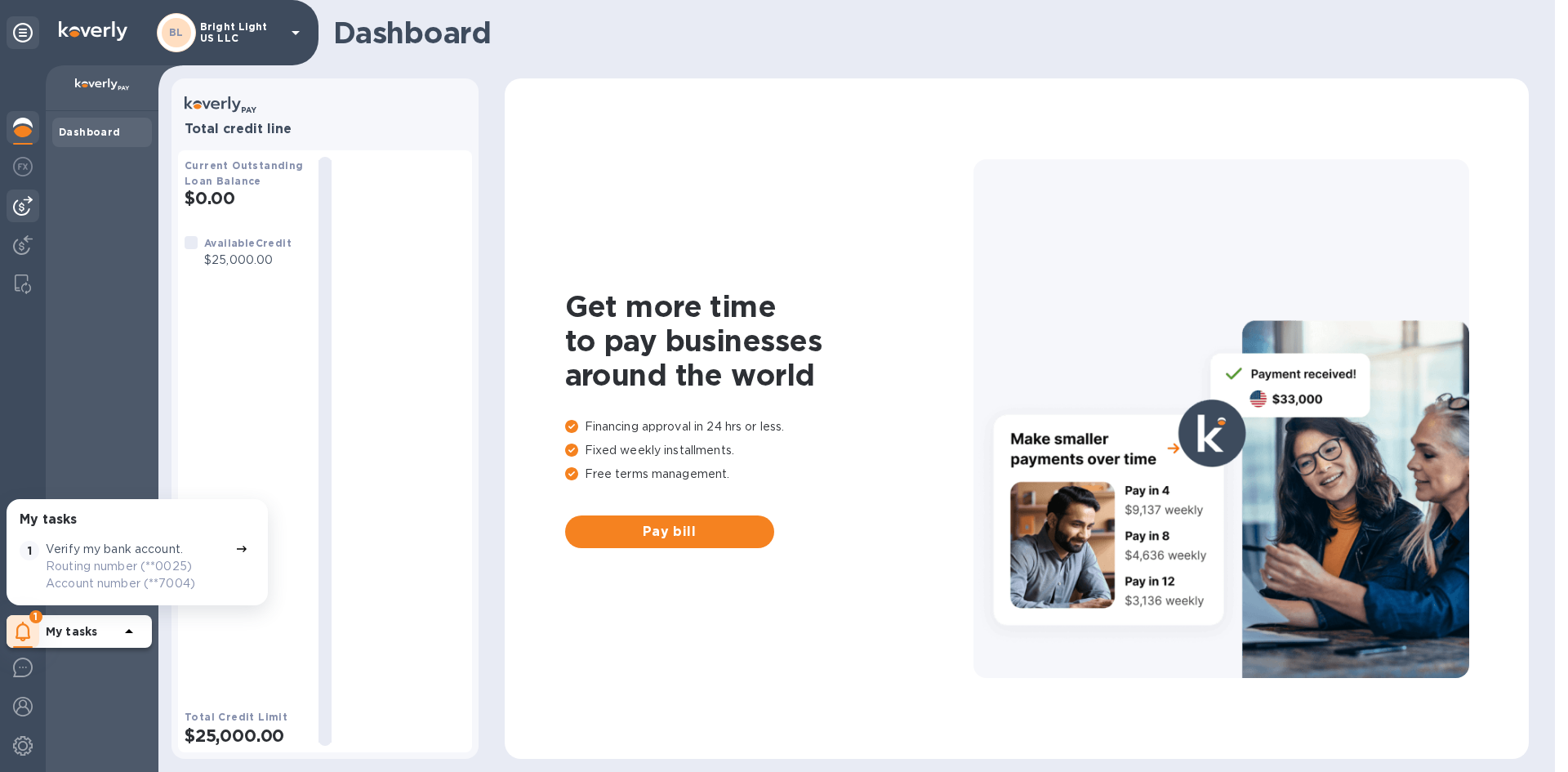
click at [26, 211] on img at bounding box center [23, 206] width 20 height 20
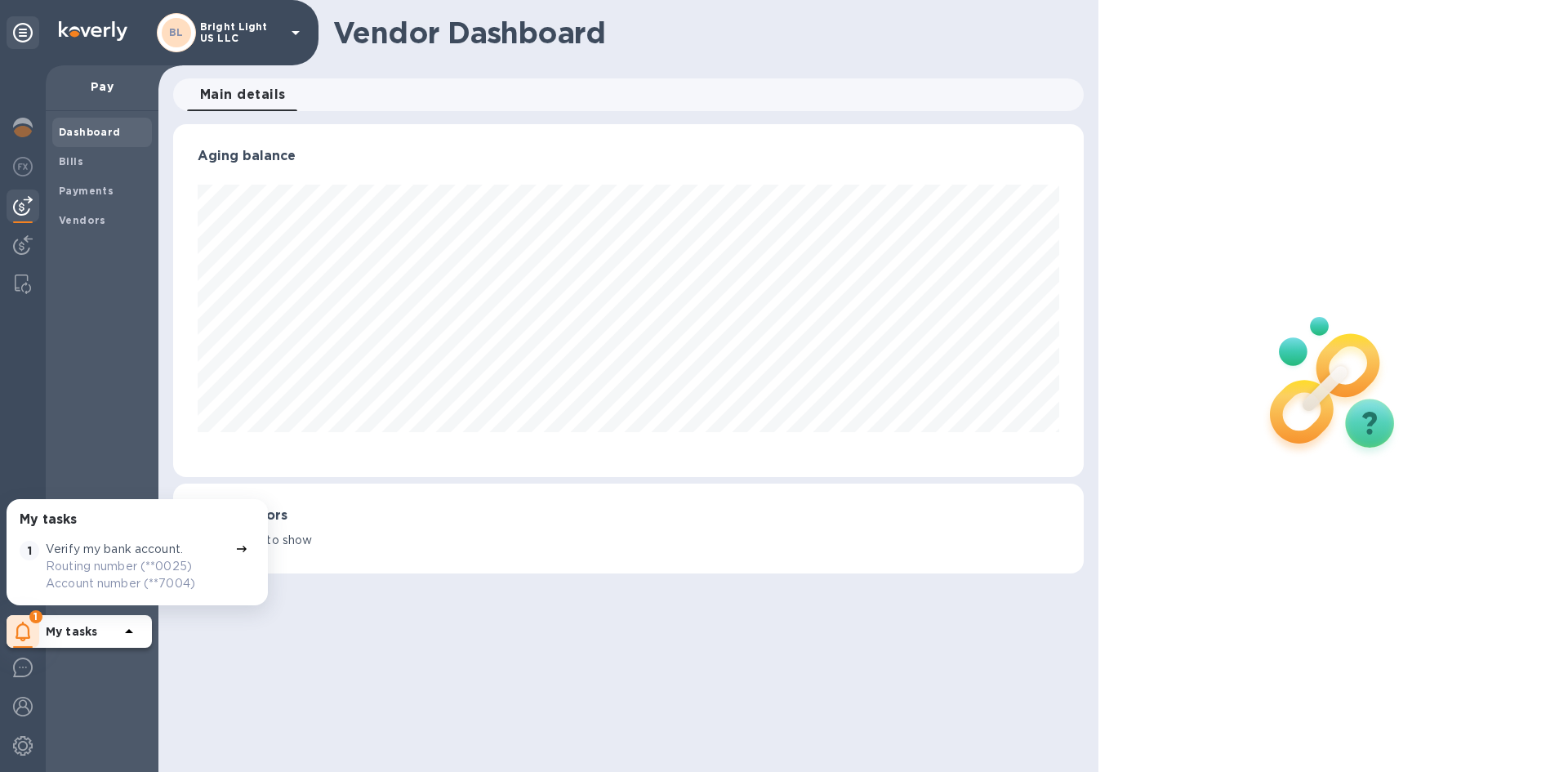
scroll to position [353, 910]
click at [67, 162] on b "Bills" at bounding box center [71, 161] width 25 height 12
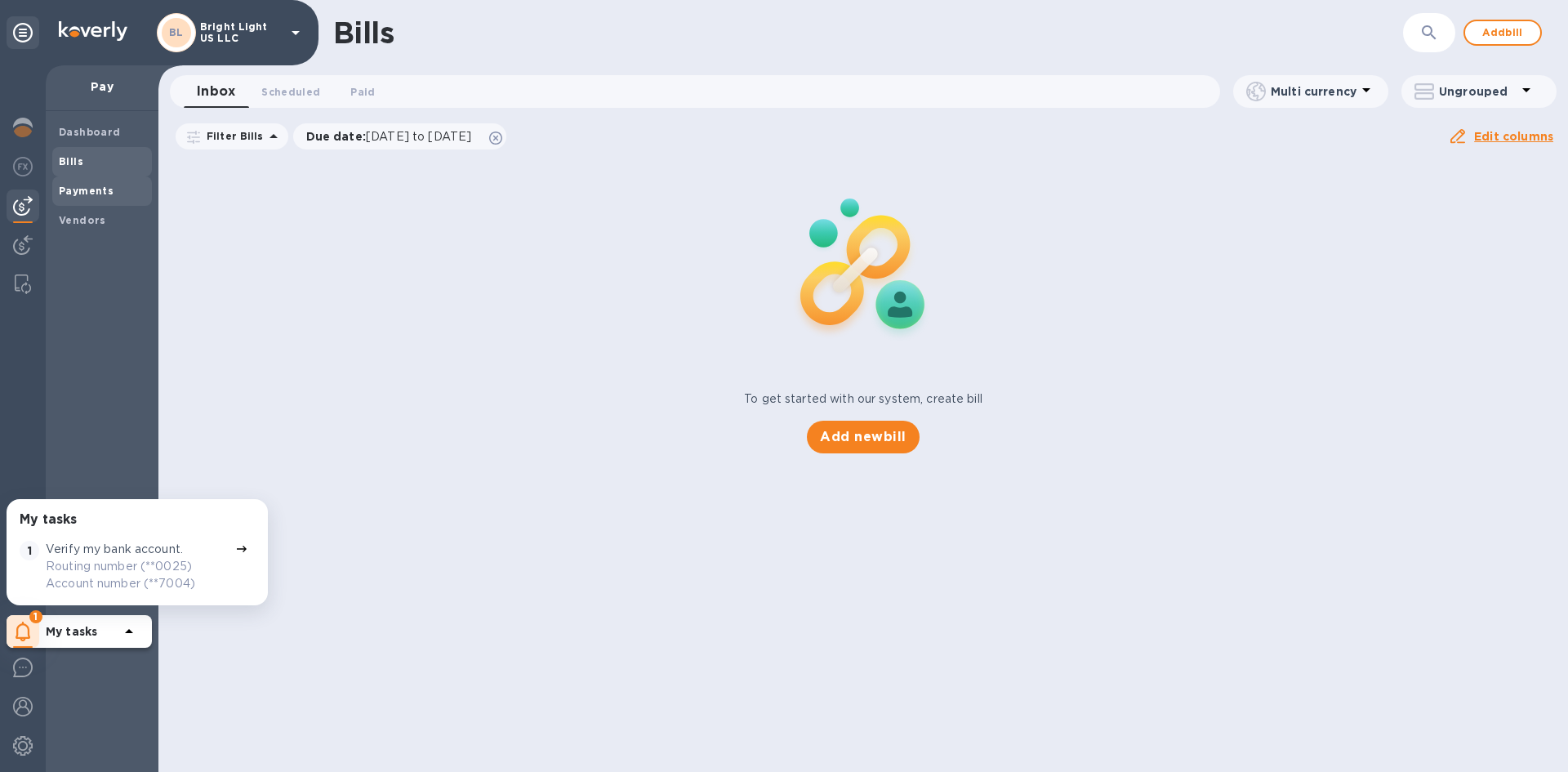
click at [68, 196] on b "Payments" at bounding box center [86, 191] width 55 height 12
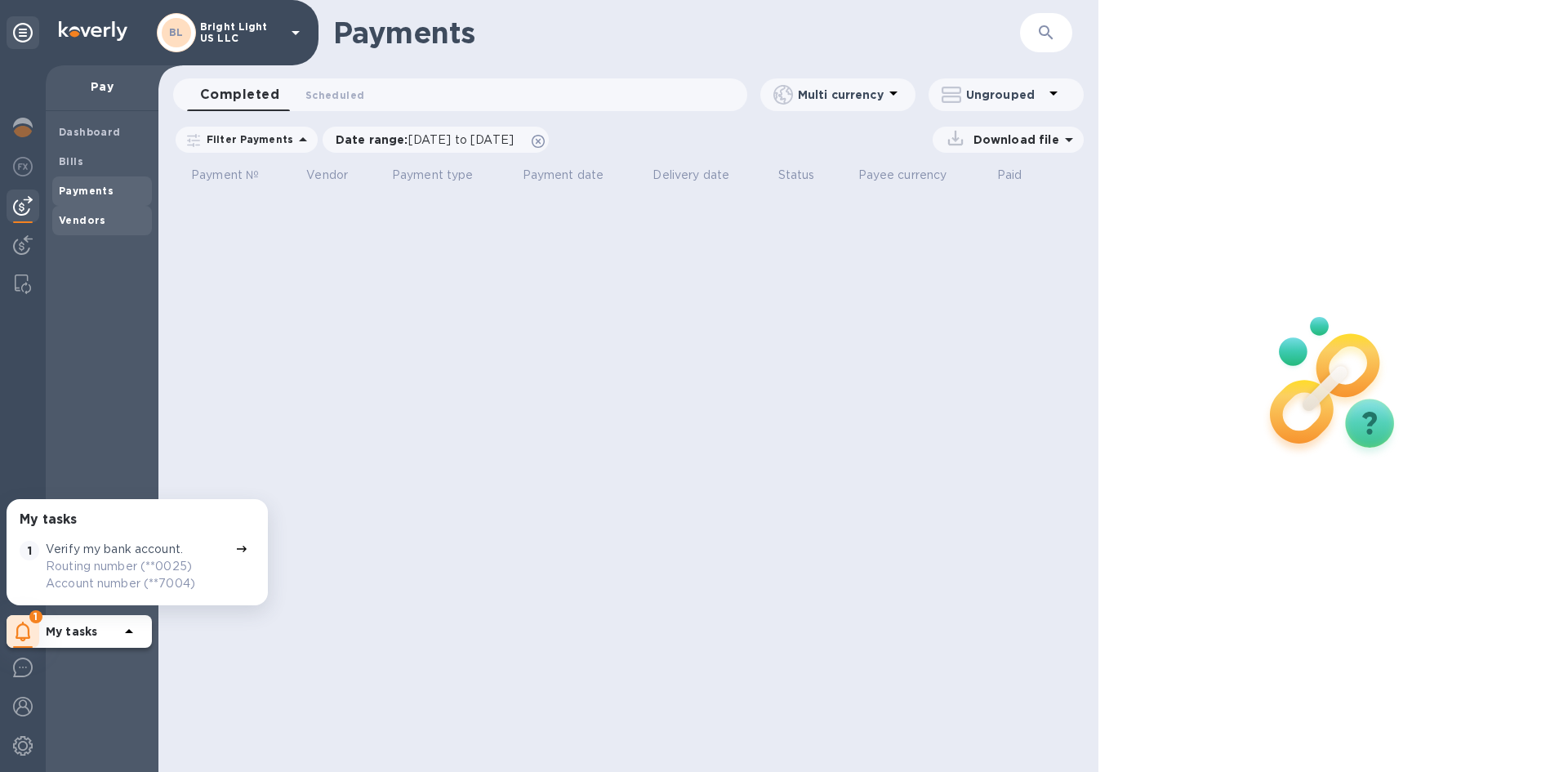
click at [76, 225] on b "Vendors" at bounding box center [82, 220] width 47 height 12
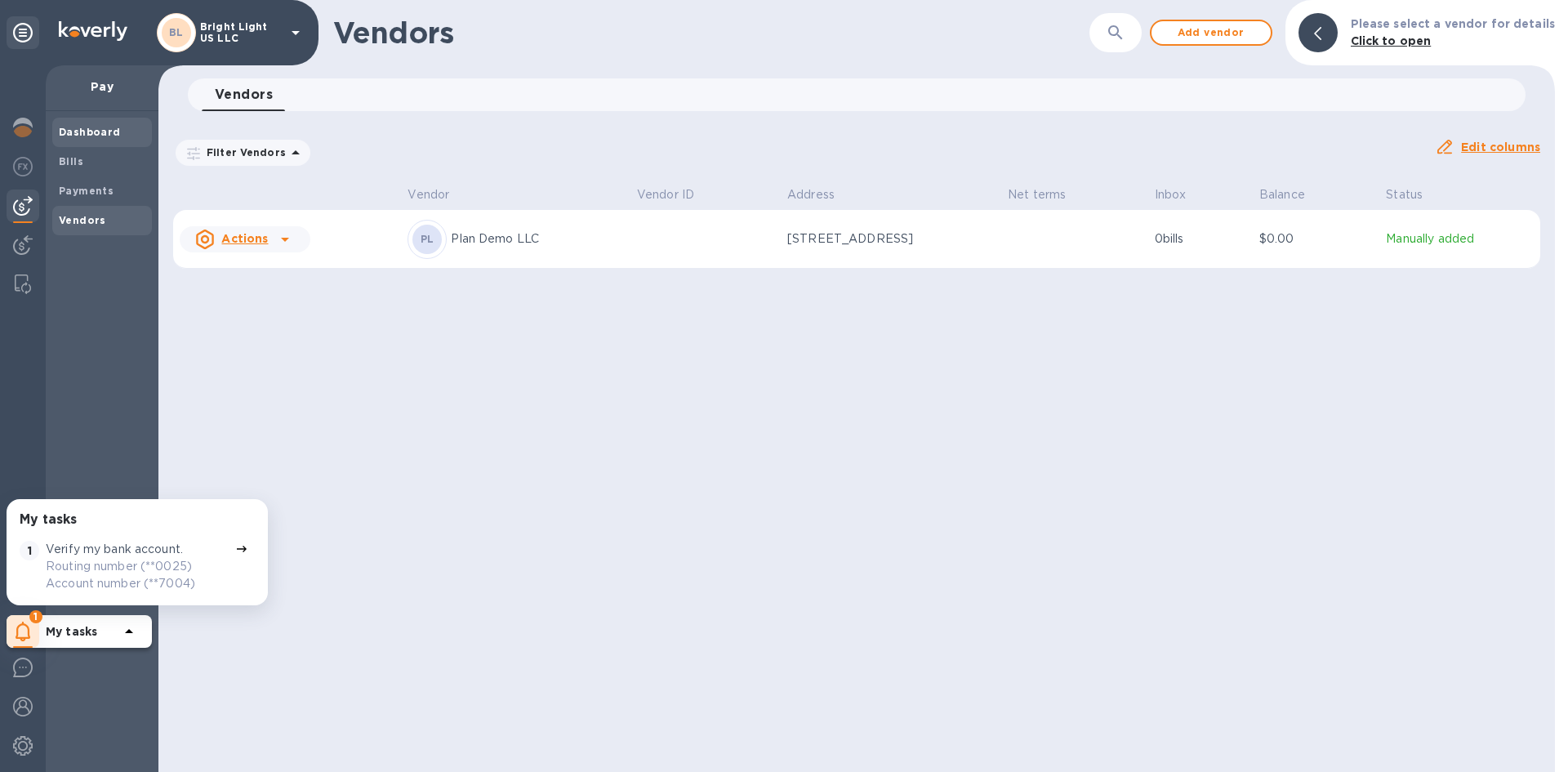
click at [76, 119] on div "Dashboard" at bounding box center [101, 133] width 99 height 29
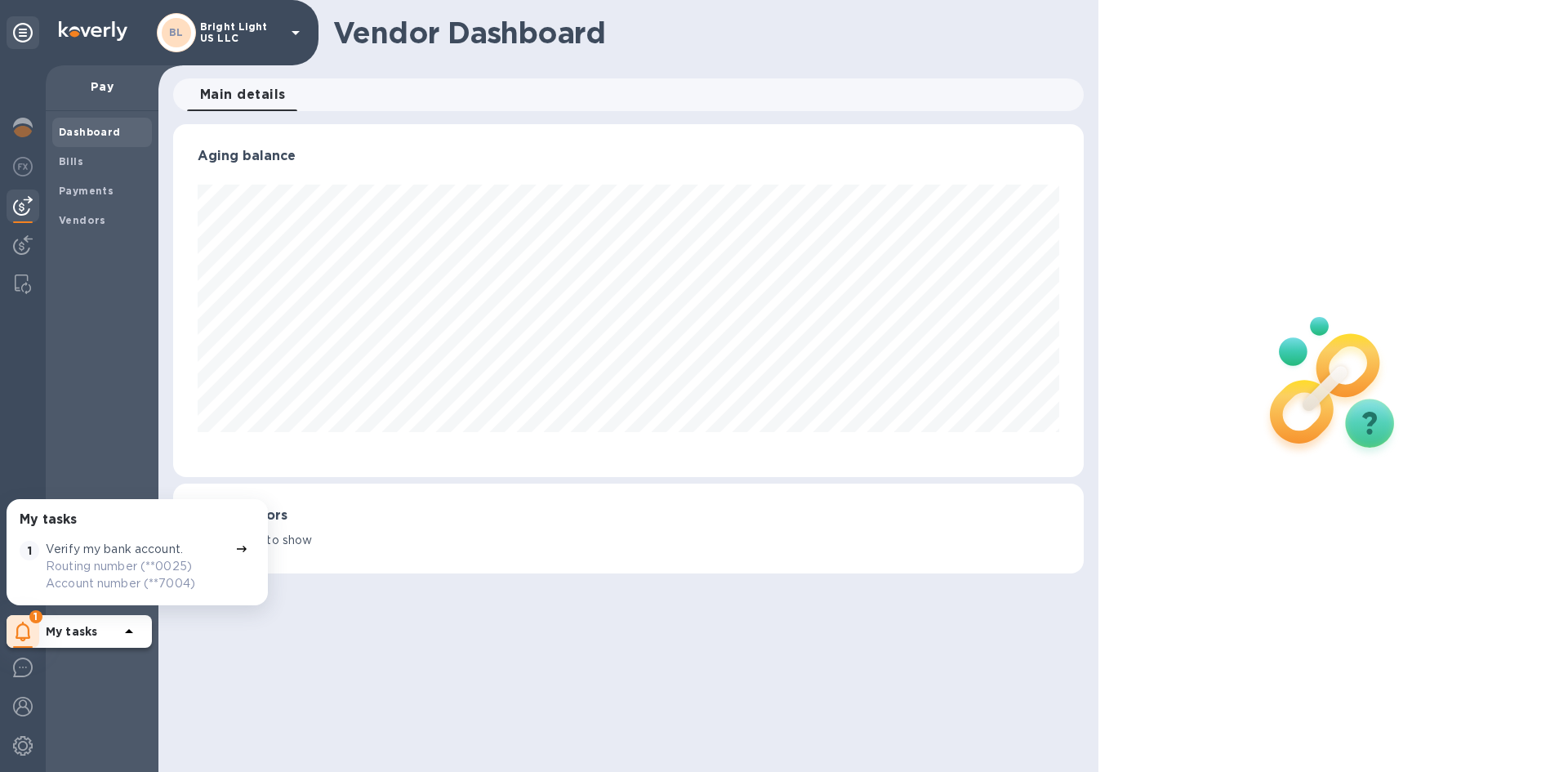
scroll to position [353, 910]
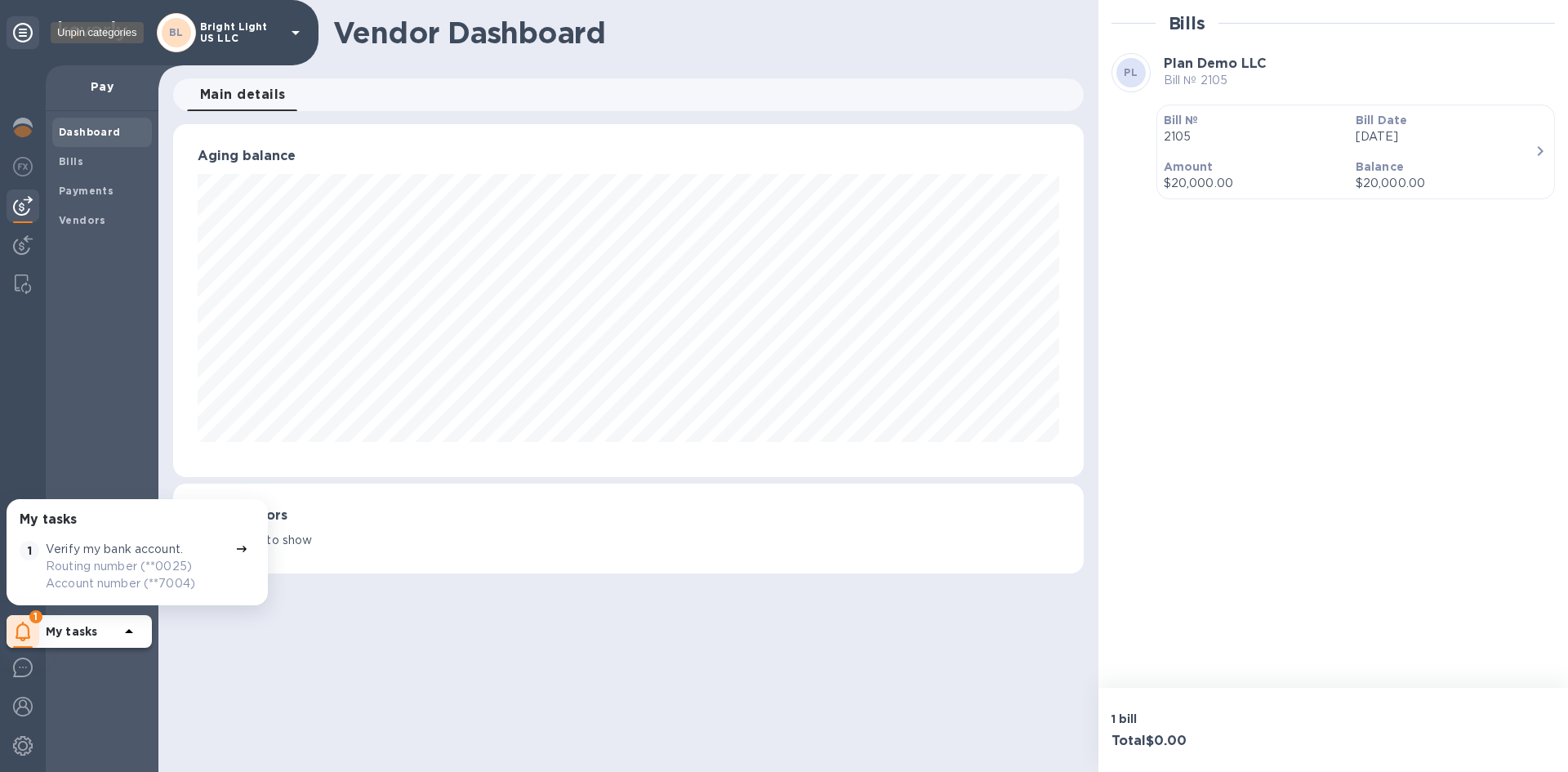
scroll to position [353, 910]
click at [28, 748] on img at bounding box center [23, 746] width 20 height 20
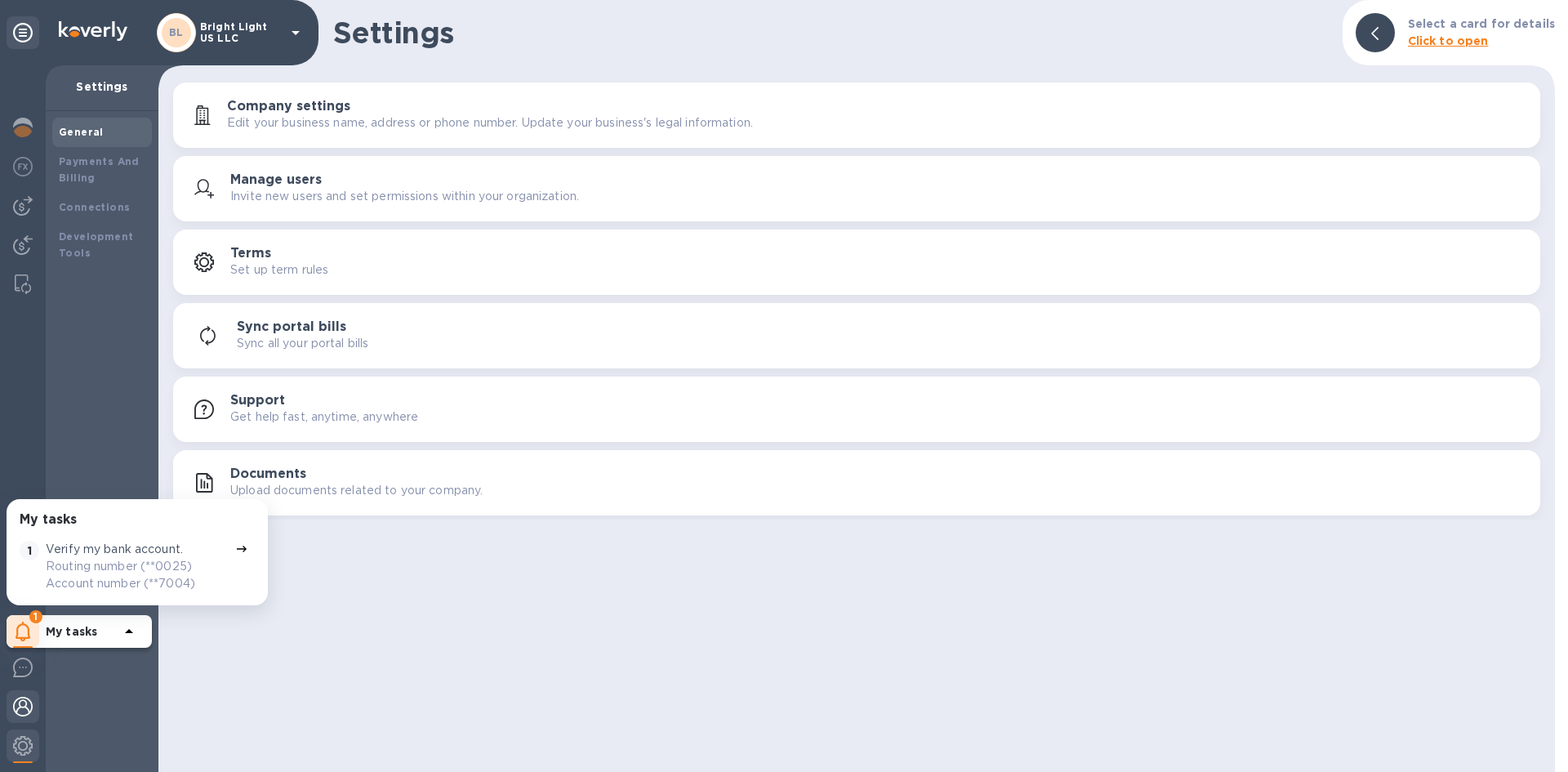
click at [26, 717] on div at bounding box center [23, 708] width 32 height 36
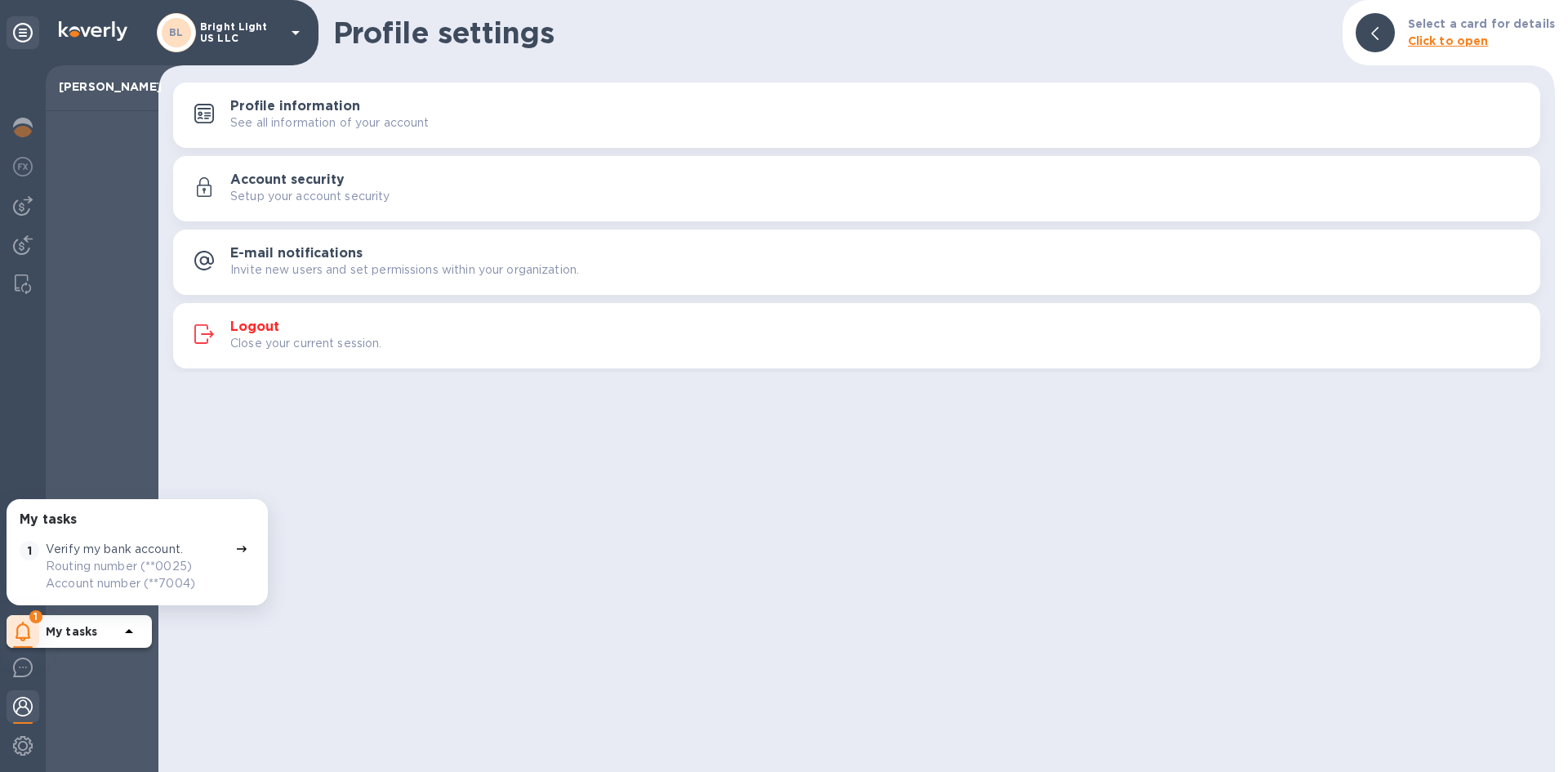
click at [382, 101] on div "Profile information See all information of your account" at bounding box center [879, 115] width 1297 height 32
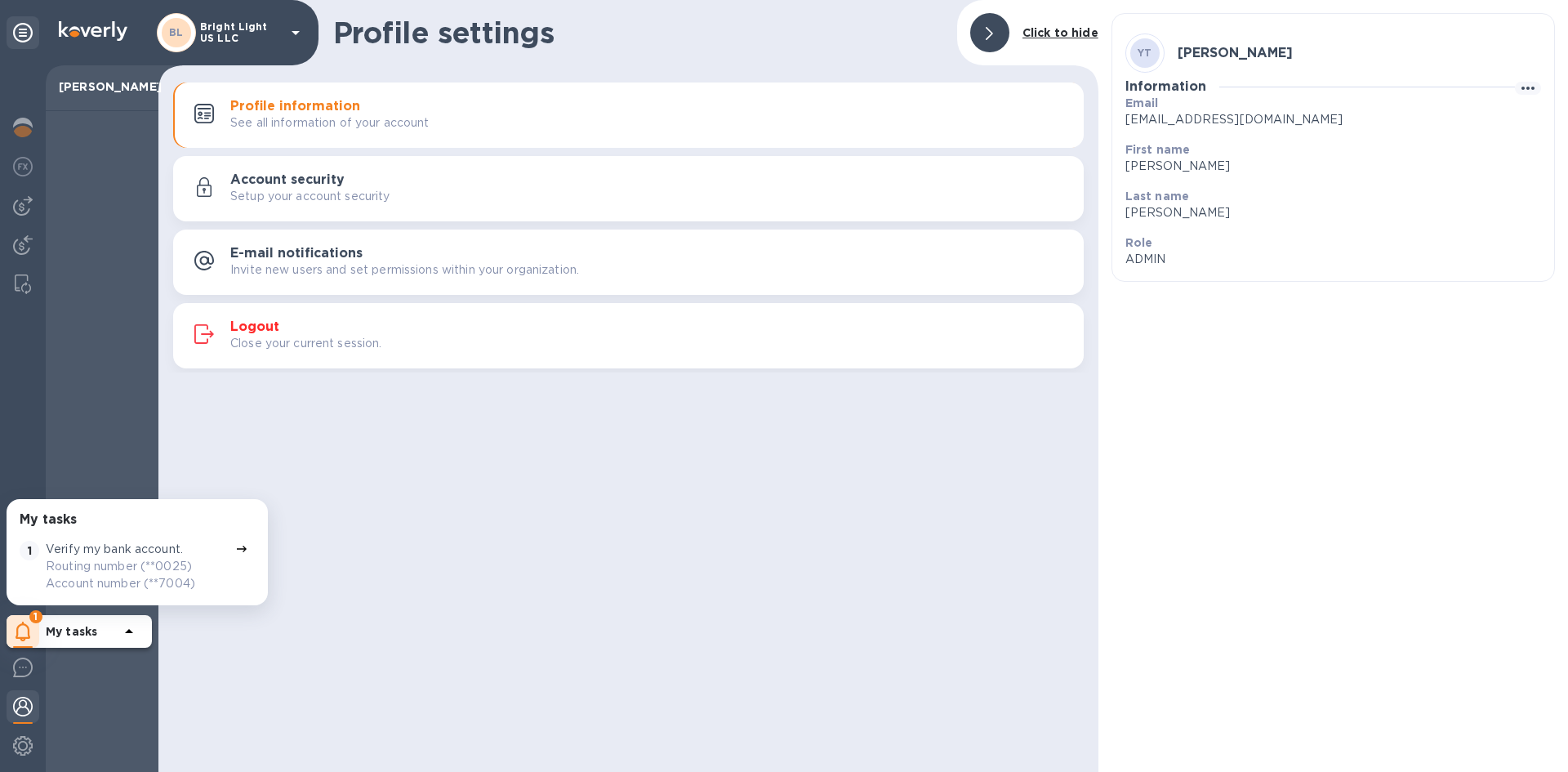
click at [1530, 75] on div "YT [PERSON_NAME]" at bounding box center [1332, 52] width 415 height 52
click at [1525, 83] on icon "button" at bounding box center [1529, 88] width 20 height 20
click at [1525, 114] on p "Edit" at bounding box center [1525, 121] width 26 height 17
click at [1364, 348] on span "Cancel" at bounding box center [1363, 348] width 48 height 20
click at [298, 197] on p "Setup your account security" at bounding box center [310, 195] width 160 height 17
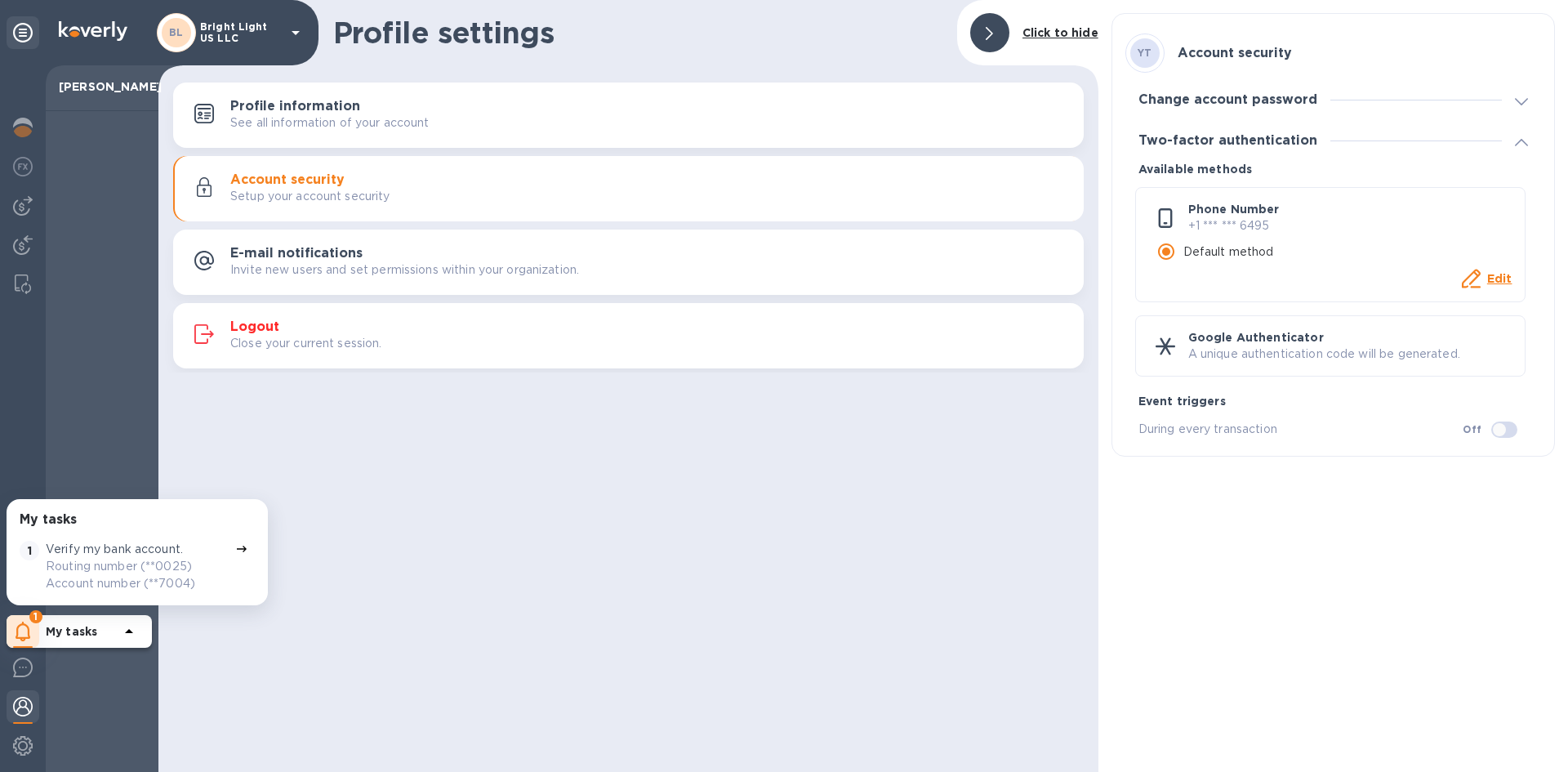
click at [1503, 284] on u "Edit" at bounding box center [1500, 278] width 26 height 13
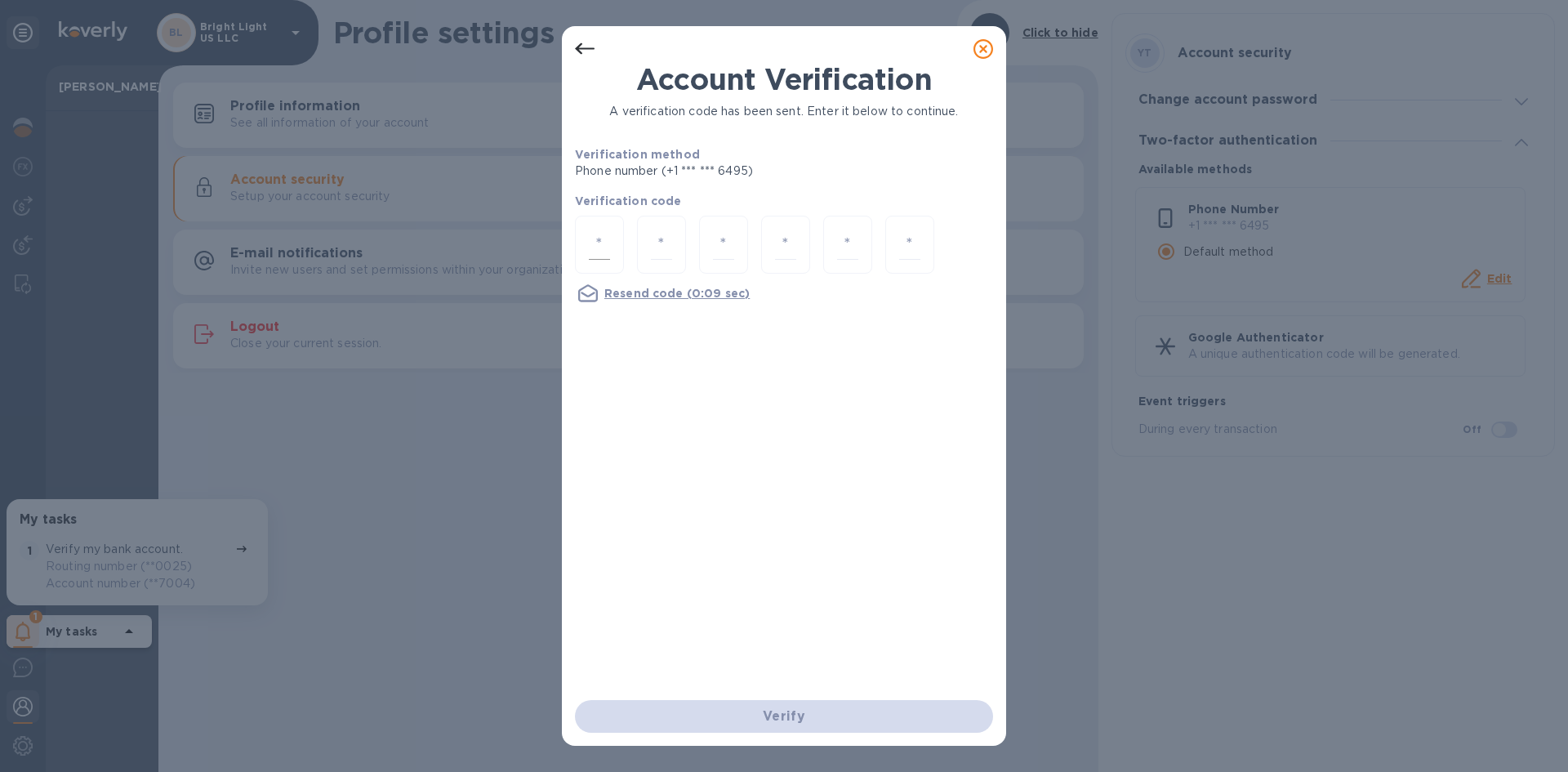
click at [611, 239] on div at bounding box center [600, 245] width 49 height 58
click at [988, 47] on icon at bounding box center [984, 49] width 20 height 20
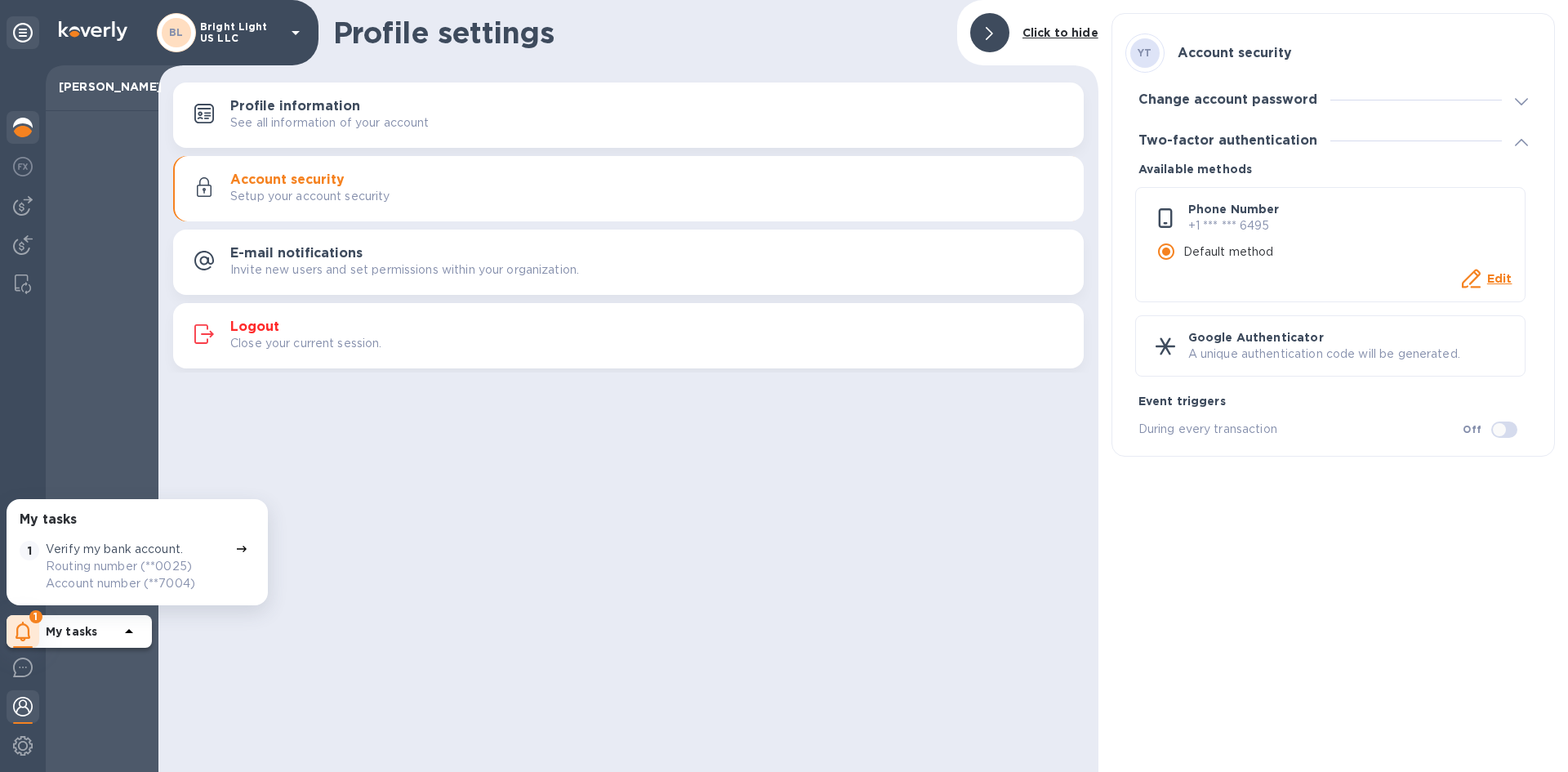
click at [27, 115] on div at bounding box center [23, 129] width 32 height 36
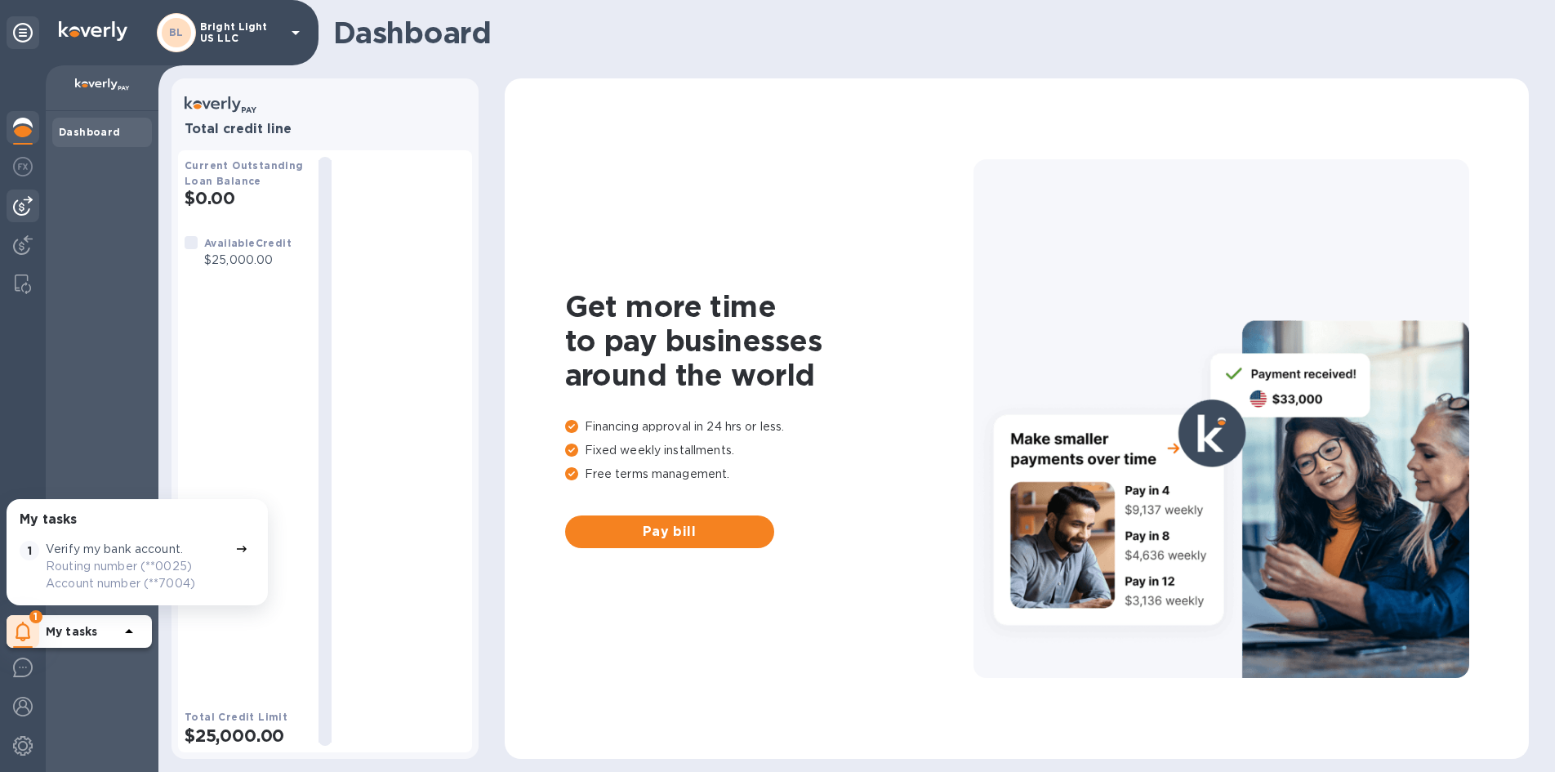
click at [16, 202] on img at bounding box center [23, 206] width 20 height 20
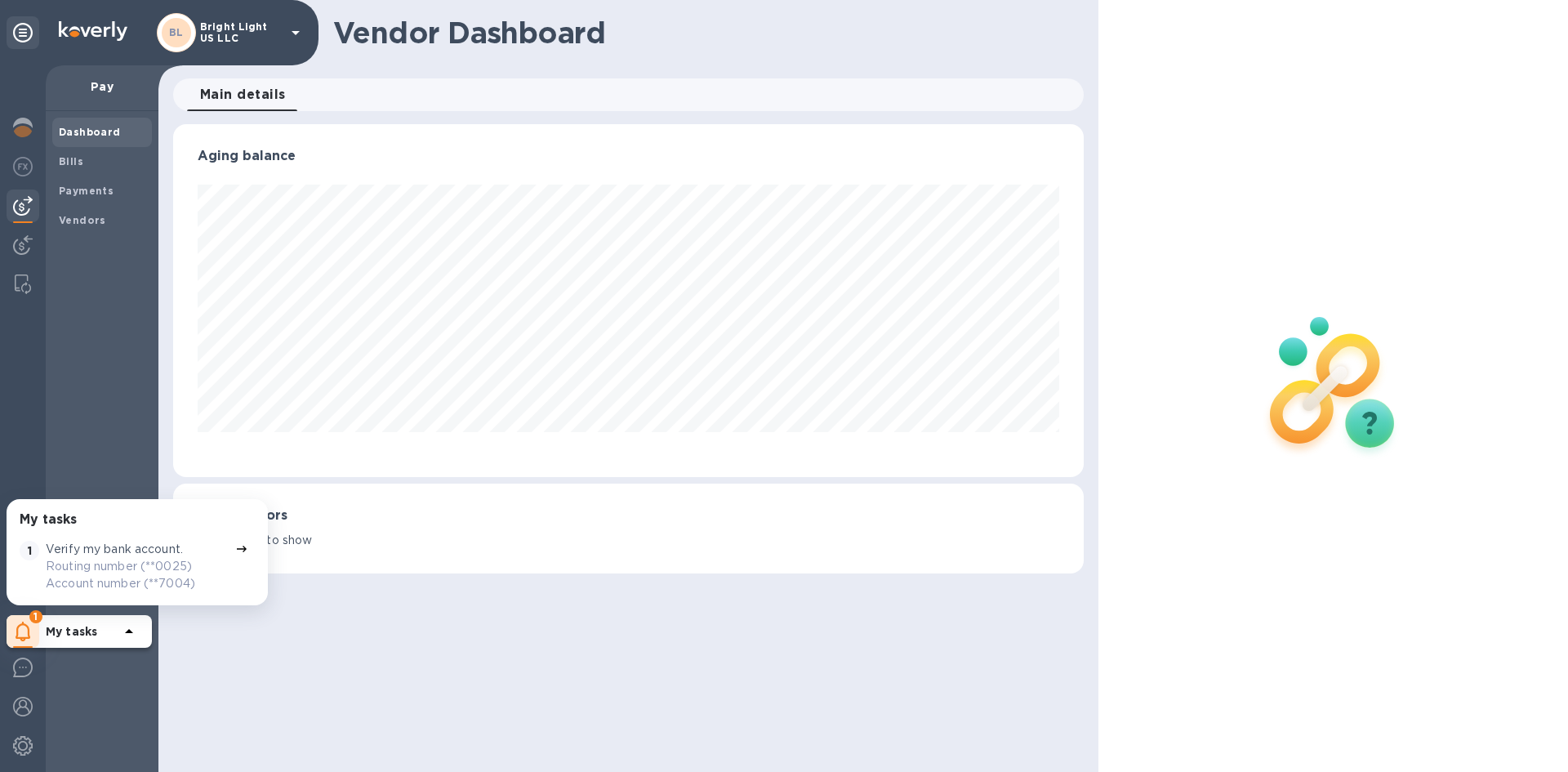
scroll to position [353, 910]
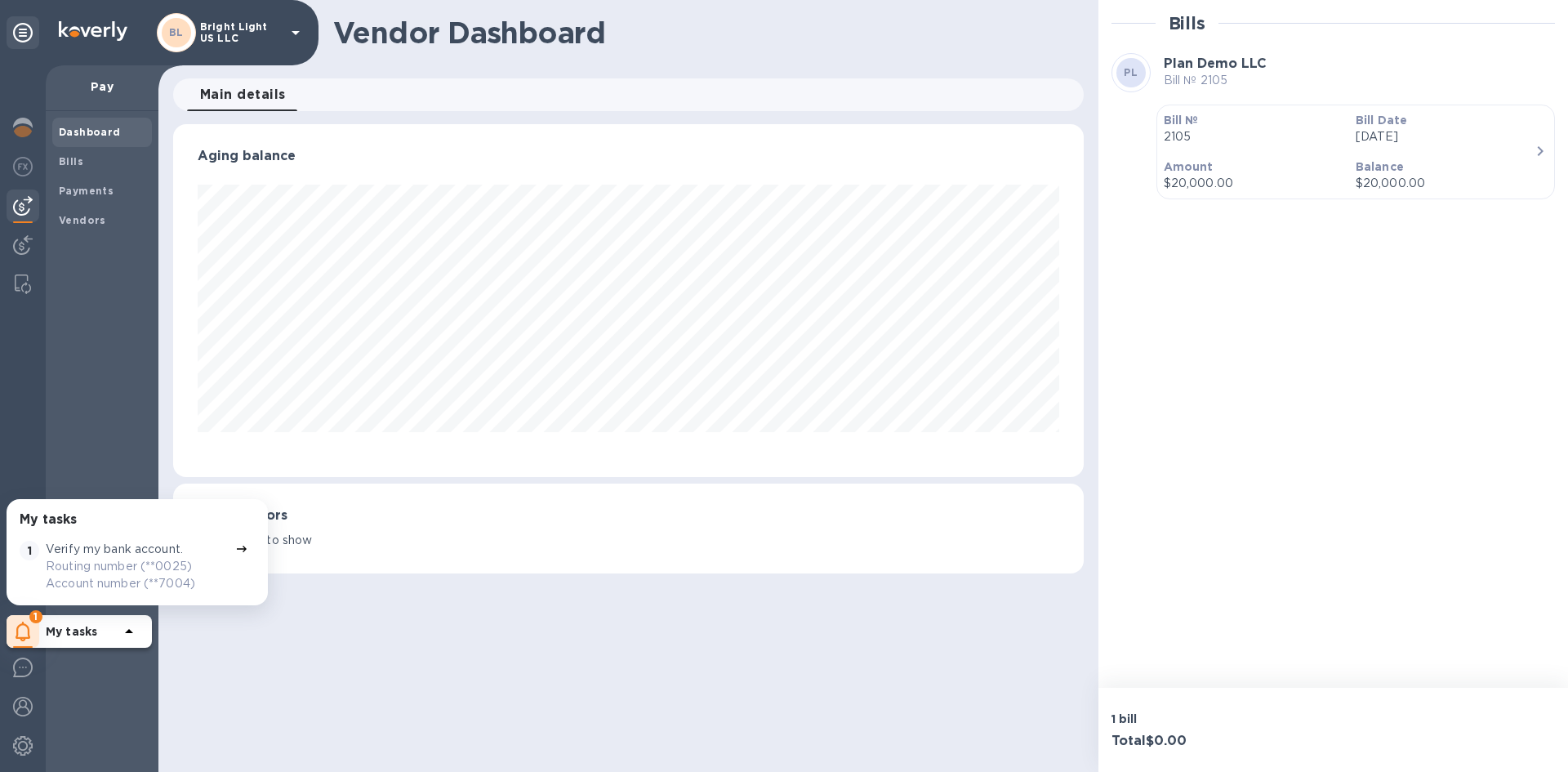
click at [1365, 174] on p "Balance" at bounding box center [1445, 166] width 179 height 17
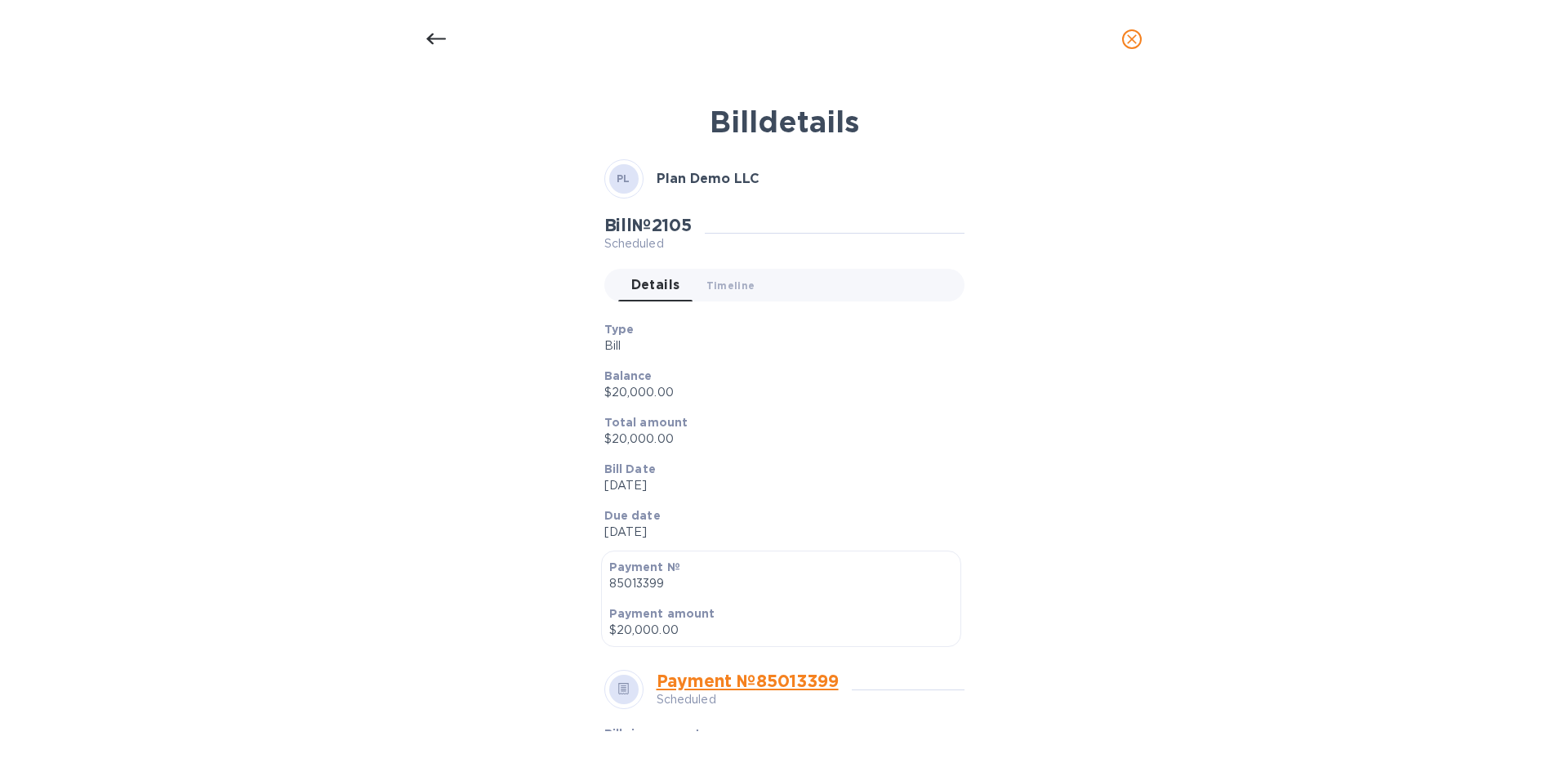
scroll to position [353, 910]
click at [1137, 51] on button "close" at bounding box center [1132, 39] width 39 height 39
